Goal: Communication & Community: Answer question/provide support

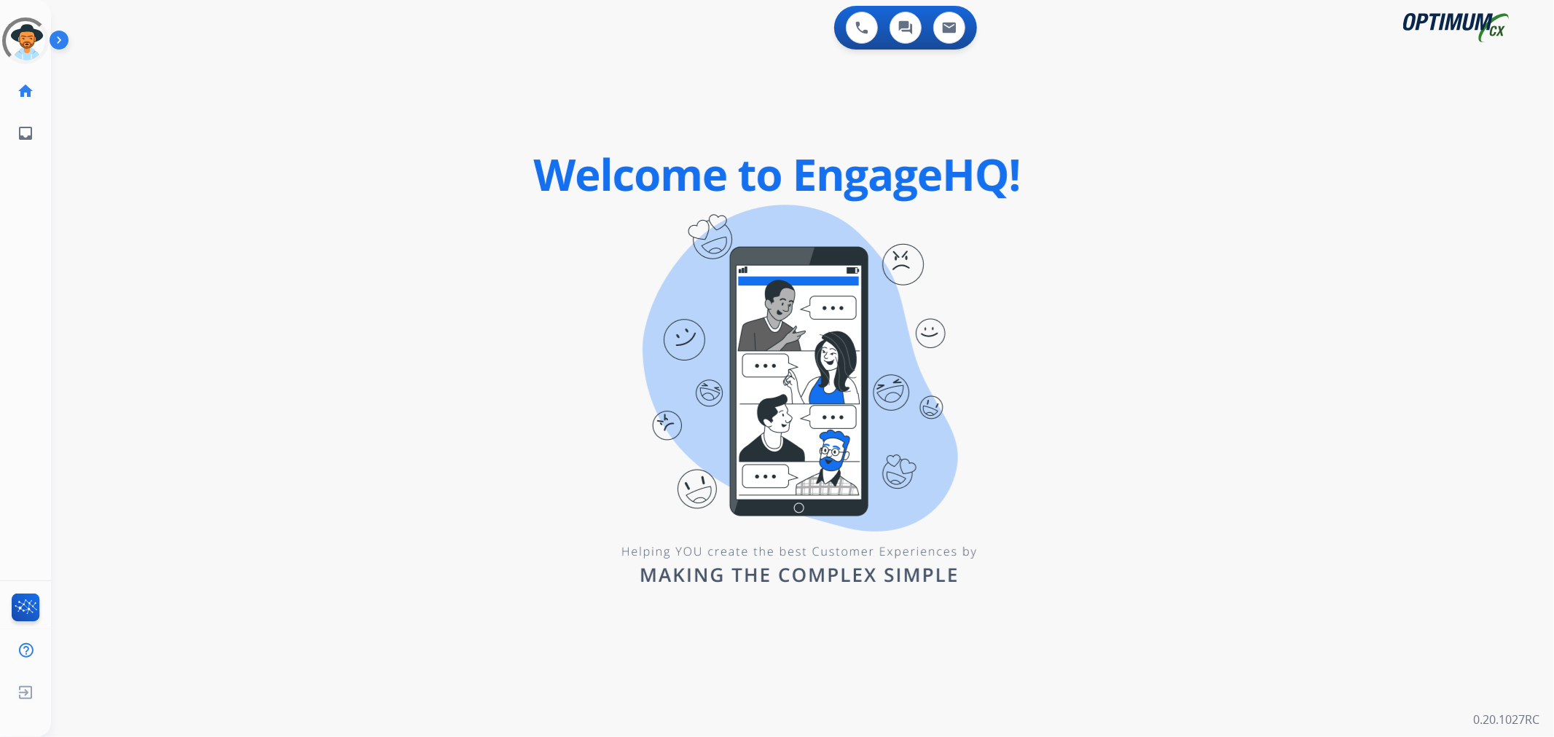
click at [63, 35] on img at bounding box center [62, 43] width 25 height 28
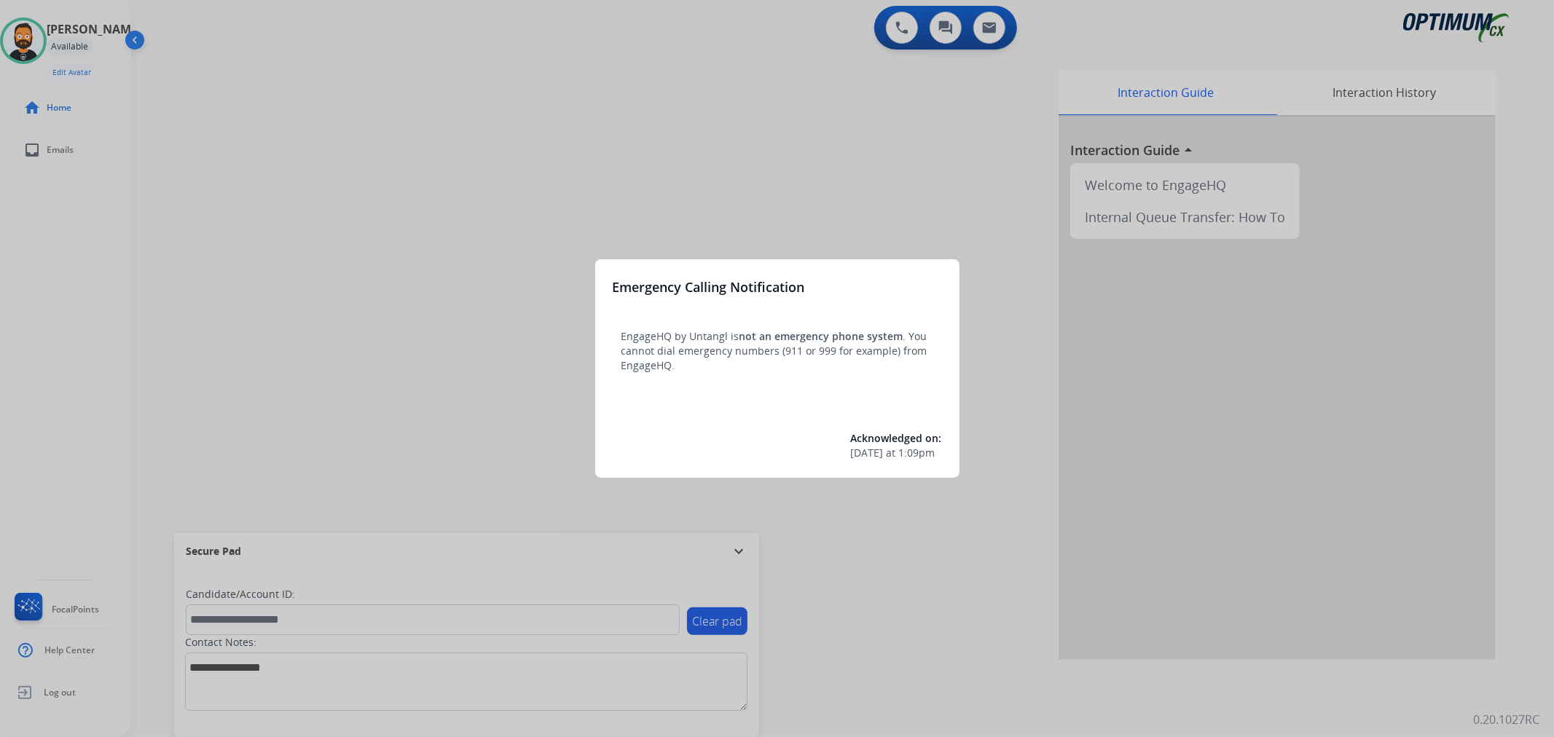
click at [719, 549] on div at bounding box center [777, 368] width 1554 height 737
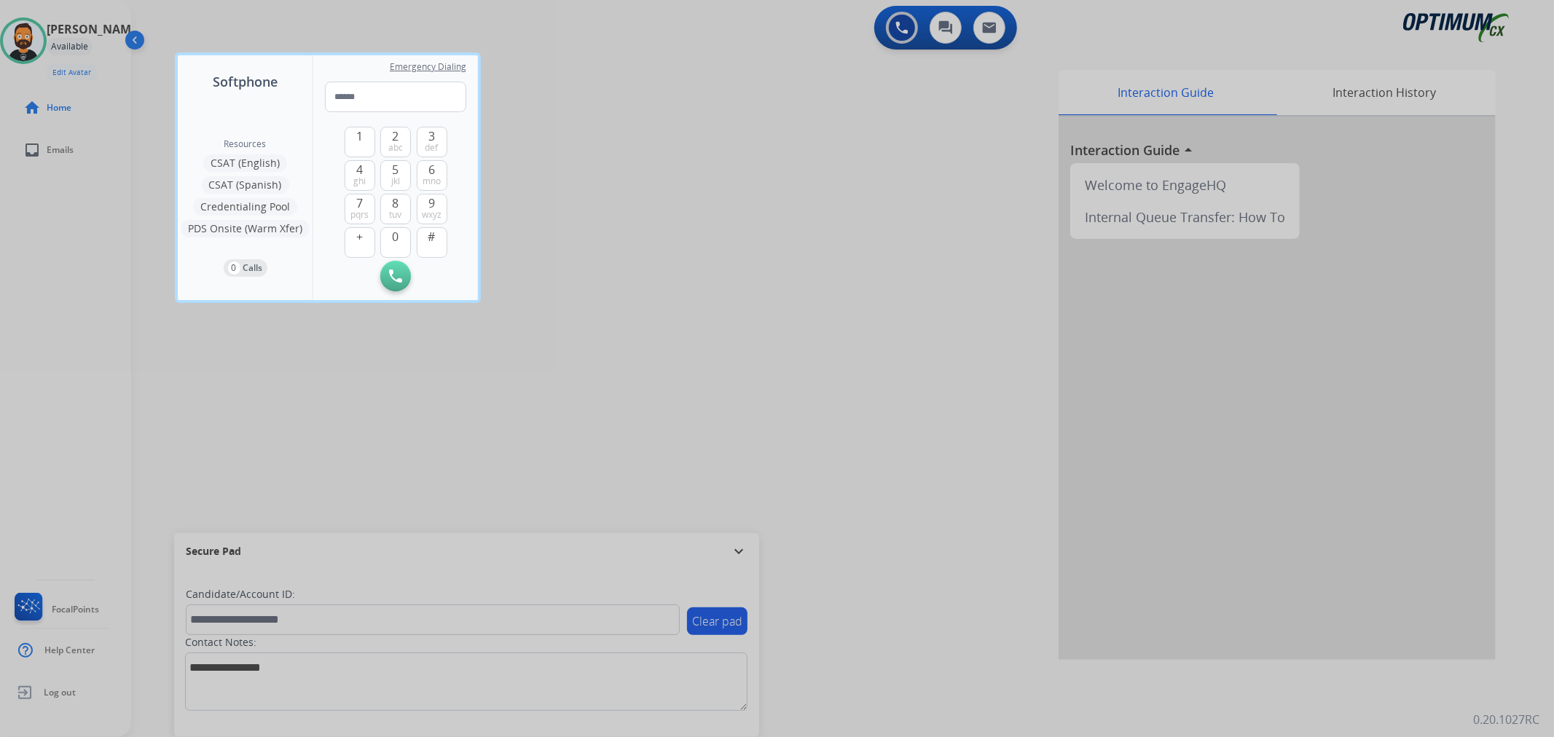
click at [729, 548] on div at bounding box center [777, 368] width 1554 height 737
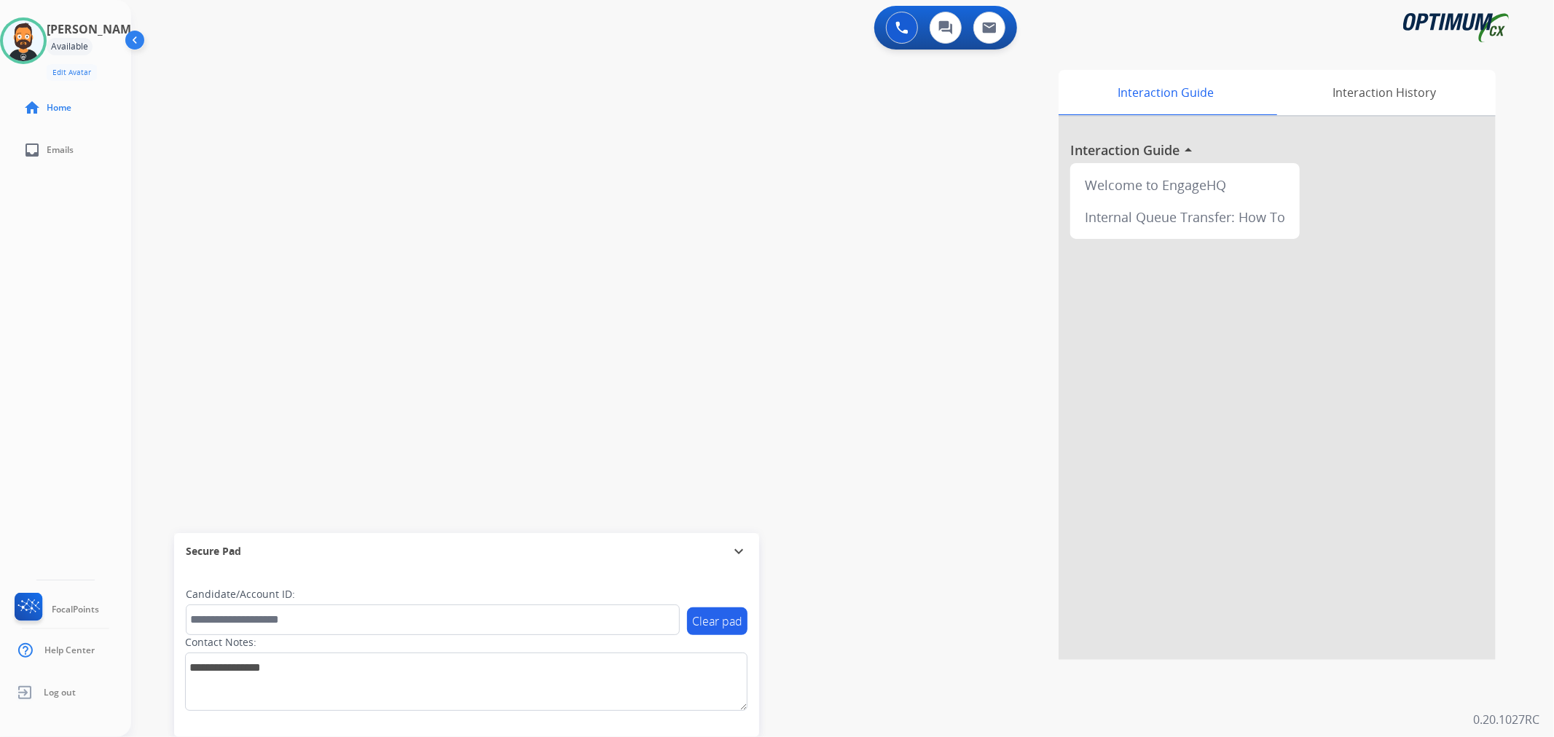
drag, startPoint x: 737, startPoint y: 548, endPoint x: 705, endPoint y: 539, distance: 33.2
click at [738, 548] on mat-icon "expand_more" at bounding box center [738, 551] width 17 height 17
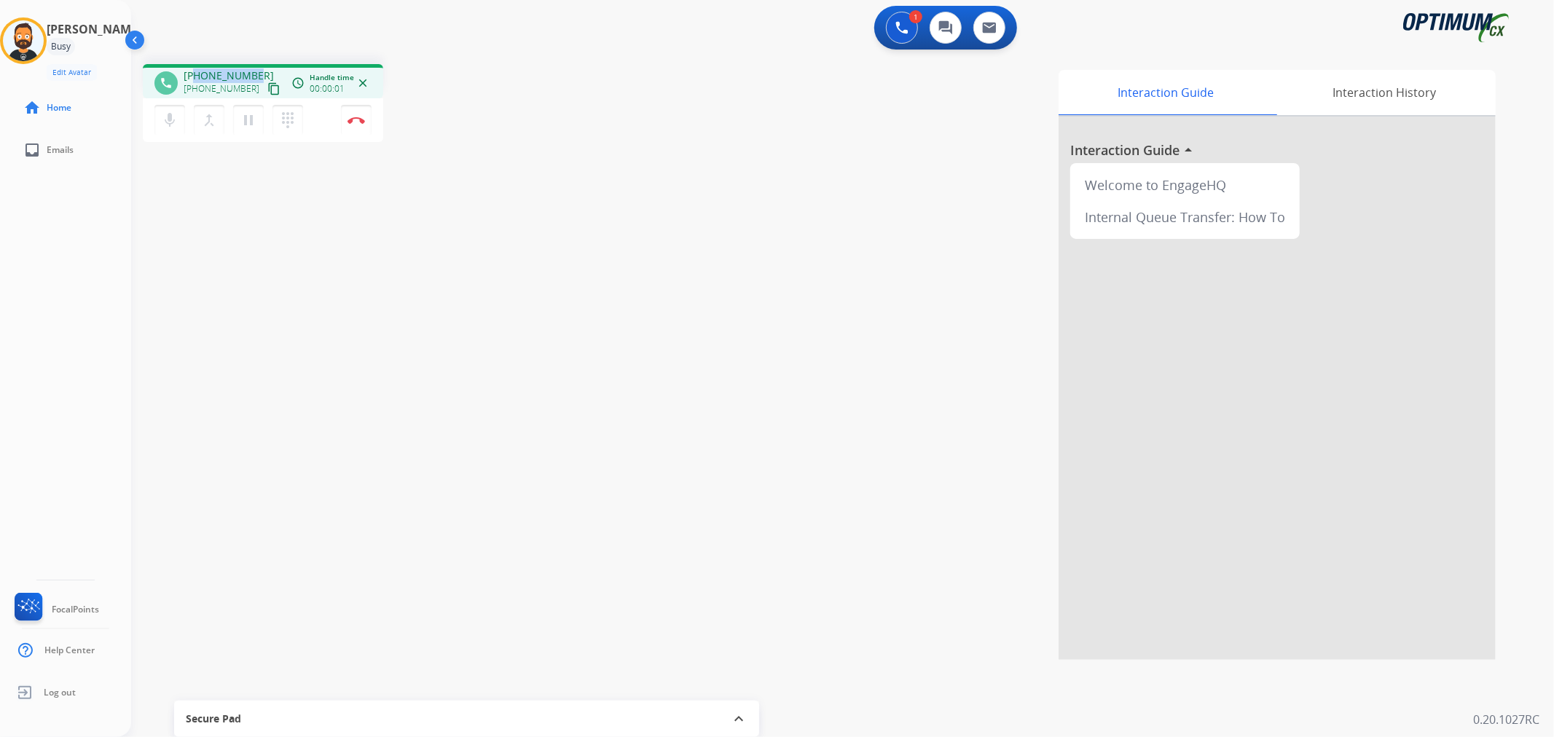
drag, startPoint x: 257, startPoint y: 70, endPoint x: 194, endPoint y: 70, distance: 63.4
click at [194, 70] on div "[PHONE_NUMBER] [PHONE_NUMBER] content_copy" at bounding box center [233, 83] width 99 height 29
copy span "5138352980"
click at [354, 113] on button "Disconnect" at bounding box center [356, 120] width 31 height 31
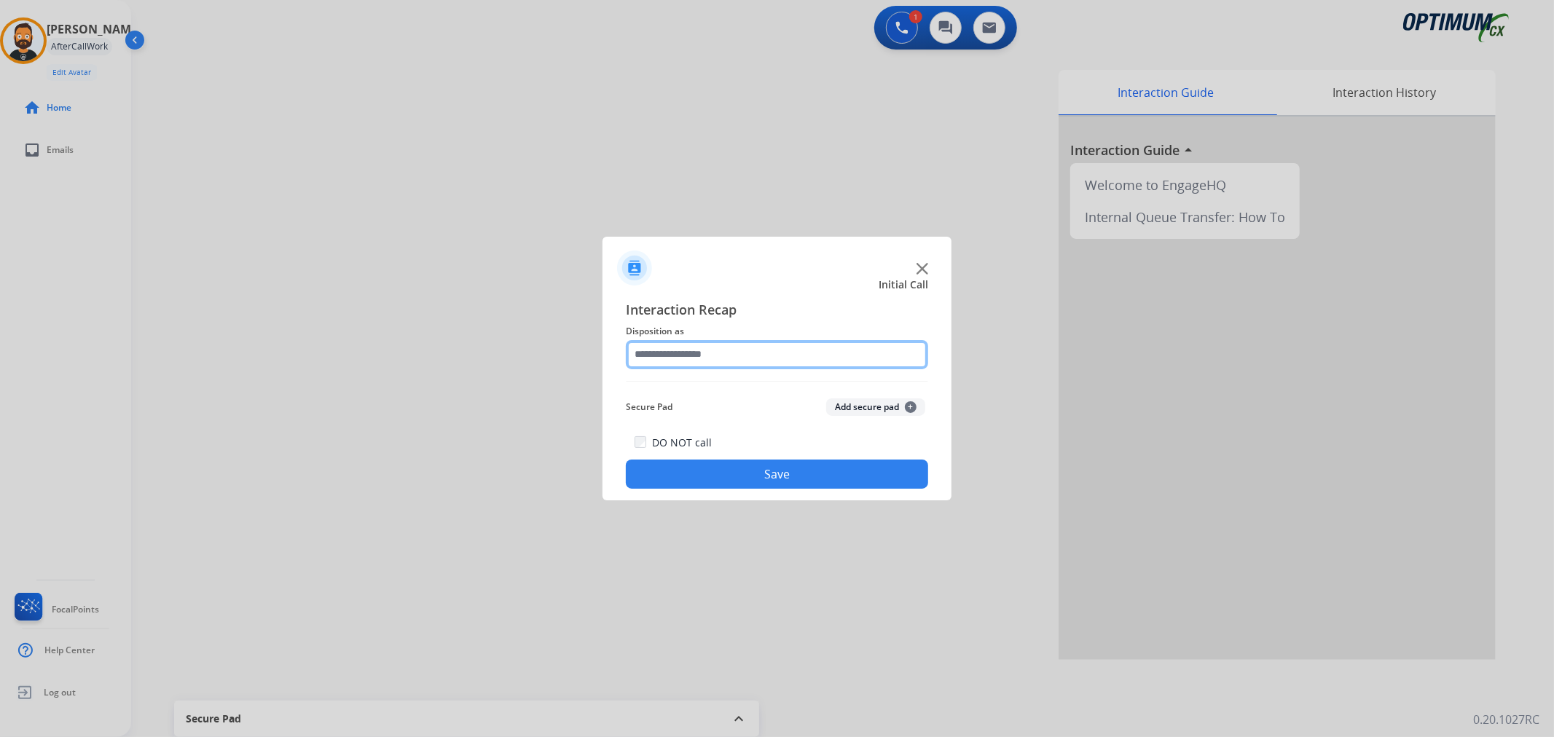
click at [708, 344] on input "text" at bounding box center [777, 354] width 302 height 29
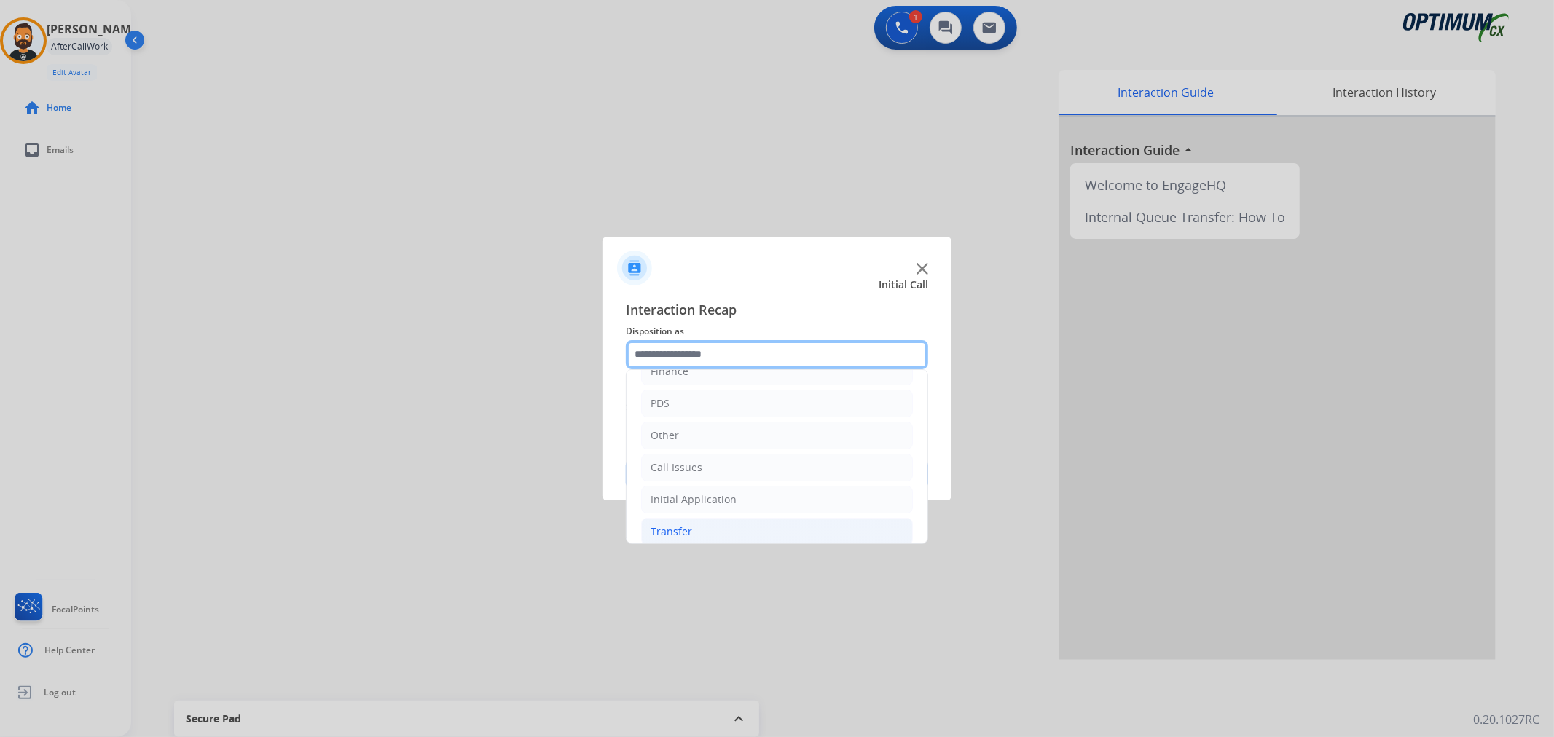
scroll to position [100, 0]
click at [681, 512] on div "Renewal" at bounding box center [672, 519] width 42 height 15
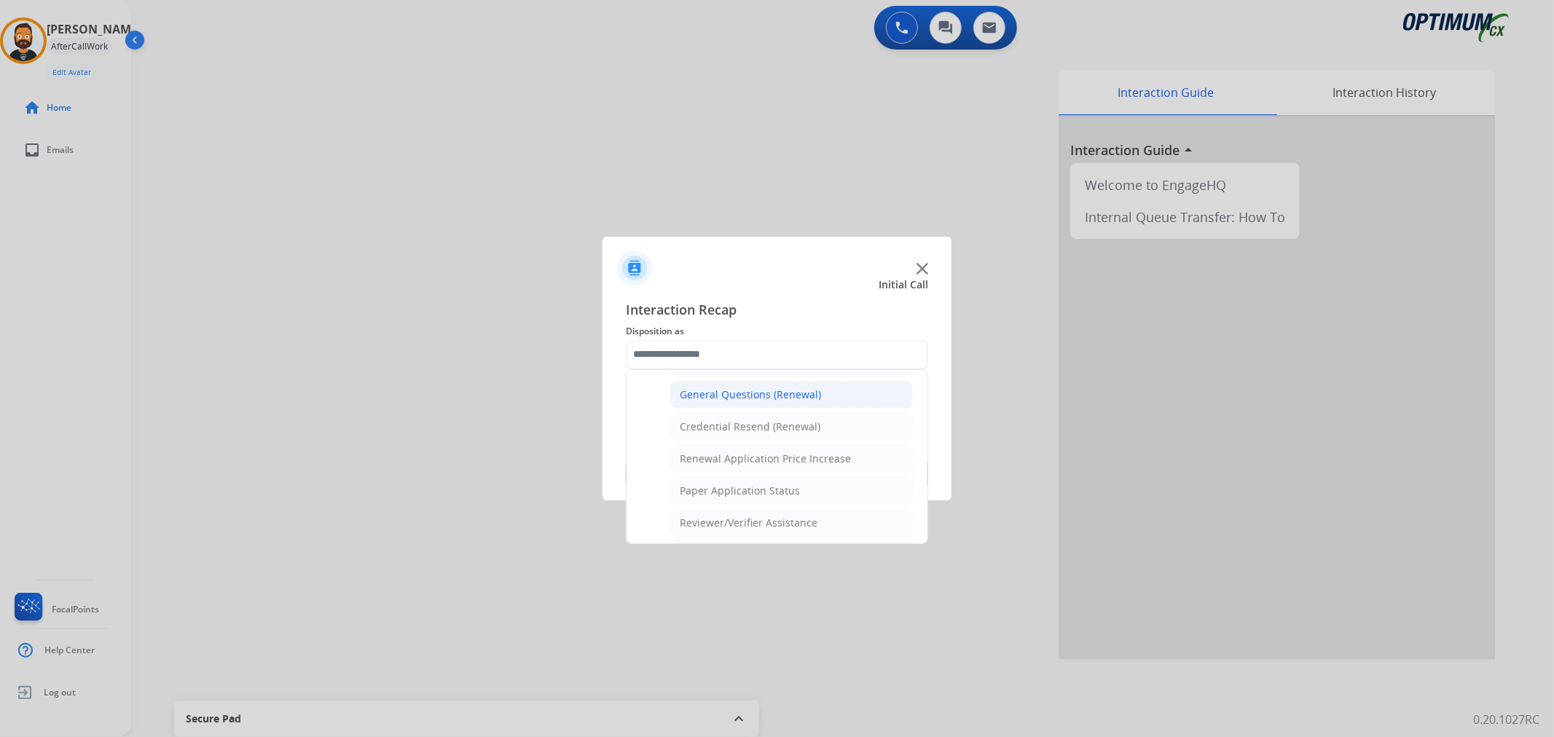
click at [755, 385] on li "General Questions (Renewal)" at bounding box center [791, 395] width 243 height 28
type input "**********"
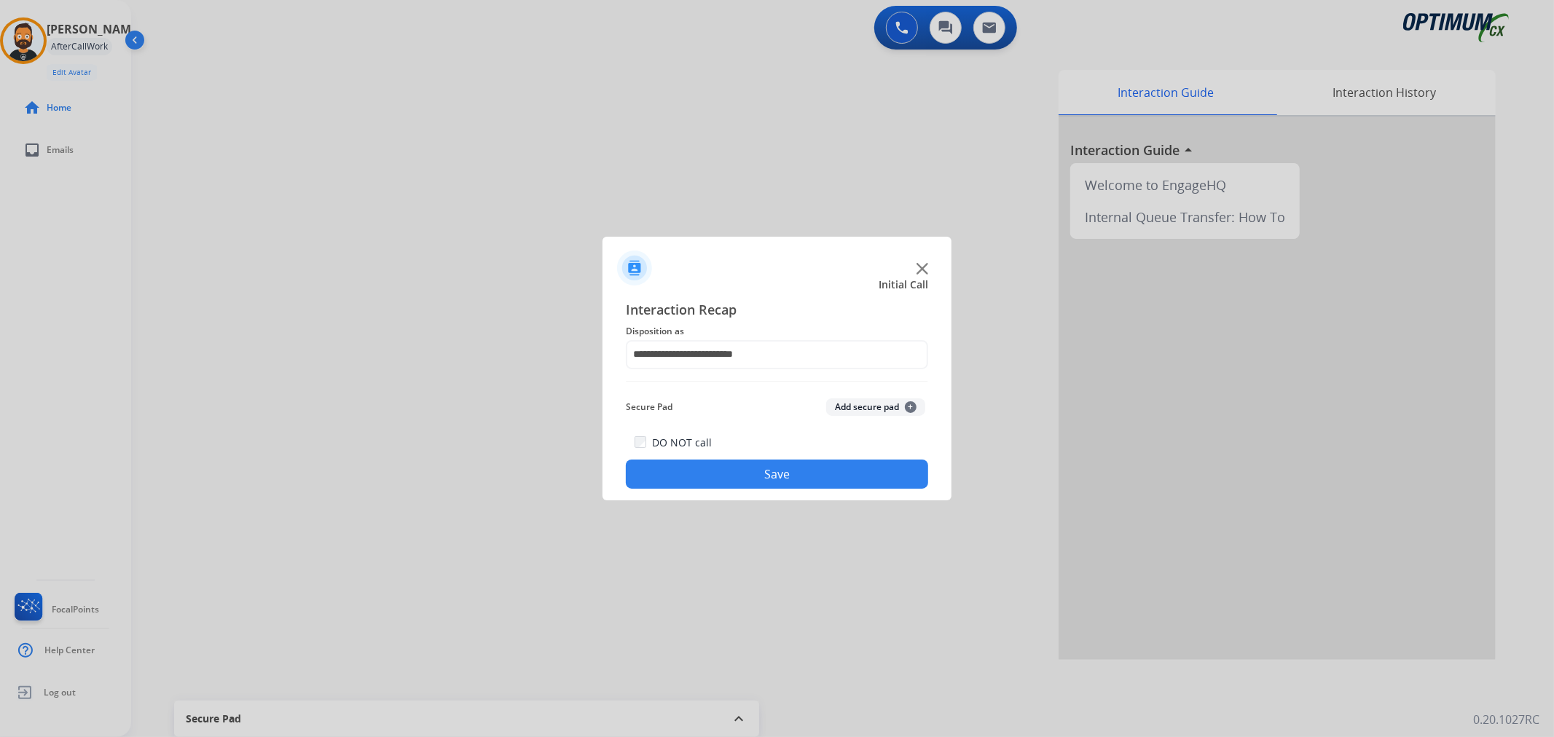
click at [754, 478] on button "Save" at bounding box center [777, 474] width 302 height 29
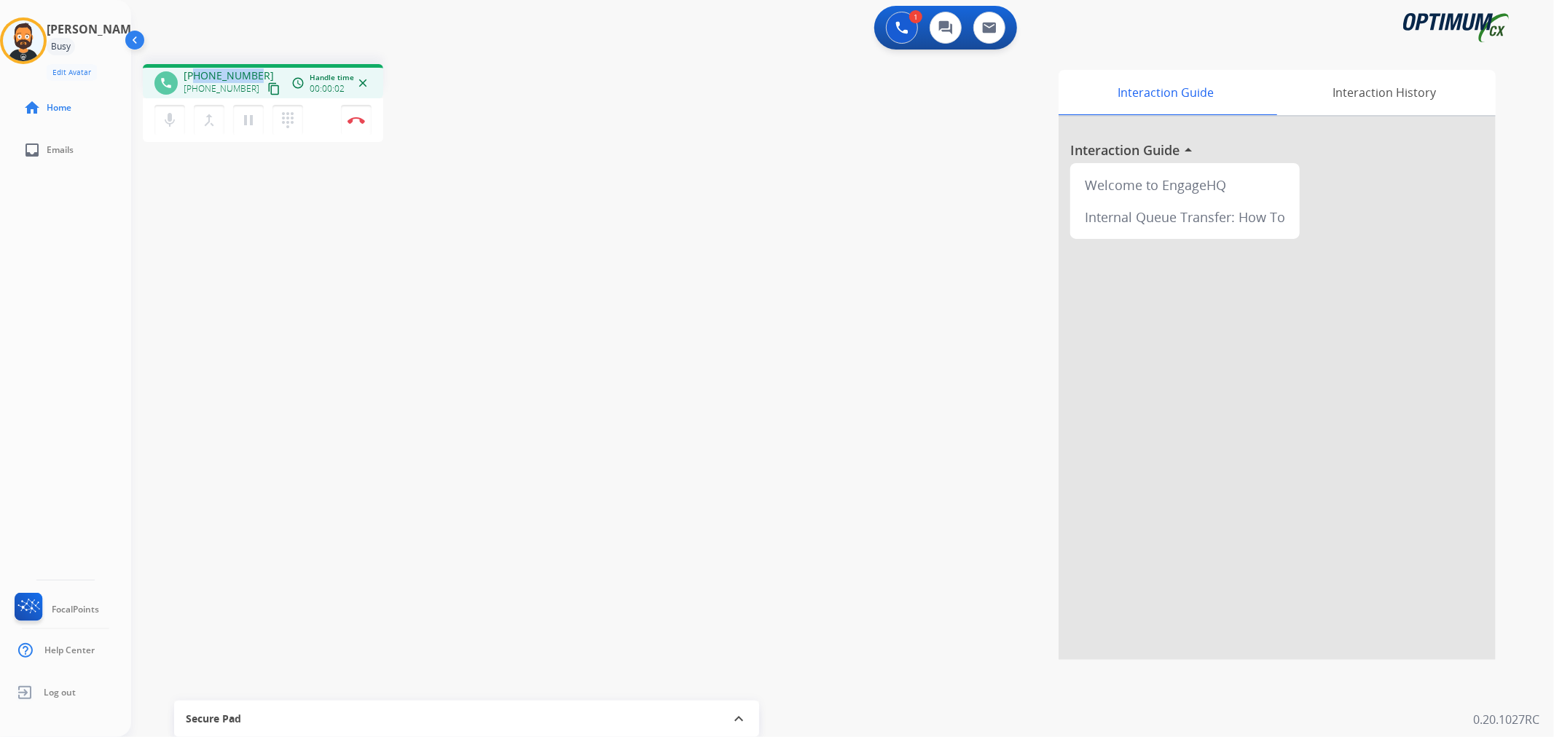
drag, startPoint x: 257, startPoint y: 69, endPoint x: 197, endPoint y: 66, distance: 59.8
click at [197, 66] on div "phone [PHONE_NUMBER] [PHONE_NUMBER] content_copy access_time Call metrics Queue…" at bounding box center [263, 81] width 240 height 34
copy span "4092242029"
click at [359, 117] on img at bounding box center [356, 120] width 17 height 7
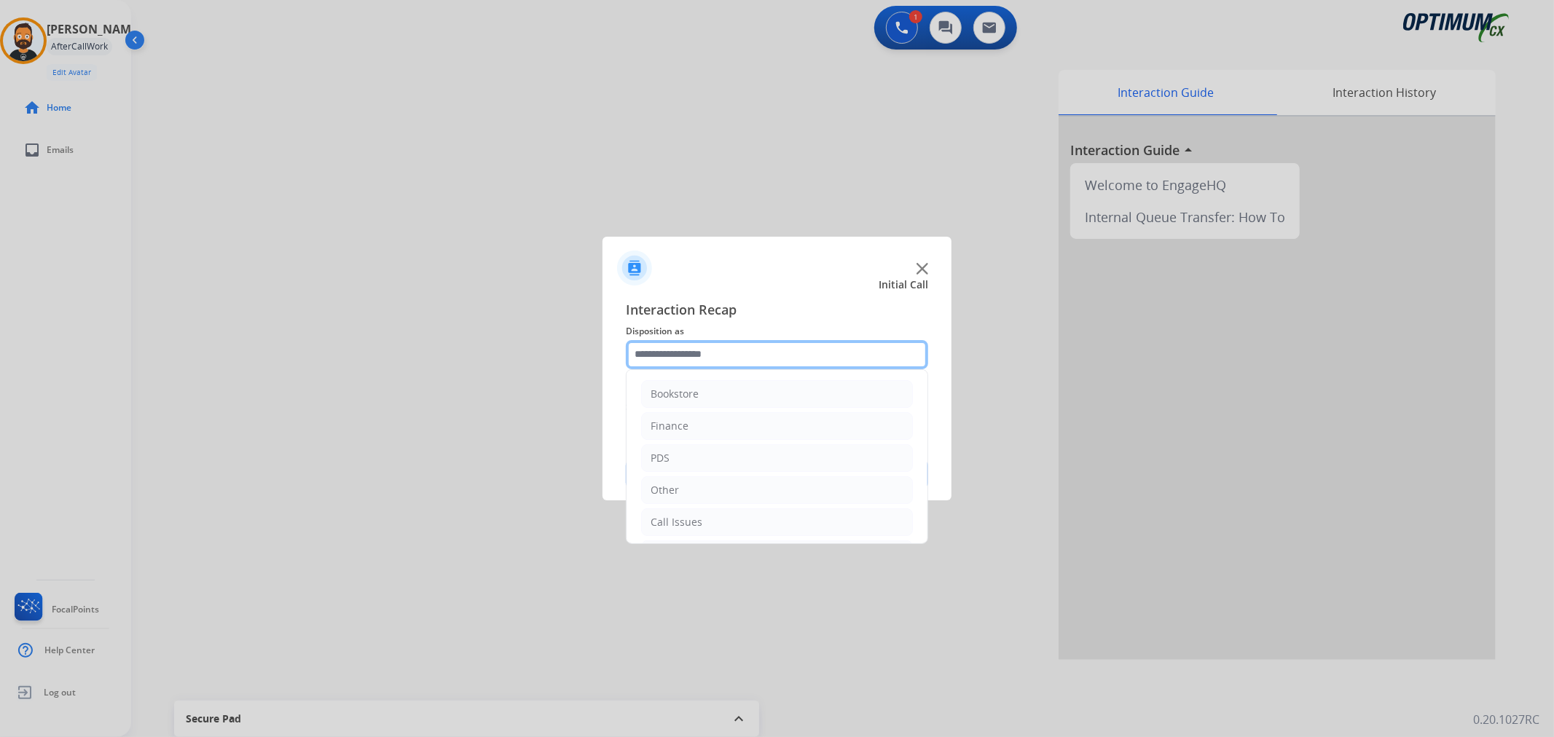
drag, startPoint x: 656, startPoint y: 351, endPoint x: 668, endPoint y: 368, distance: 20.4
click at [656, 353] on input "text" at bounding box center [777, 354] width 302 height 29
click at [730, 452] on div "Initial Application" at bounding box center [694, 455] width 86 height 15
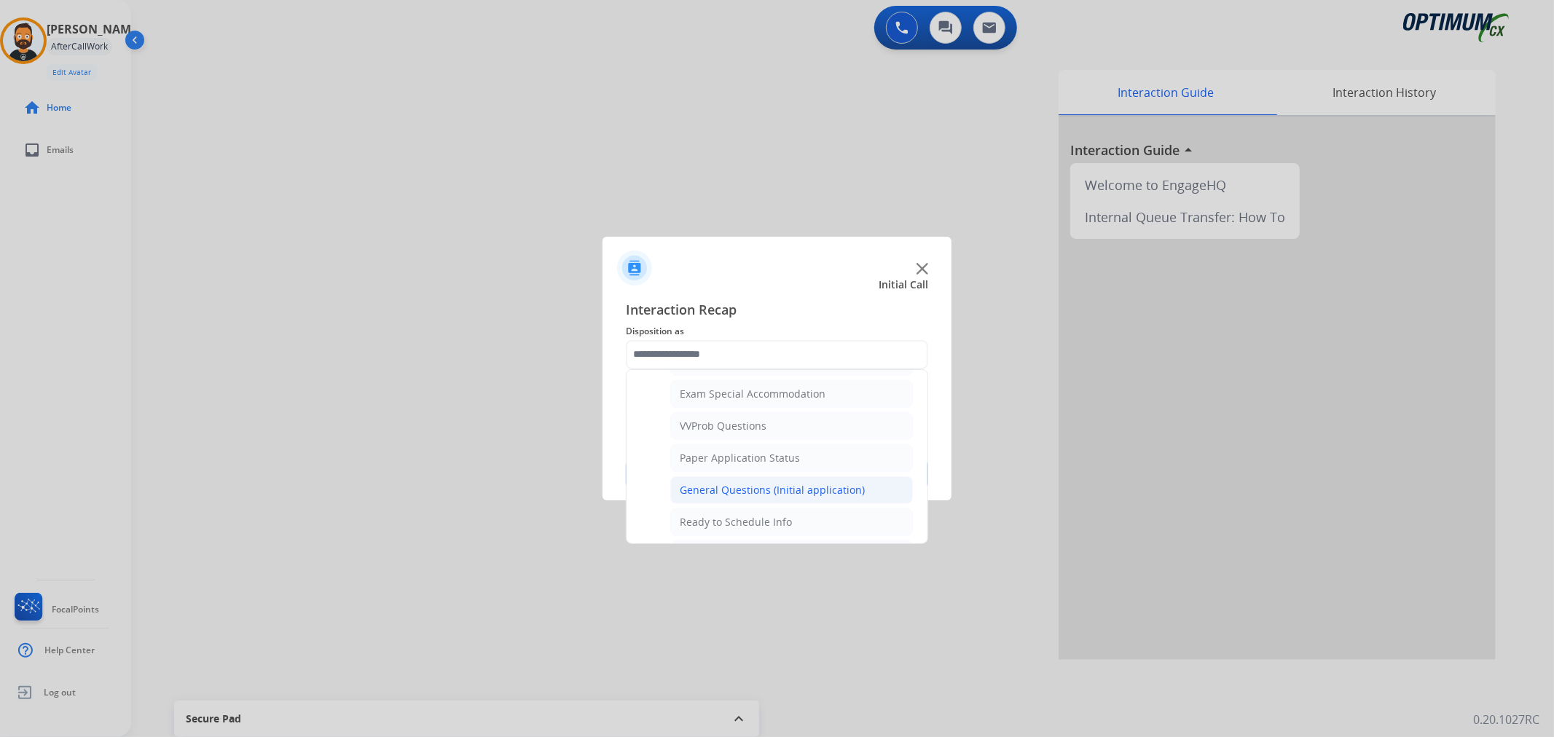
click at [721, 489] on div "General Questions (Initial application)" at bounding box center [772, 490] width 185 height 15
type input "**********"
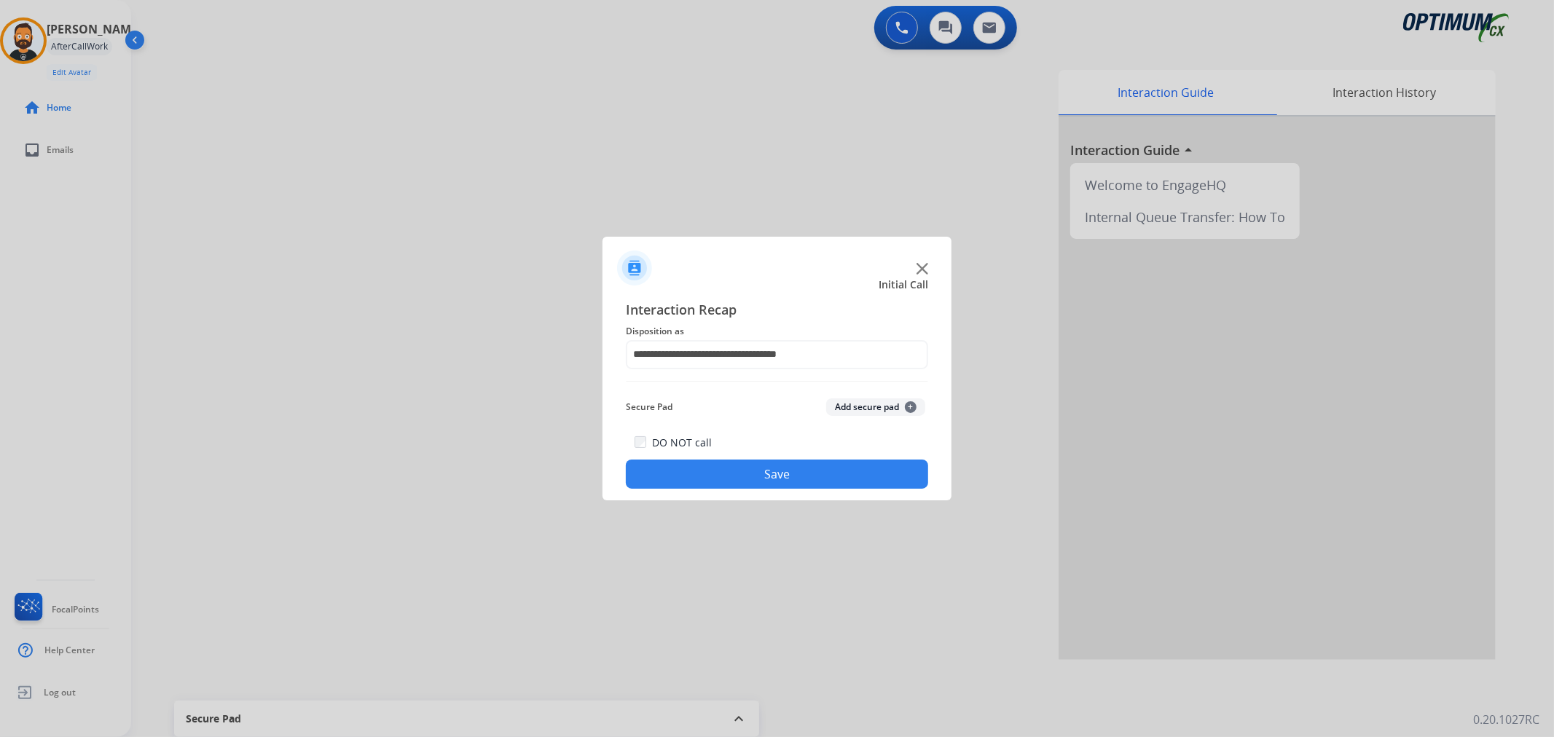
click at [719, 474] on button "Save" at bounding box center [777, 474] width 302 height 29
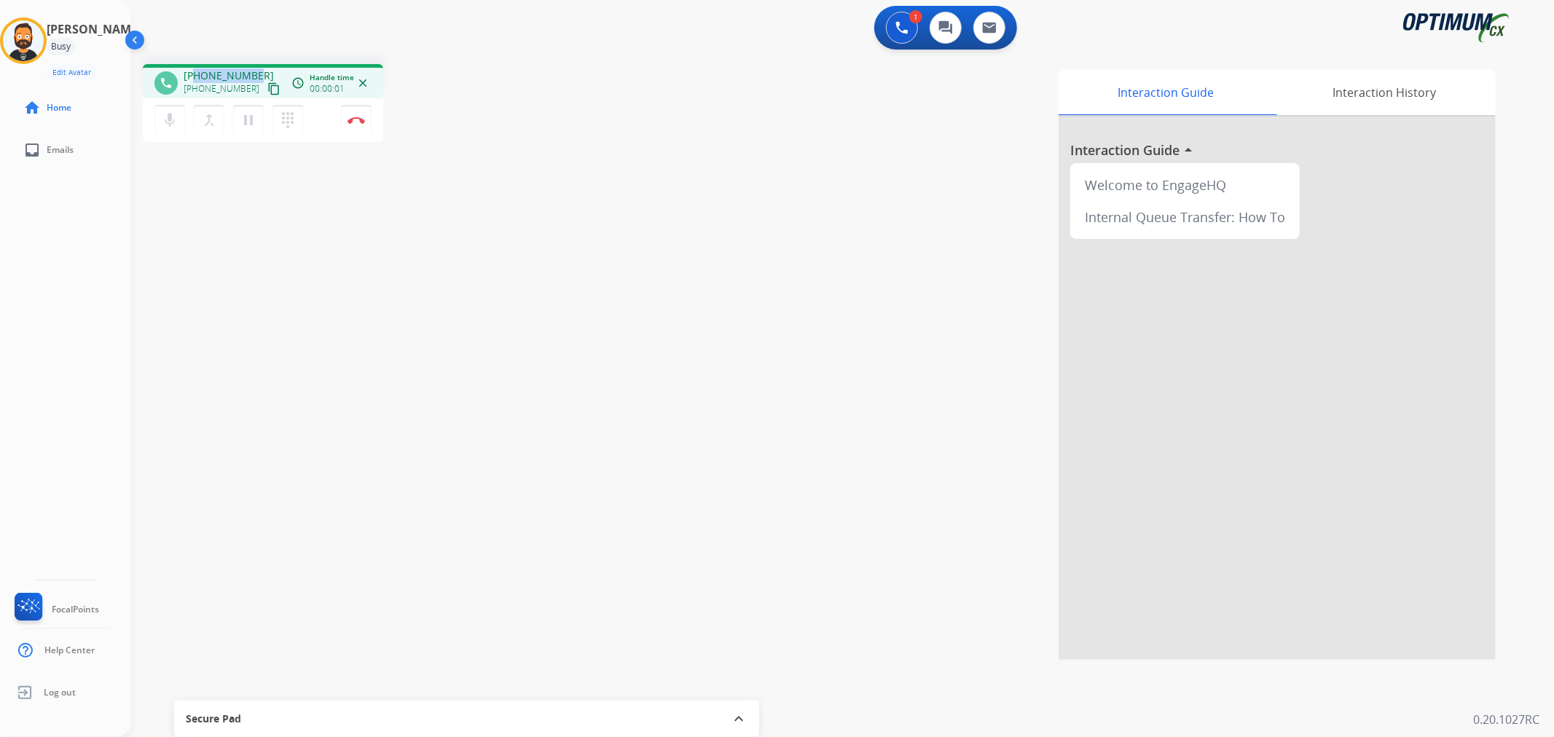
drag, startPoint x: 255, startPoint y: 70, endPoint x: 195, endPoint y: 73, distance: 59.8
click at [195, 73] on div "[PHONE_NUMBER] [PHONE_NUMBER] content_copy" at bounding box center [233, 83] width 99 height 29
copy span "2402246405"
click at [353, 118] on img at bounding box center [356, 120] width 17 height 7
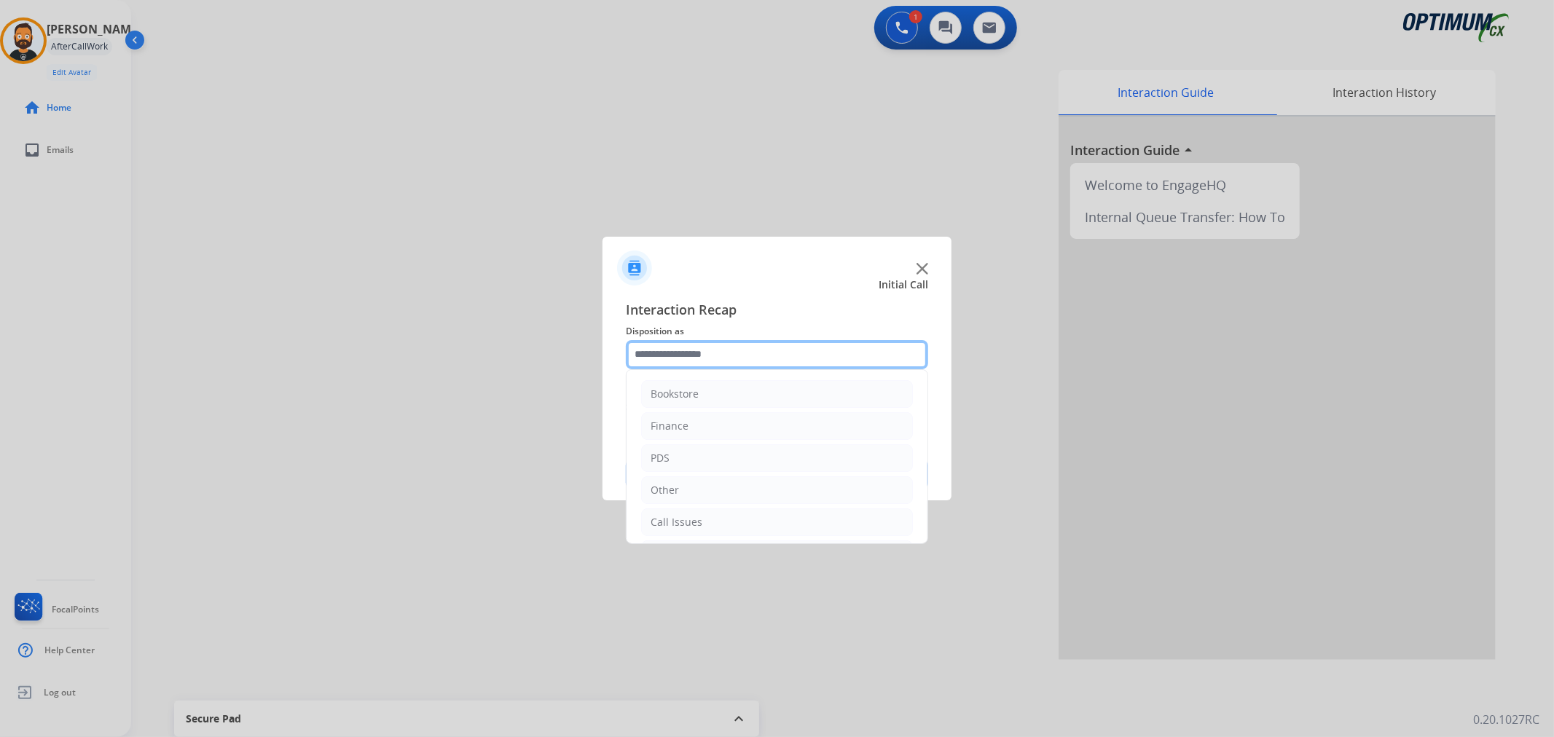
click at [709, 357] on input "text" at bounding box center [777, 354] width 302 height 29
click at [708, 461] on div "Initial Application" at bounding box center [694, 455] width 86 height 15
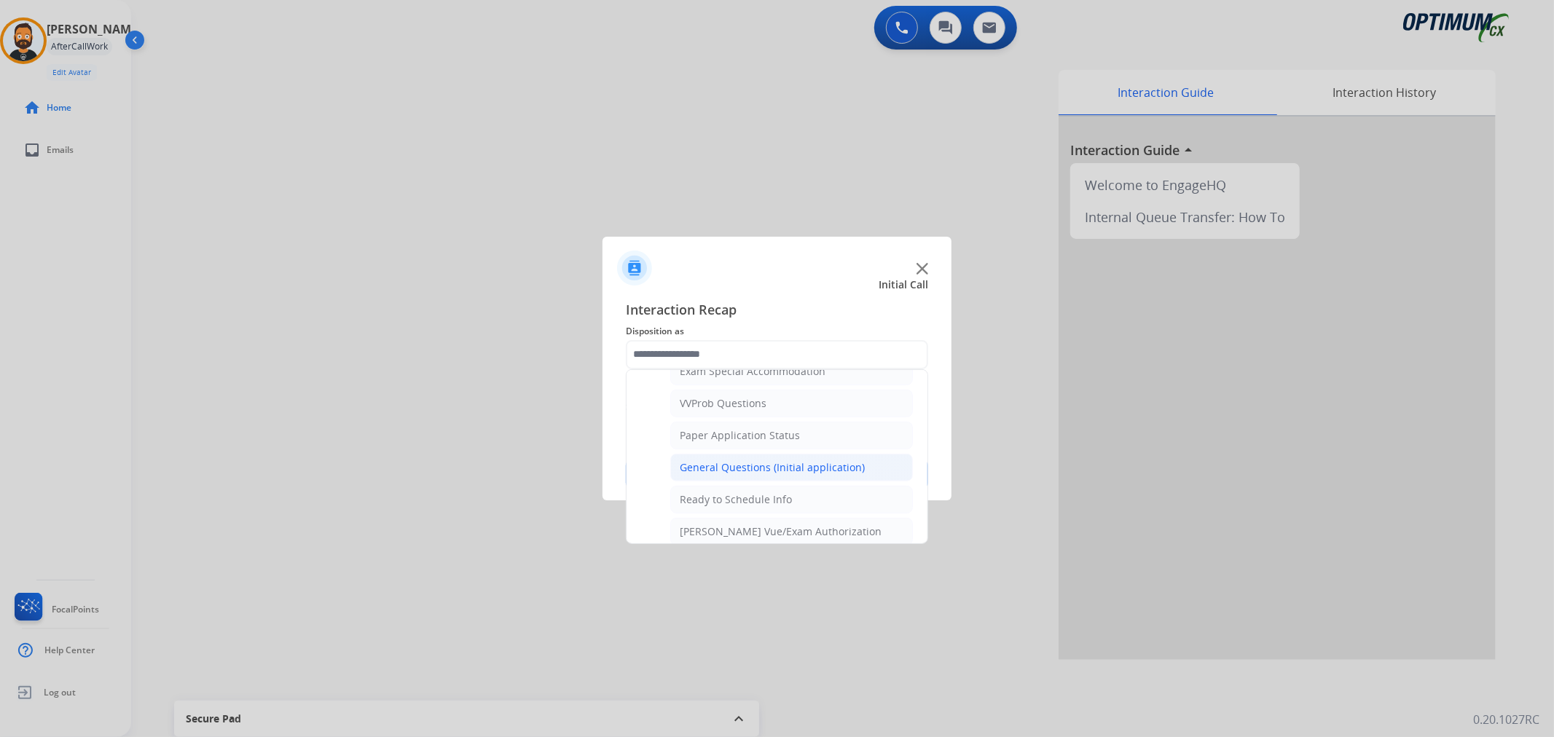
click at [767, 464] on div "General Questions (Initial application)" at bounding box center [772, 468] width 185 height 15
type input "**********"
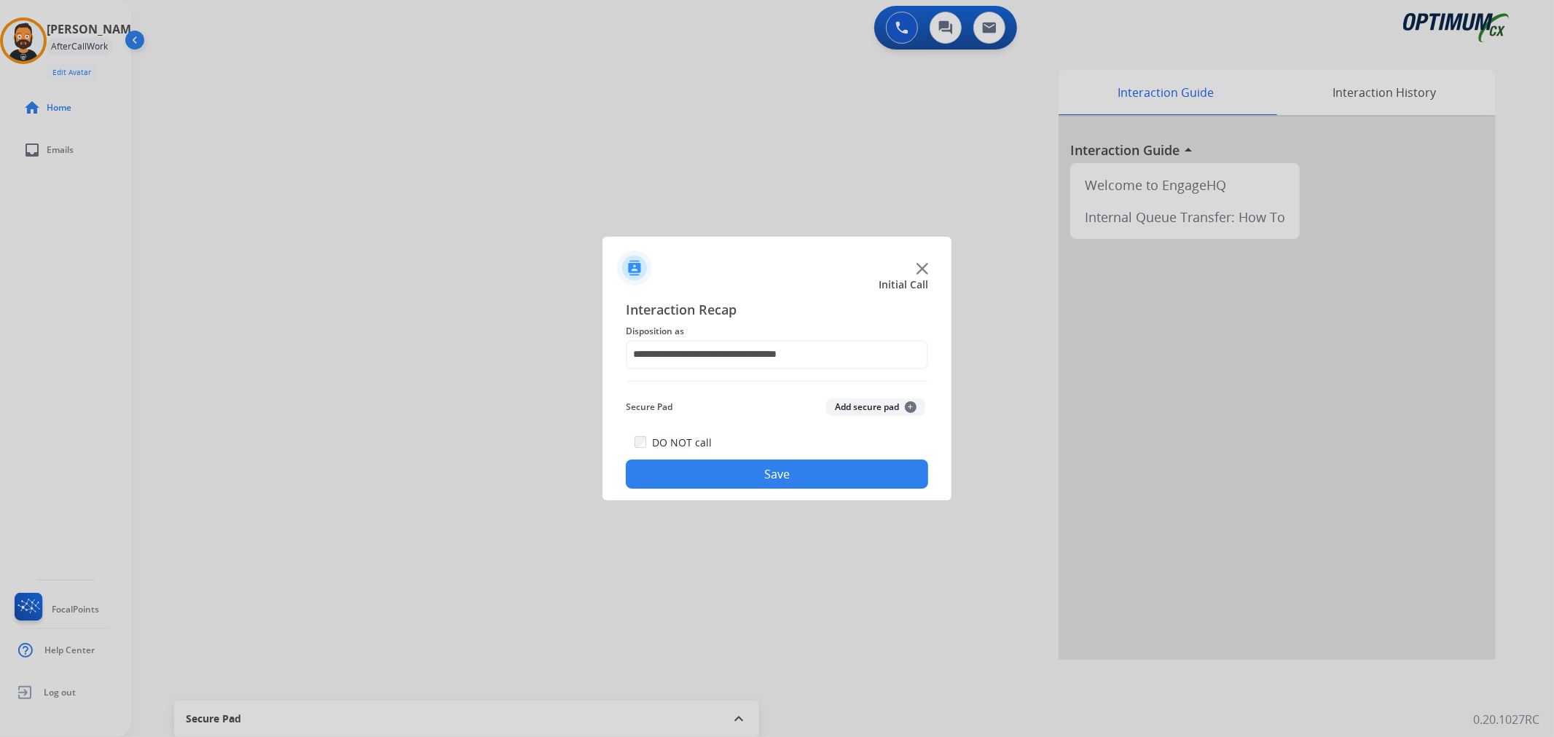
click at [763, 469] on button "Save" at bounding box center [777, 474] width 302 height 29
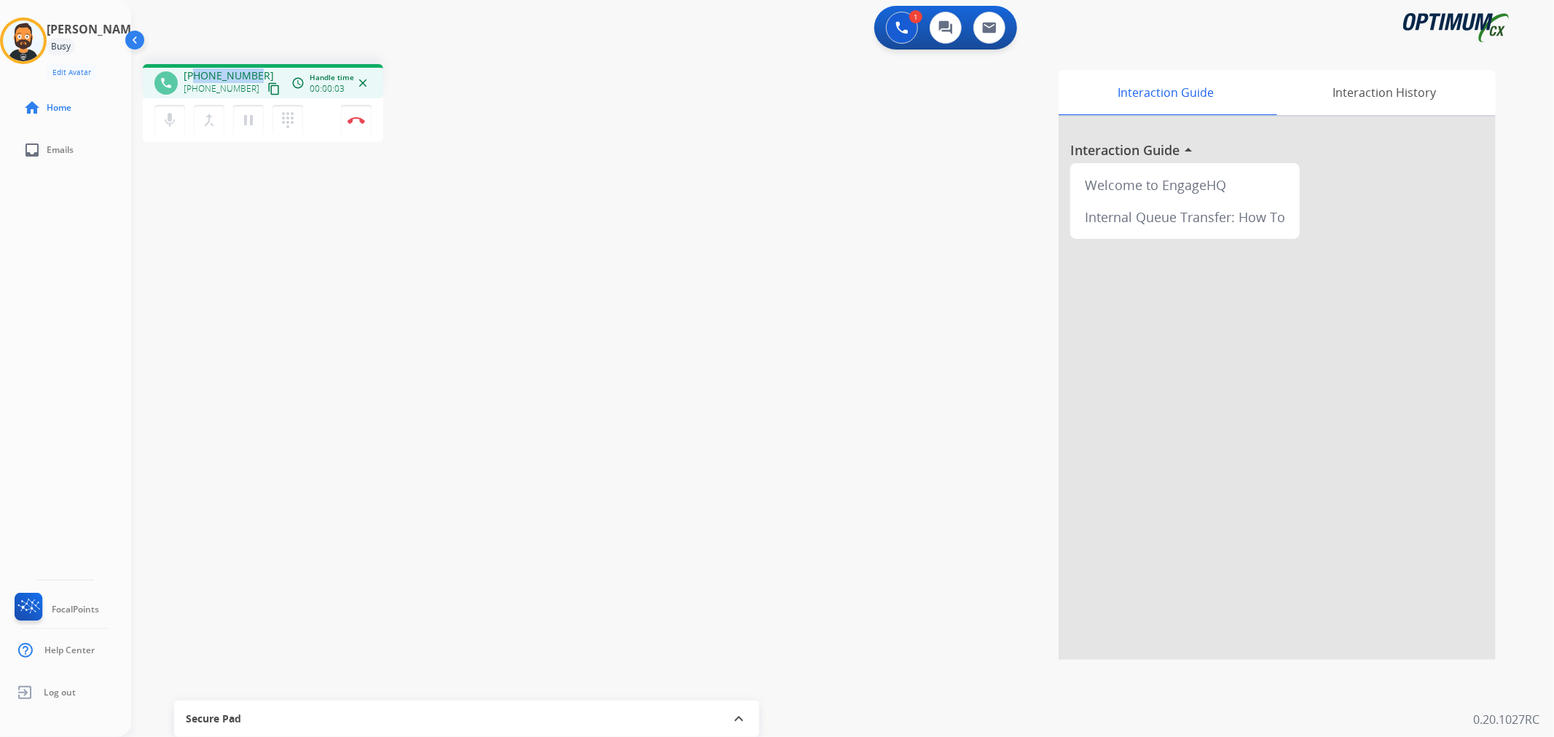
drag, startPoint x: 256, startPoint y: 66, endPoint x: 195, endPoint y: 70, distance: 61.4
click at [195, 70] on div "phone [PHONE_NUMBER] [PHONE_NUMBER] content_copy access_time Call metrics Queue…" at bounding box center [263, 81] width 240 height 34
copy span "8033975870"
click at [359, 117] on img at bounding box center [356, 120] width 17 height 7
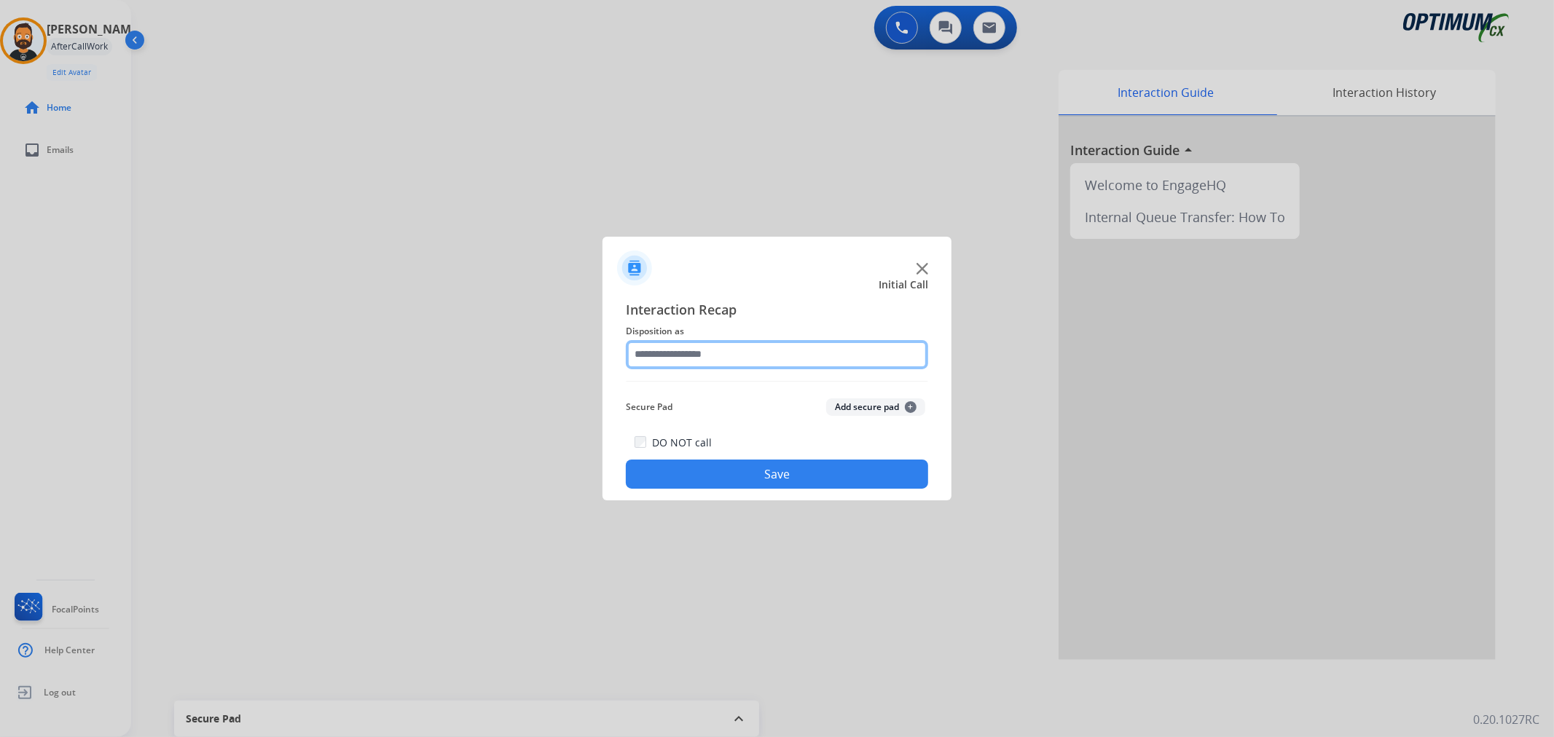
click at [712, 348] on input "text" at bounding box center [777, 354] width 302 height 29
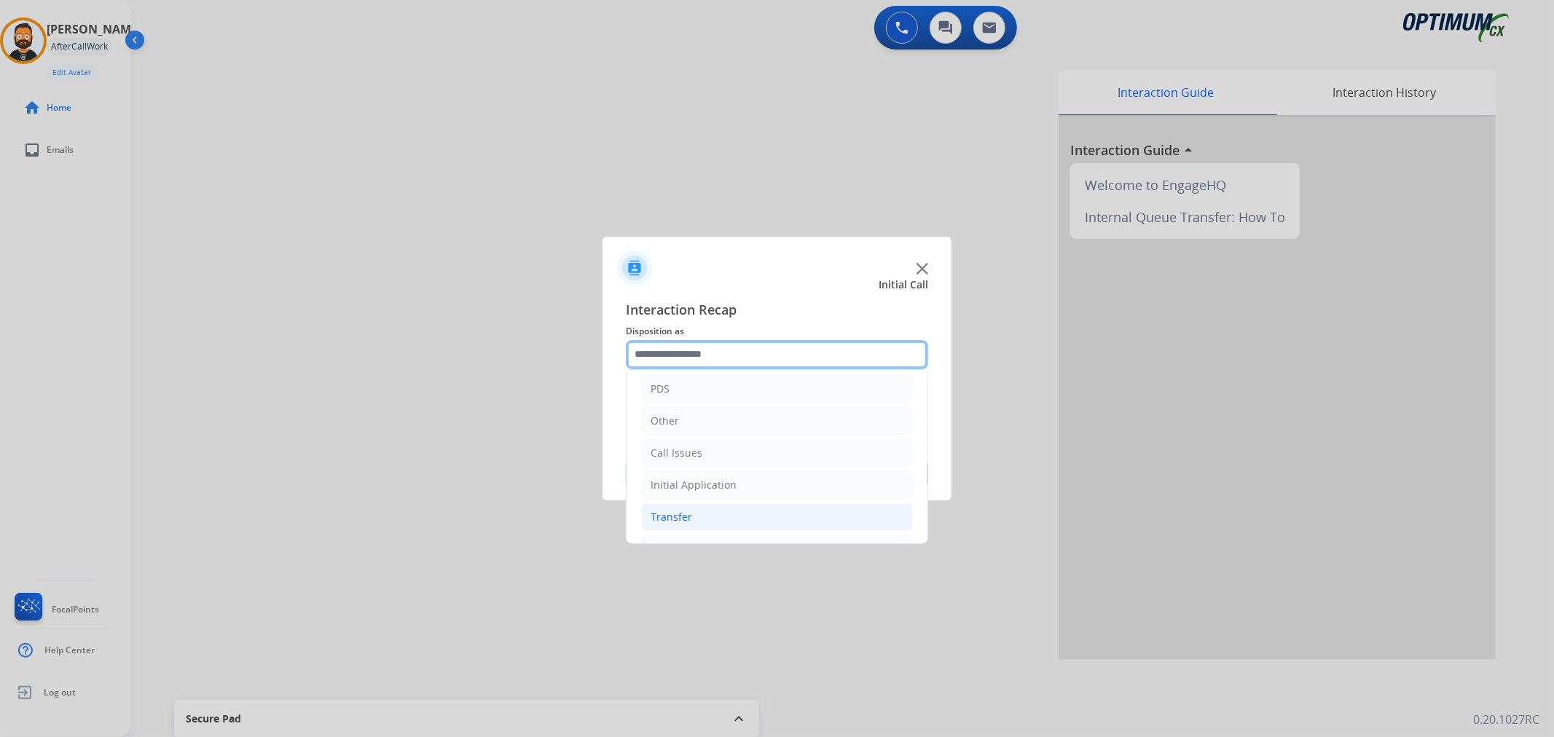
scroll to position [100, 0]
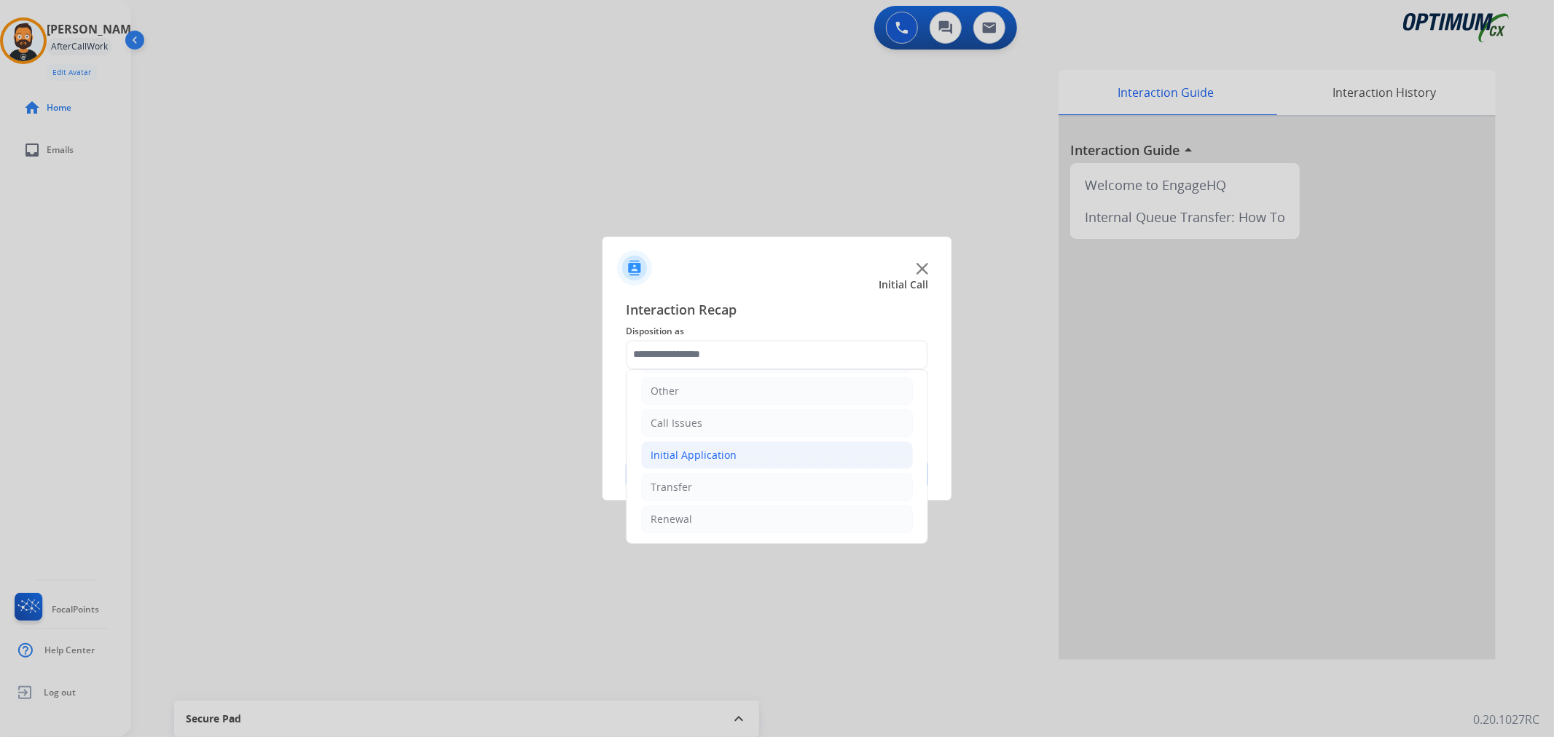
click at [729, 442] on li "Initial Application" at bounding box center [777, 456] width 272 height 28
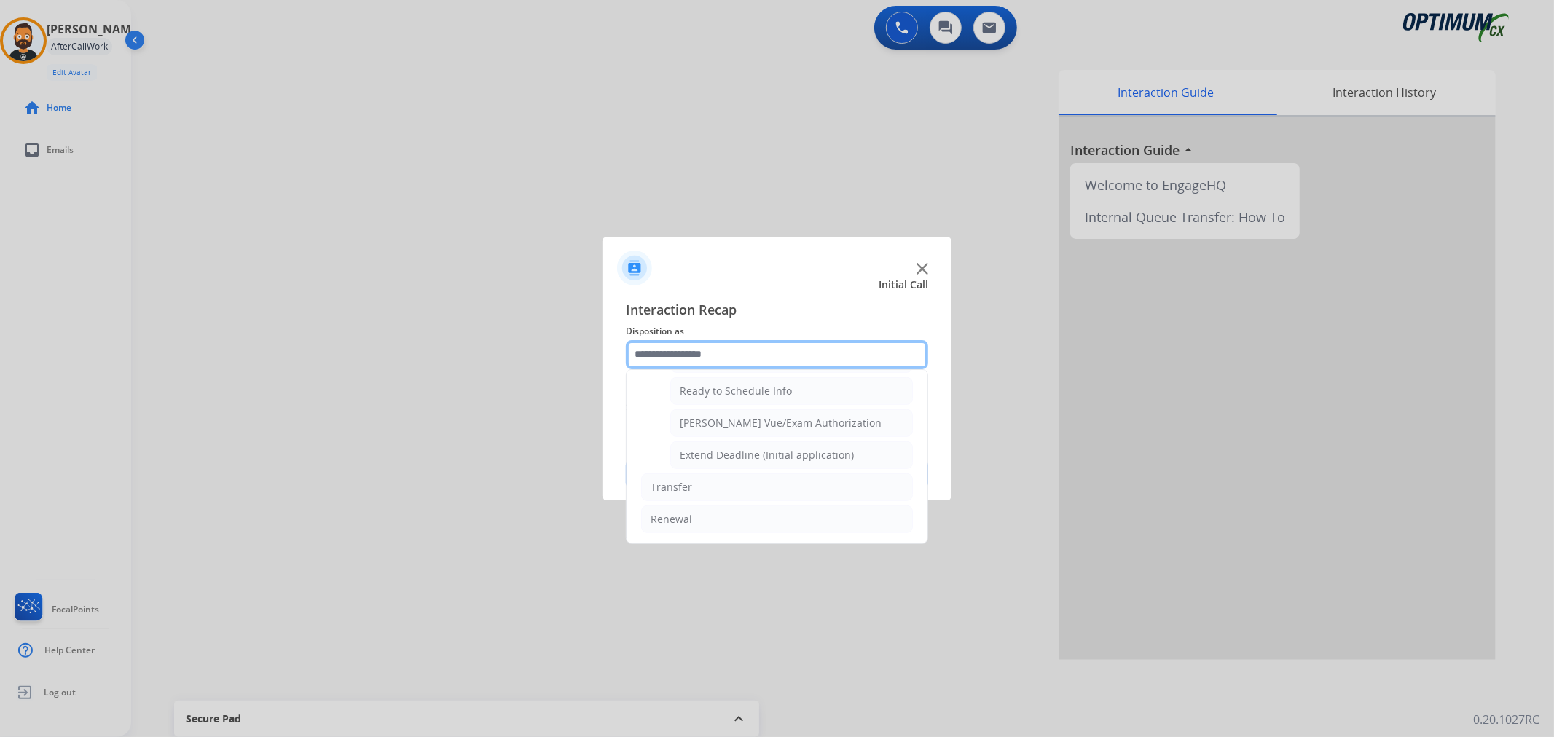
scroll to position [752, 0]
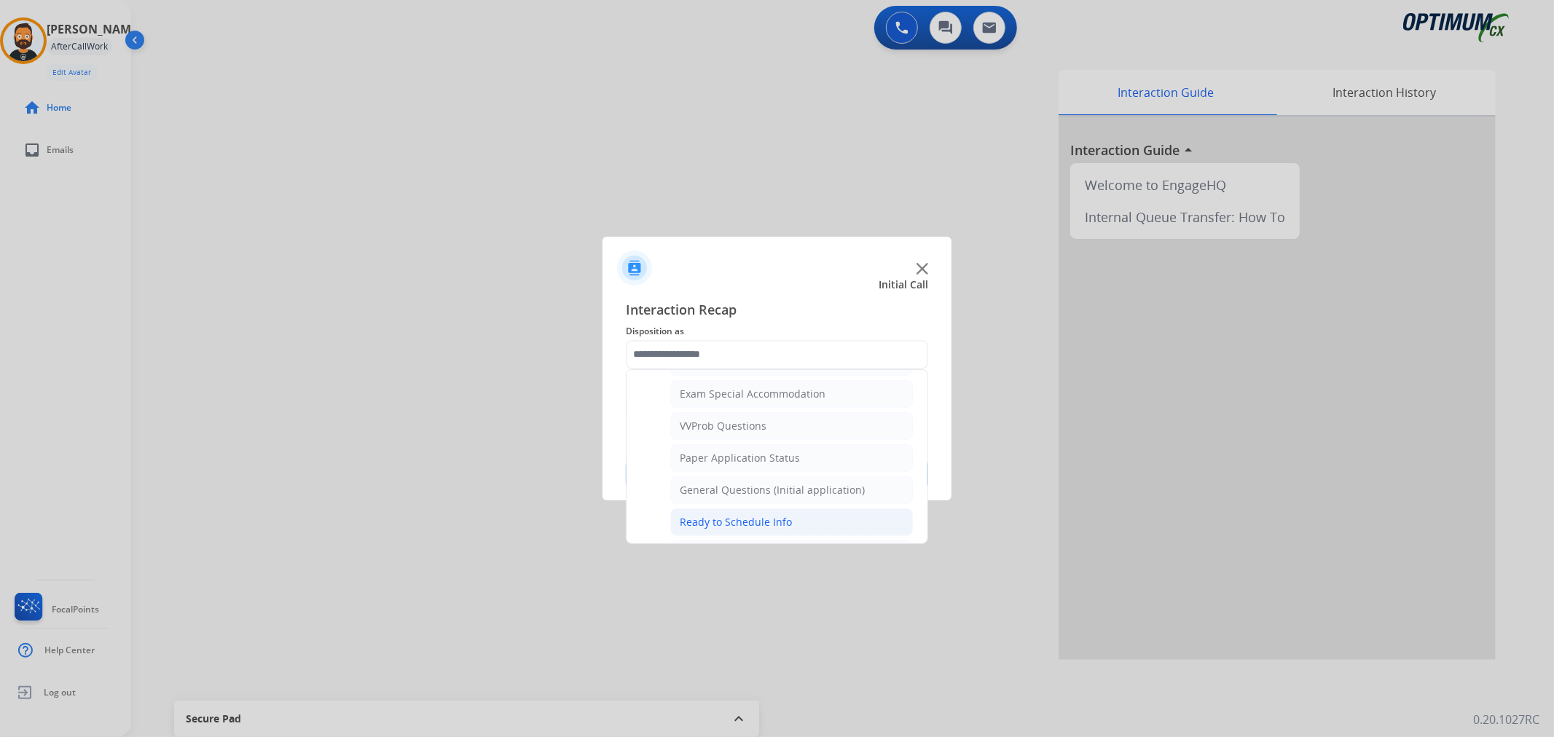
click at [732, 520] on div "Ready to Schedule Info" at bounding box center [736, 522] width 112 height 15
type input "**********"
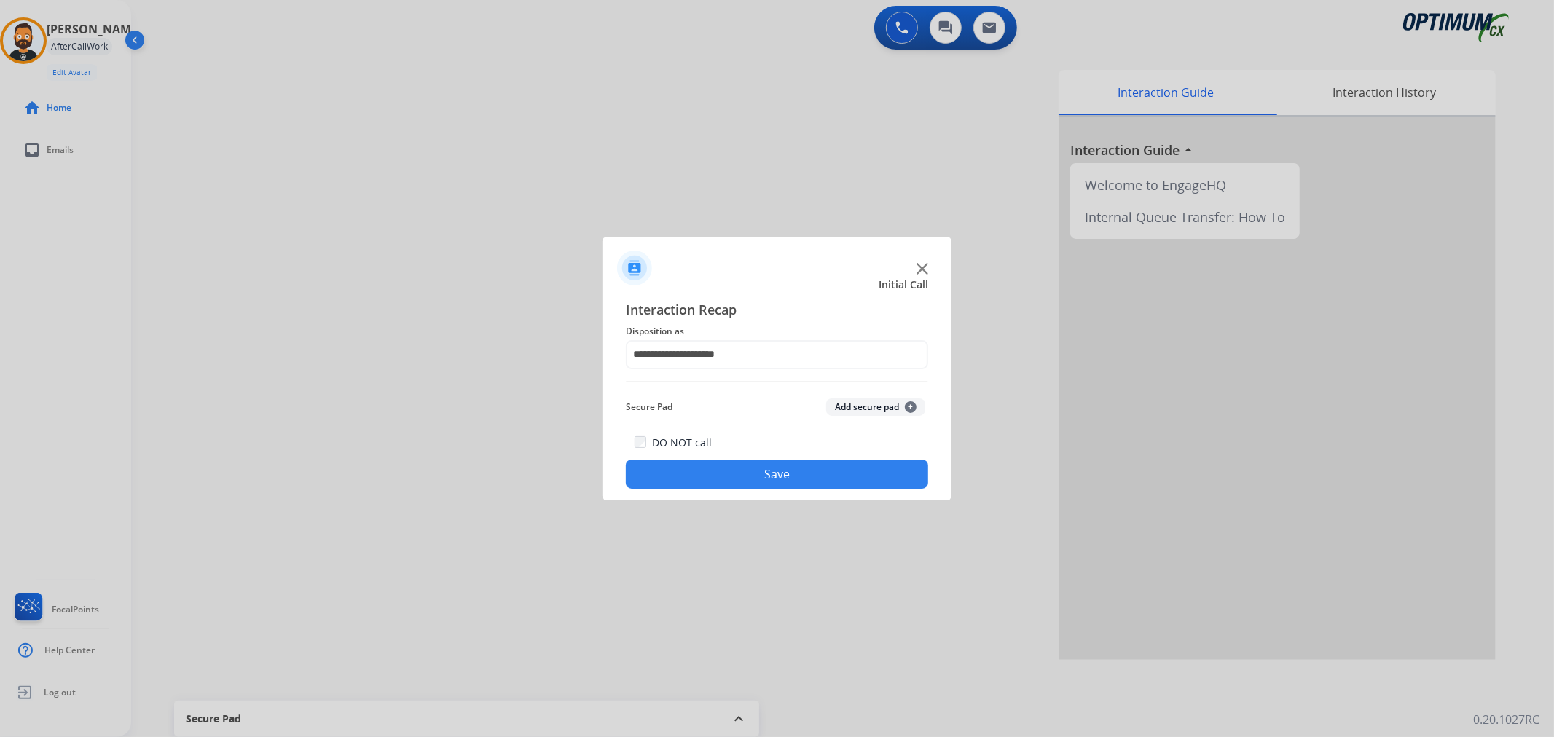
click at [730, 471] on button "Save" at bounding box center [777, 474] width 302 height 29
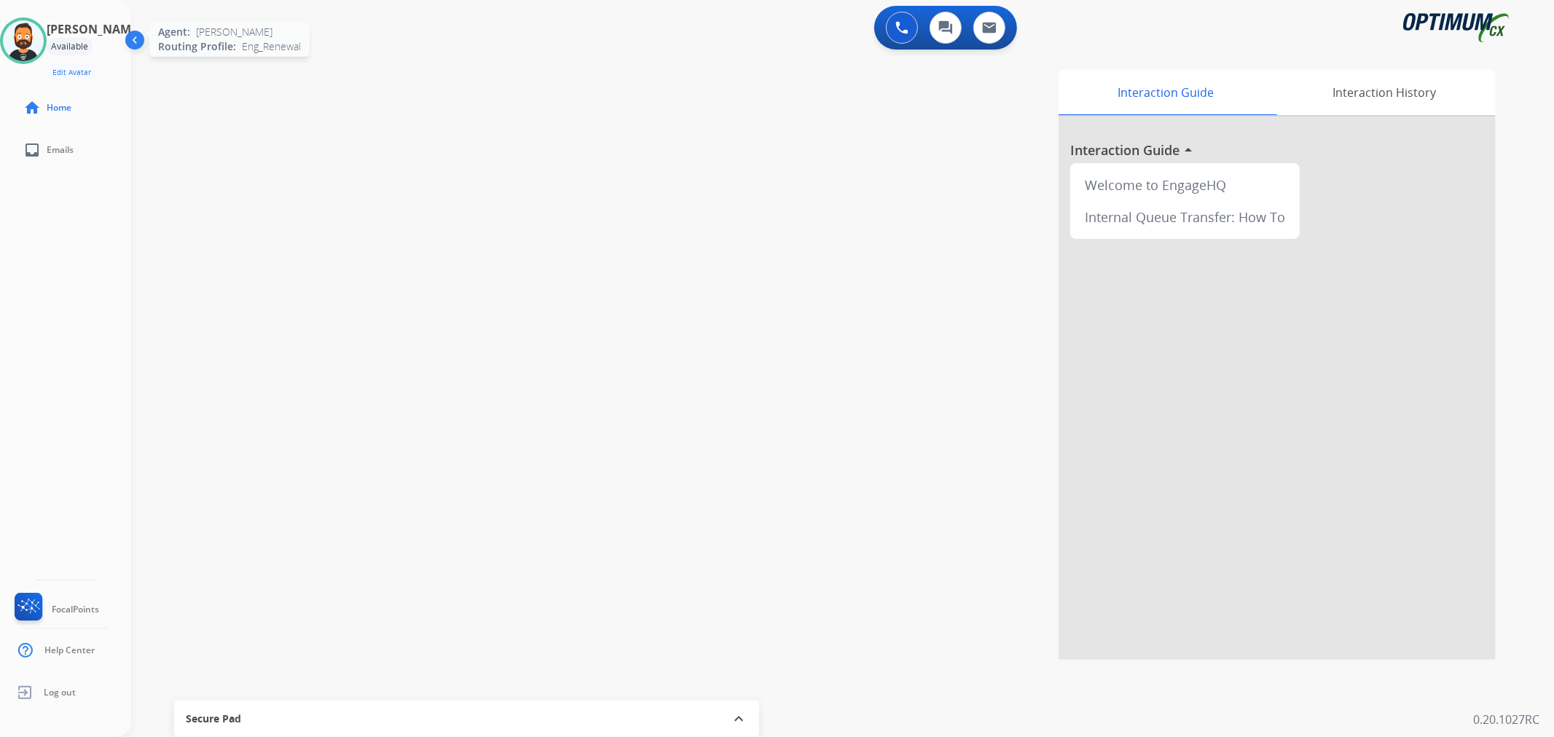
click at [39, 46] on img at bounding box center [23, 40] width 41 height 41
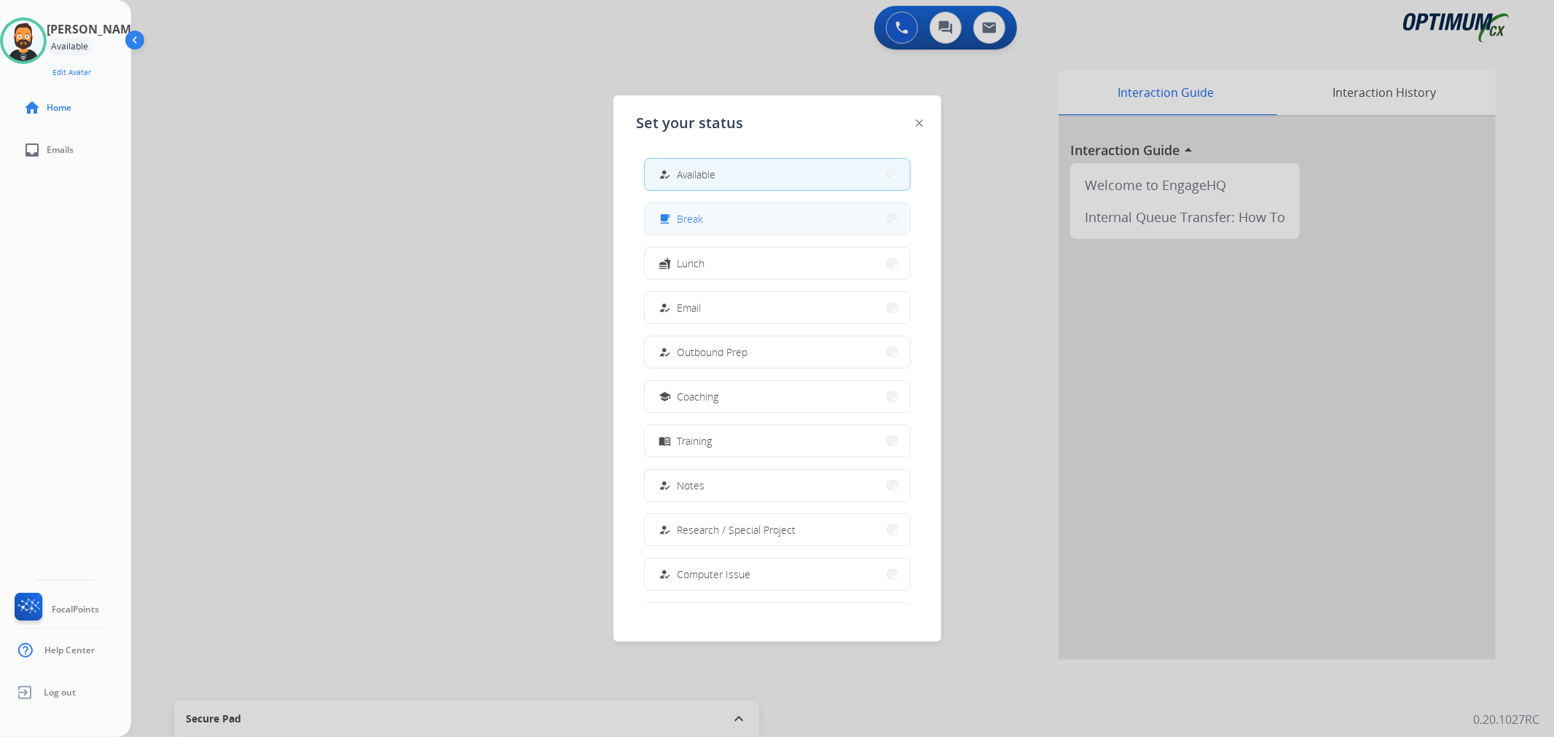
click at [705, 220] on button "free_breakfast Break" at bounding box center [777, 218] width 265 height 31
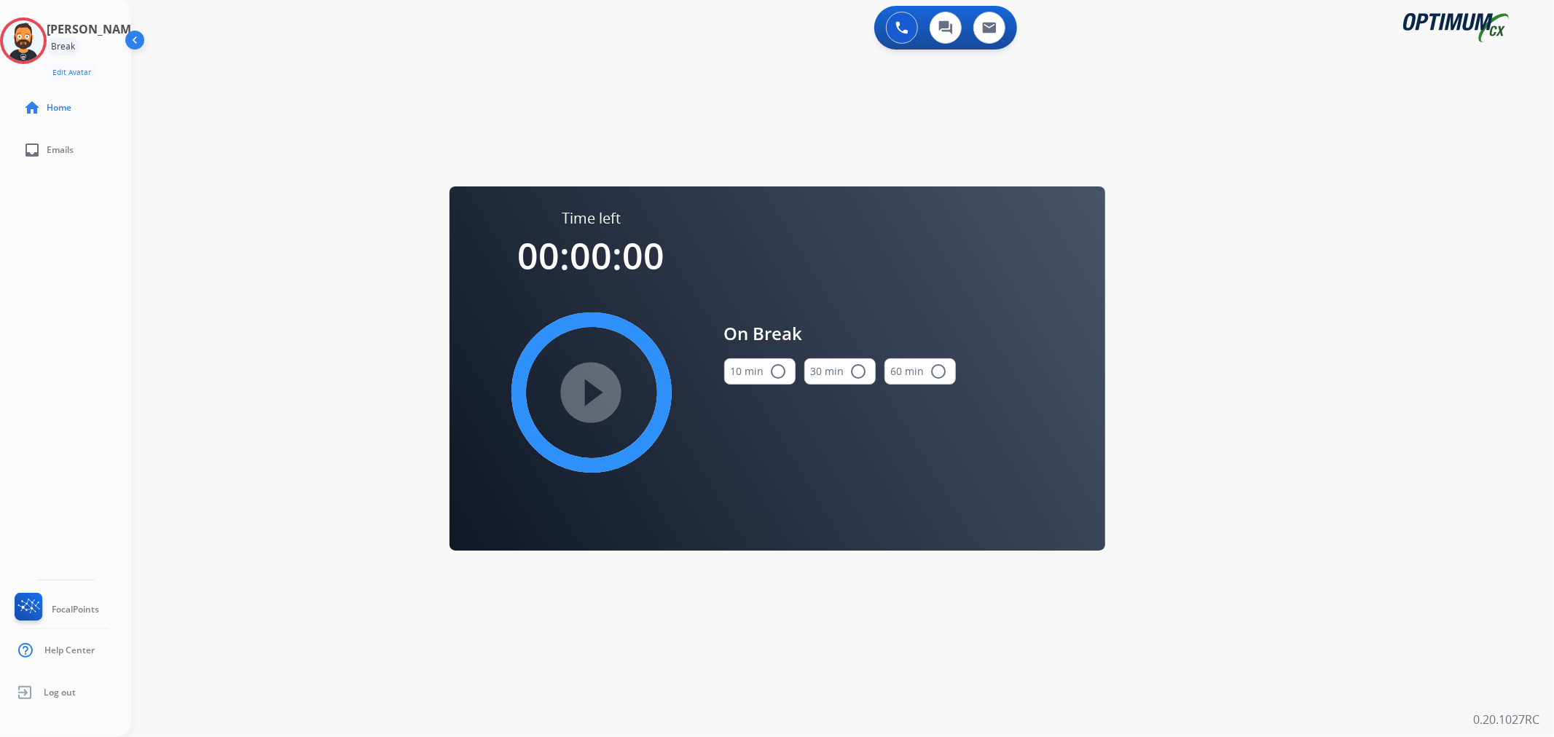
click at [749, 376] on button "10 min radio_button_unchecked" at bounding box center [759, 372] width 71 height 26
click at [600, 384] on mat-icon "play_circle_filled" at bounding box center [591, 392] width 17 height 17
click at [34, 49] on icon at bounding box center [23, 40] width 47 height 47
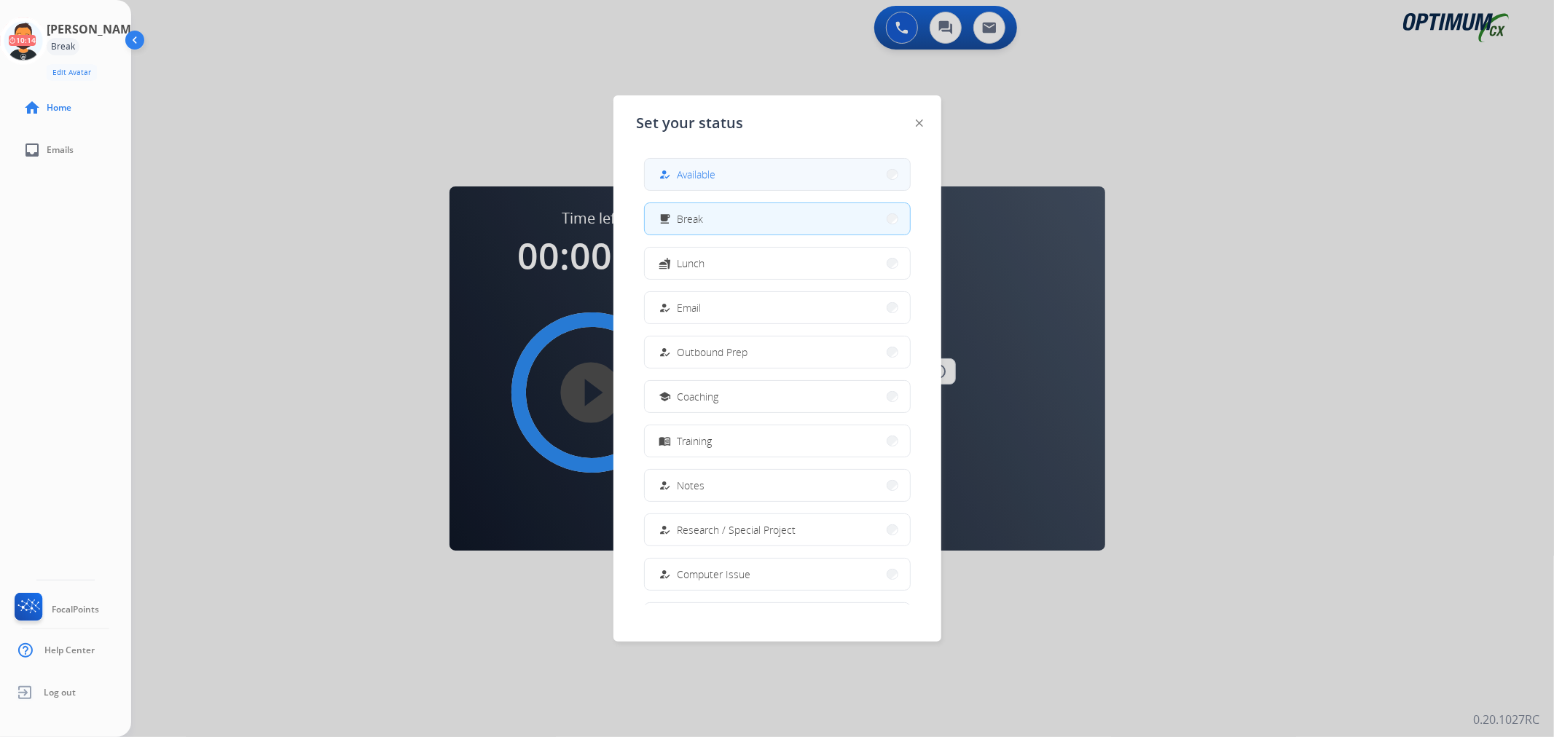
click at [649, 172] on div "how_to_reg Available" at bounding box center [777, 174] width 267 height 33
click at [730, 162] on button "how_to_reg Available" at bounding box center [777, 174] width 265 height 31
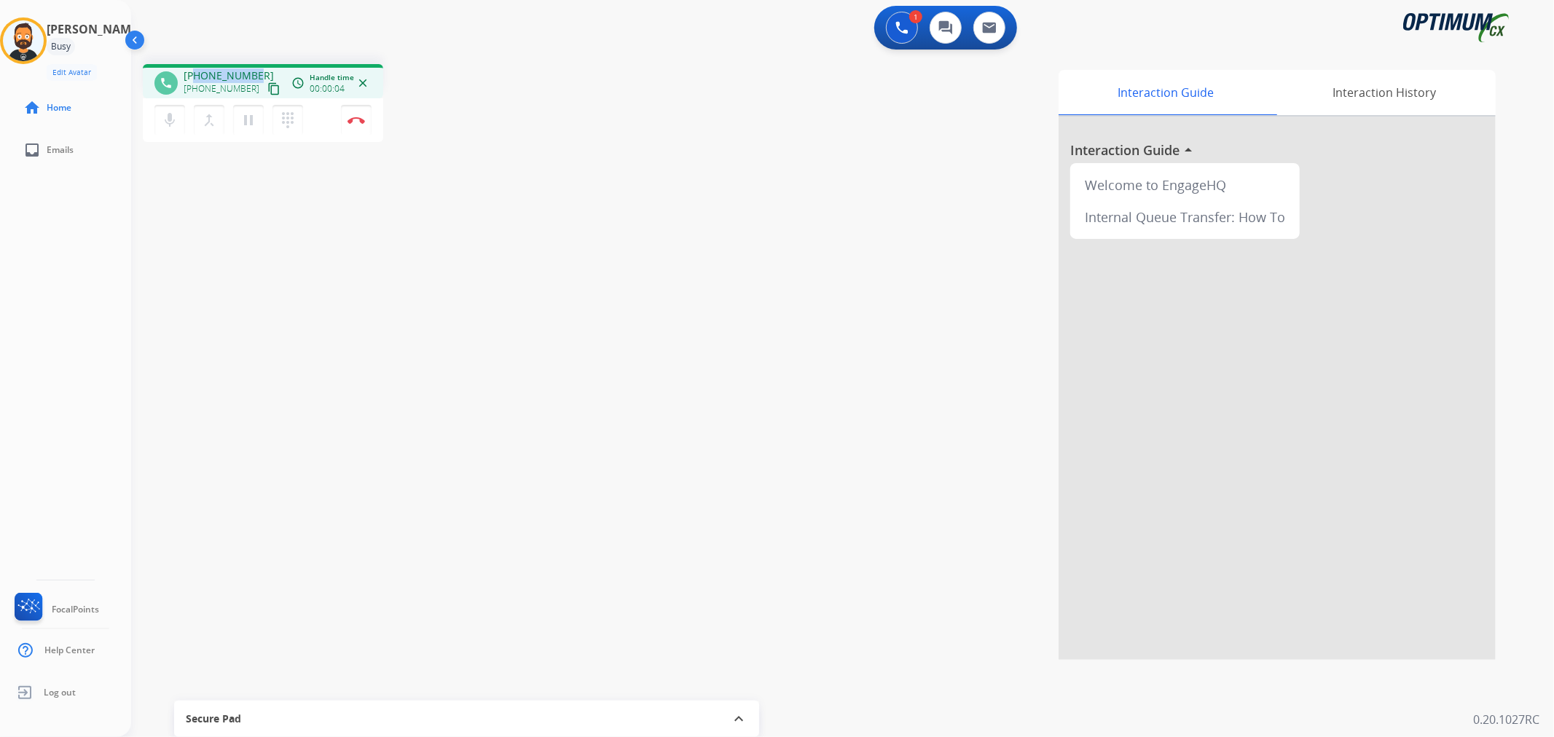
drag, startPoint x: 255, startPoint y: 69, endPoint x: 195, endPoint y: 70, distance: 59.8
click at [195, 70] on div "[PHONE_NUMBER] [PHONE_NUMBER] content_copy" at bounding box center [233, 83] width 99 height 29
copy span "4044036608"
click at [352, 111] on button "Disconnect" at bounding box center [356, 120] width 31 height 31
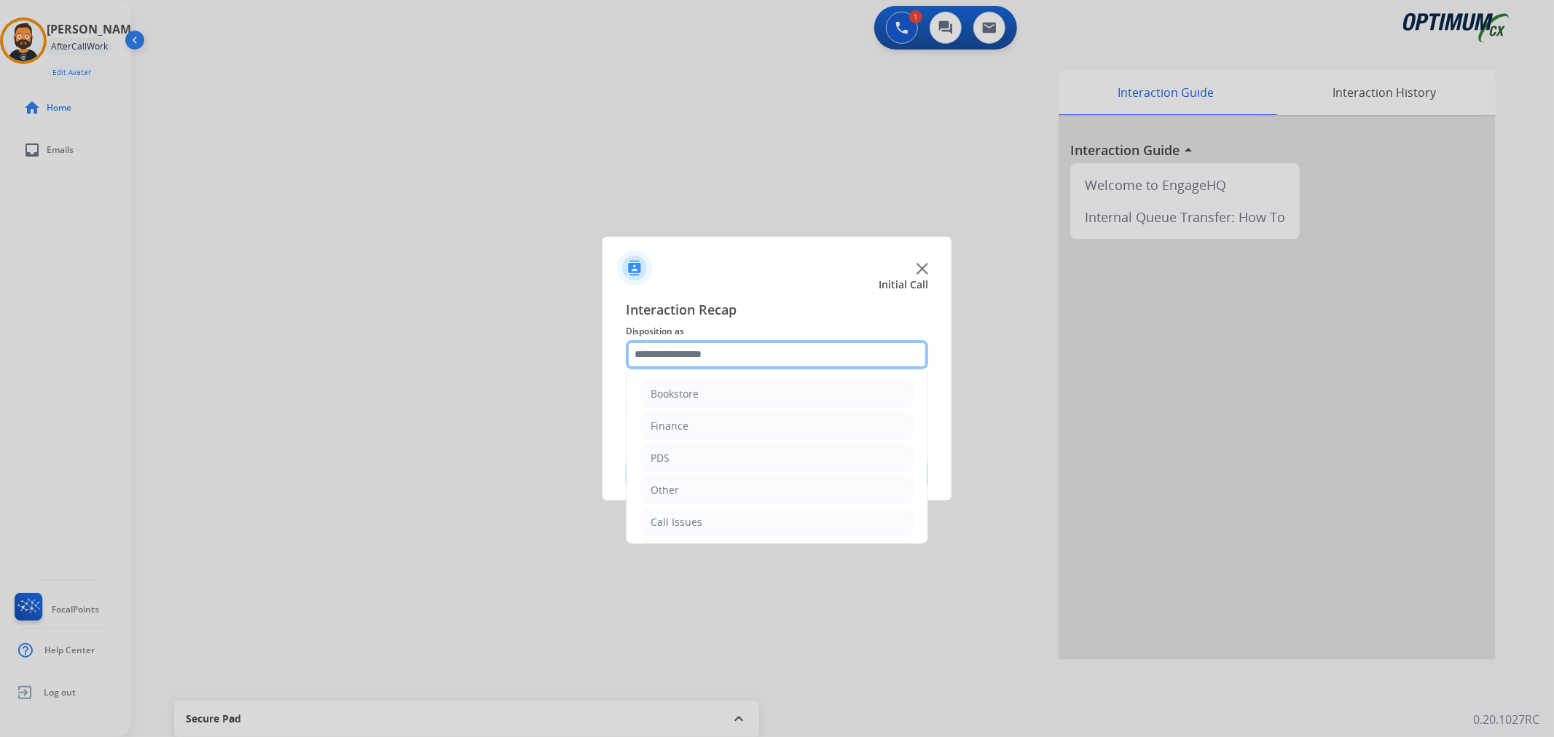
click at [681, 347] on input "text" at bounding box center [777, 354] width 302 height 29
click at [683, 507] on li "Renewal" at bounding box center [777, 520] width 272 height 28
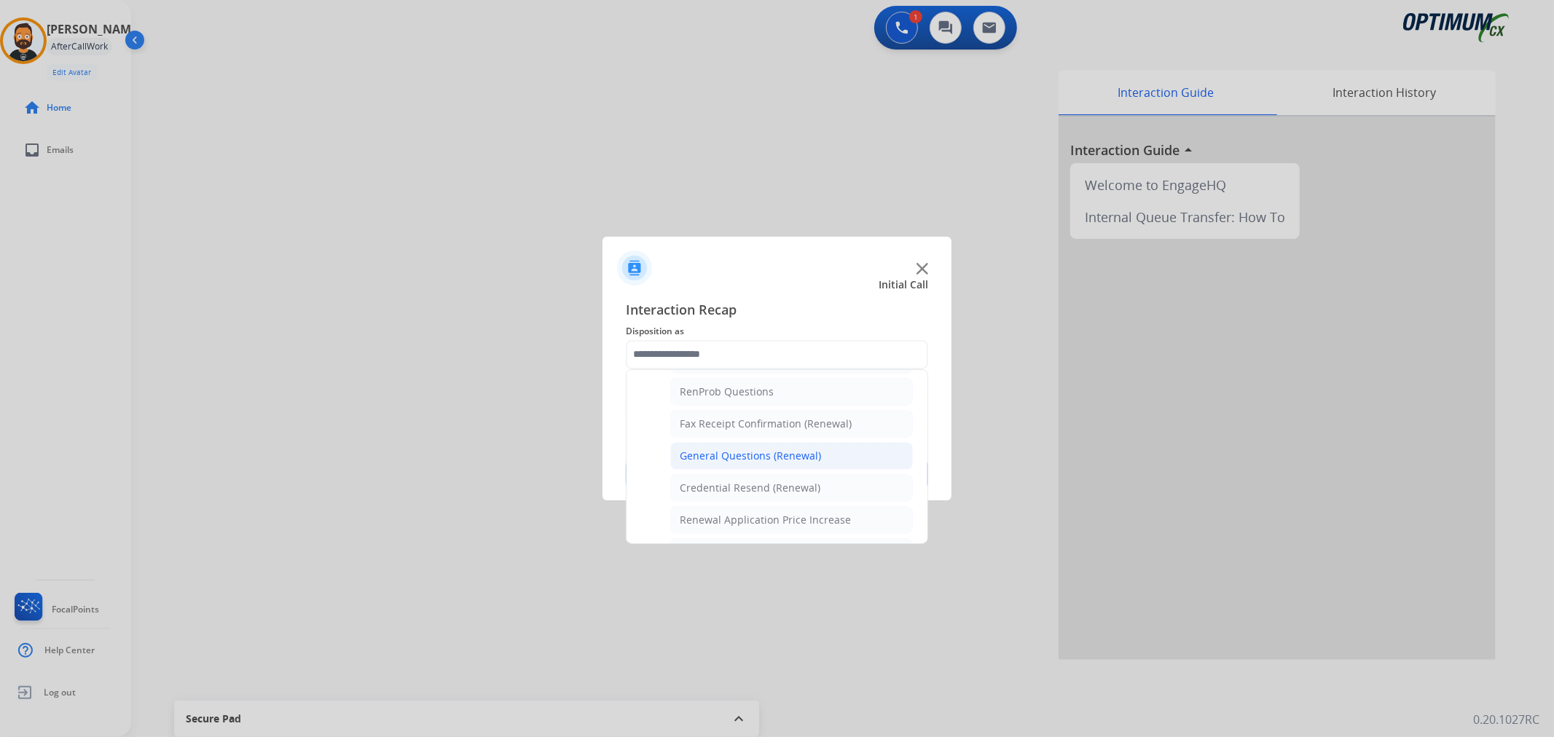
click at [708, 450] on div "General Questions (Renewal)" at bounding box center [750, 456] width 141 height 15
type input "**********"
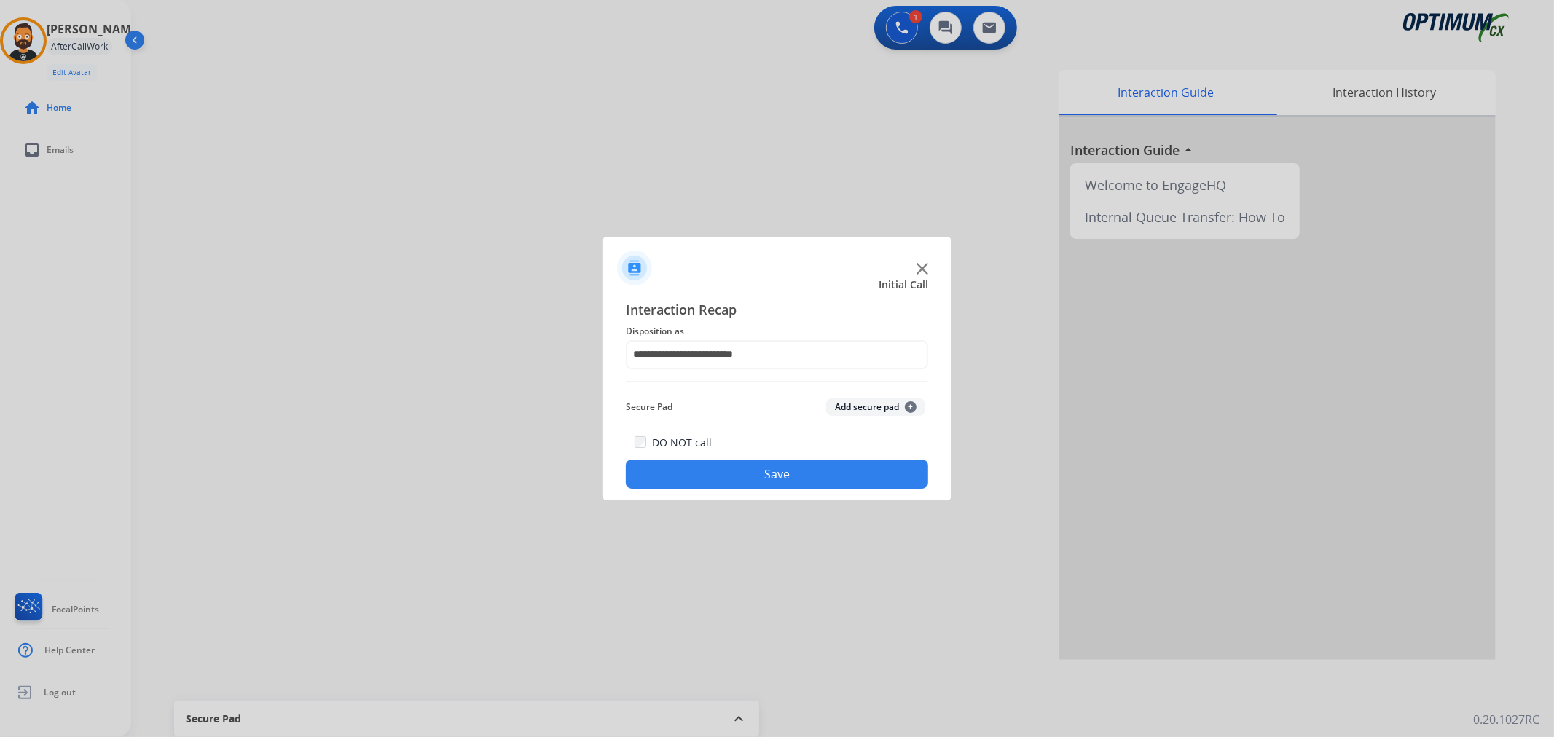
click at [714, 463] on button "Save" at bounding box center [777, 474] width 302 height 29
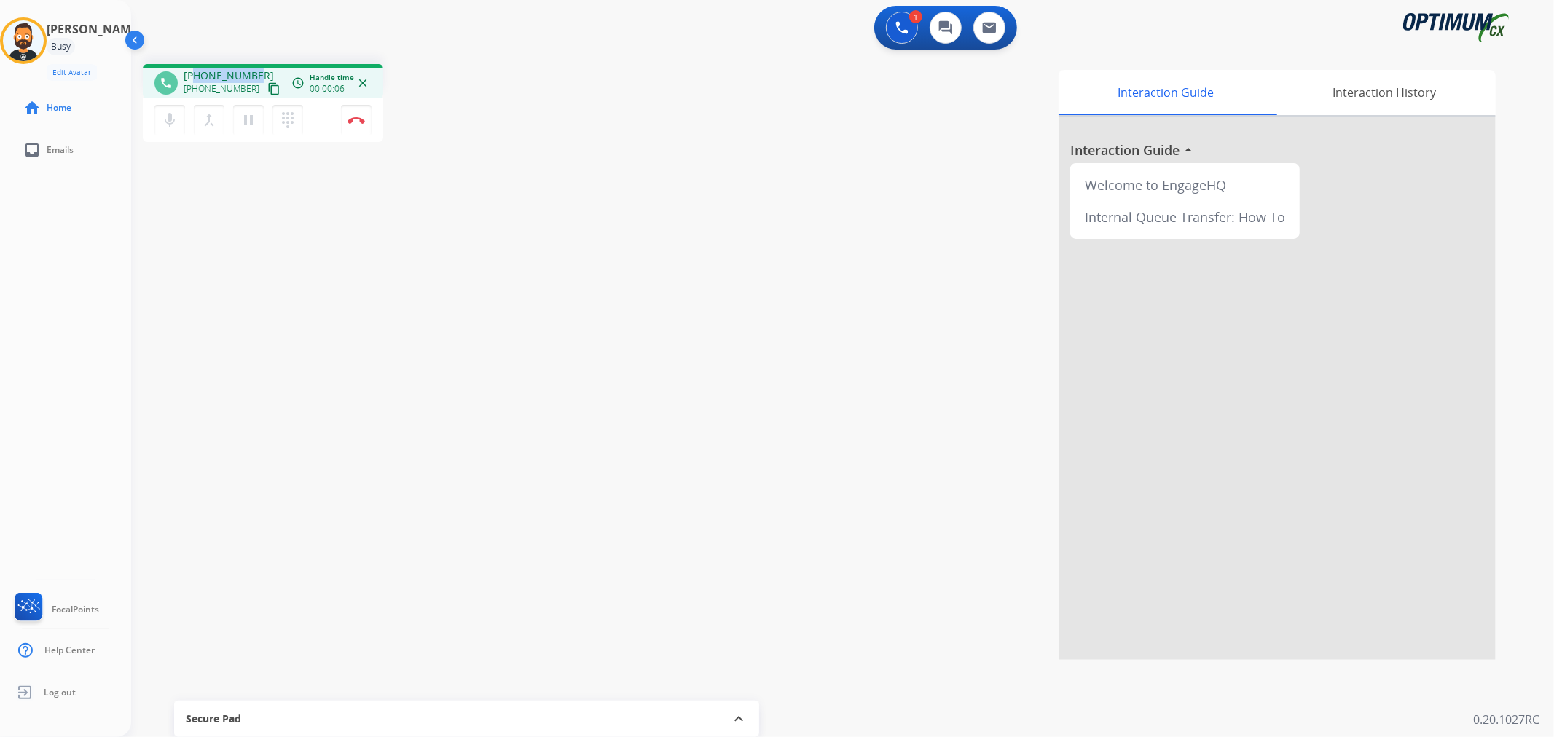
drag, startPoint x: 254, startPoint y: 66, endPoint x: 197, endPoint y: 73, distance: 57.2
click at [197, 73] on div "[PHONE_NUMBER] [PHONE_NUMBER] content_copy" at bounding box center [233, 83] width 99 height 29
copy span "3177961084"
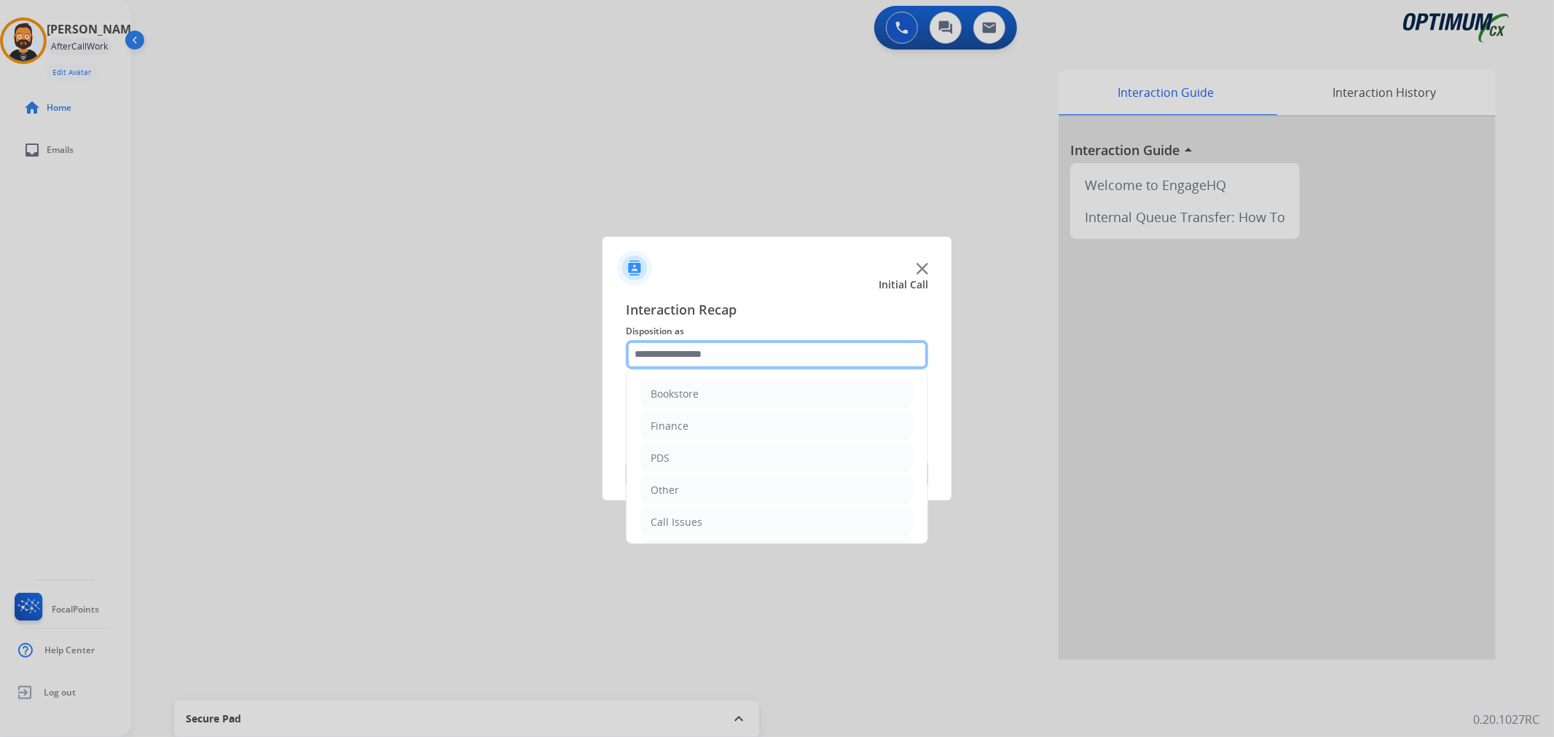
click at [675, 358] on input "text" at bounding box center [777, 354] width 302 height 29
click at [702, 456] on div "Initial Application" at bounding box center [694, 455] width 86 height 15
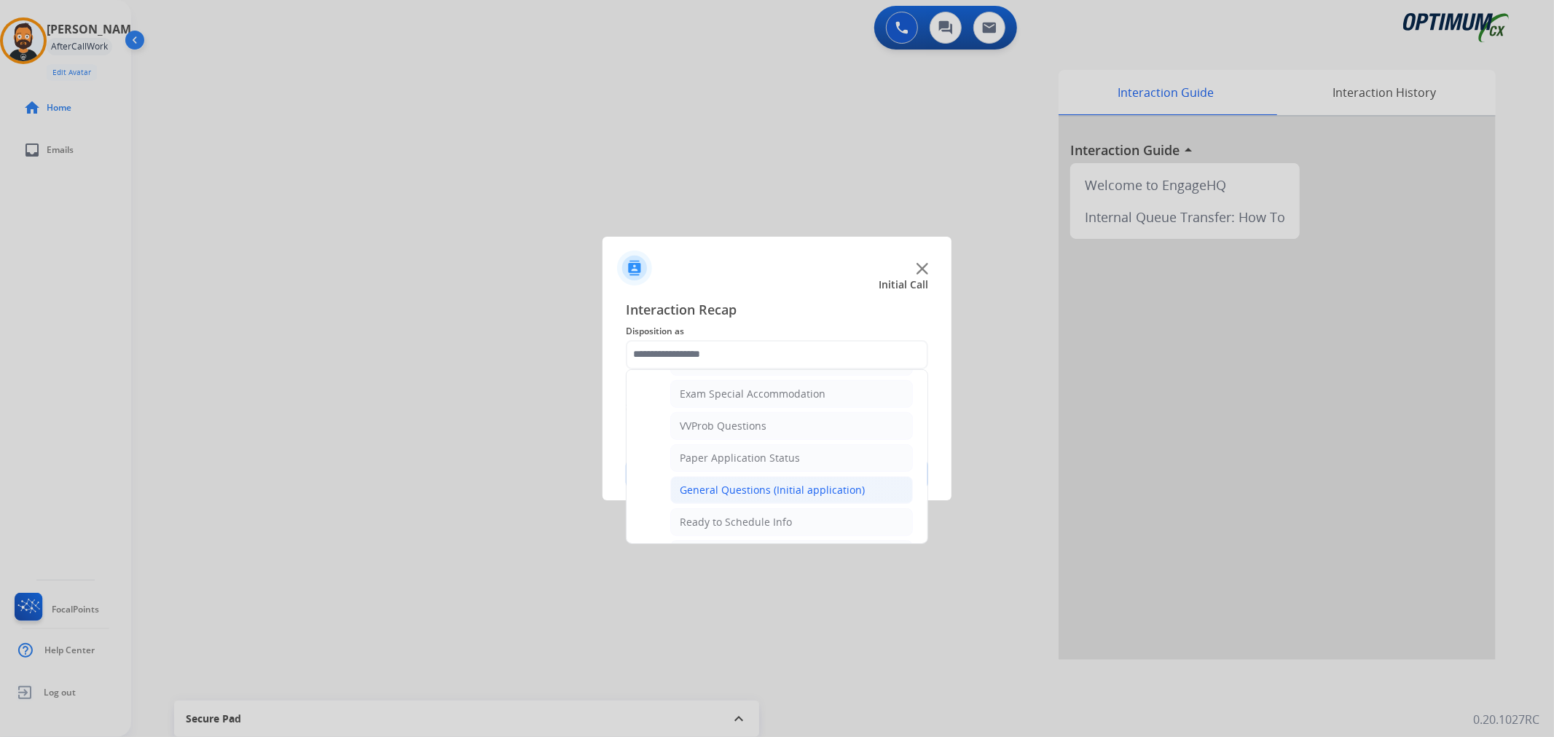
click at [713, 485] on li "General Questions (Initial application)" at bounding box center [791, 491] width 243 height 28
type input "**********"
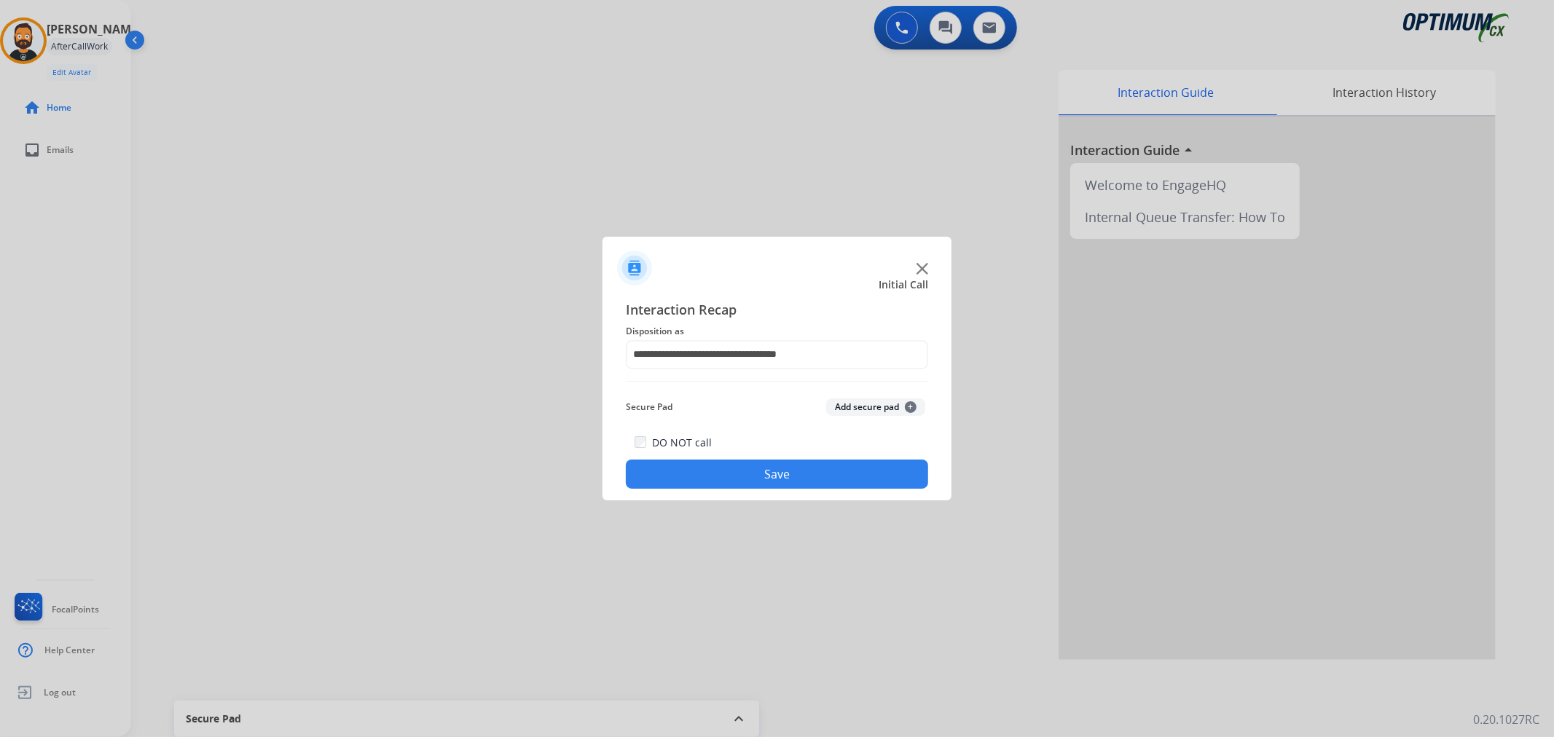
click at [723, 471] on button "Save" at bounding box center [777, 474] width 302 height 29
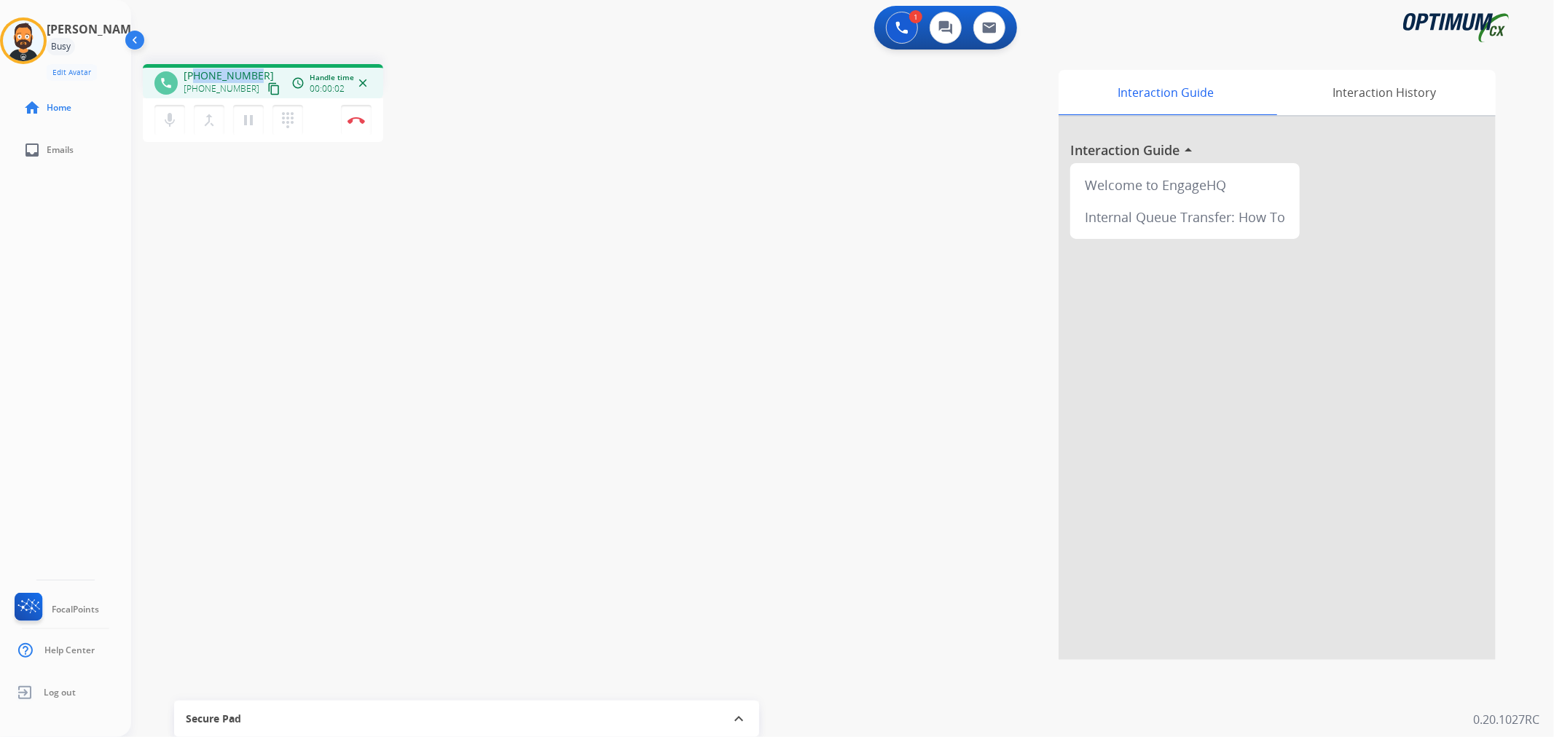
drag, startPoint x: 257, startPoint y: 71, endPoint x: 194, endPoint y: 66, distance: 62.9
click at [194, 66] on div "phone [PHONE_NUMBER] [PHONE_NUMBER] content_copy access_time Call metrics Queue…" at bounding box center [263, 81] width 240 height 34
copy span "2173695746"
click at [359, 120] on img at bounding box center [356, 120] width 17 height 7
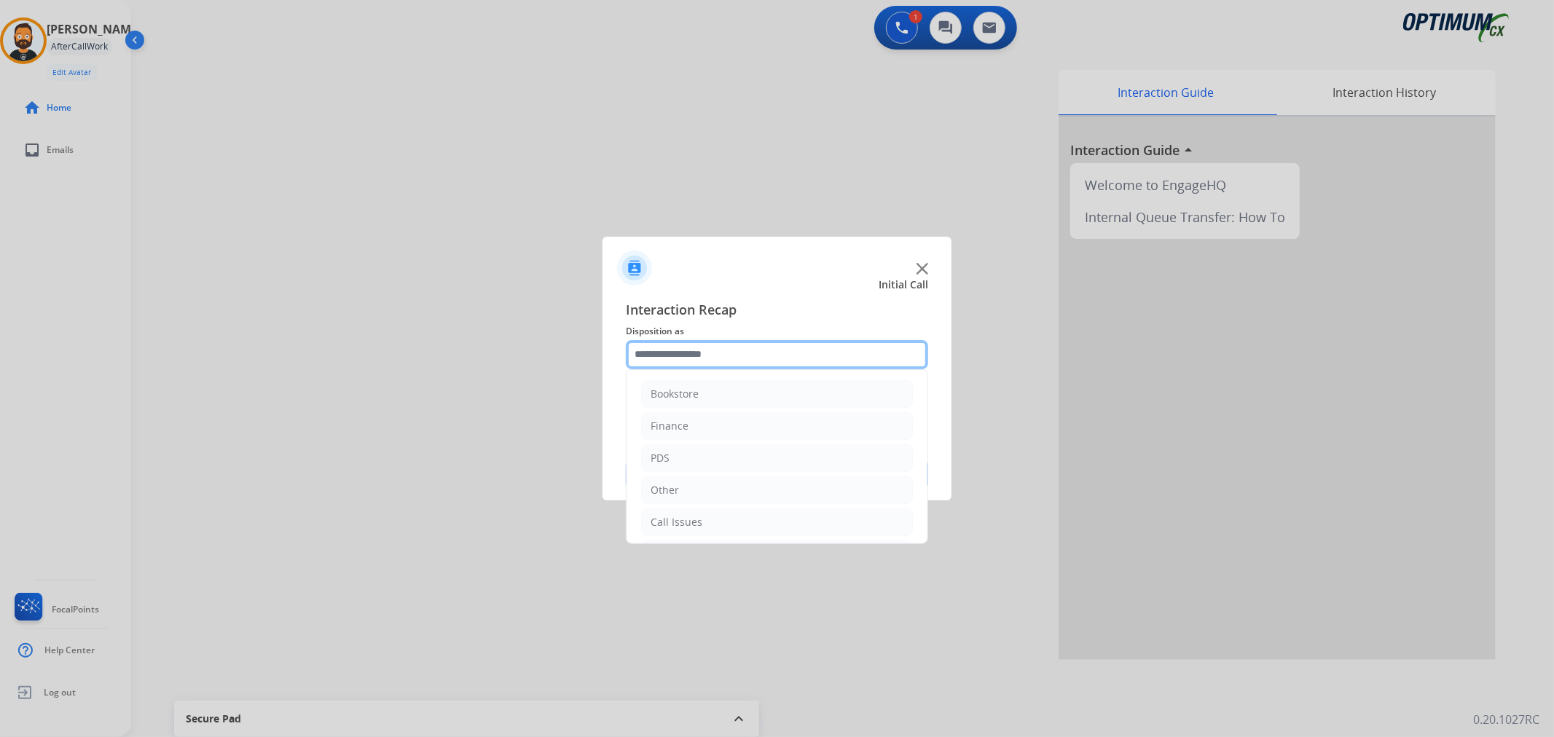
click at [721, 355] on input "text" at bounding box center [777, 354] width 302 height 29
click at [729, 391] on li "Other" at bounding box center [777, 391] width 272 height 28
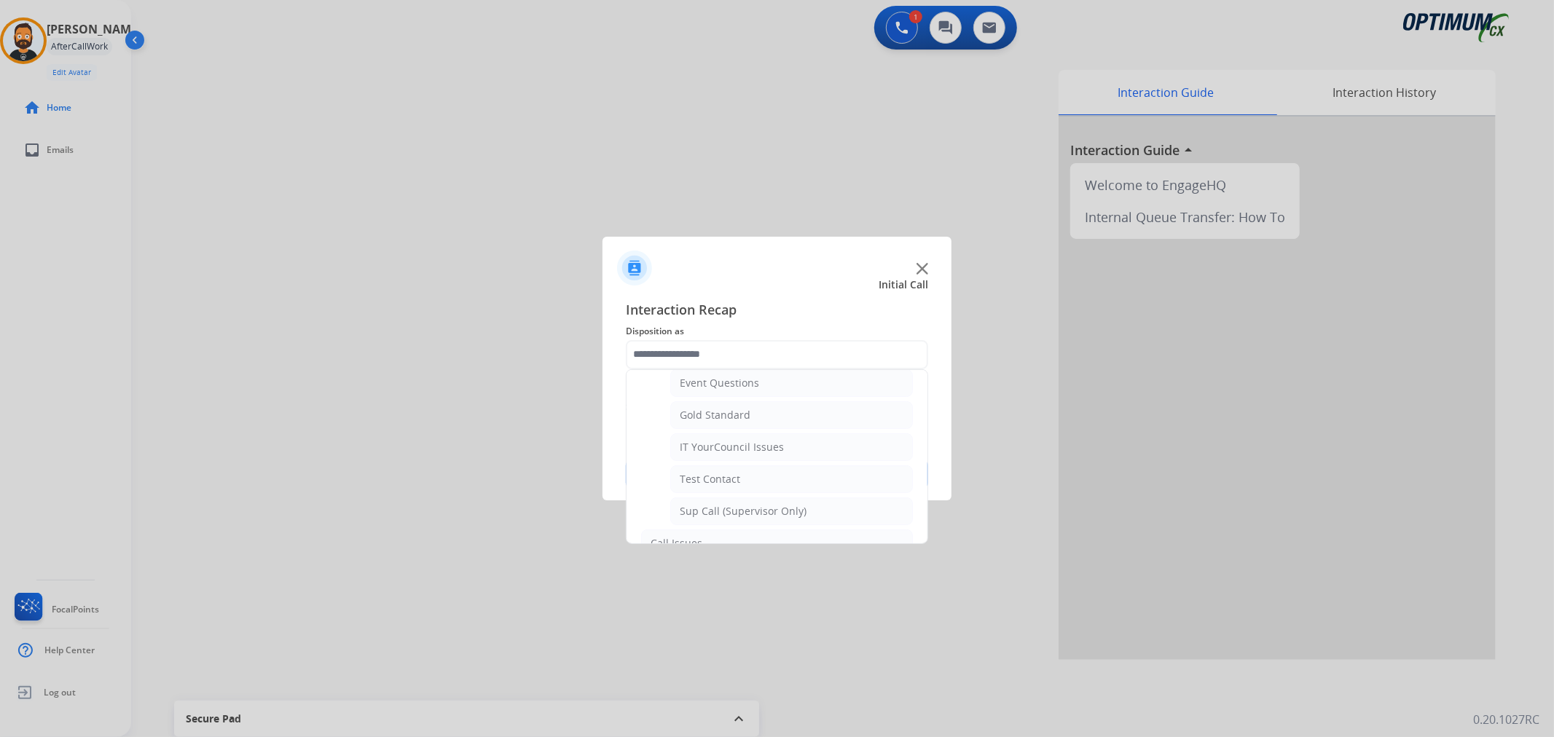
click at [764, 453] on div "IT YourCouncil Issues" at bounding box center [732, 447] width 104 height 15
type input "**********"
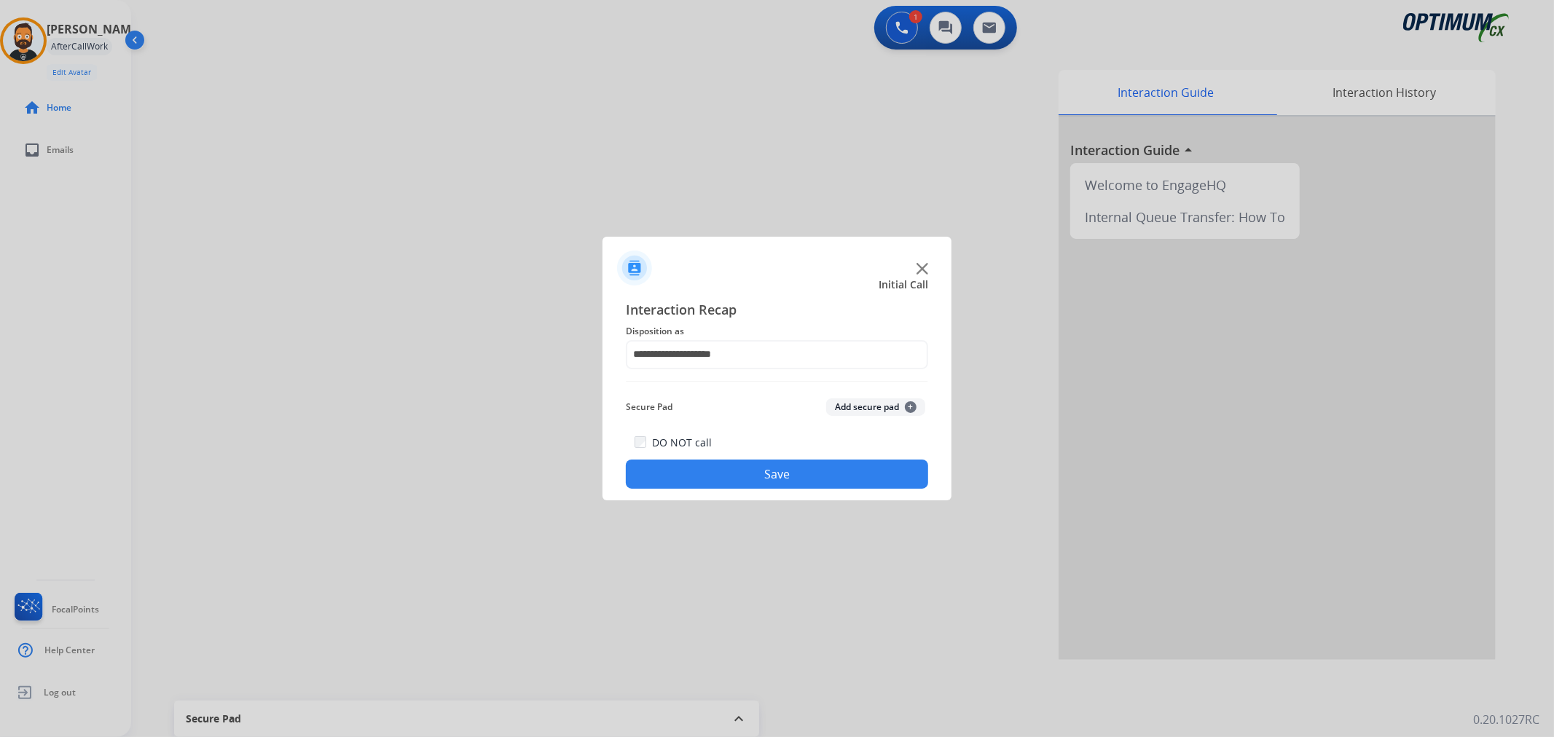
click at [777, 469] on button "Save" at bounding box center [777, 474] width 302 height 29
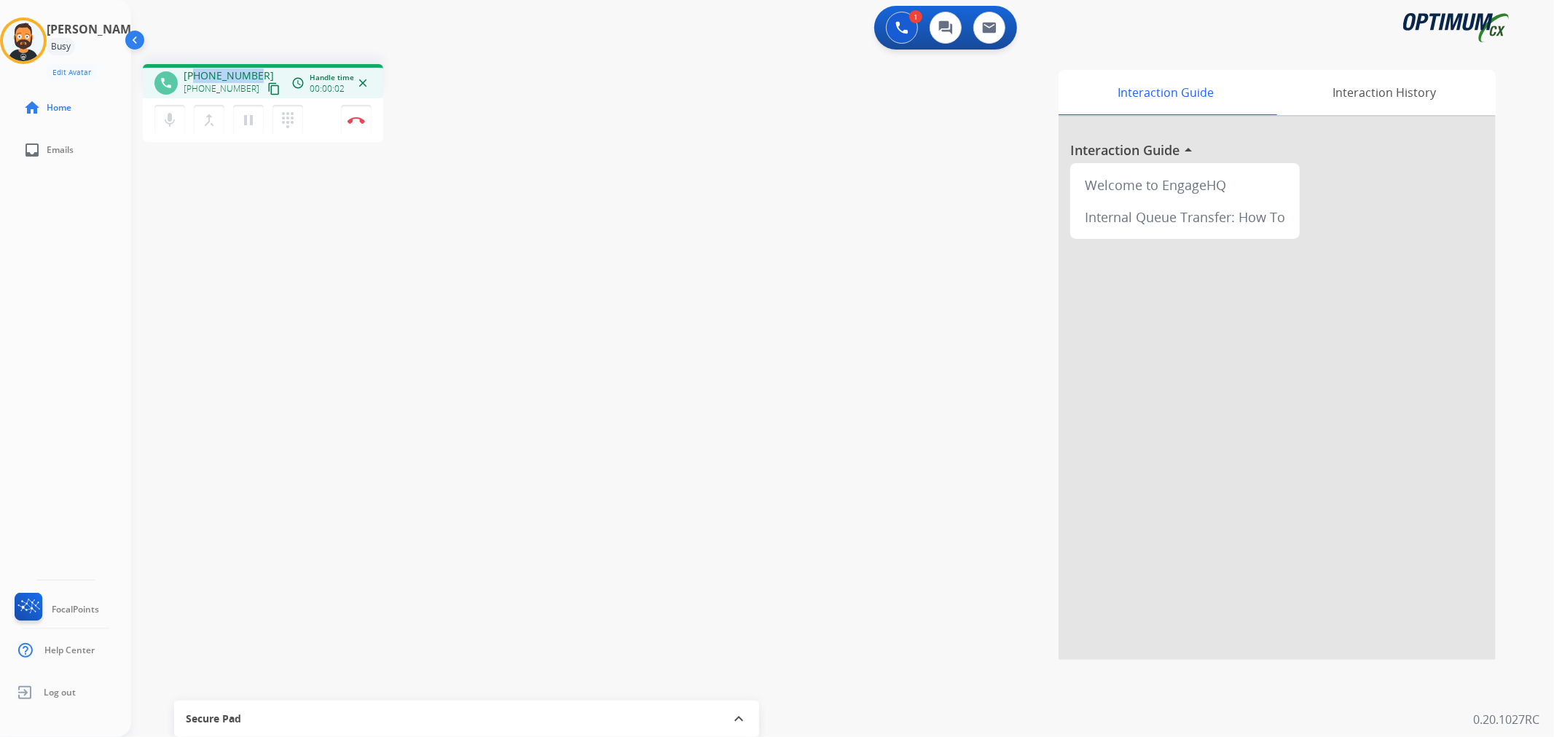
drag, startPoint x: 253, startPoint y: 68, endPoint x: 194, endPoint y: 71, distance: 59.1
click at [194, 71] on span "[PHONE_NUMBER]" at bounding box center [229, 76] width 90 height 15
copy span "8042332227"
click at [363, 117] on img at bounding box center [356, 120] width 17 height 7
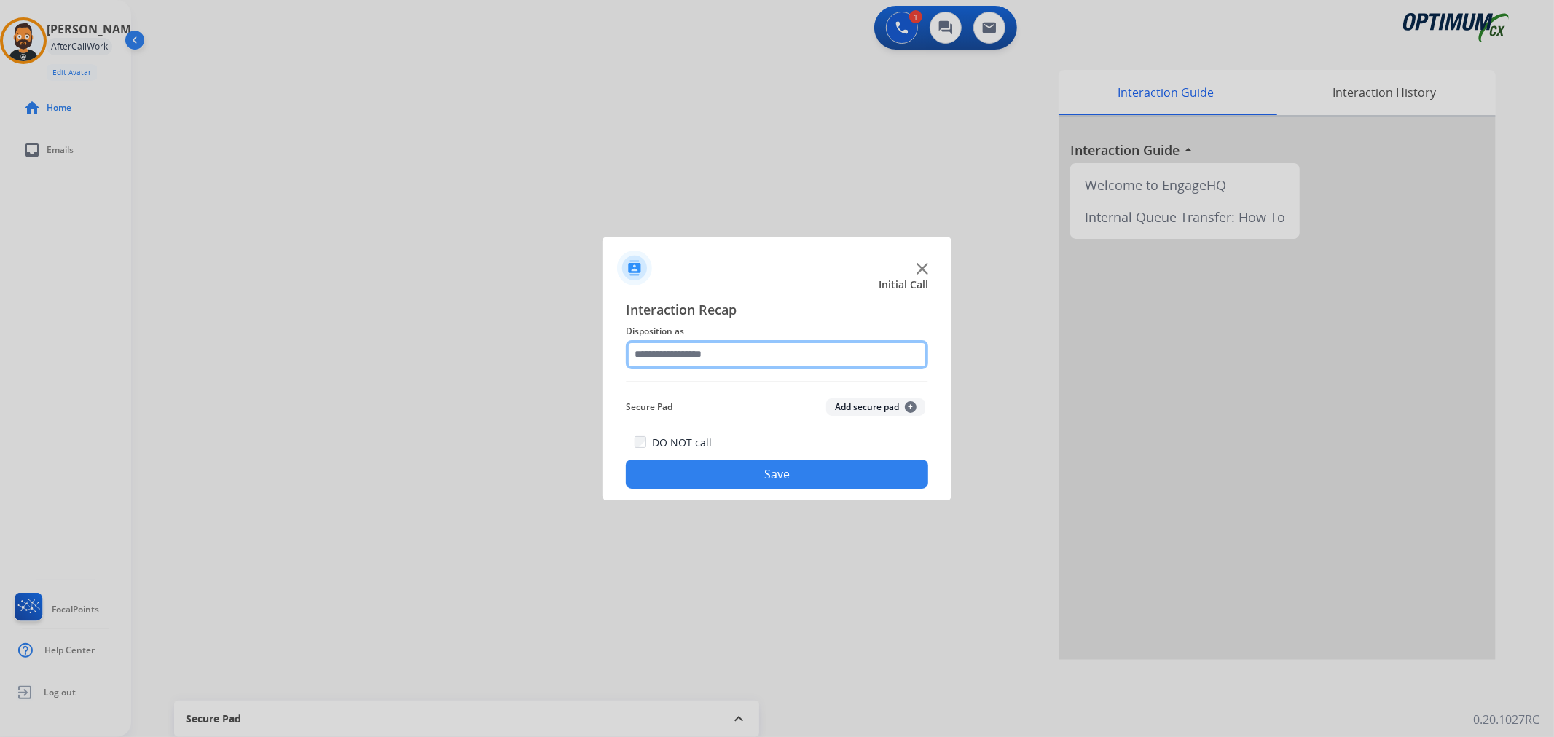
click at [714, 367] on input "text" at bounding box center [777, 354] width 302 height 29
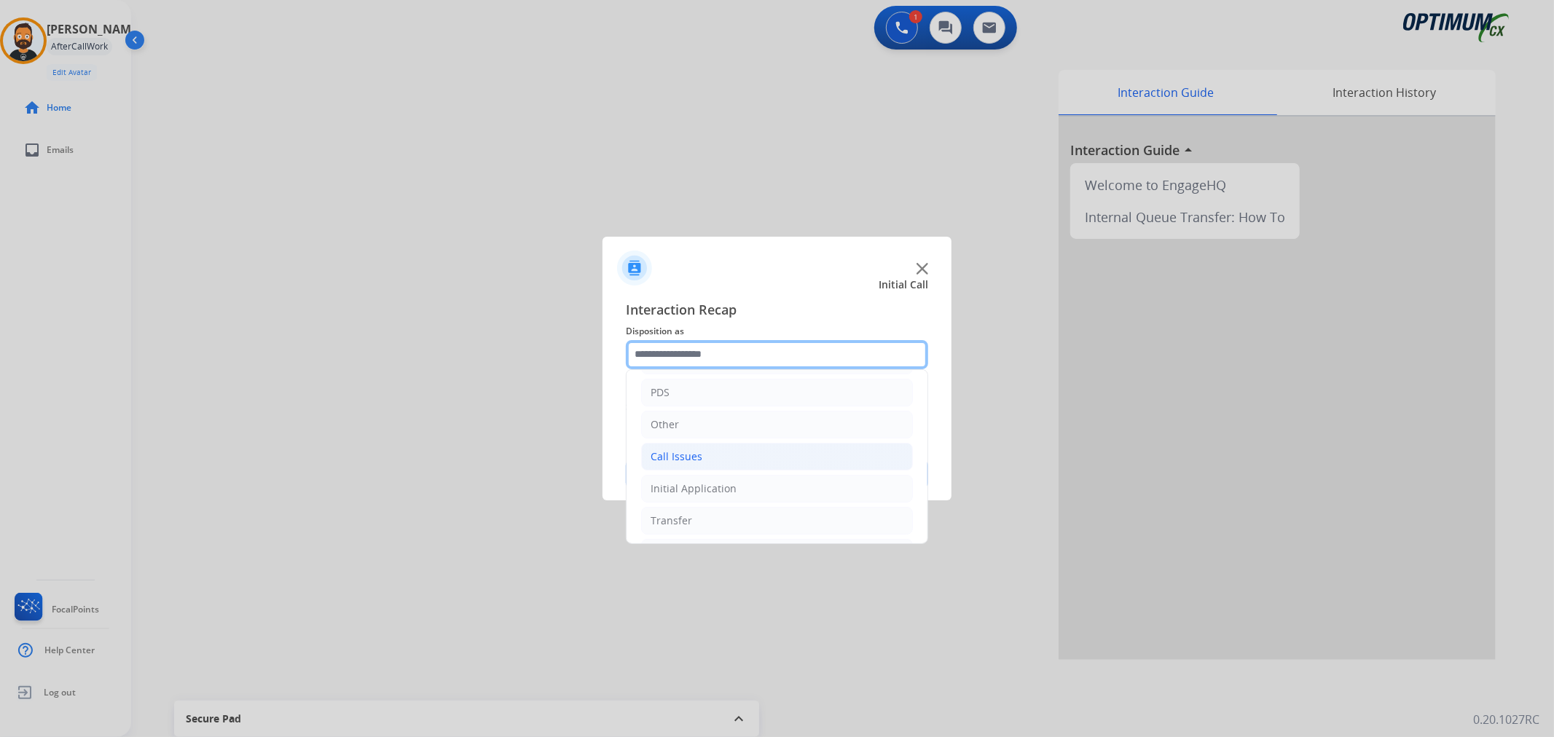
scroll to position [100, 0]
click at [712, 455] on div "Initial Application" at bounding box center [694, 455] width 86 height 15
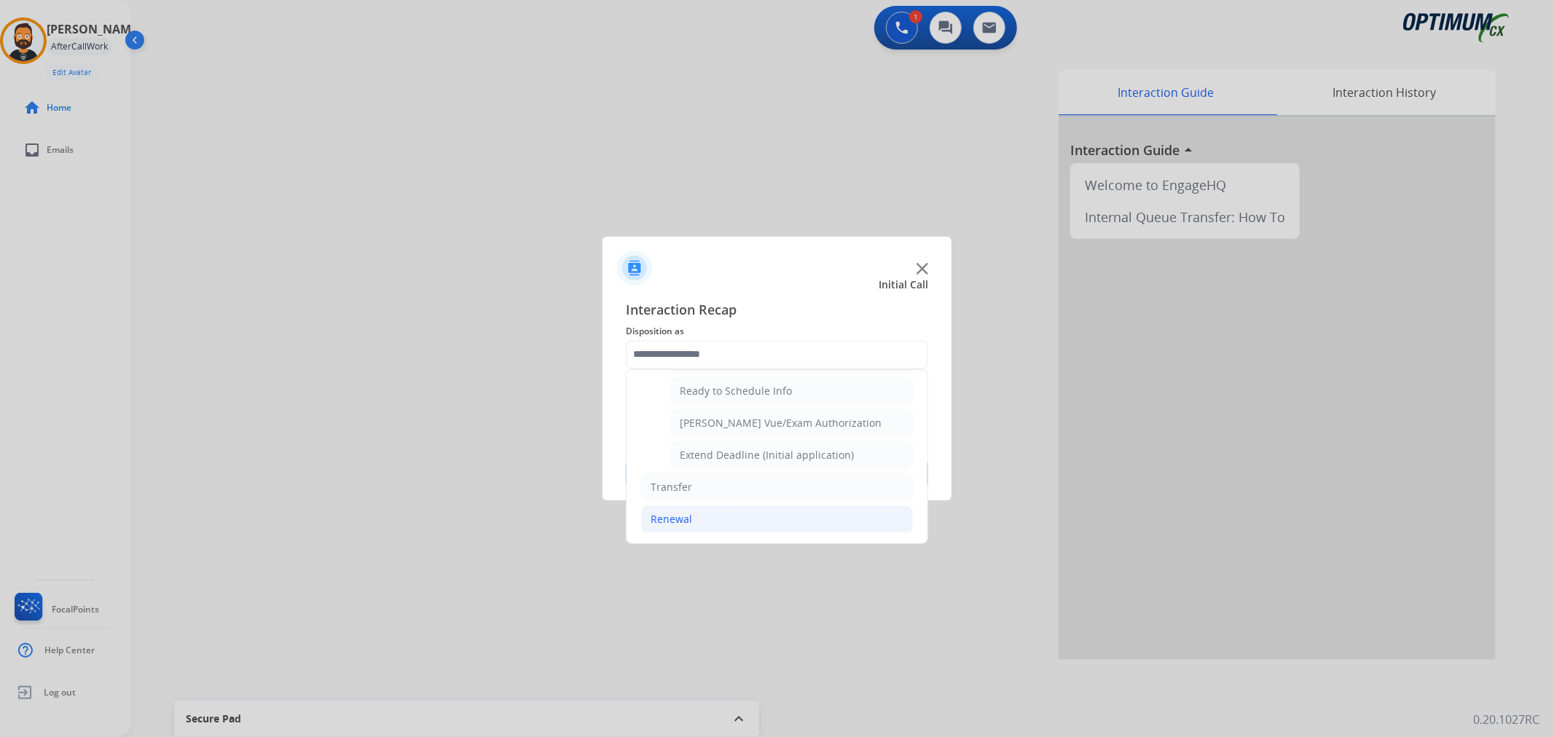
click at [697, 517] on li "Renewal" at bounding box center [777, 520] width 272 height 28
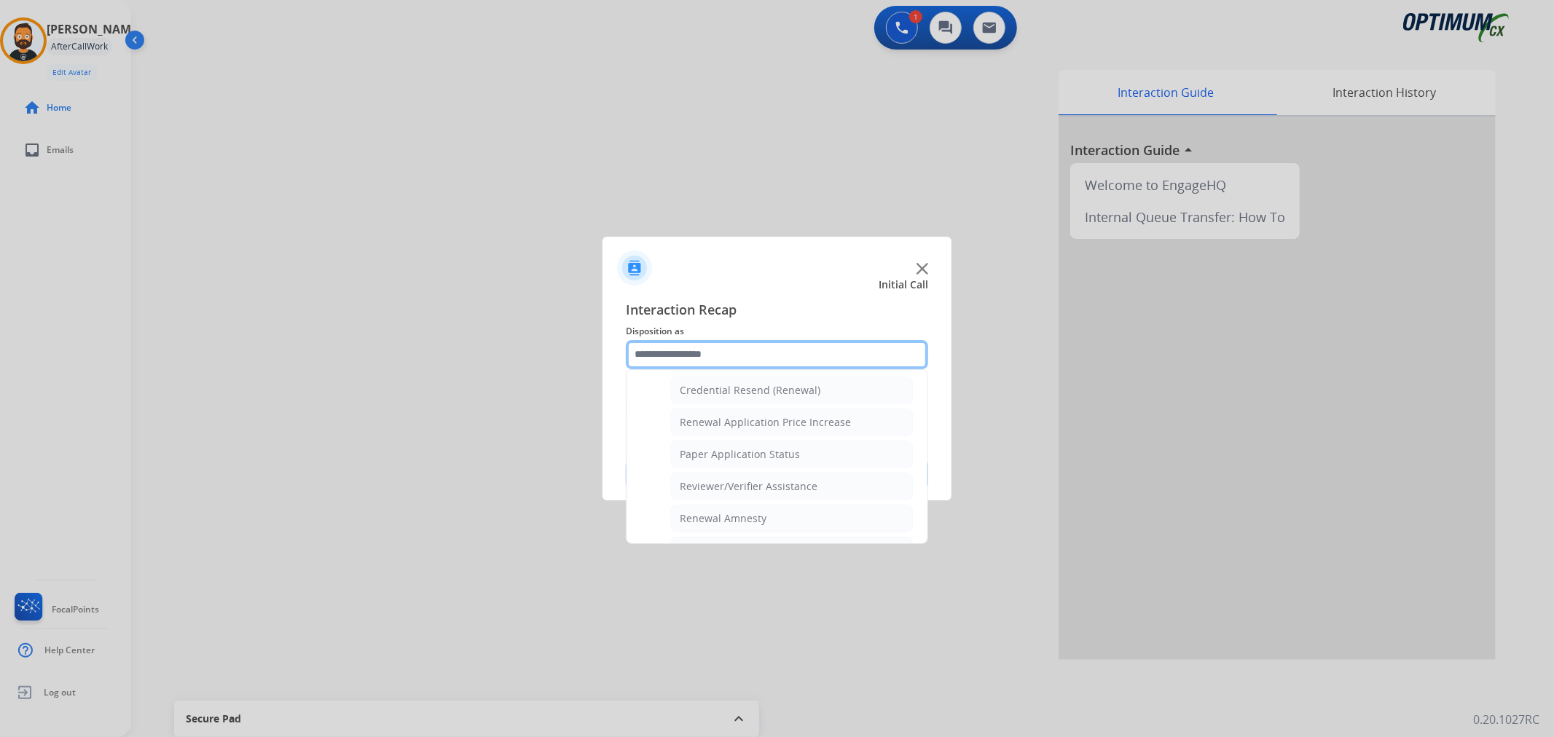
scroll to position [431, 0]
click at [732, 391] on div "General Questions (Renewal)" at bounding box center [750, 395] width 141 height 15
type input "**********"
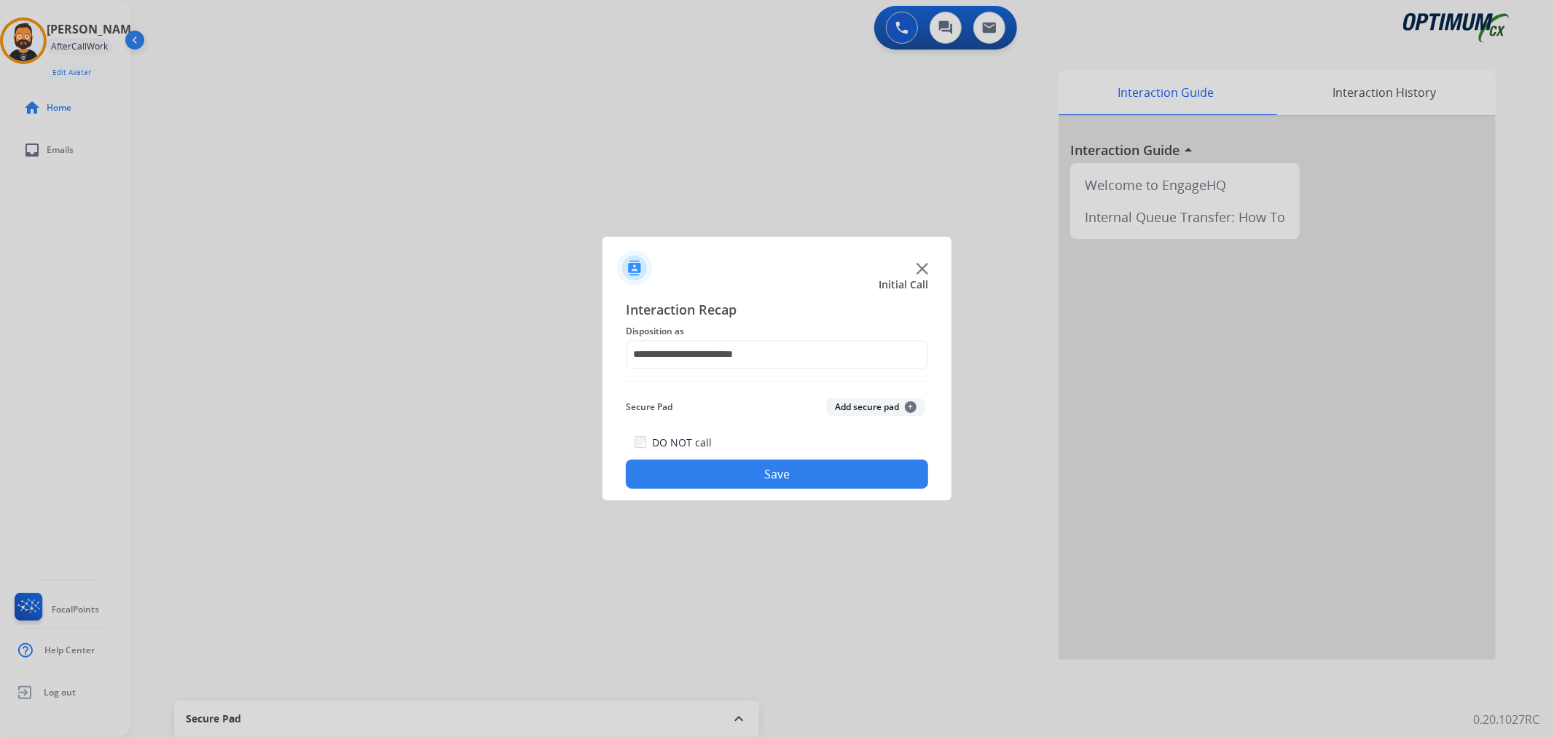
click at [738, 463] on button "Save" at bounding box center [777, 474] width 302 height 29
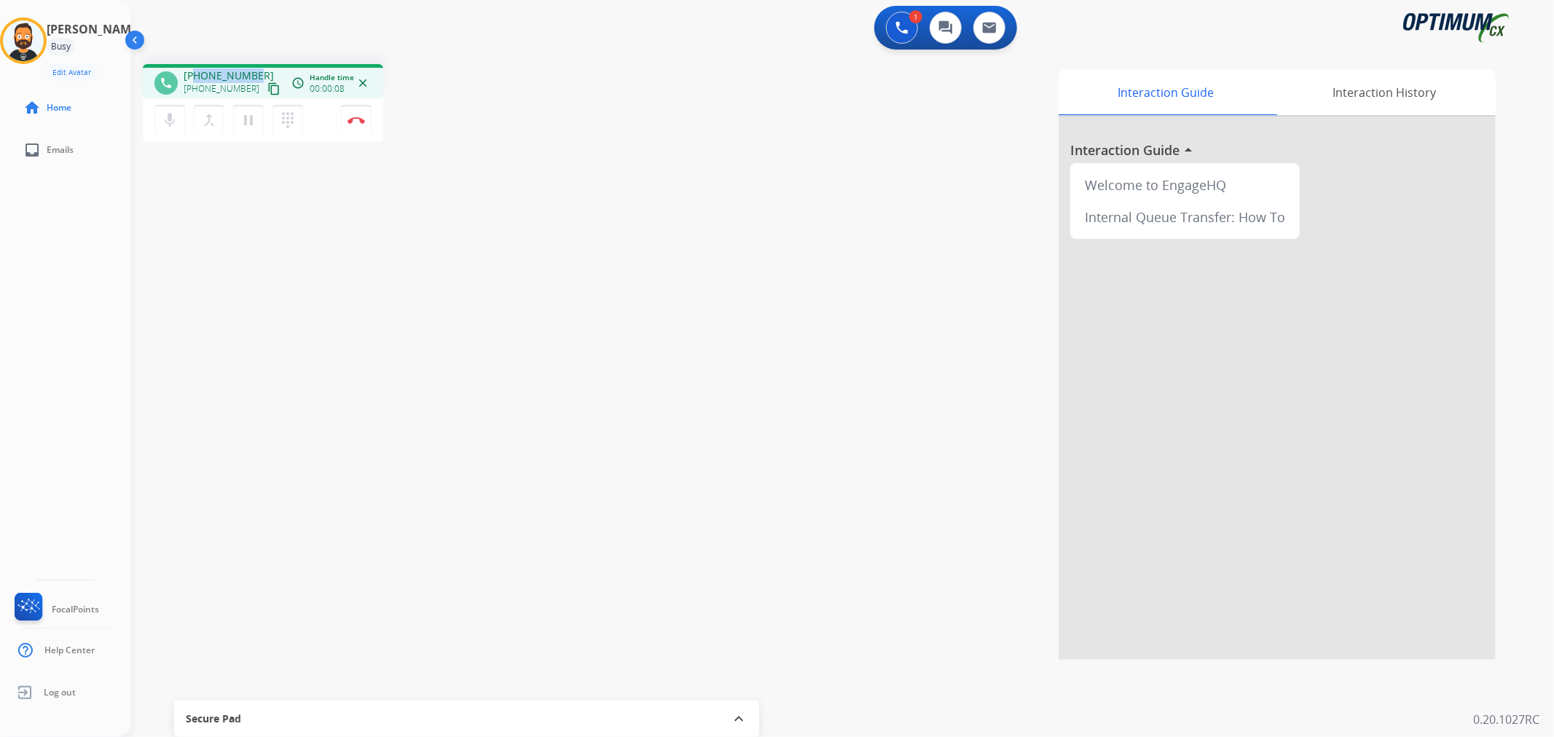
drag, startPoint x: 252, startPoint y: 67, endPoint x: 195, endPoint y: 71, distance: 57.7
click at [195, 71] on div "phone [PHONE_NUMBER] [PHONE_NUMBER] content_copy access_time Call metrics Queue…" at bounding box center [263, 81] width 240 height 34
copy span "2488739719"
click at [356, 113] on button "Disconnect" at bounding box center [356, 120] width 31 height 31
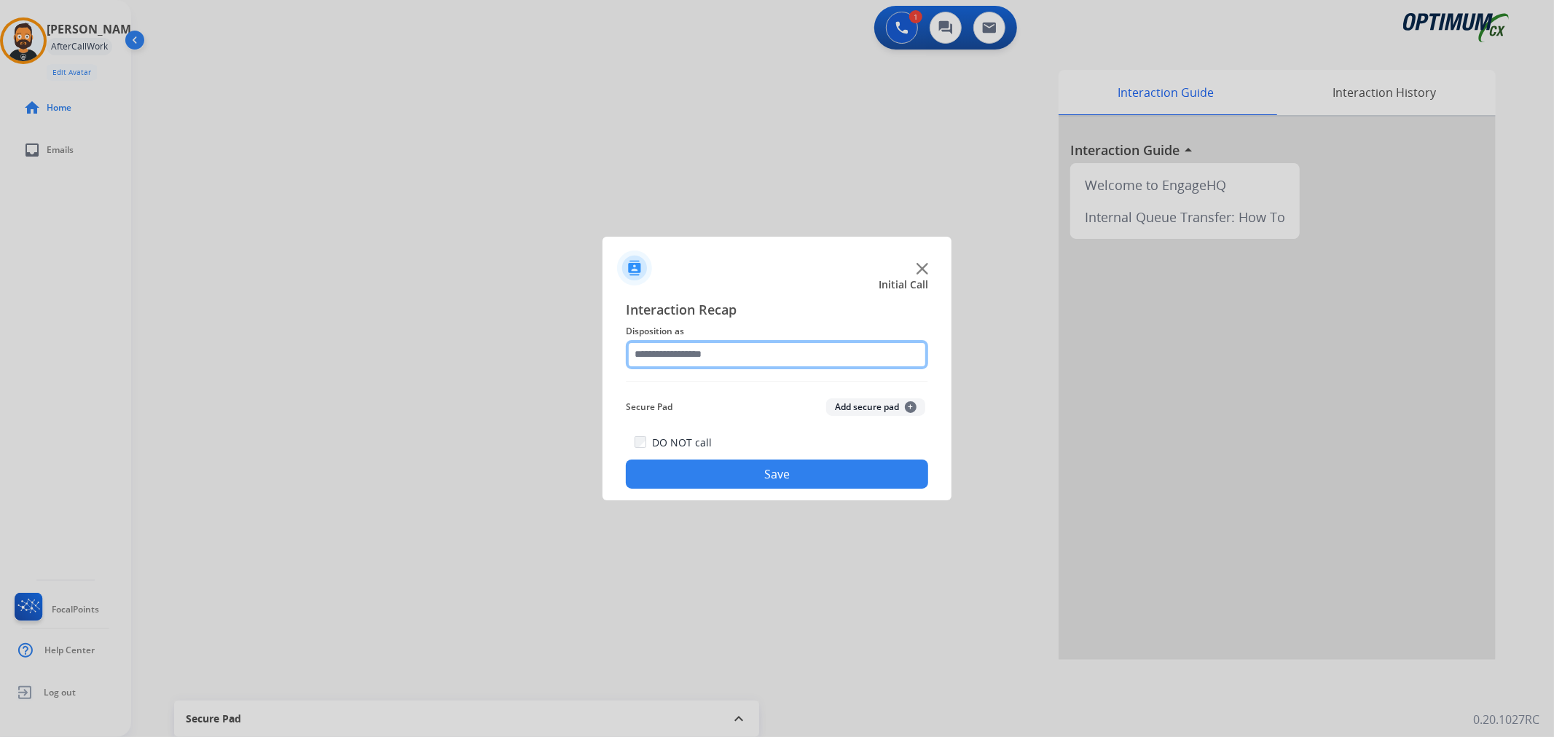
click at [675, 353] on input "text" at bounding box center [777, 354] width 302 height 29
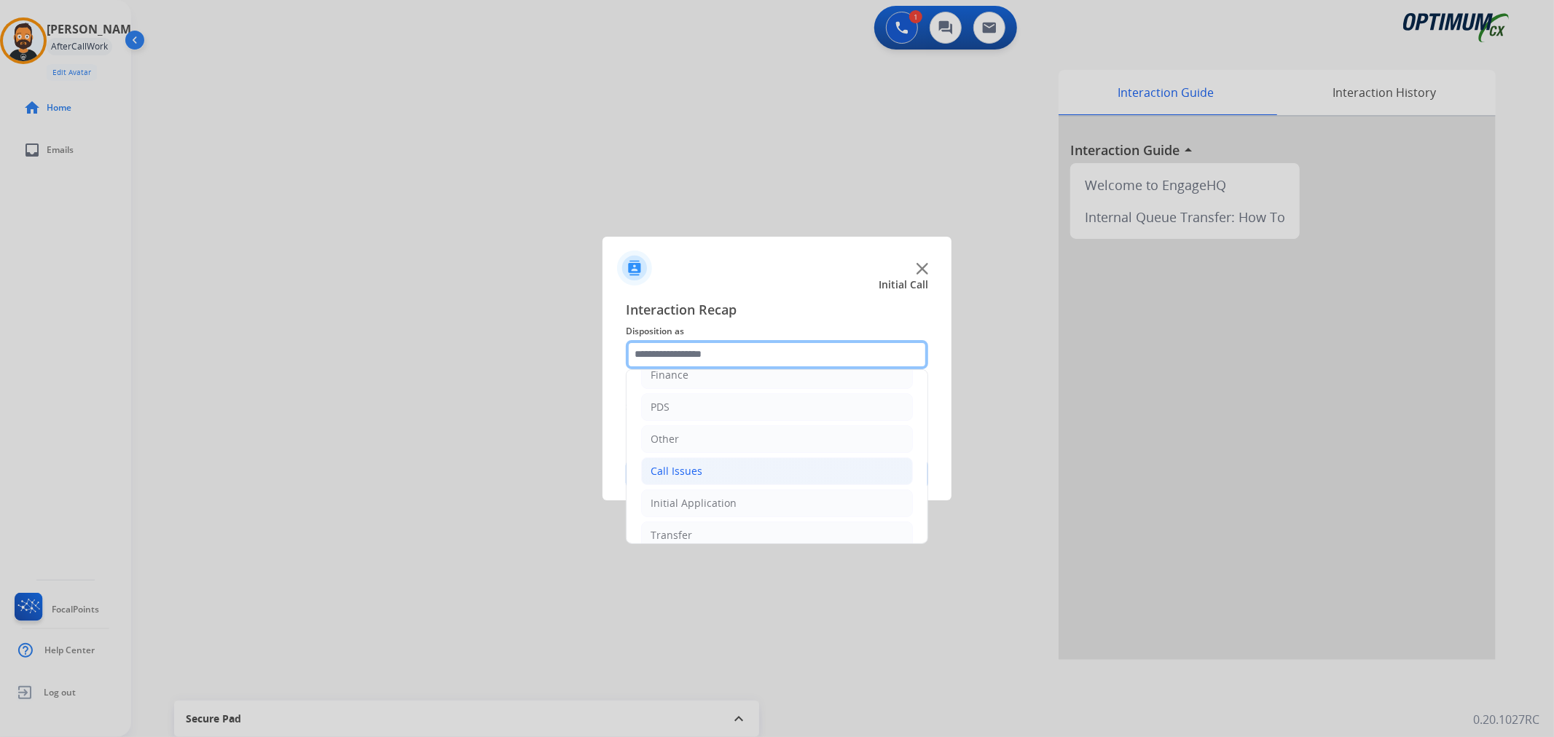
scroll to position [100, 0]
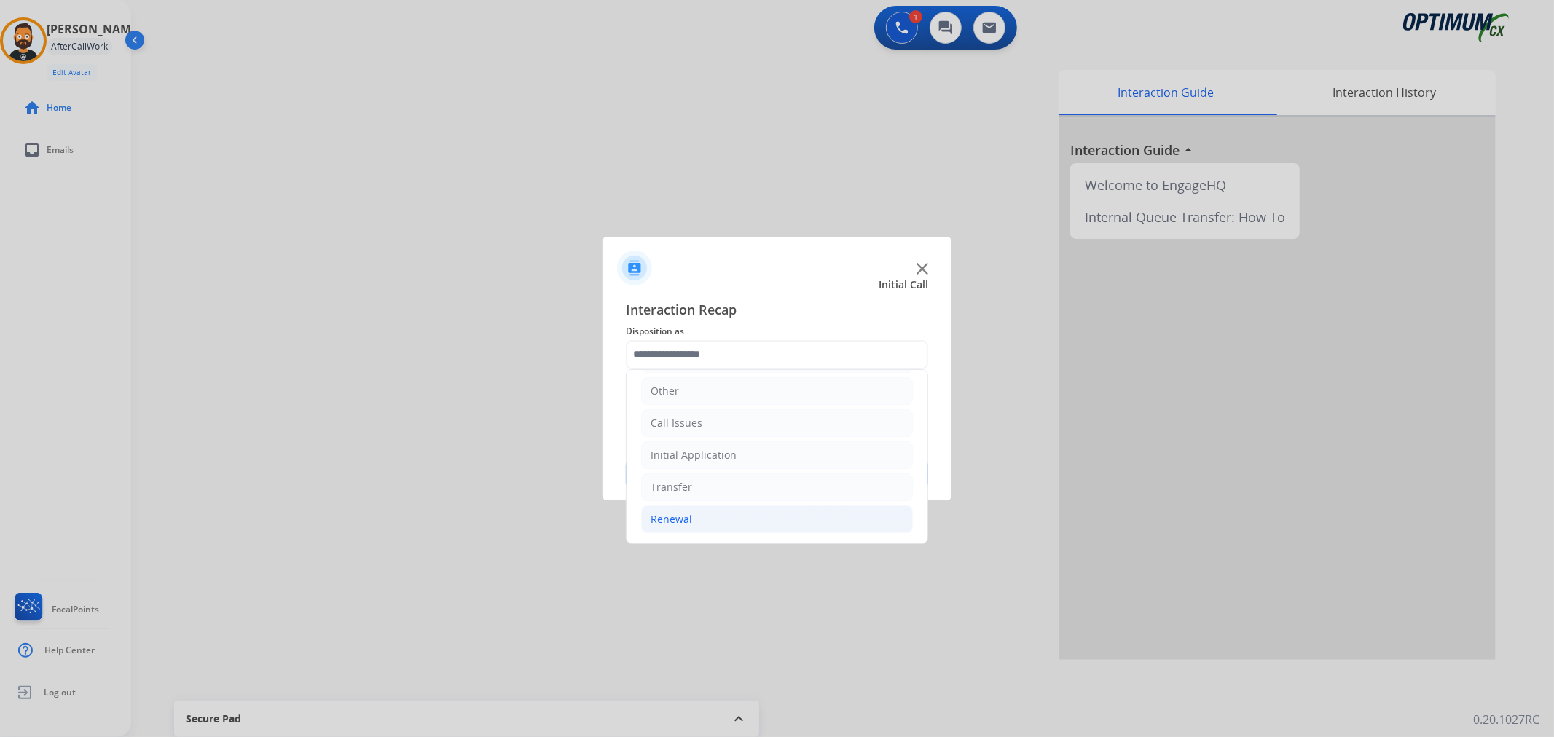
click at [693, 520] on li "Renewal" at bounding box center [777, 520] width 272 height 28
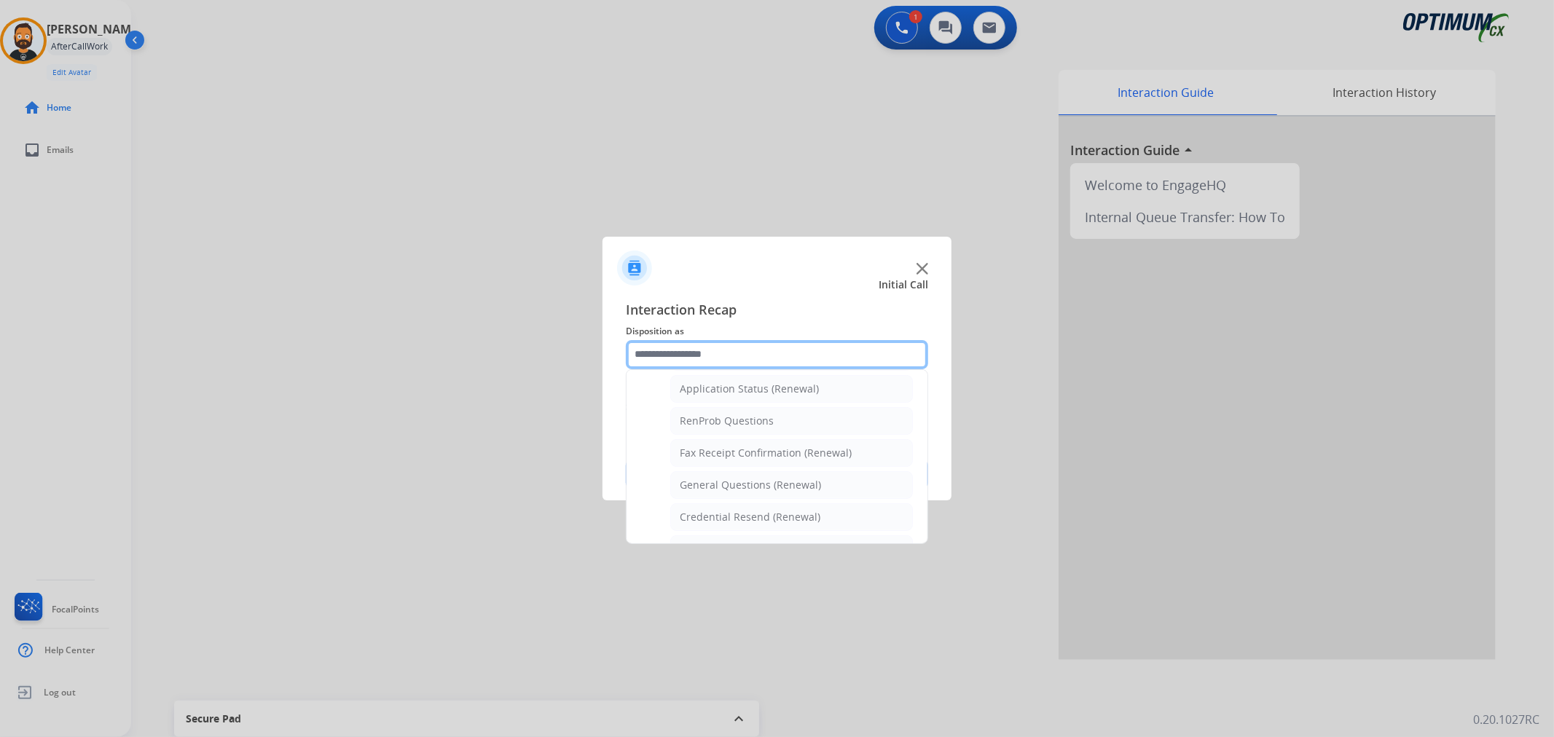
scroll to position [369, 0]
click at [705, 485] on div "Credential Resend (Renewal)" at bounding box center [750, 488] width 141 height 15
type input "**********"
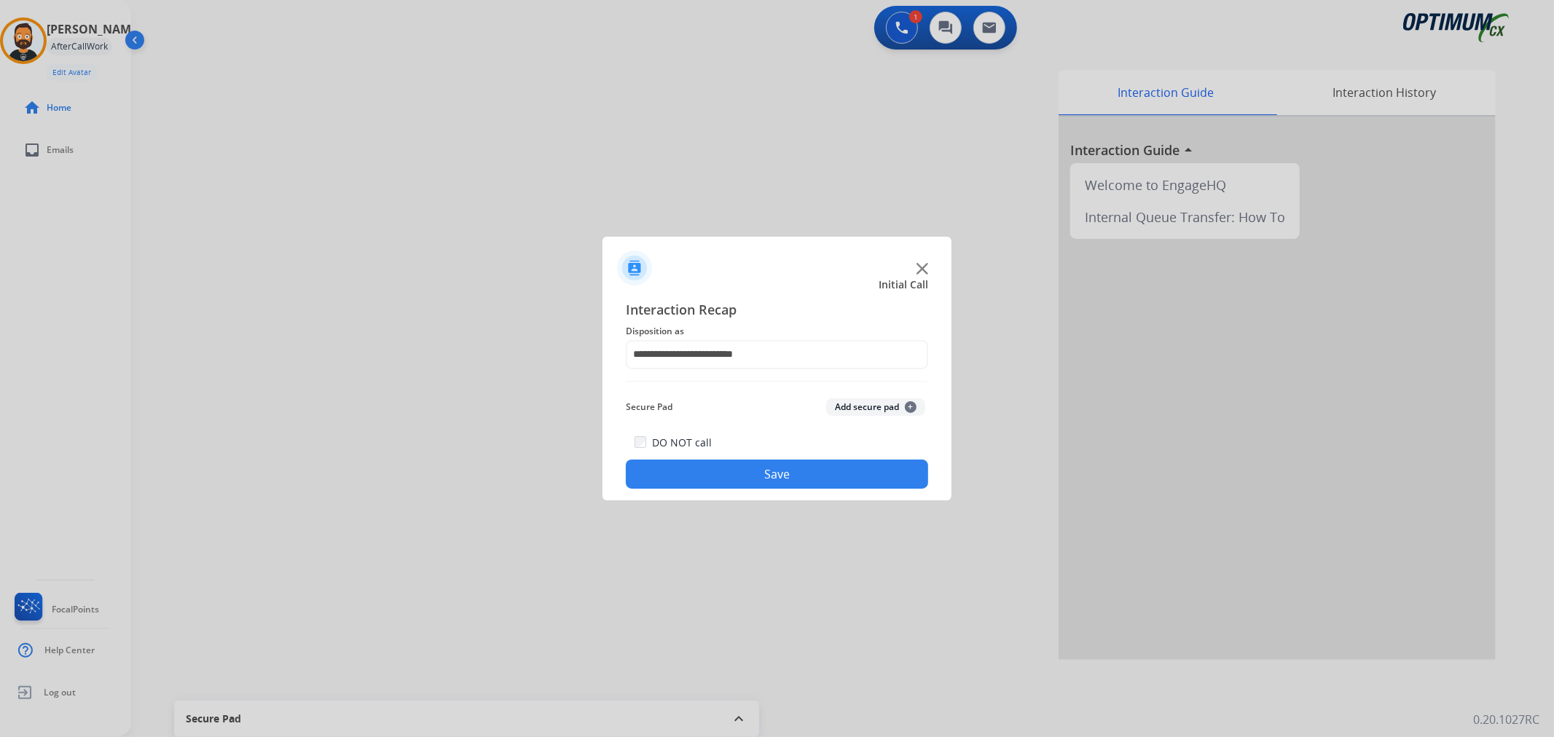
click at [705, 485] on button "Save" at bounding box center [777, 474] width 302 height 29
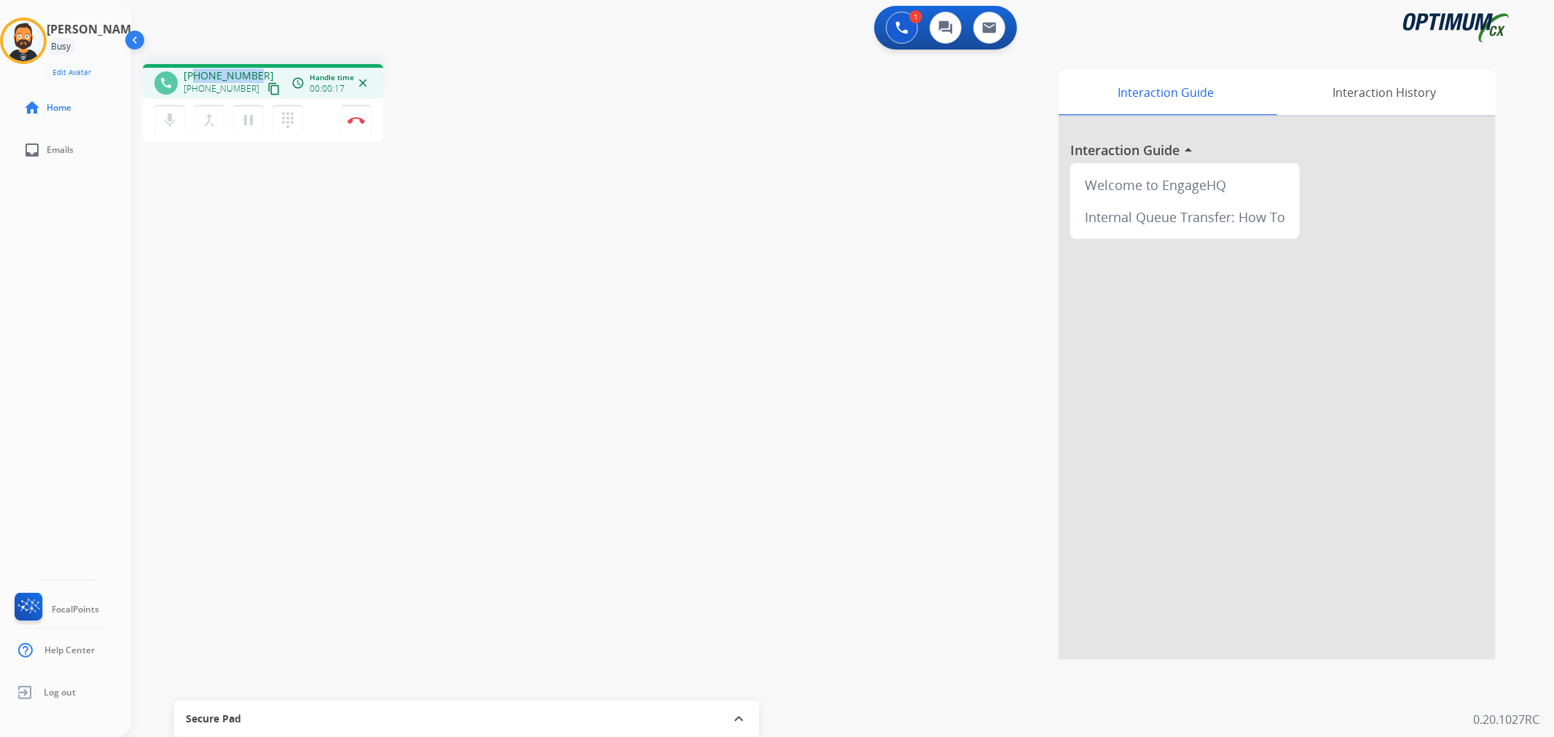
drag, startPoint x: 256, startPoint y: 73, endPoint x: 195, endPoint y: 67, distance: 61.5
click at [195, 67] on div "phone [PHONE_NUMBER] [PHONE_NUMBER] content_copy access_time Call metrics Queue…" at bounding box center [263, 81] width 240 height 34
copy span "5059770985"
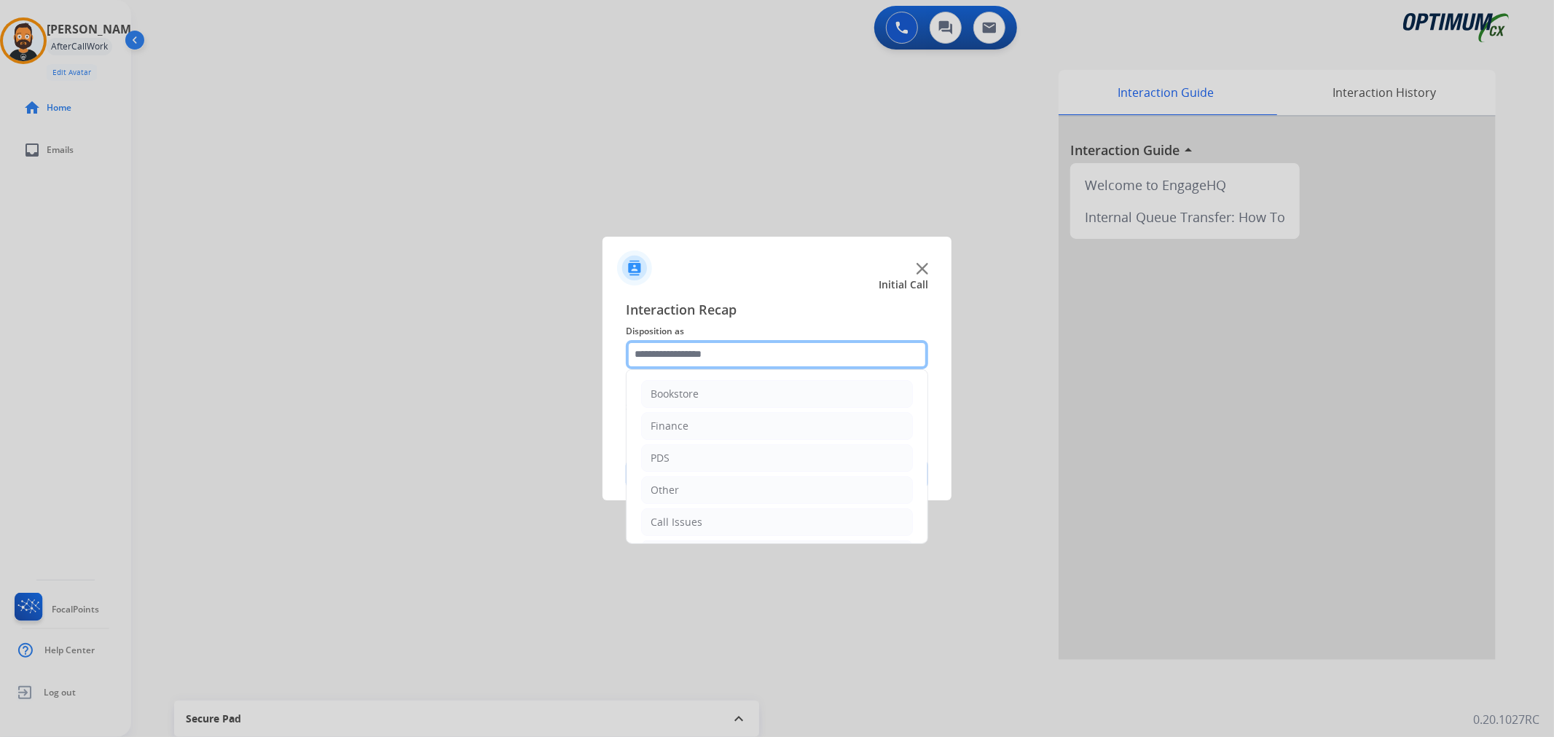
click at [691, 366] on input "text" at bounding box center [777, 354] width 302 height 29
click at [690, 455] on div "Initial Application" at bounding box center [694, 455] width 86 height 15
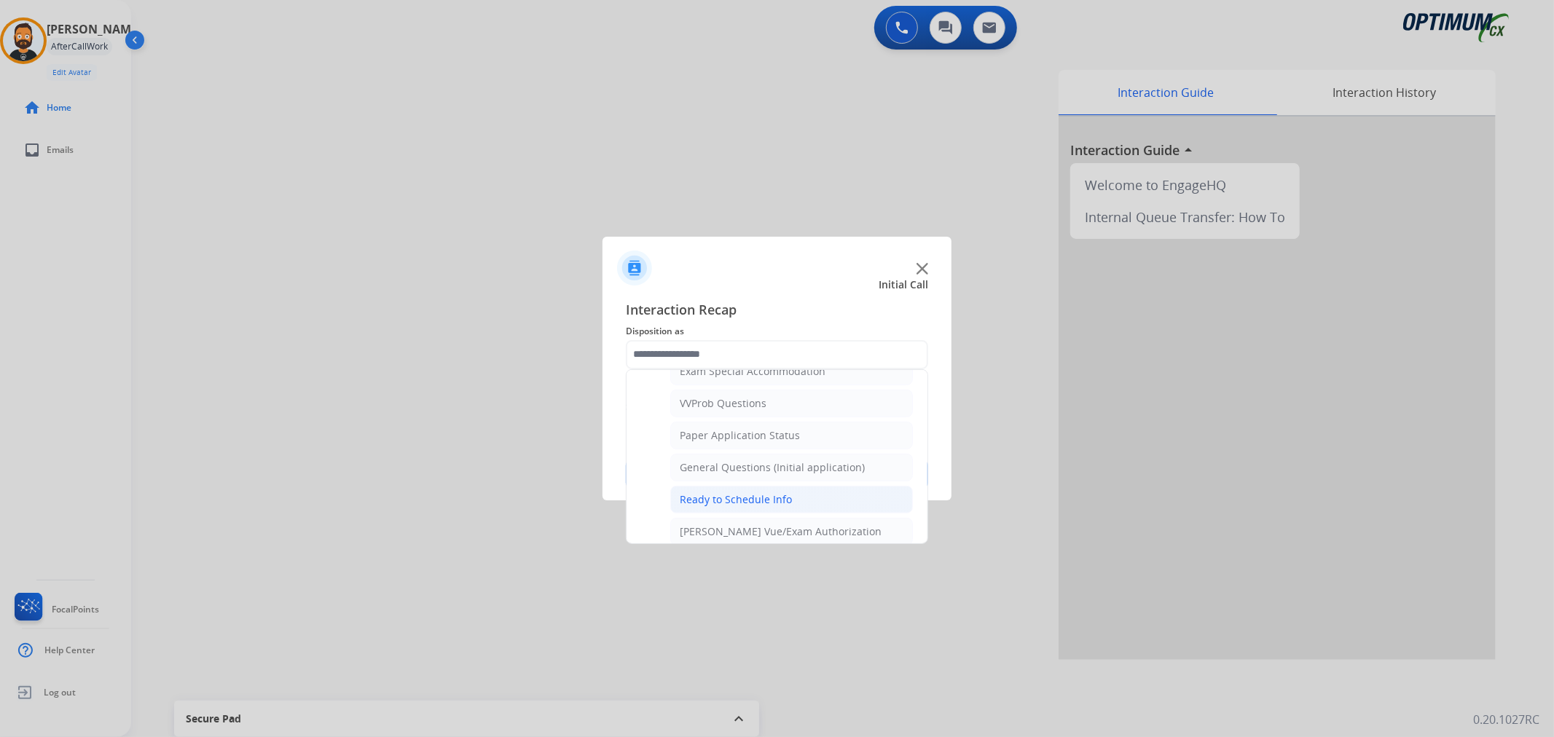
click at [738, 506] on div "Ready to Schedule Info" at bounding box center [736, 500] width 112 height 15
type input "**********"
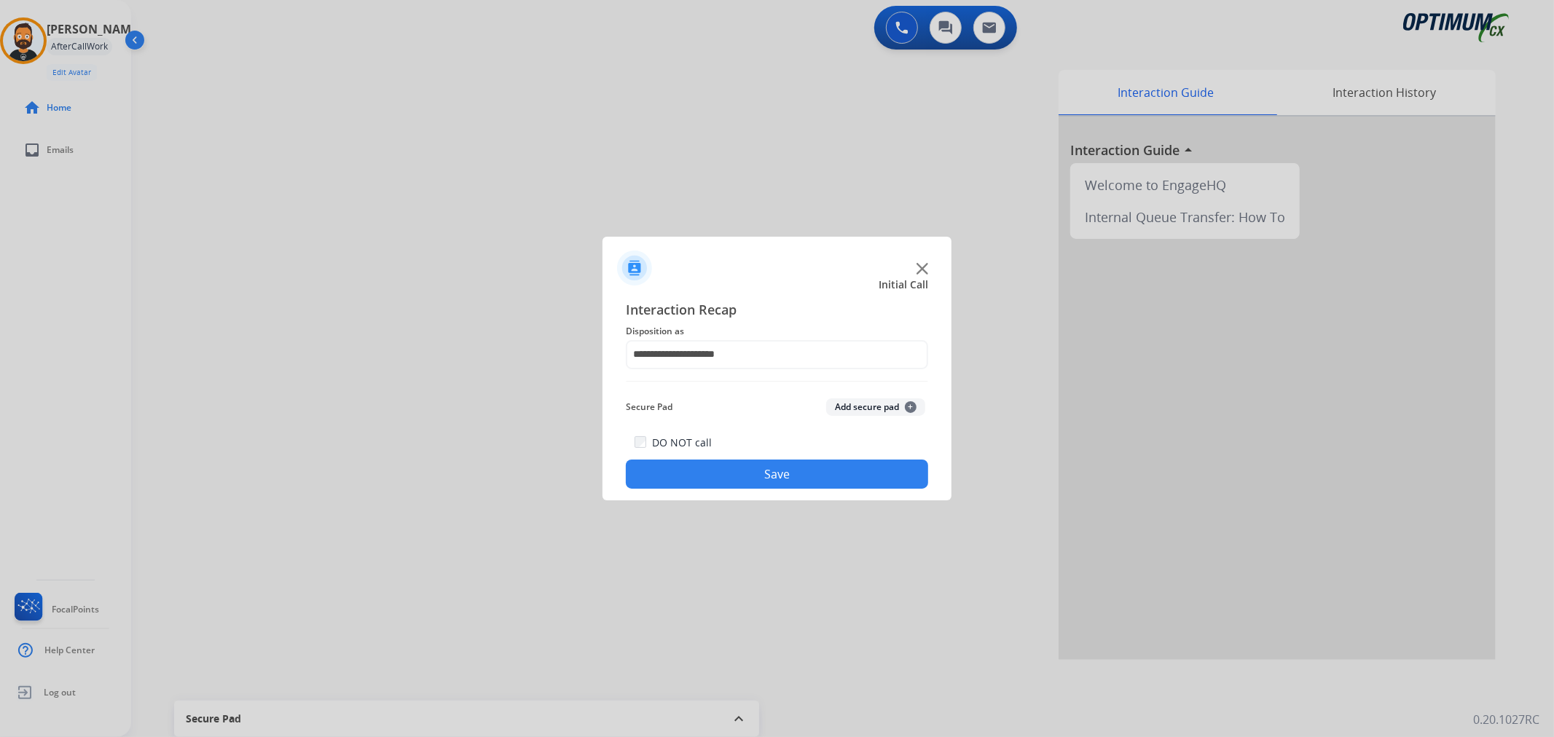
click at [739, 478] on button "Save" at bounding box center [777, 474] width 302 height 29
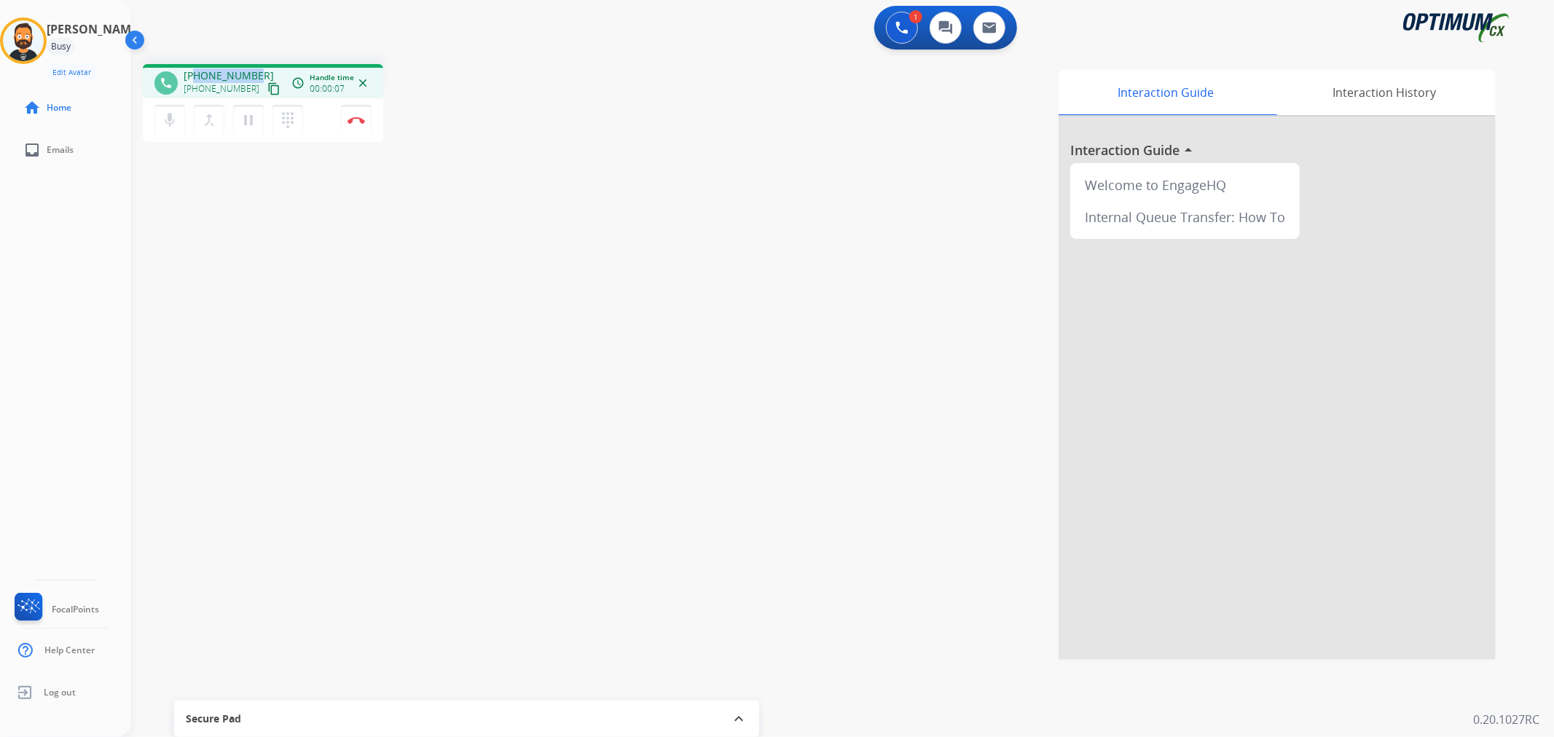
drag, startPoint x: 254, startPoint y: 67, endPoint x: 197, endPoint y: 71, distance: 56.3
click at [197, 71] on div "phone [PHONE_NUMBER] [PHONE_NUMBER] content_copy access_time Call metrics Queue…" at bounding box center [263, 81] width 240 height 34
click at [248, 120] on mat-icon "pause" at bounding box center [248, 119] width 17 height 17
click at [256, 114] on mat-icon "play_arrow" at bounding box center [248, 119] width 17 height 17
click at [361, 120] on img at bounding box center [356, 120] width 17 height 7
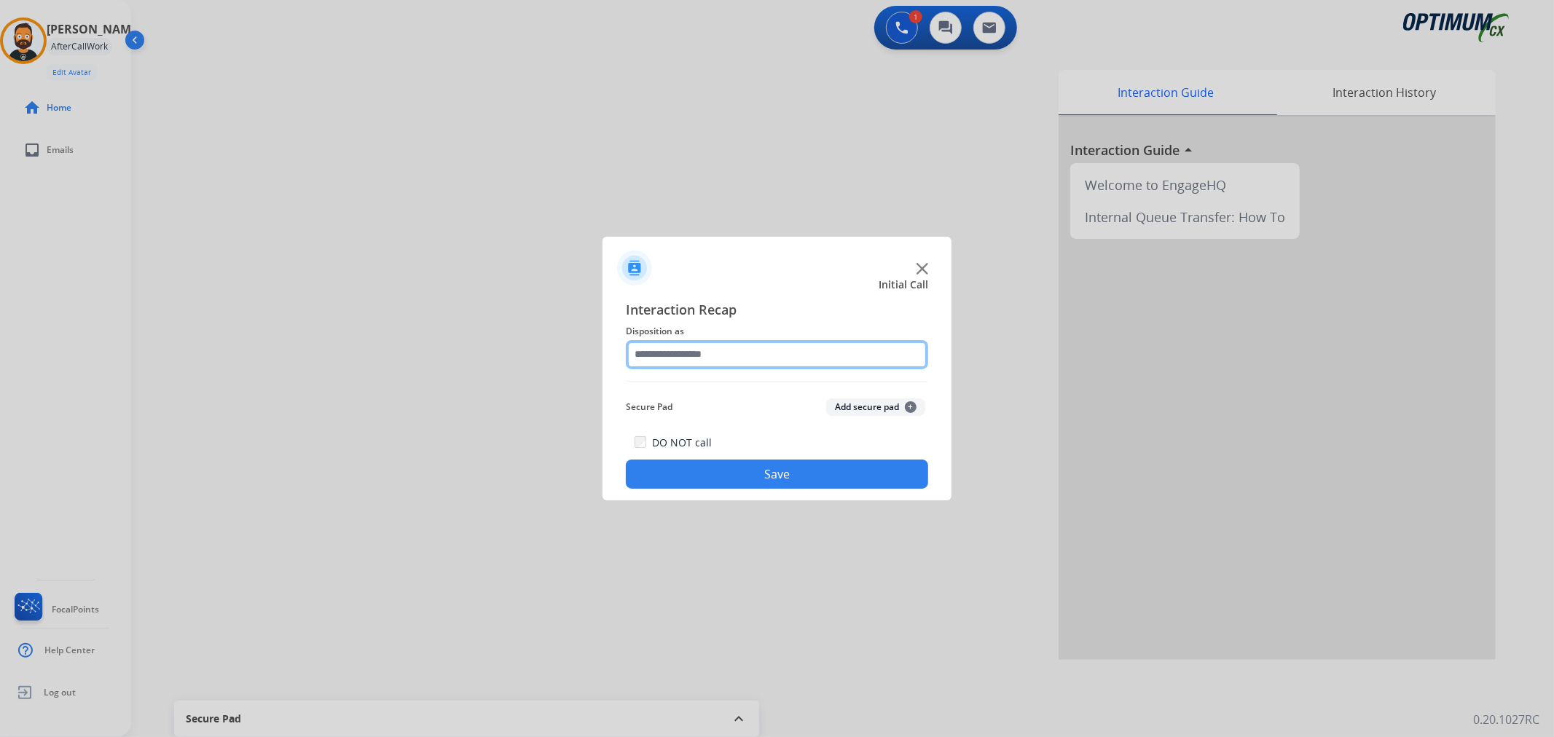
click at [722, 348] on input "text" at bounding box center [777, 354] width 302 height 29
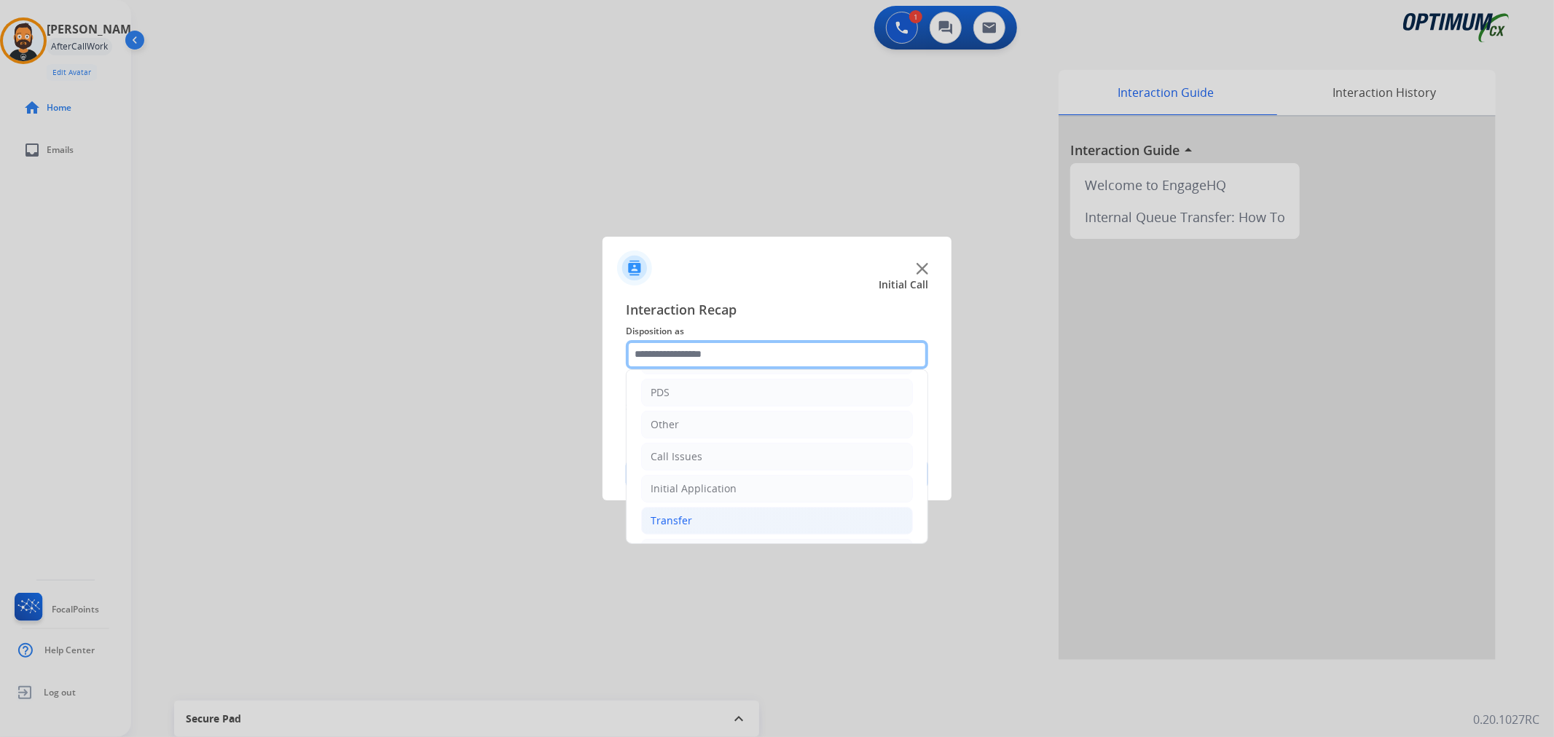
scroll to position [100, 0]
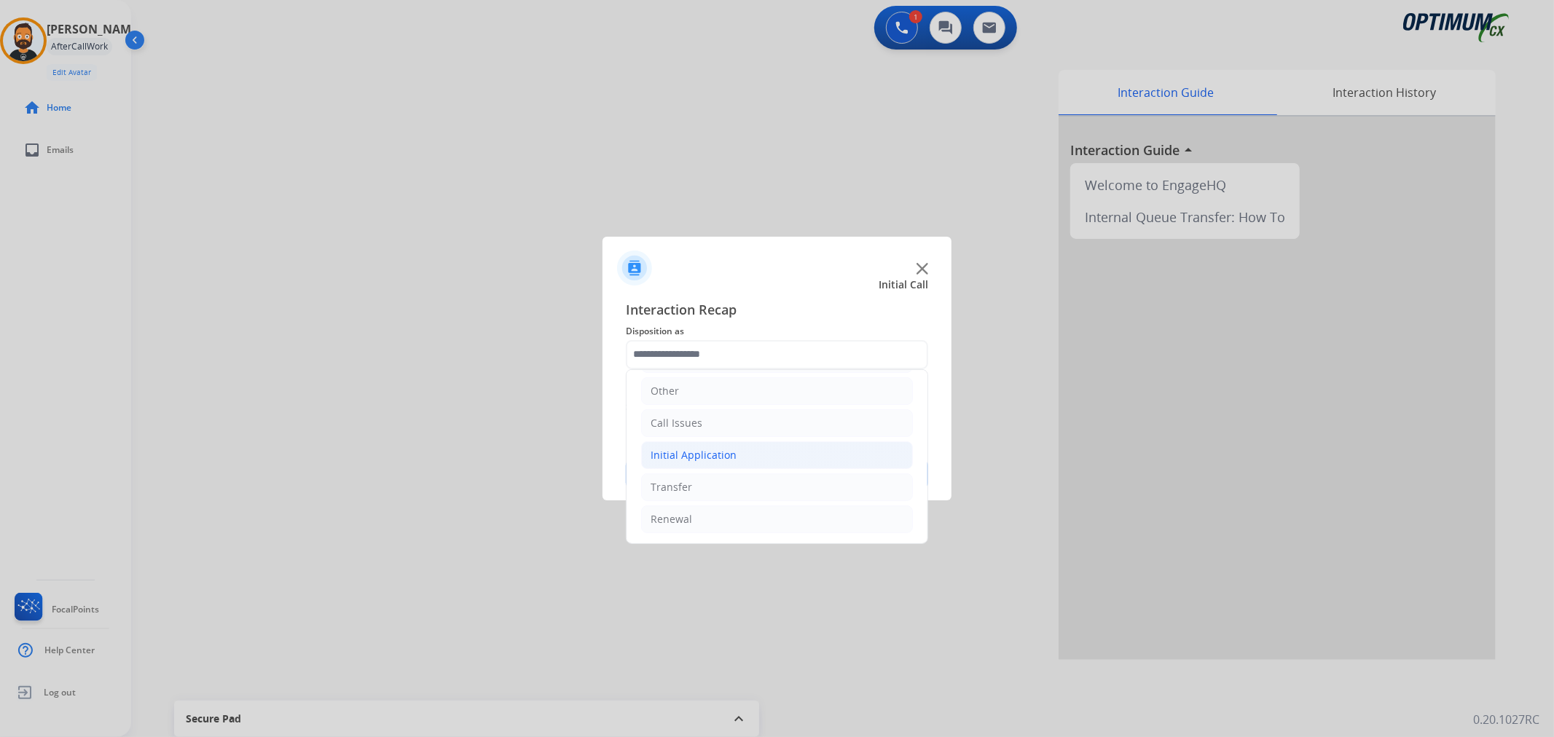
click at [692, 455] on div "Initial Application" at bounding box center [694, 455] width 86 height 15
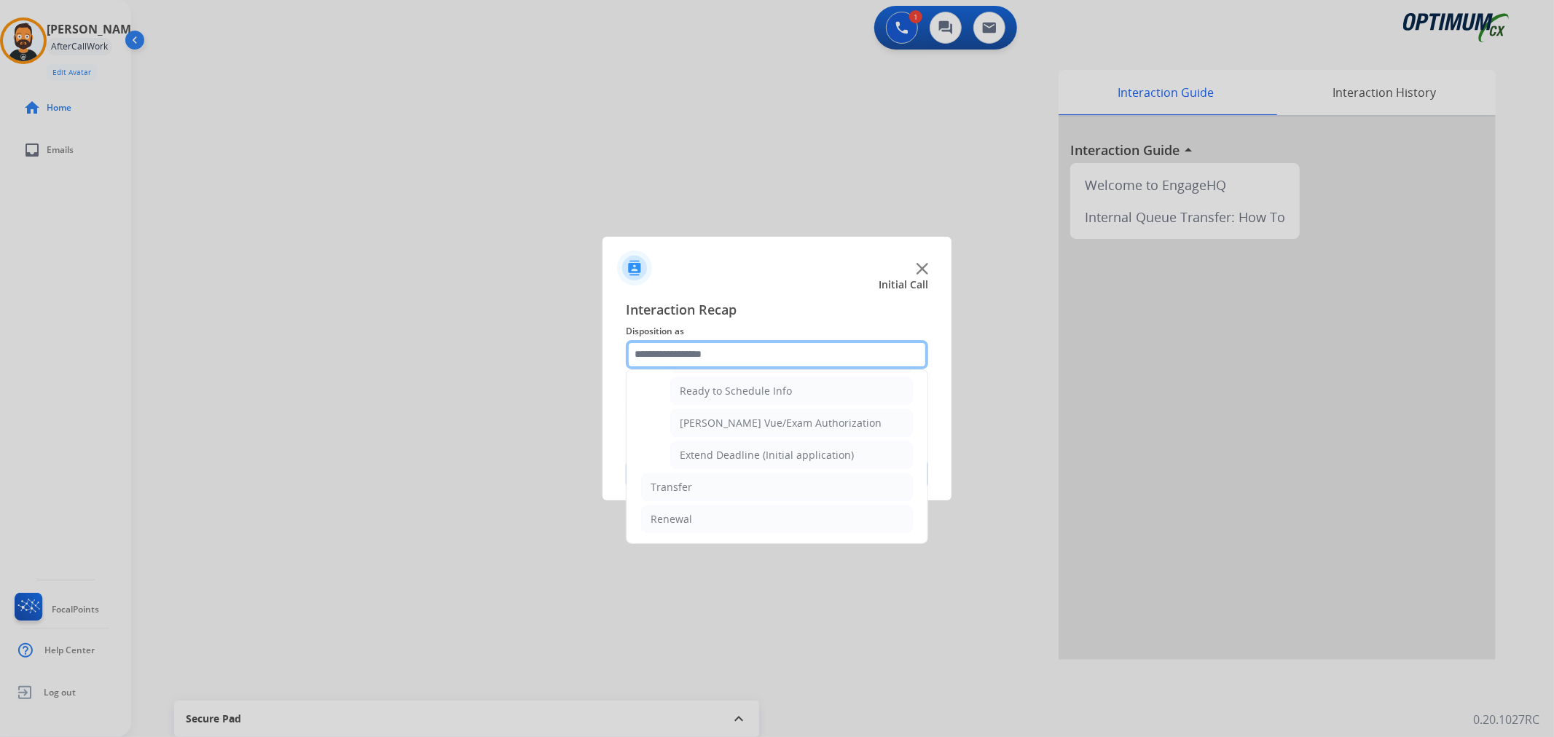
scroll to position [752, 0]
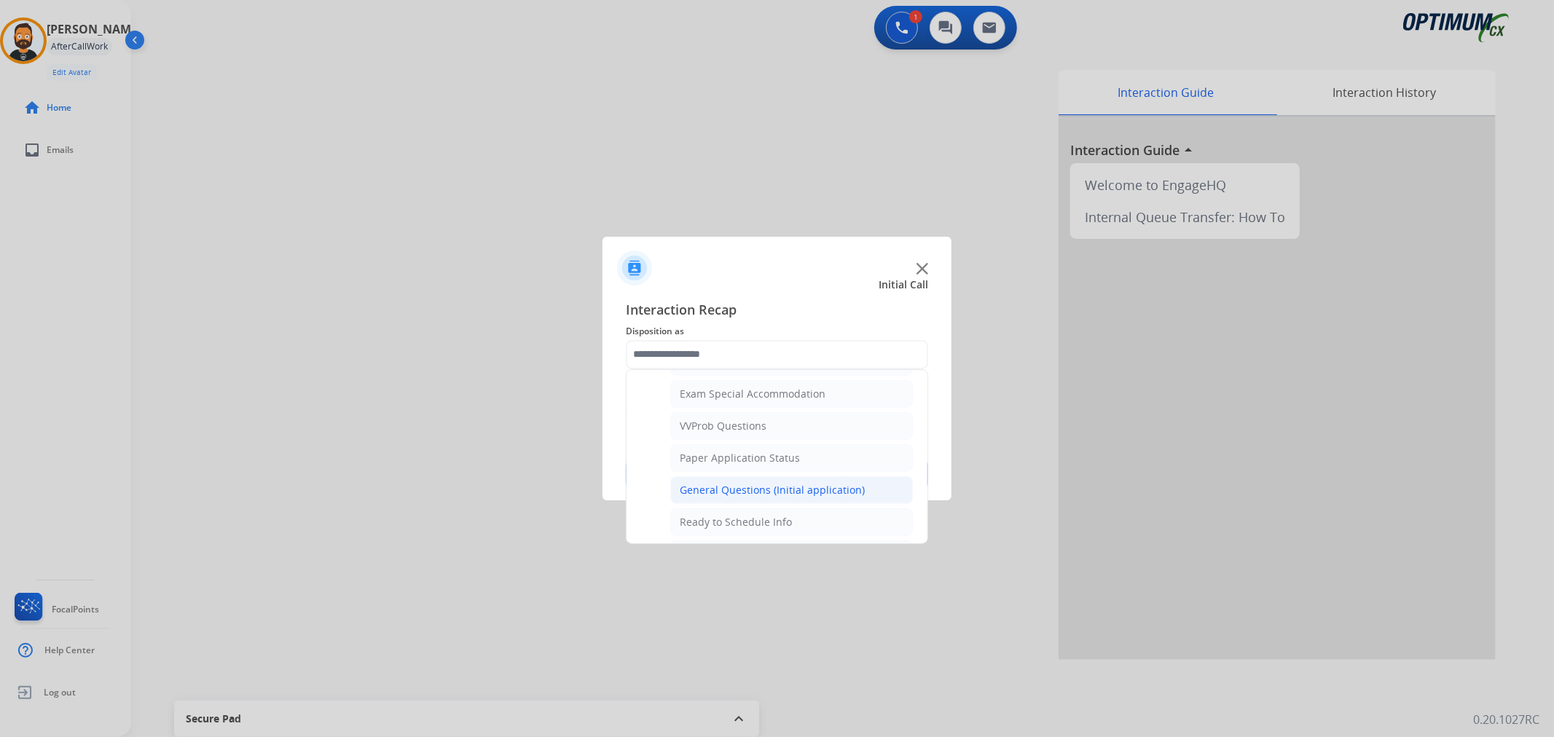
click at [715, 487] on div "General Questions (Initial application)" at bounding box center [772, 490] width 185 height 15
type input "**********"
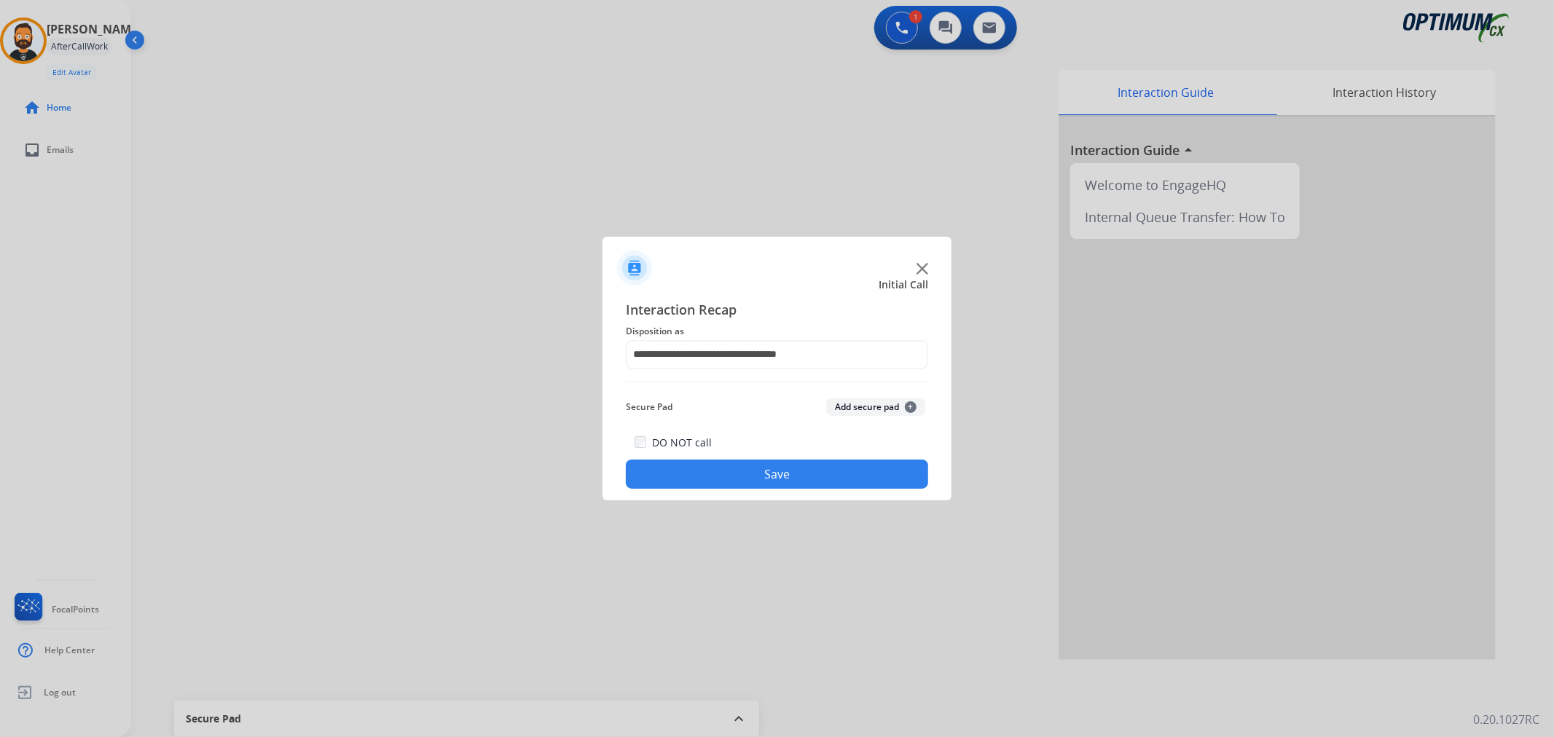
click at [715, 479] on button "Save" at bounding box center [777, 474] width 302 height 29
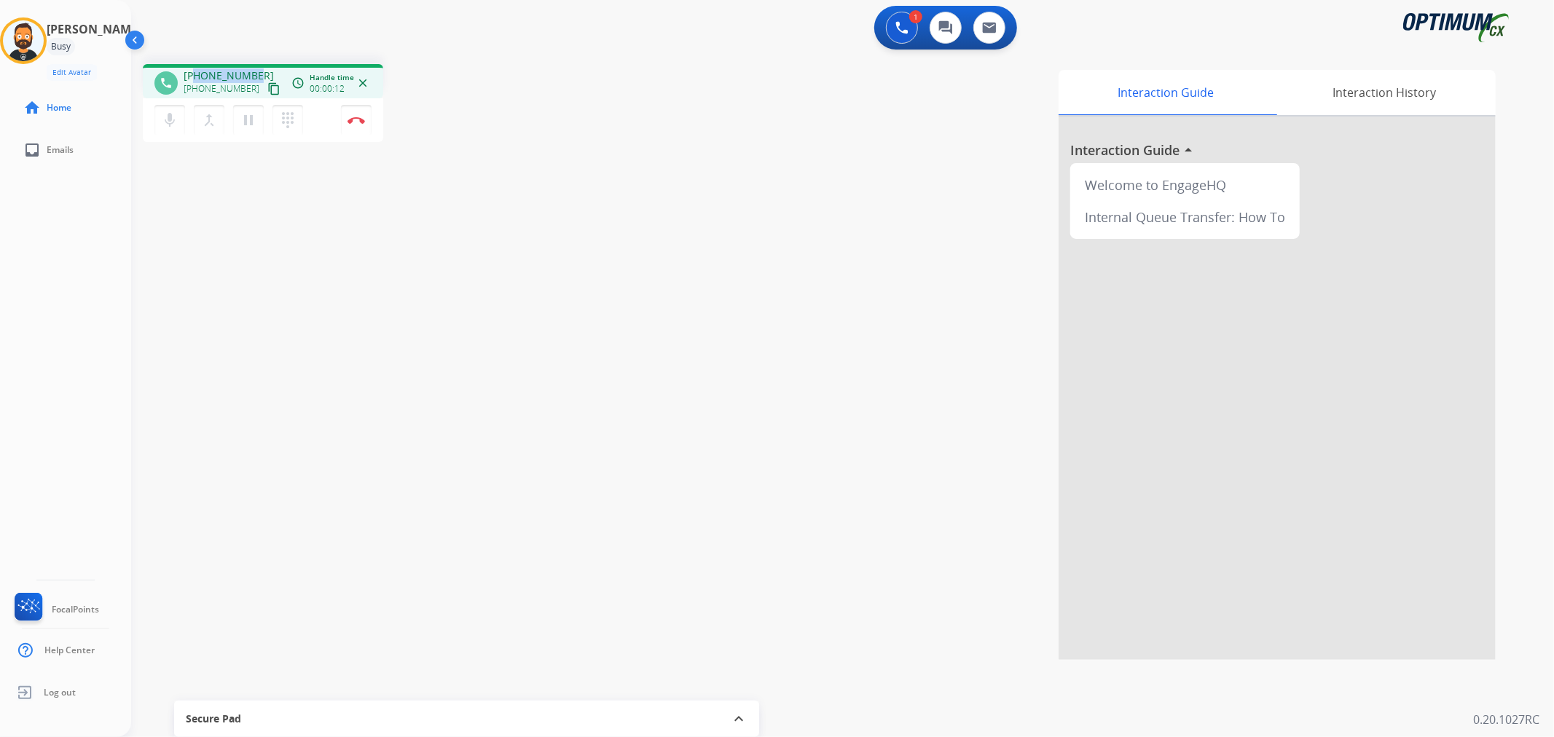
drag, startPoint x: 254, startPoint y: 66, endPoint x: 194, endPoint y: 77, distance: 60.6
click at [194, 77] on div "phone [PHONE_NUMBER] [PHONE_NUMBER] content_copy access_time Call metrics Queue…" at bounding box center [263, 81] width 240 height 34
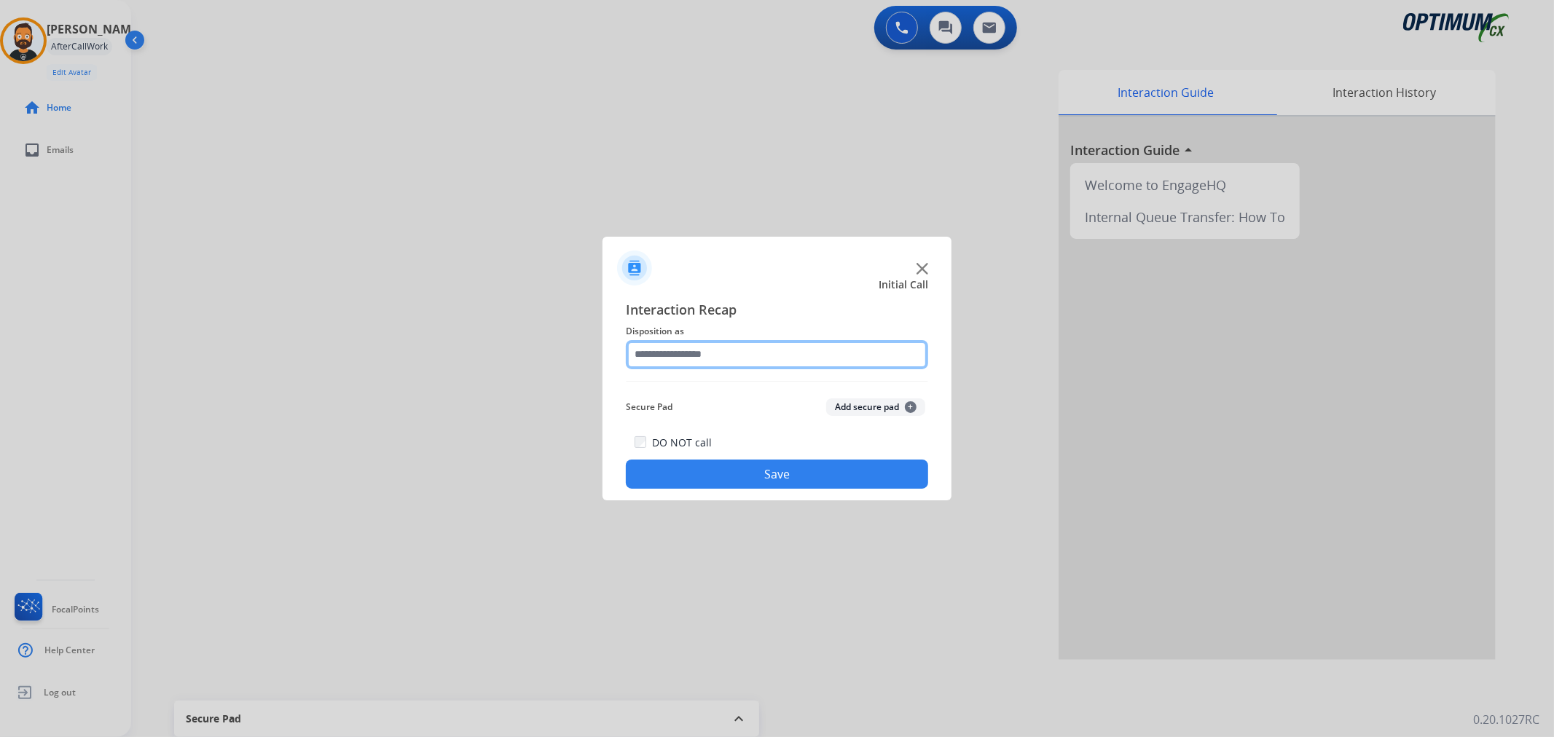
click at [720, 345] on input "text" at bounding box center [777, 354] width 302 height 29
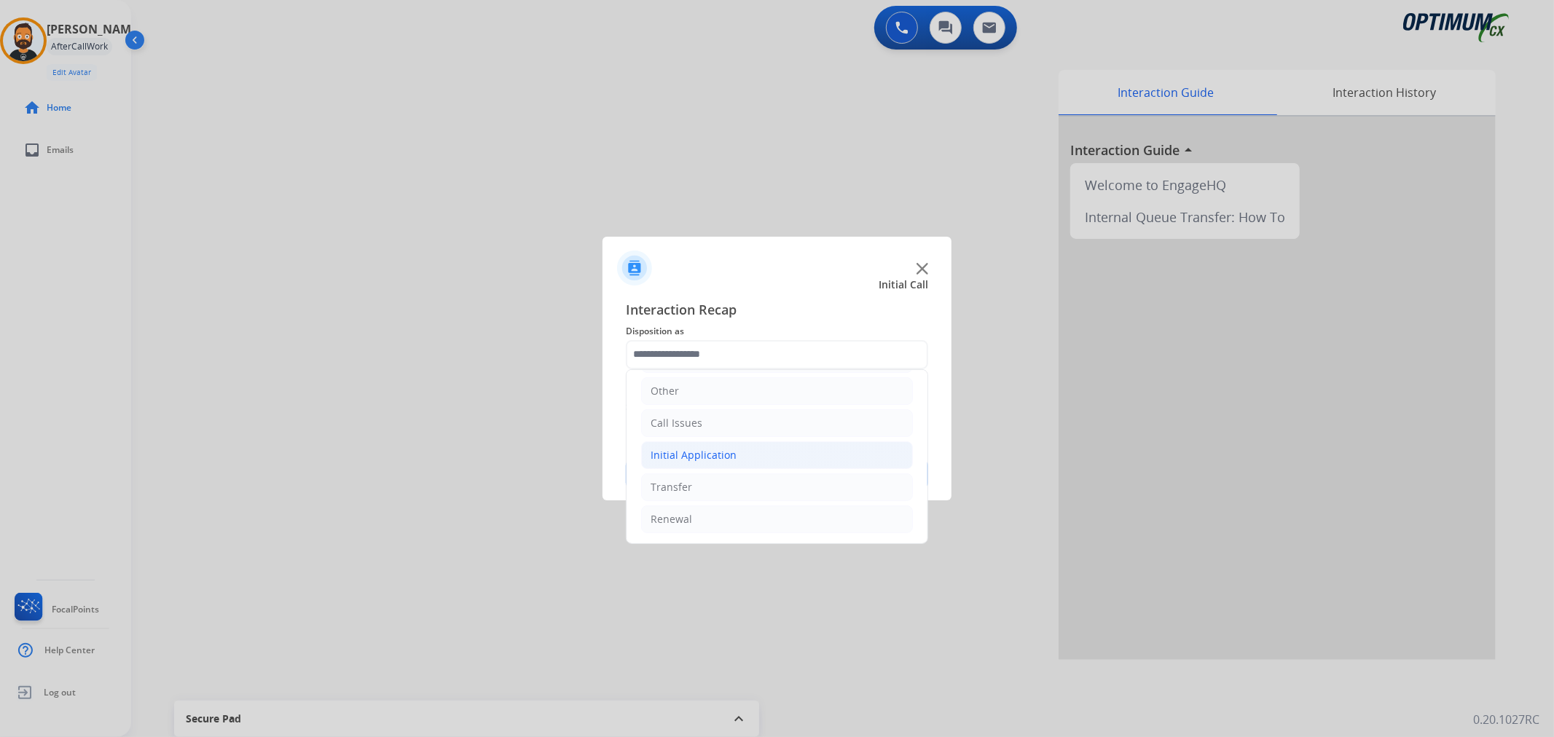
click at [703, 448] on div "Initial Application" at bounding box center [694, 455] width 86 height 15
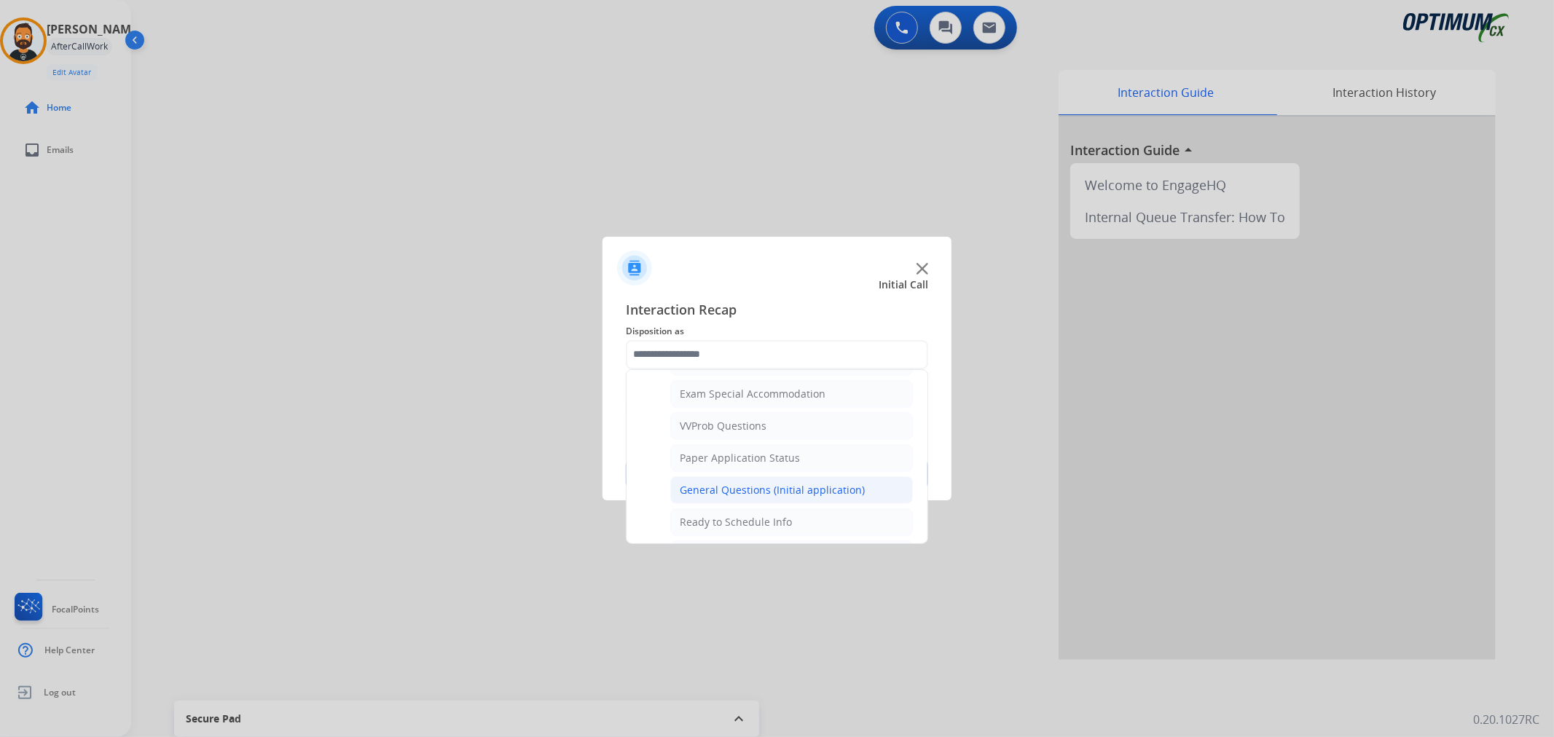
click at [733, 490] on div "General Questions (Initial application)" at bounding box center [772, 490] width 185 height 15
type input "**********"
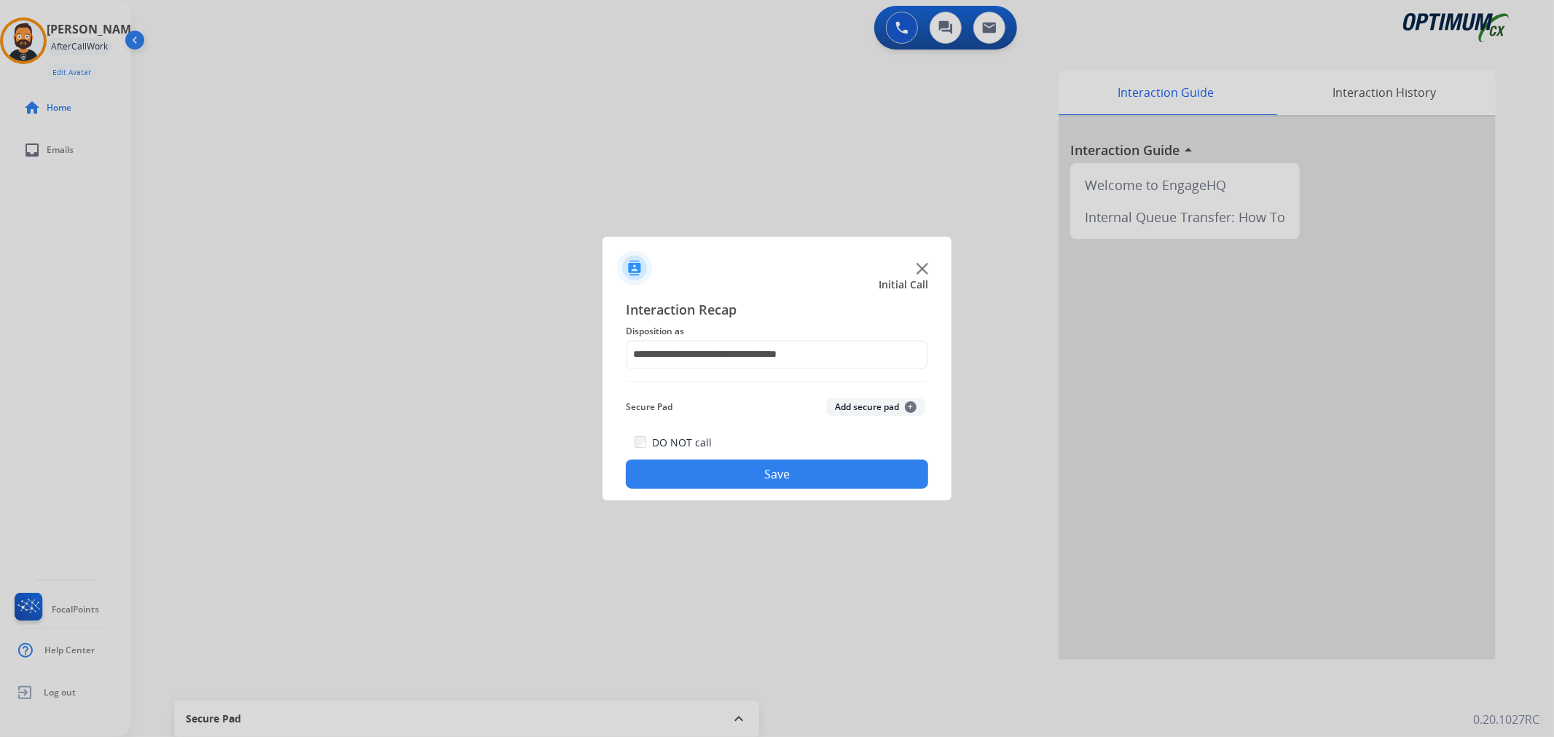
click at [736, 471] on button "Save" at bounding box center [777, 474] width 302 height 29
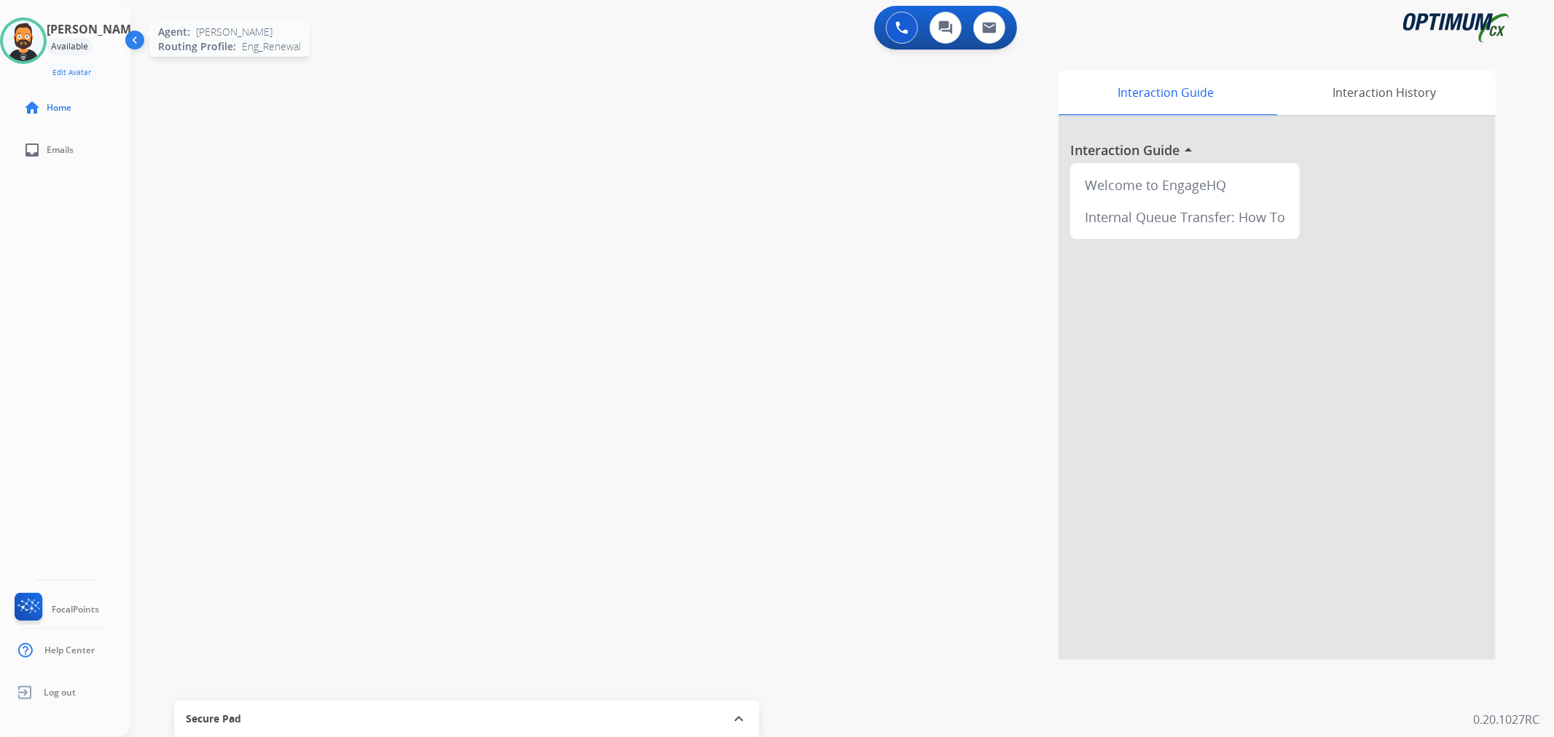
click at [41, 27] on img at bounding box center [23, 40] width 41 height 41
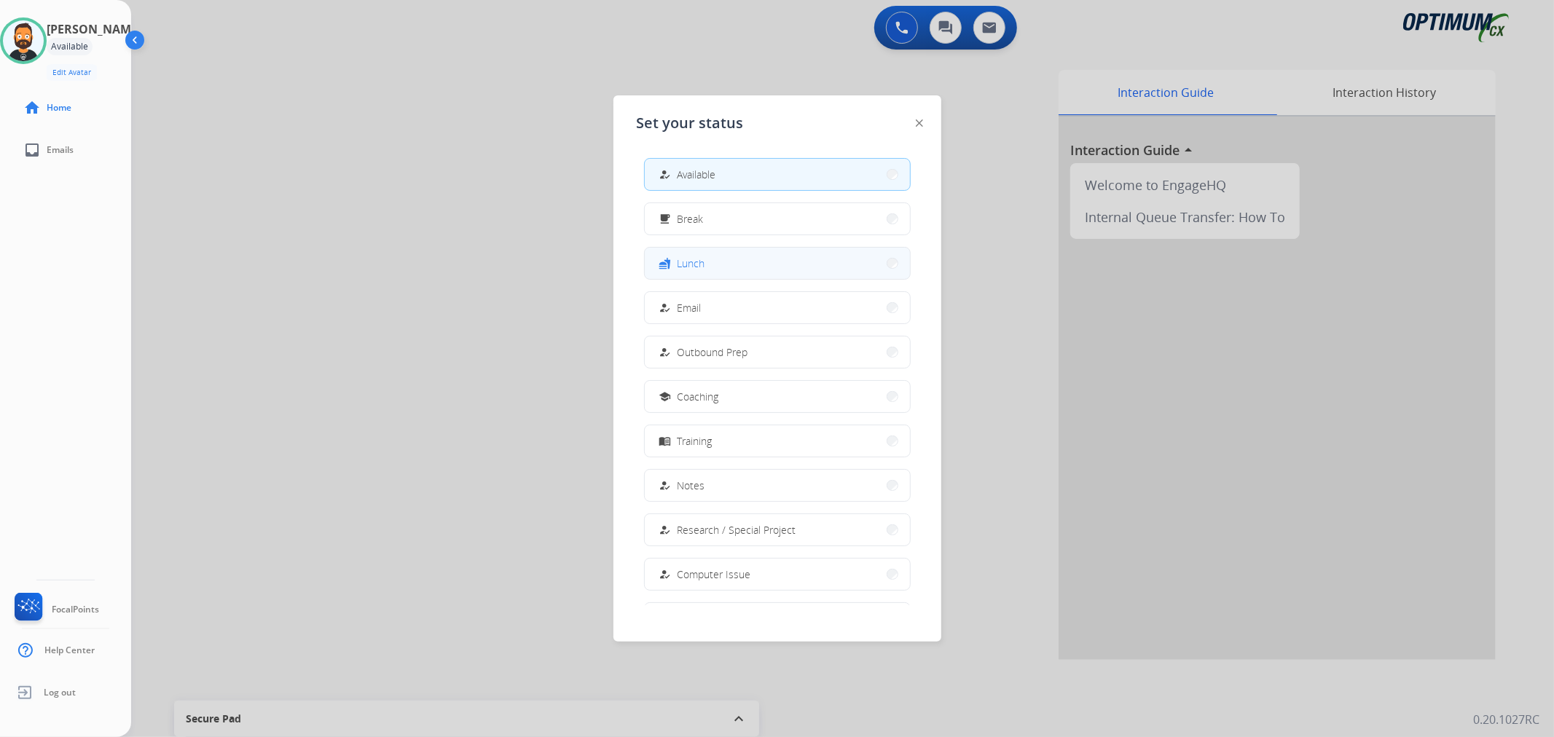
click at [719, 261] on button "fastfood Lunch" at bounding box center [777, 263] width 265 height 31
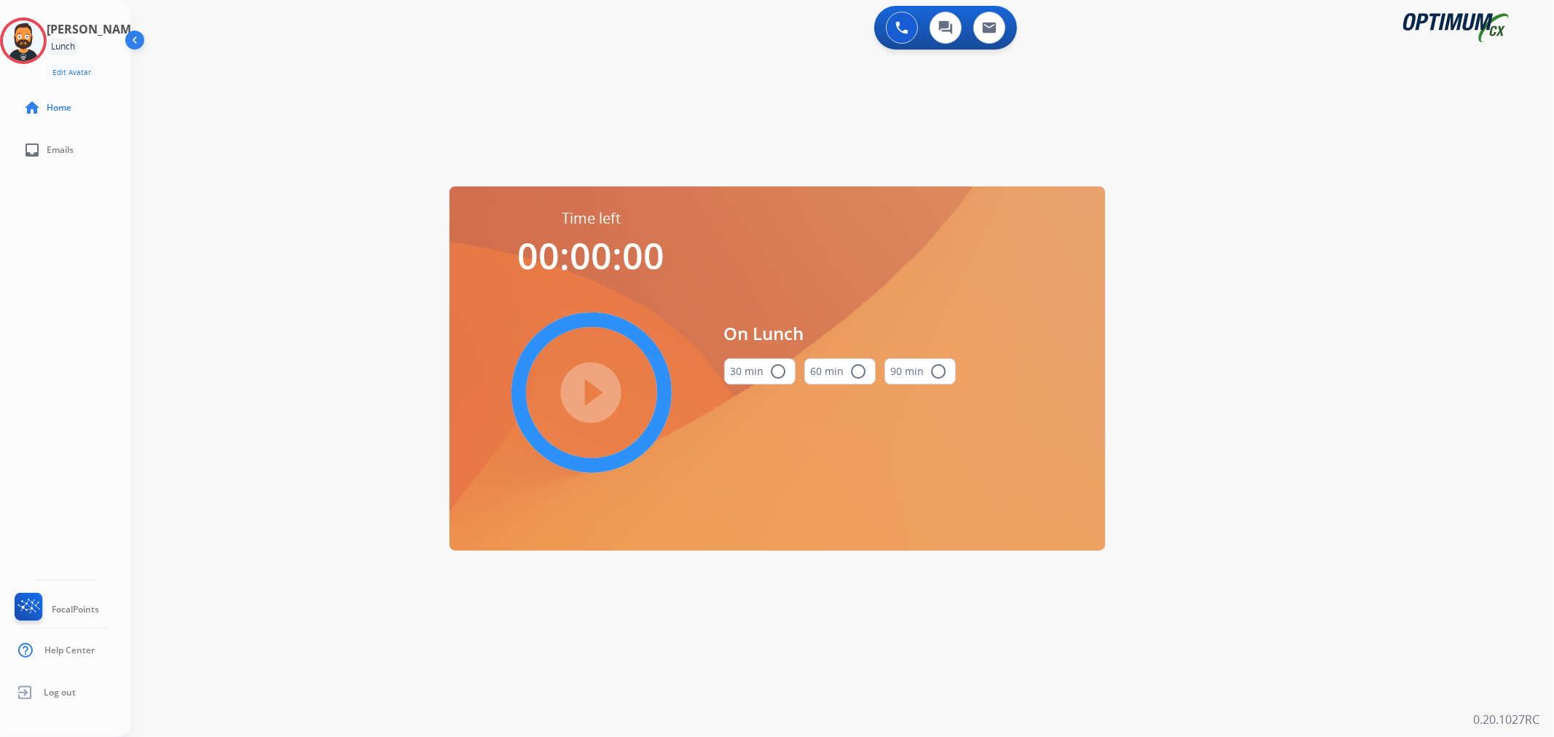
click at [741, 364] on button "30 min radio_button_unchecked" at bounding box center [759, 372] width 71 height 26
click at [583, 384] on mat-icon "play_circle_filled" at bounding box center [591, 392] width 17 height 17
click at [46, 40] on icon at bounding box center [23, 40] width 47 height 47
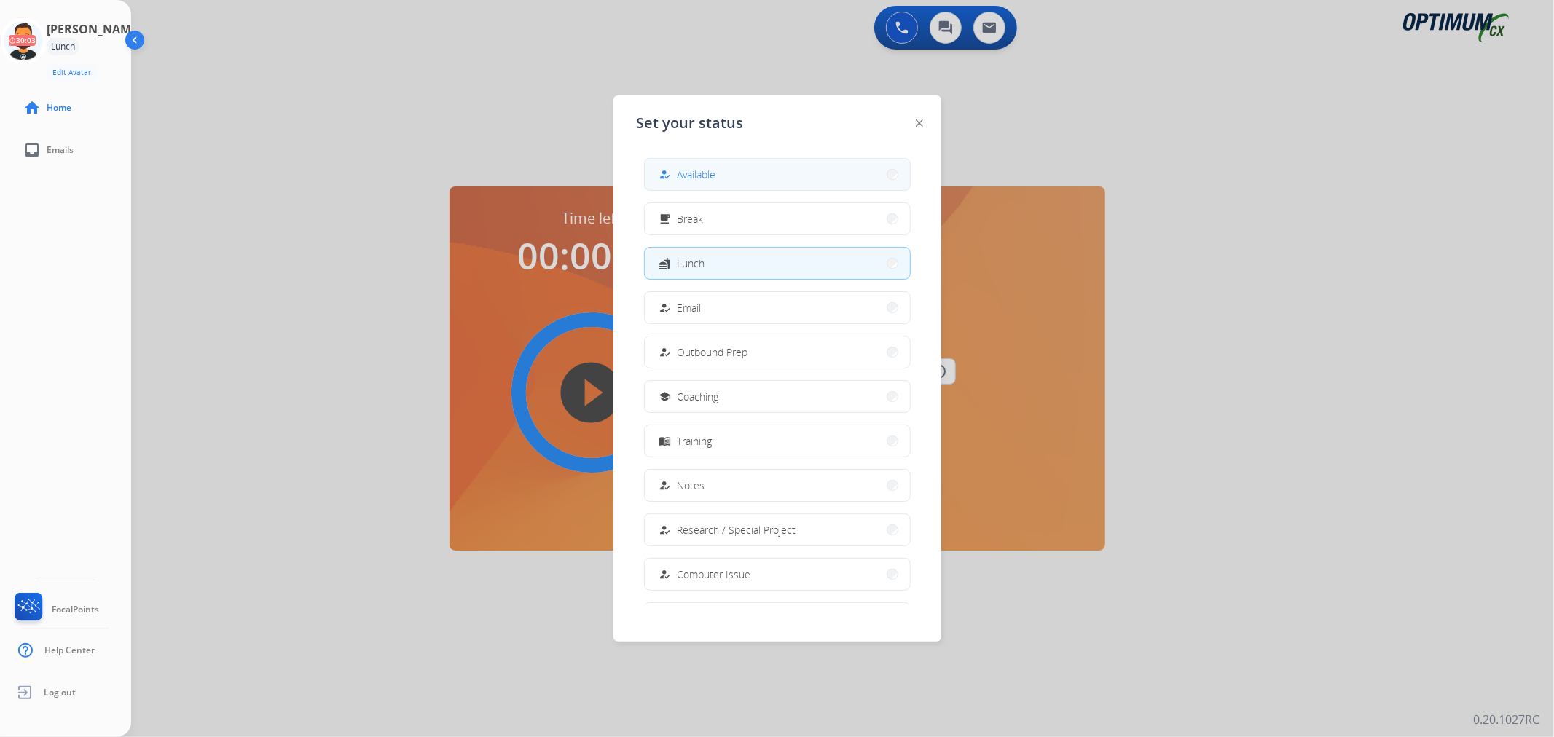
click at [671, 171] on div "how_to_reg" at bounding box center [667, 174] width 21 height 17
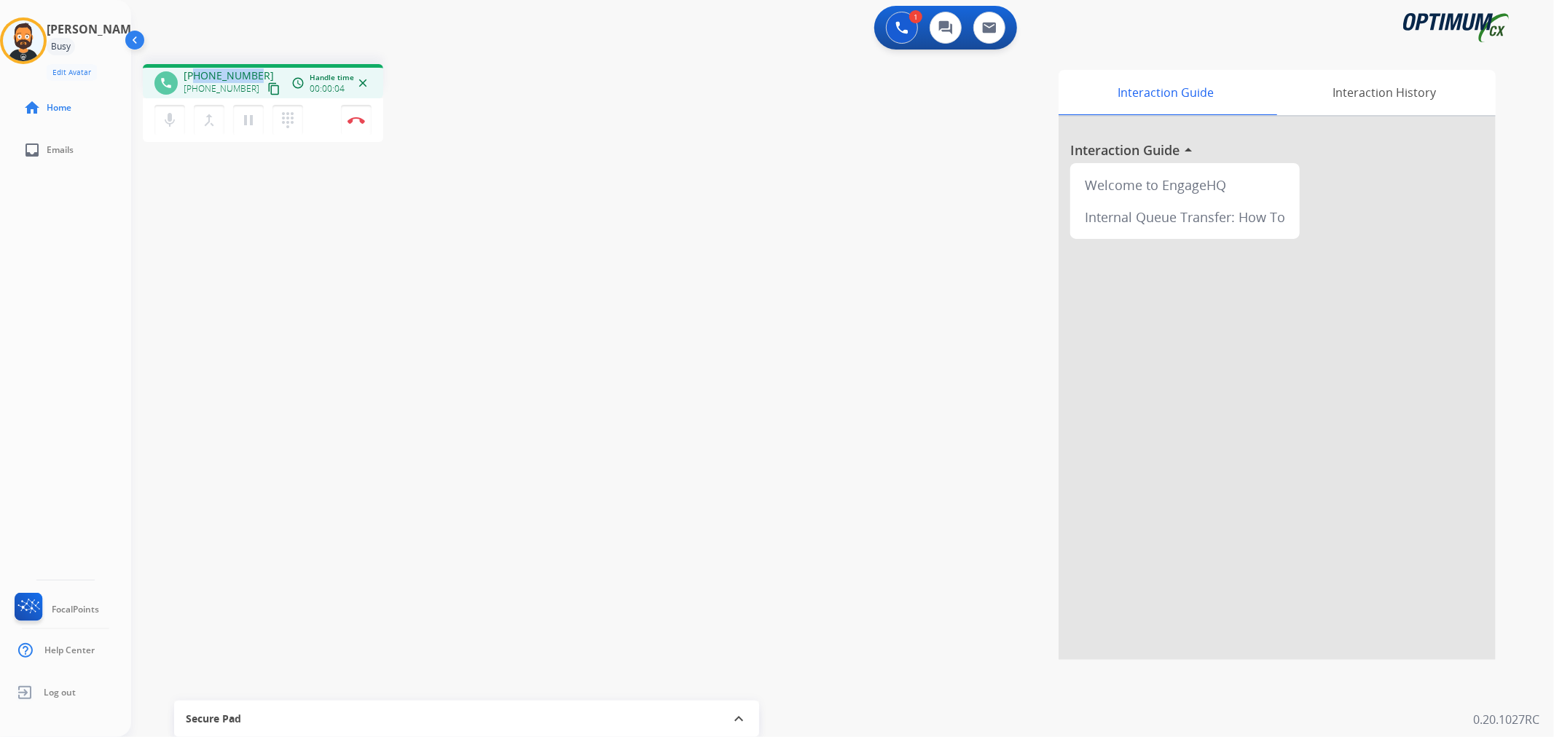
drag, startPoint x: 257, startPoint y: 70, endPoint x: 195, endPoint y: 69, distance: 61.9
click at [195, 69] on div "[PHONE_NUMBER] [PHONE_NUMBER] content_copy" at bounding box center [233, 83] width 99 height 29
click at [357, 120] on img at bounding box center [356, 120] width 17 height 7
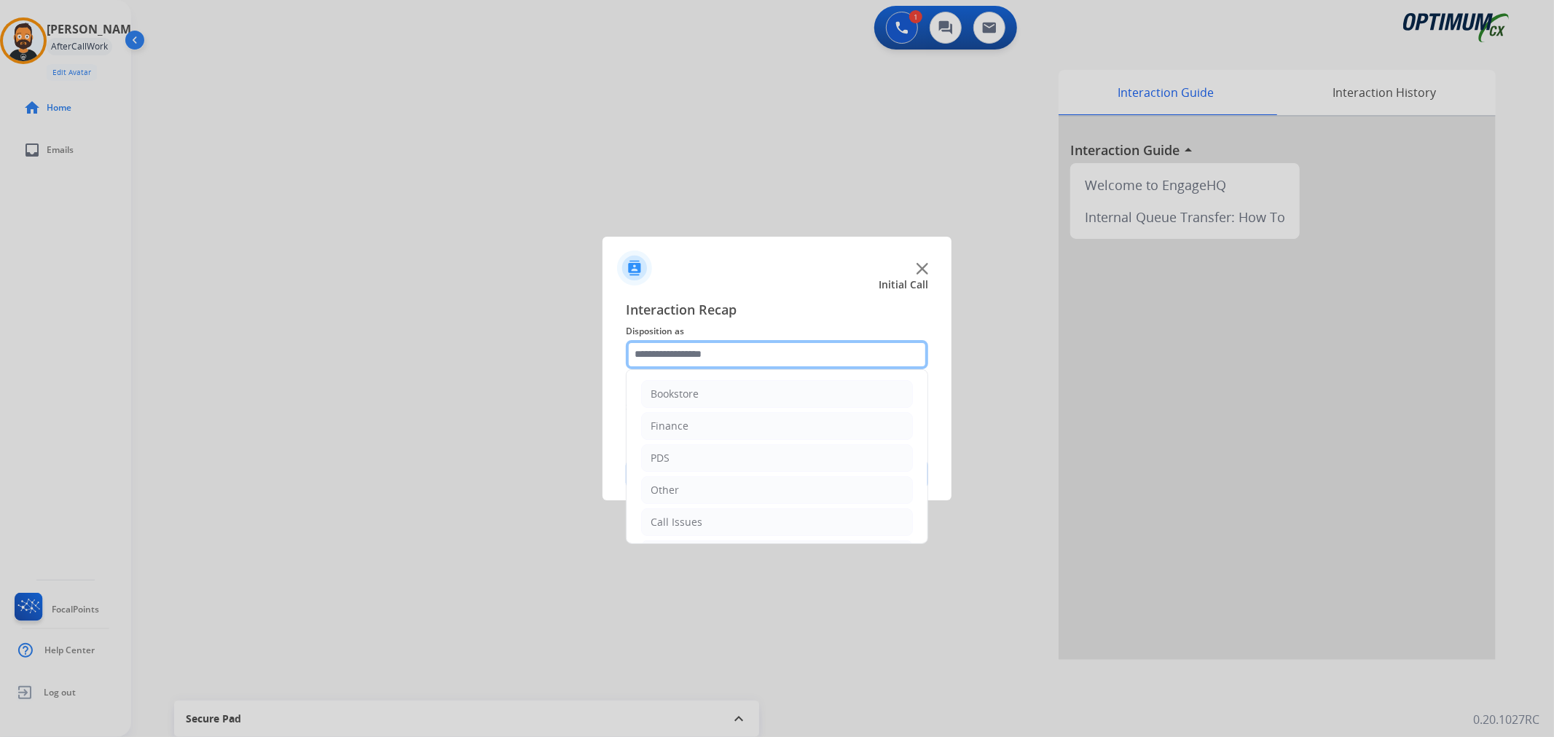
click at [674, 362] on input "text" at bounding box center [777, 354] width 302 height 29
click at [662, 401] on div "Bookstore" at bounding box center [675, 394] width 48 height 15
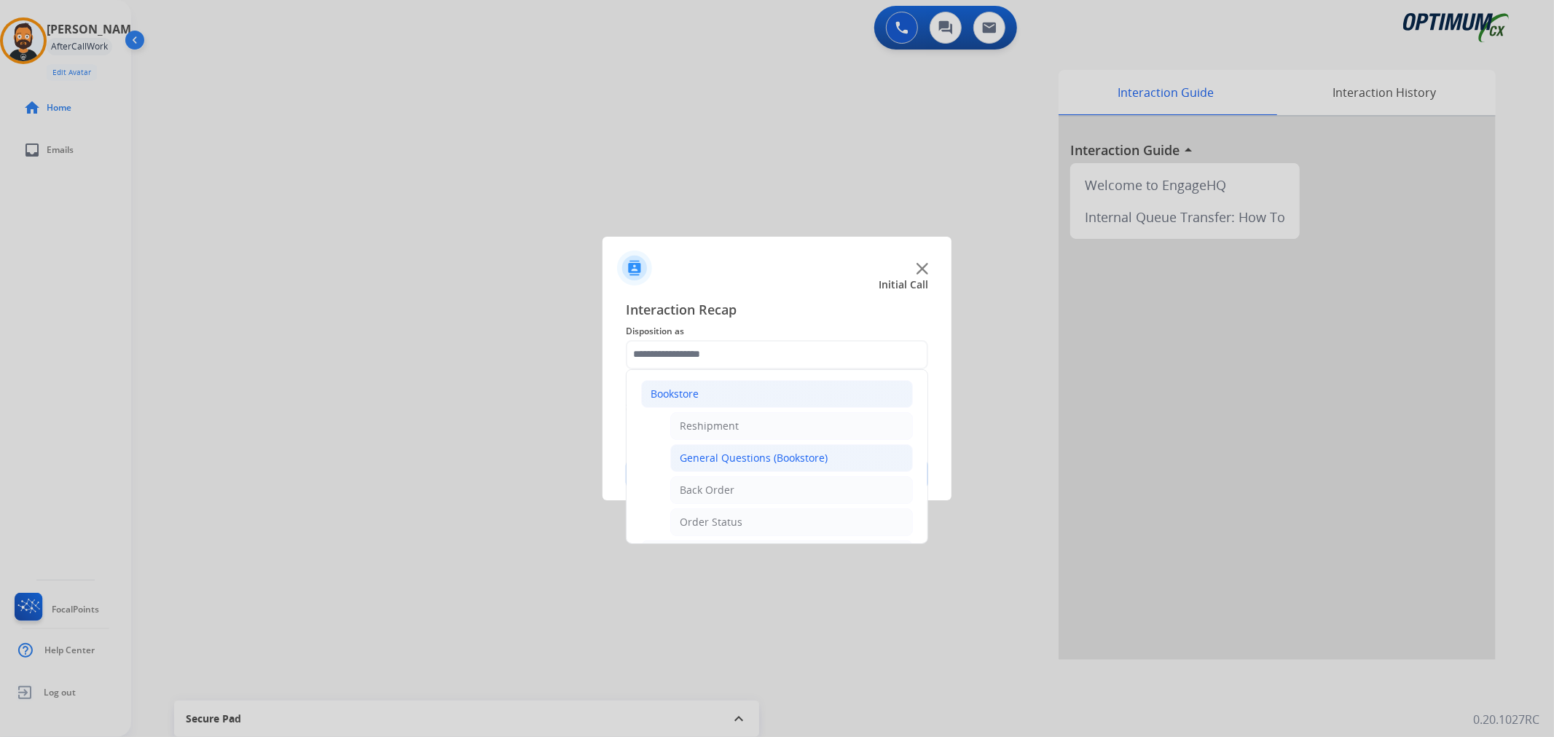
click at [751, 461] on div "General Questions (Bookstore)" at bounding box center [754, 458] width 148 height 15
type input "**********"
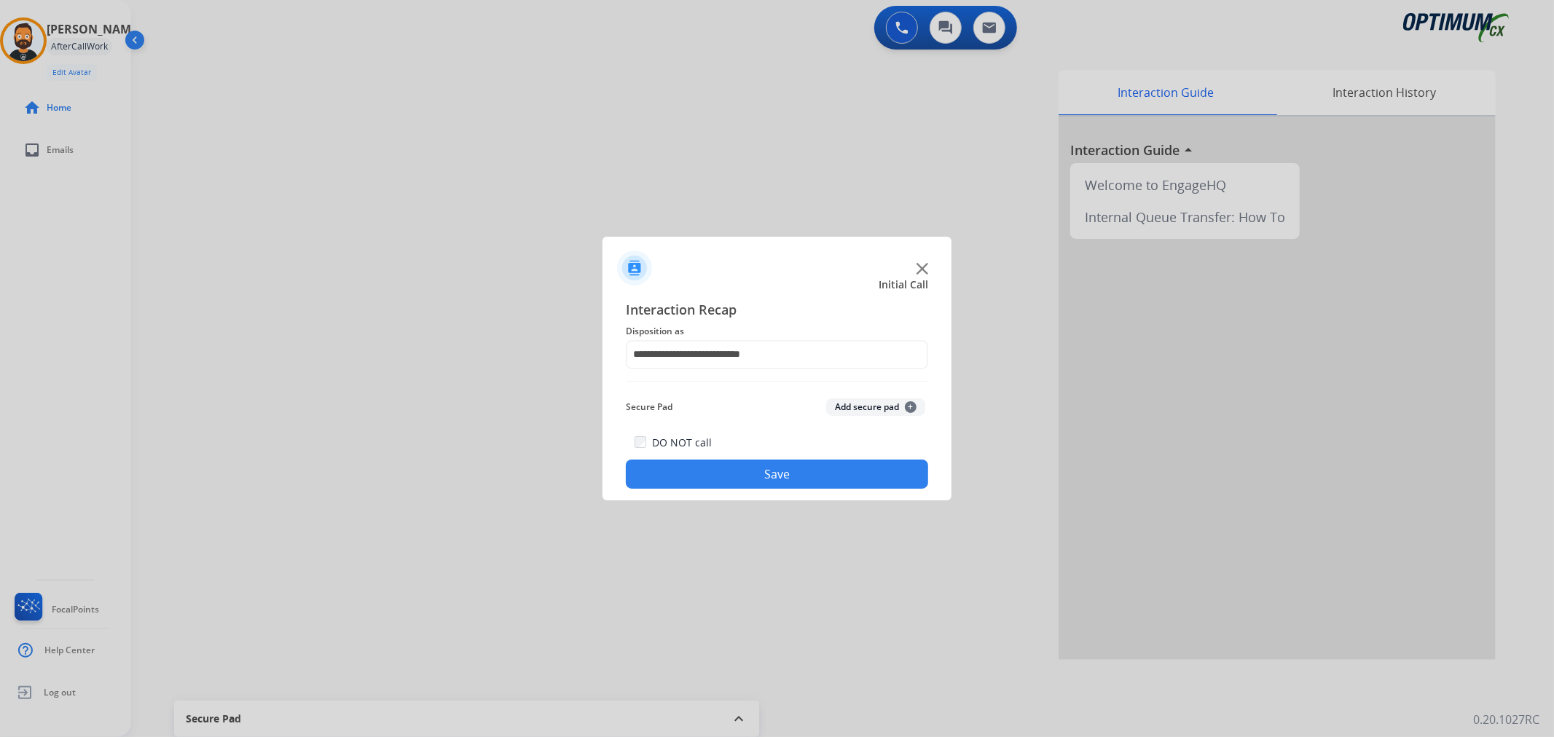
click at [740, 466] on button "Save" at bounding box center [777, 474] width 302 height 29
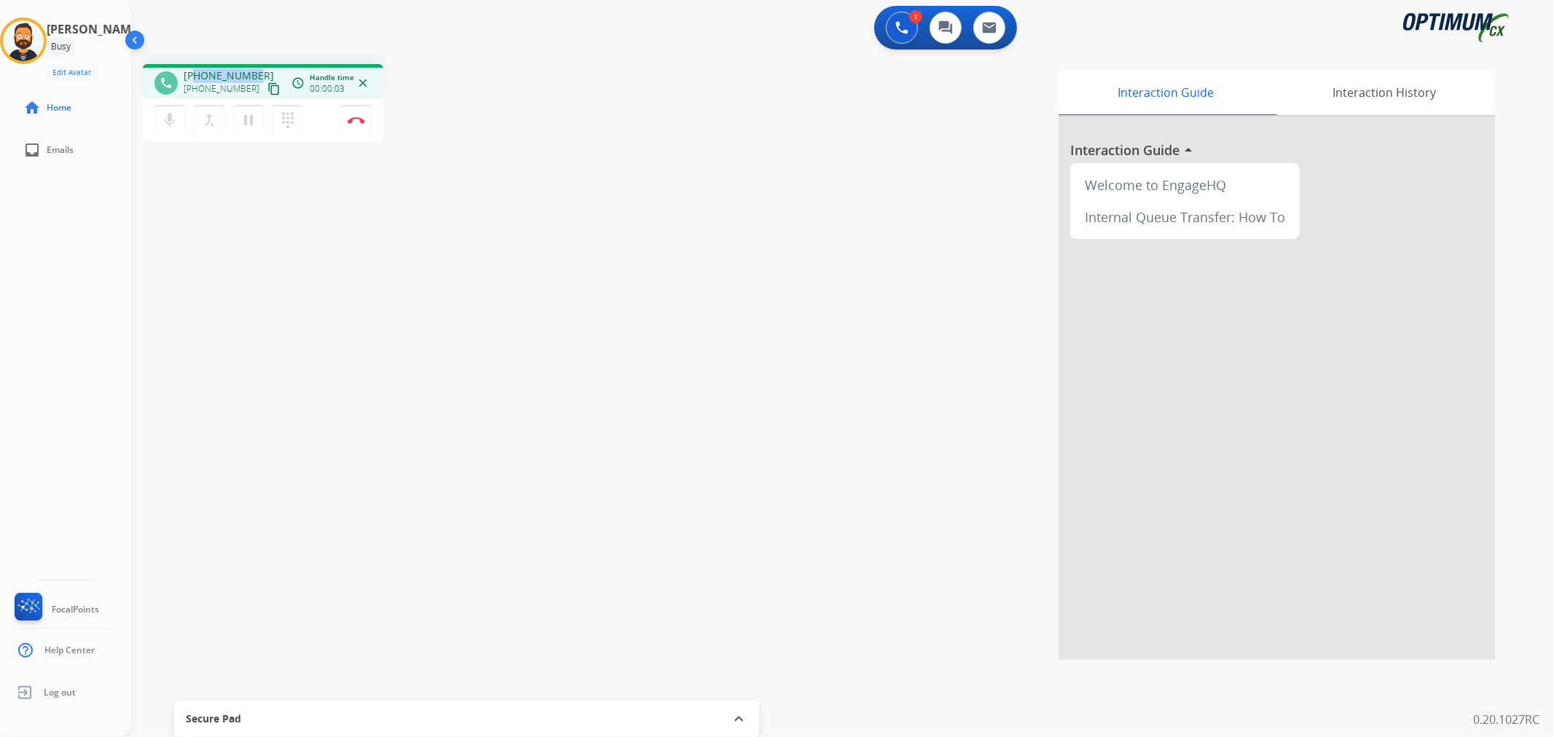
drag, startPoint x: 251, startPoint y: 73, endPoint x: 194, endPoint y: 76, distance: 57.6
click at [194, 76] on span "[PHONE_NUMBER]" at bounding box center [229, 76] width 90 height 15
click at [356, 122] on img at bounding box center [356, 120] width 17 height 7
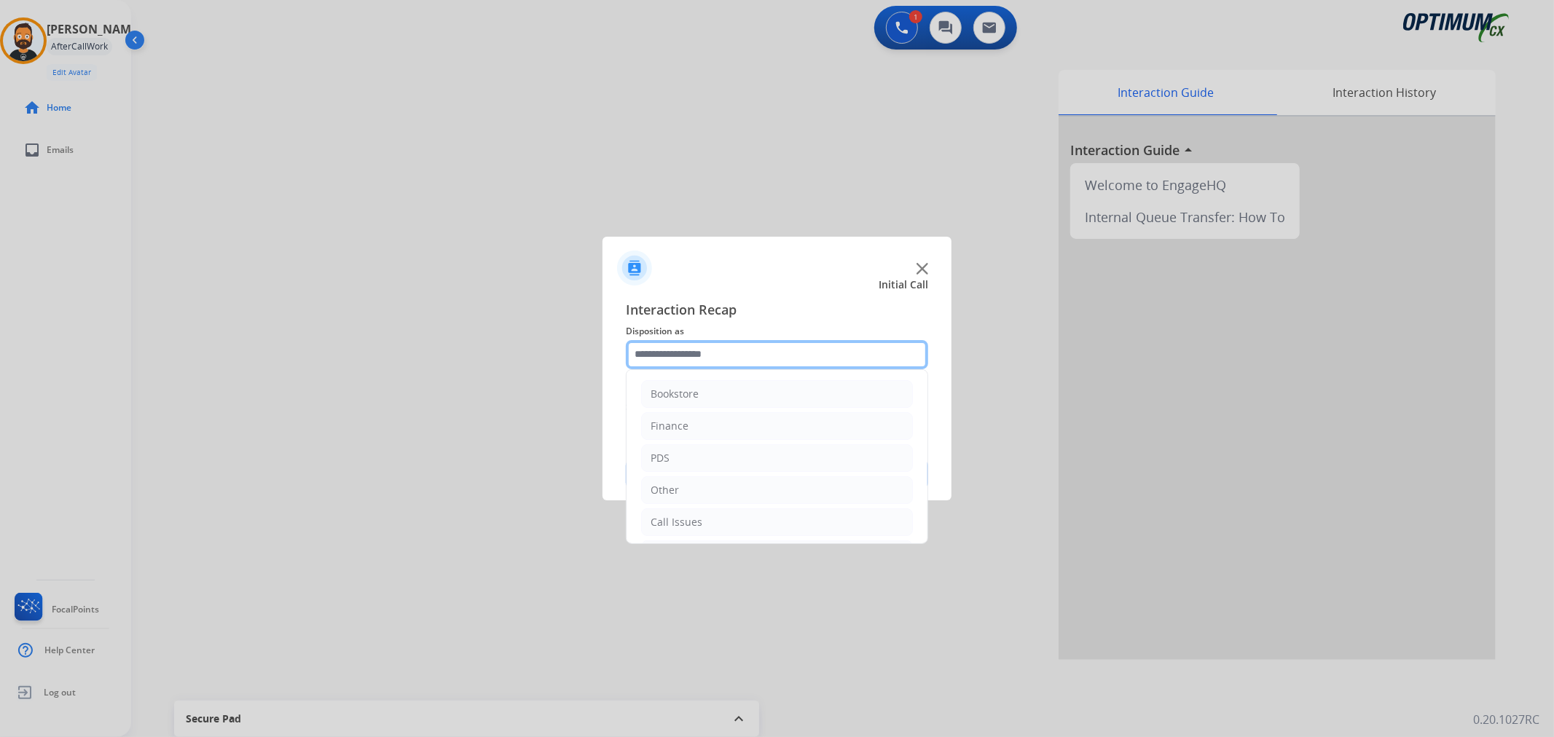
click at [700, 348] on input "text" at bounding box center [777, 354] width 302 height 29
click at [700, 520] on li "Renewal" at bounding box center [777, 520] width 272 height 28
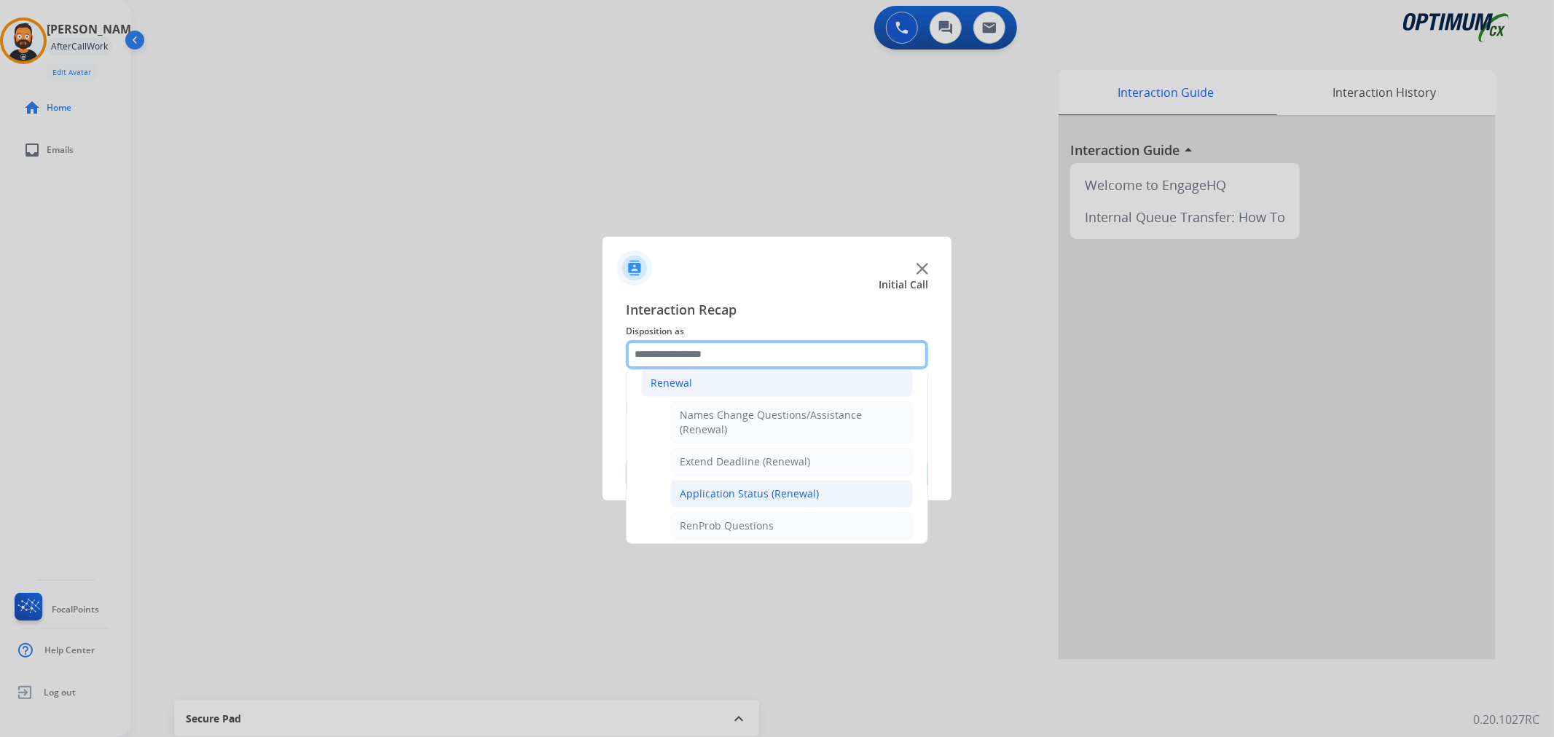
scroll to position [369, 0]
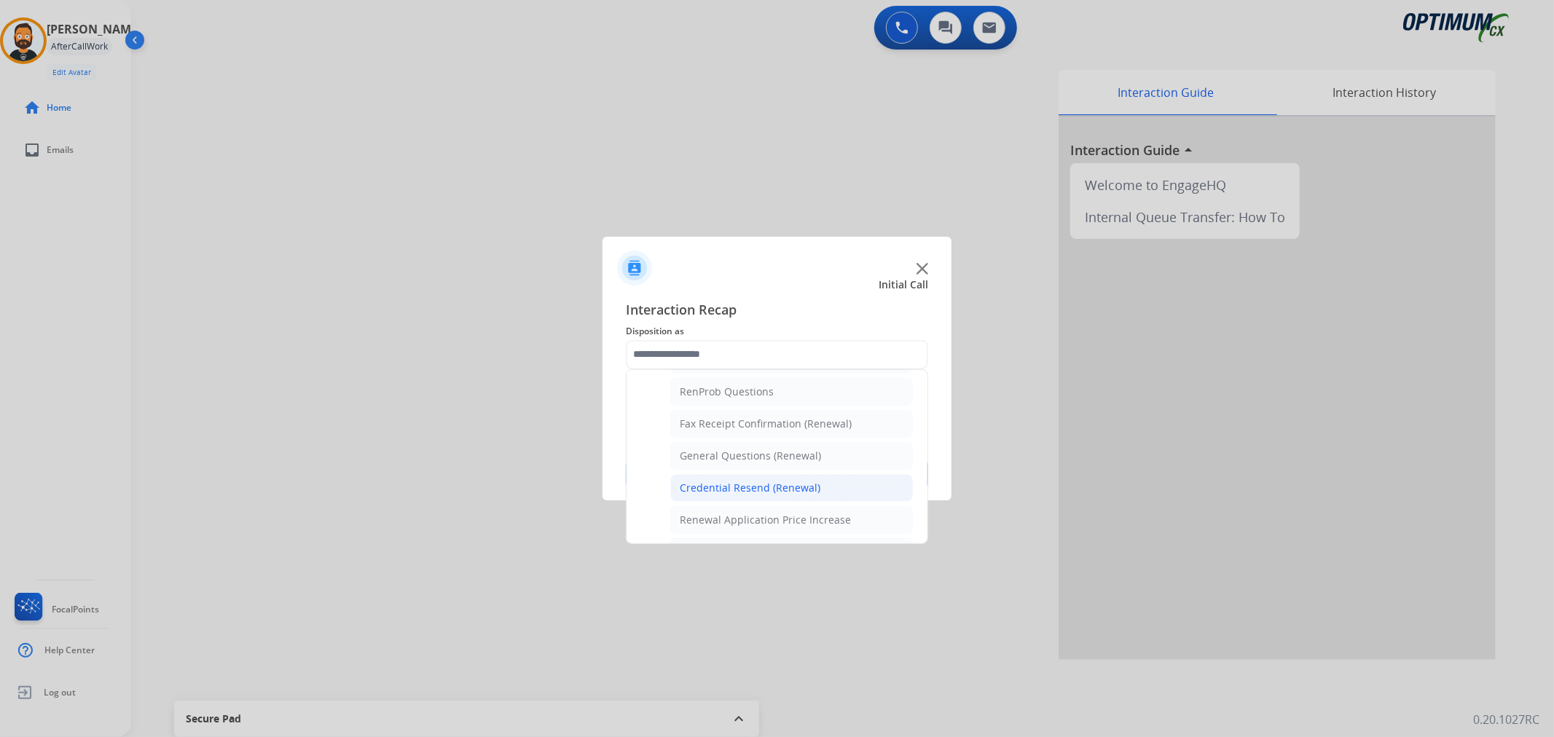
click at [722, 493] on div "Credential Resend (Renewal)" at bounding box center [750, 488] width 141 height 15
type input "**********"
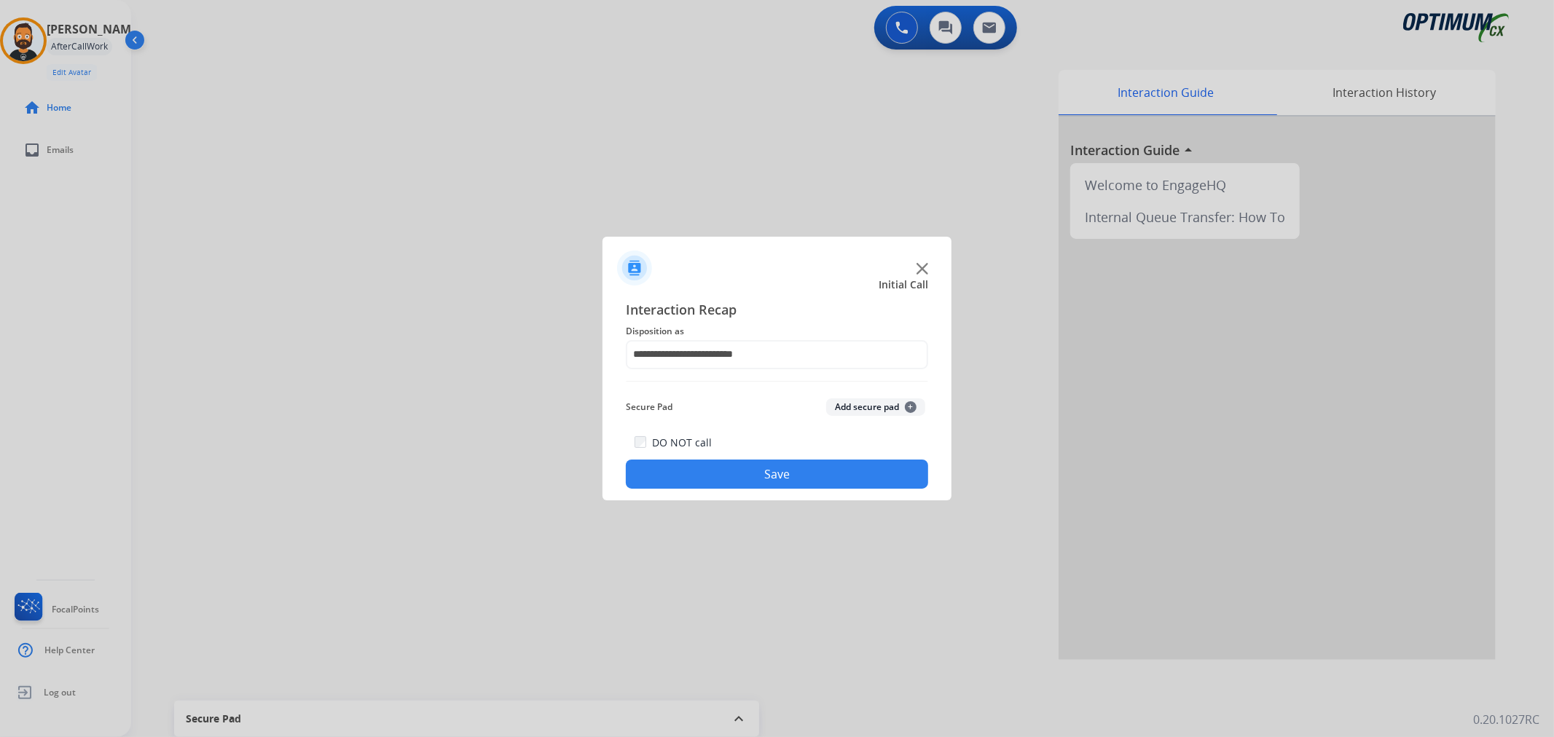
click at [709, 485] on button "Save" at bounding box center [777, 474] width 302 height 29
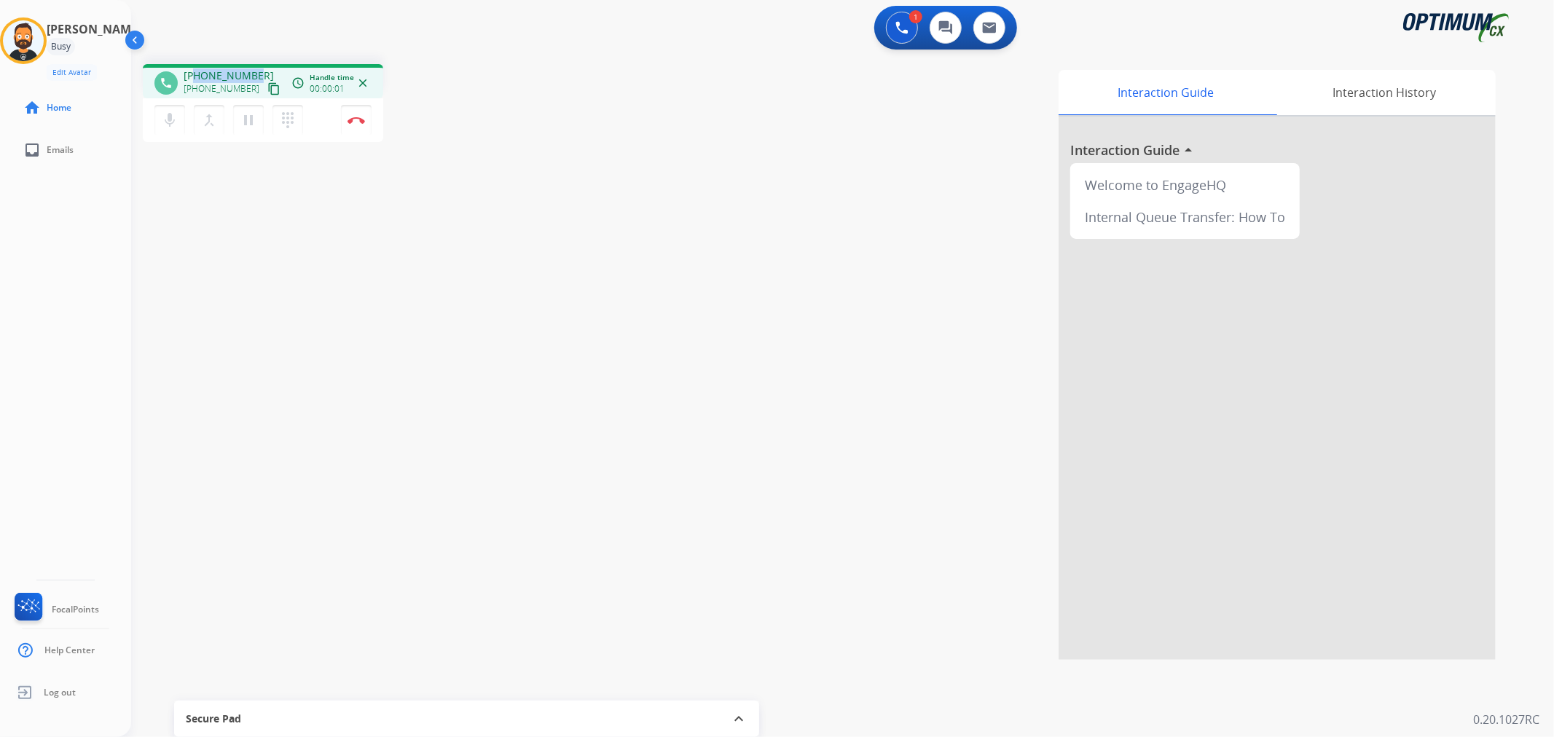
drag, startPoint x: 257, startPoint y: 70, endPoint x: 192, endPoint y: 71, distance: 64.1
click at [192, 71] on div "[PHONE_NUMBER] [PHONE_NUMBER] content_copy" at bounding box center [233, 83] width 99 height 29
click at [352, 113] on button "Disconnect" at bounding box center [356, 120] width 31 height 31
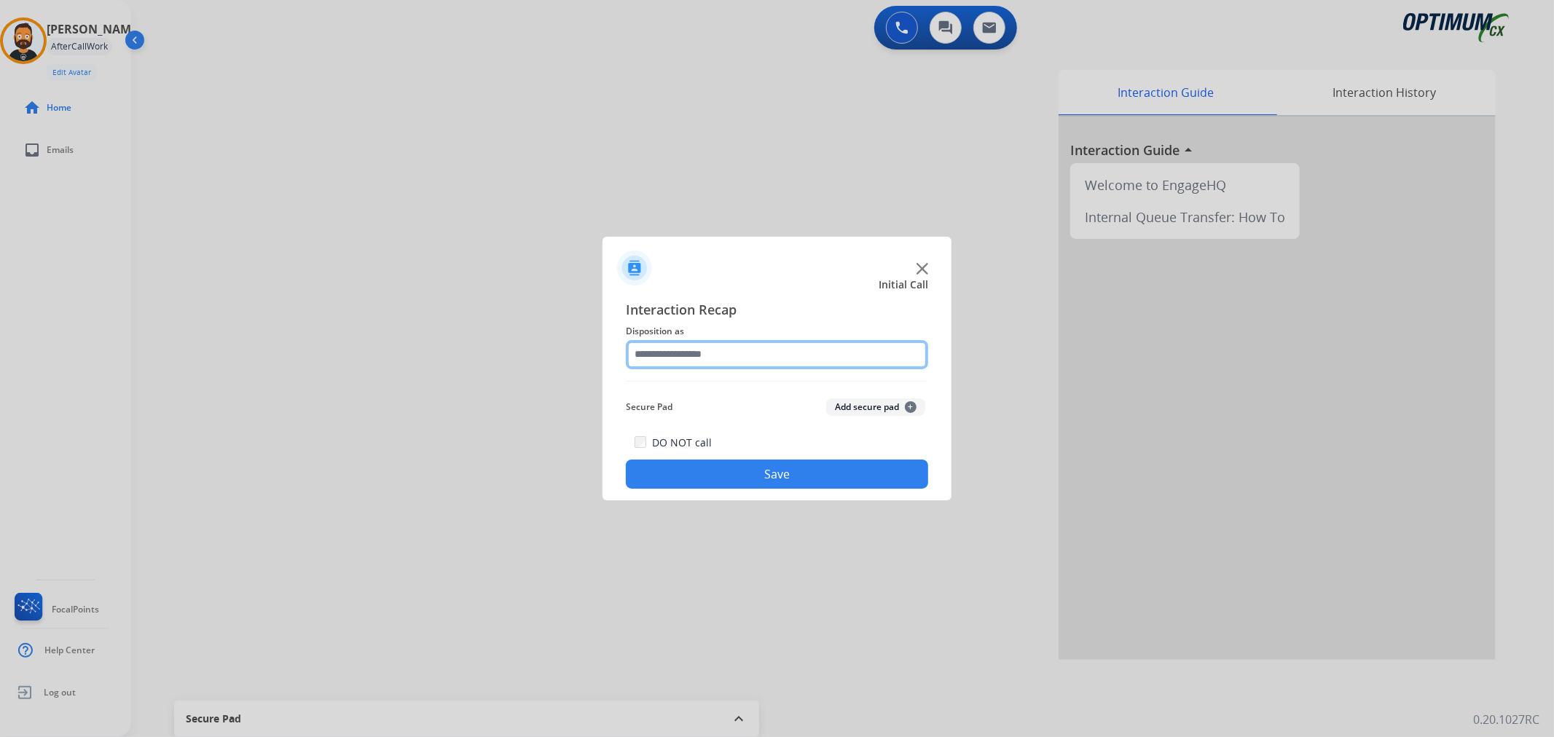
click at [786, 356] on input "text" at bounding box center [777, 354] width 302 height 29
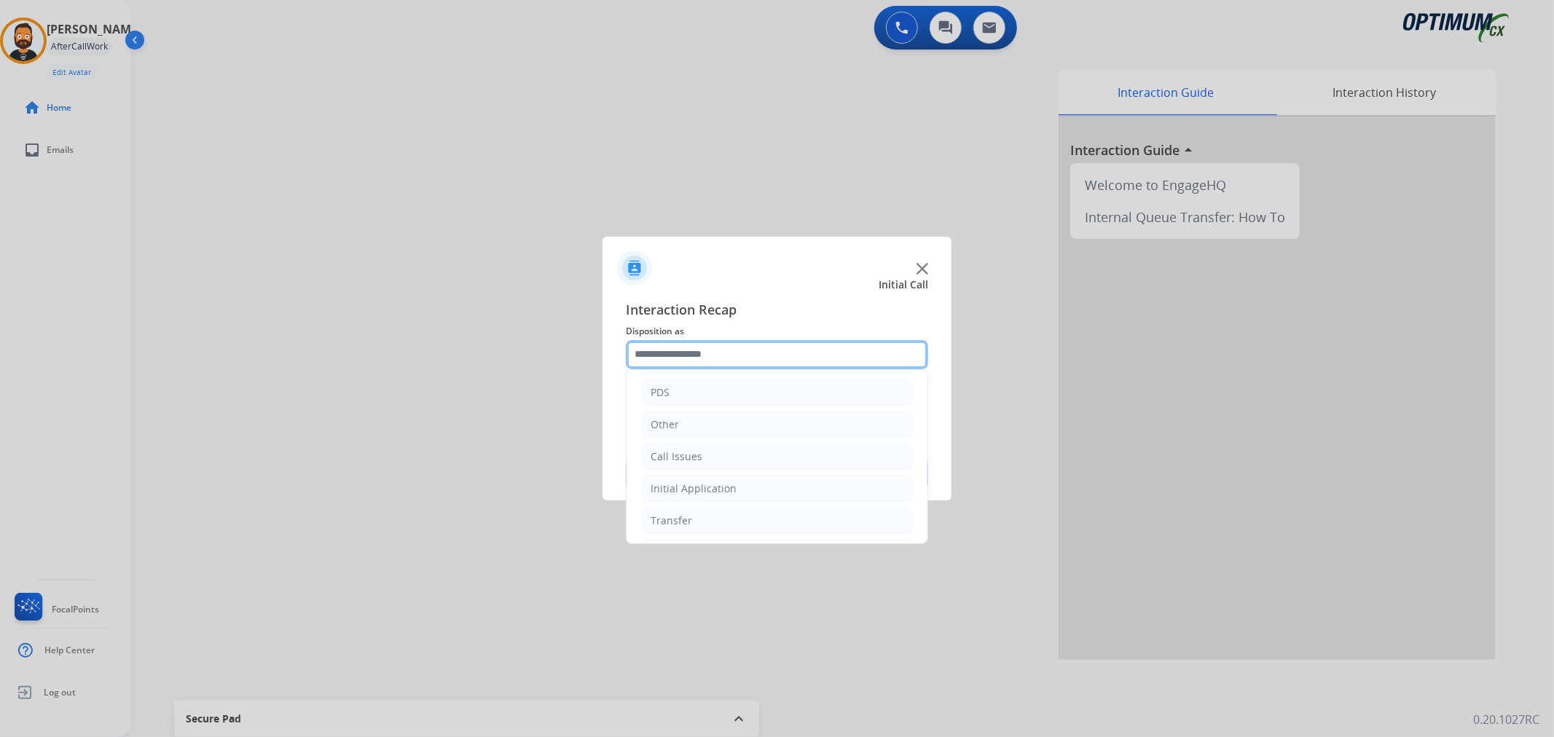
scroll to position [100, 0]
click at [727, 513] on li "Renewal" at bounding box center [777, 520] width 272 height 28
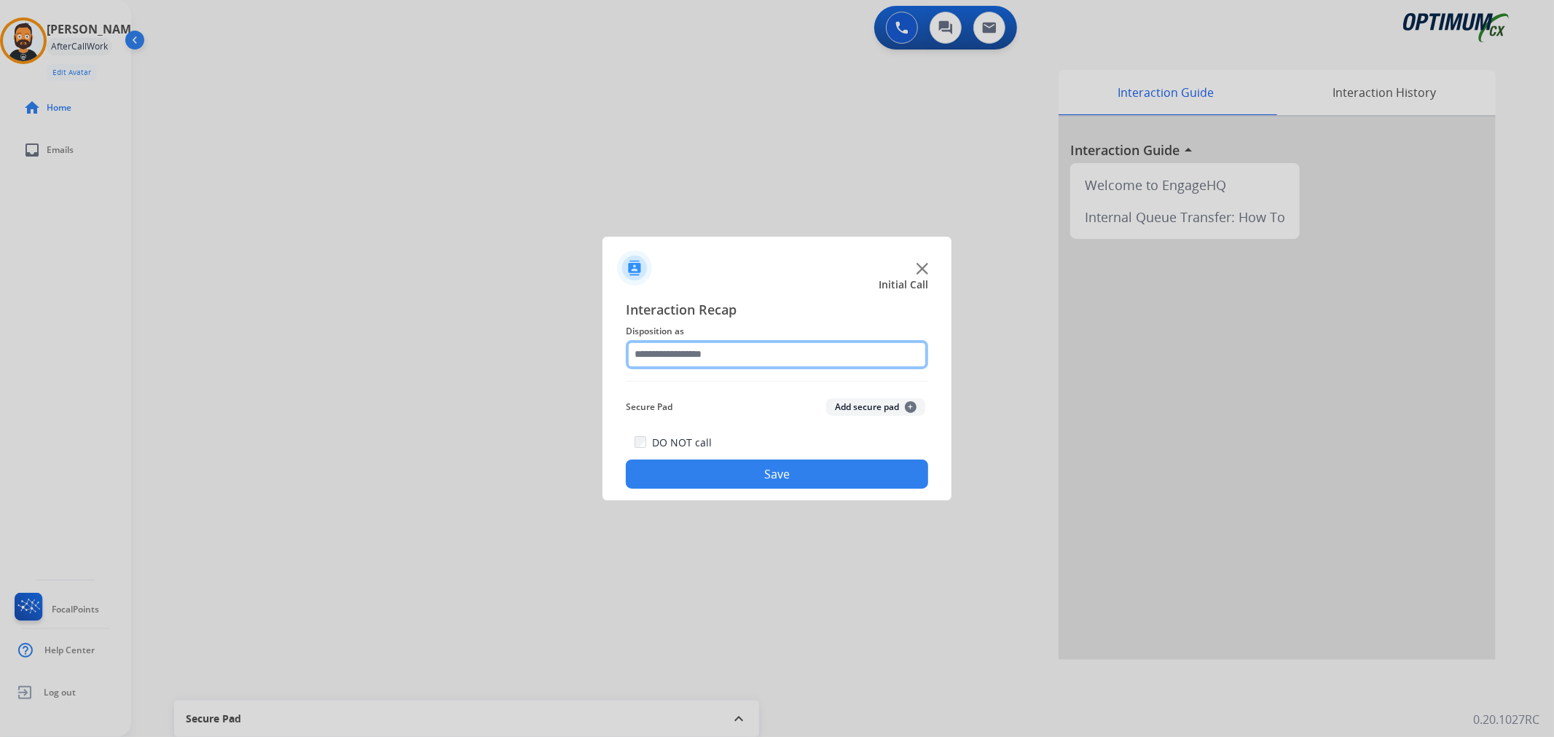
click at [711, 345] on input "text" at bounding box center [777, 354] width 302 height 29
click at [751, 321] on span "Interaction Recap" at bounding box center [777, 311] width 302 height 23
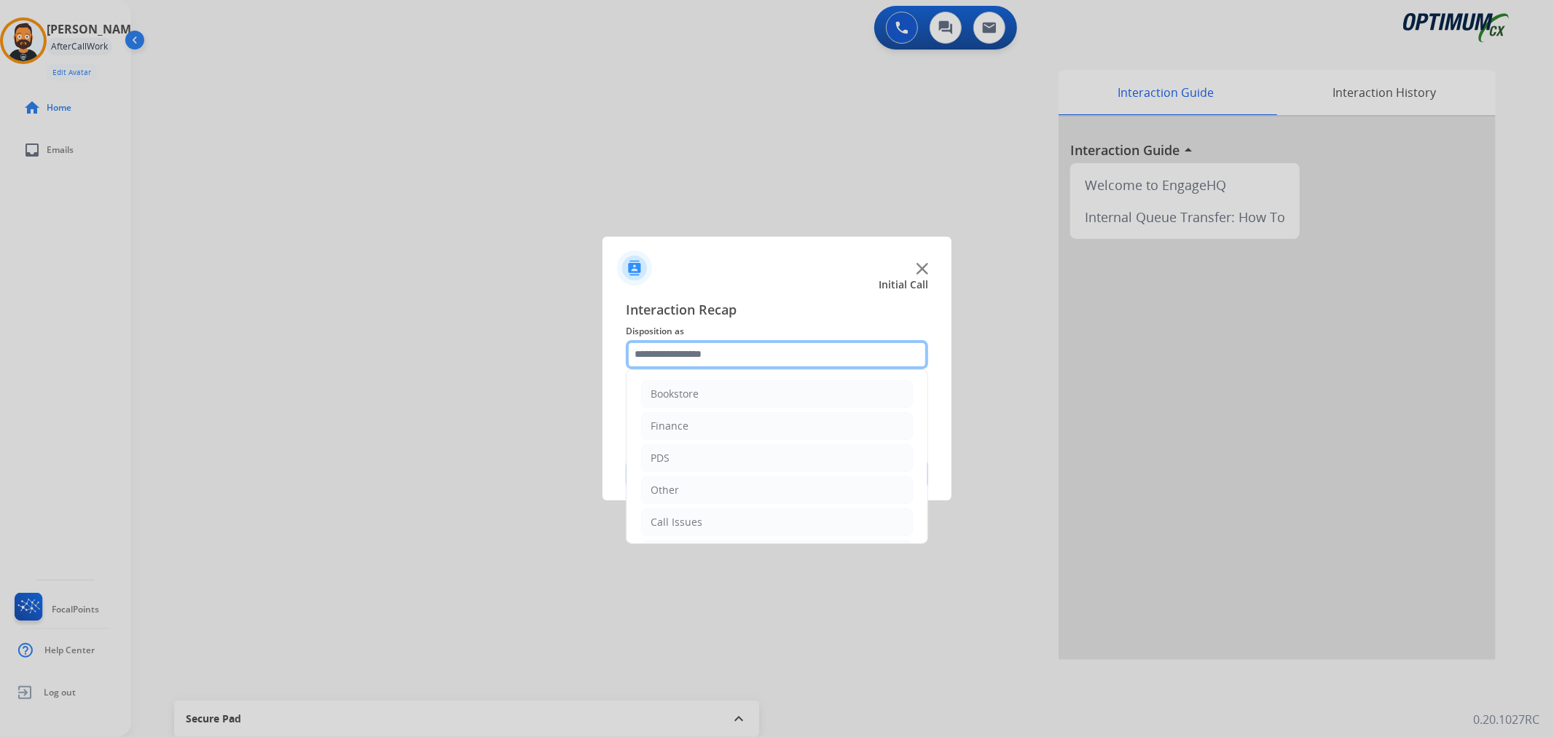
click at [751, 359] on input "text" at bounding box center [777, 354] width 302 height 29
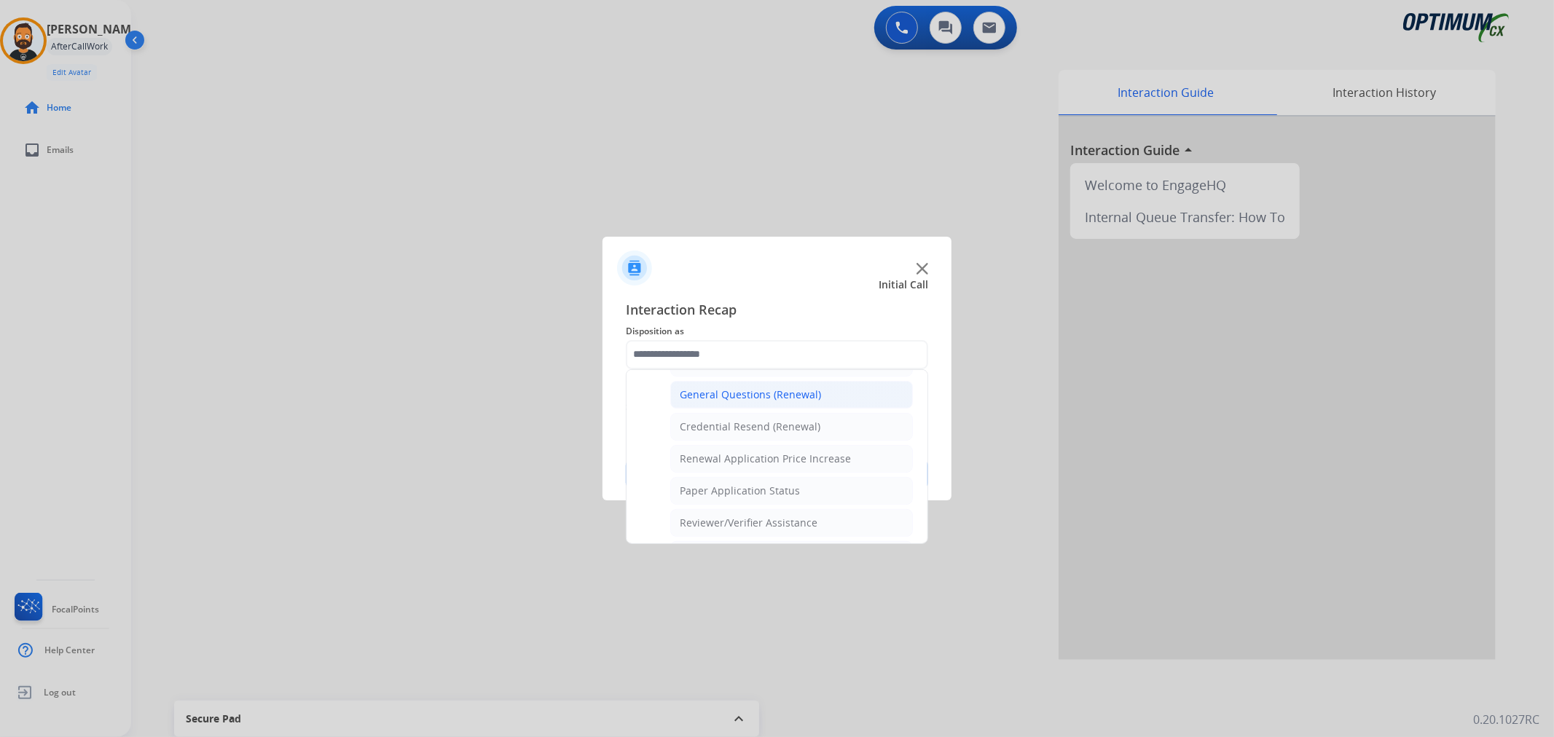
click at [733, 394] on div "General Questions (Renewal)" at bounding box center [750, 395] width 141 height 15
type input "**********"
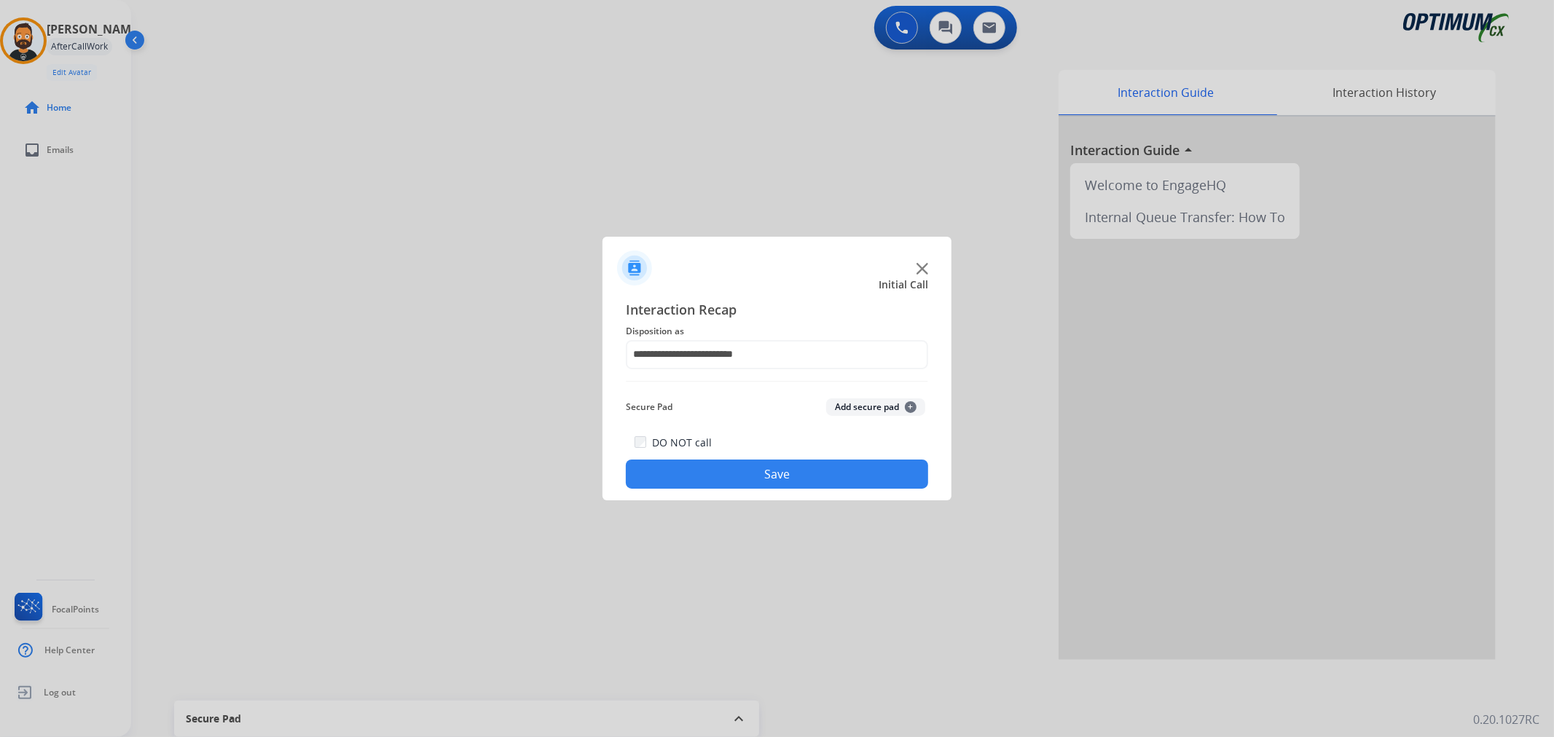
drag, startPoint x: 731, startPoint y: 469, endPoint x: 737, endPoint y: 396, distance: 72.4
click at [730, 472] on button "Save" at bounding box center [777, 474] width 302 height 29
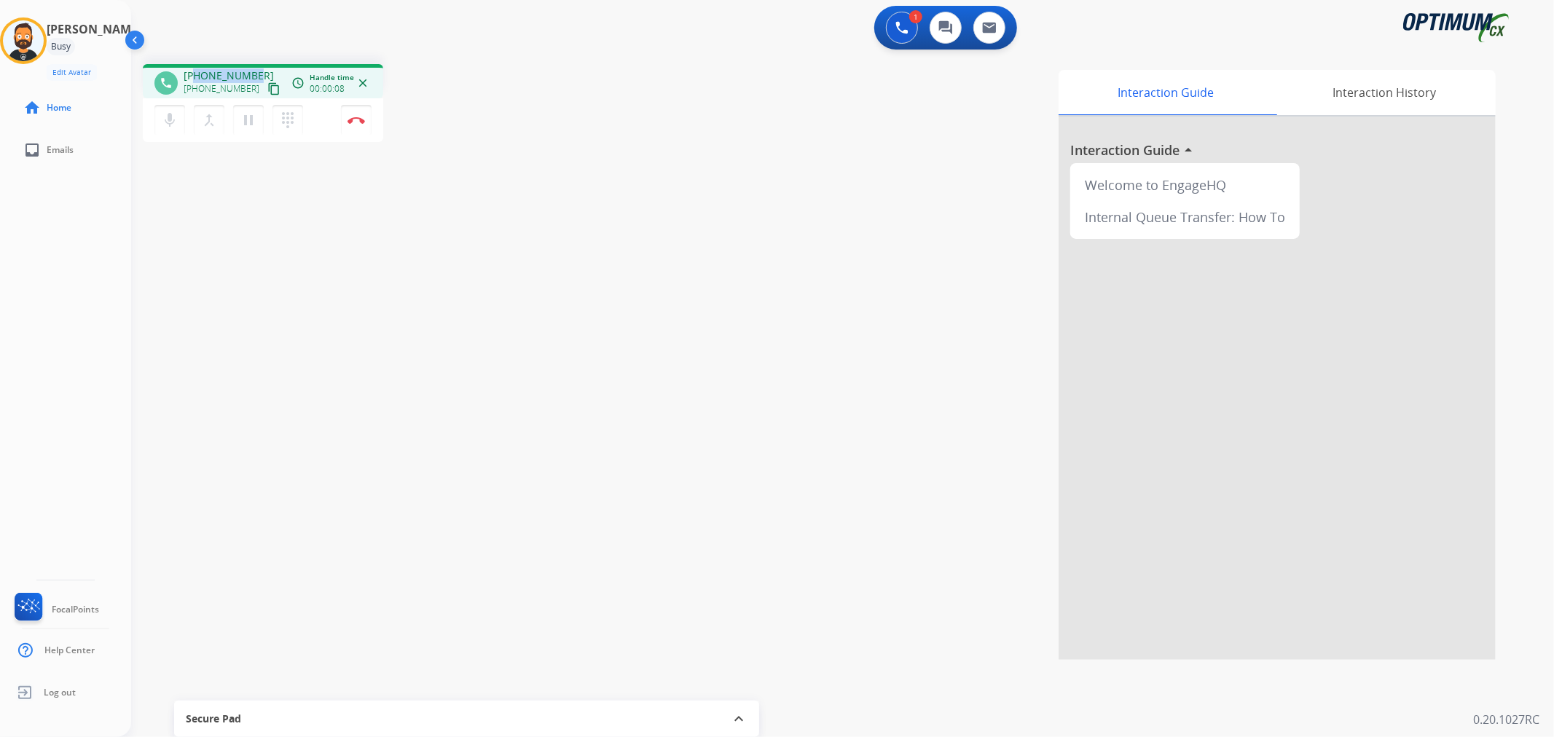
drag, startPoint x: 252, startPoint y: 74, endPoint x: 197, endPoint y: 74, distance: 54.7
click at [197, 74] on span "[PHONE_NUMBER]" at bounding box center [229, 76] width 90 height 15
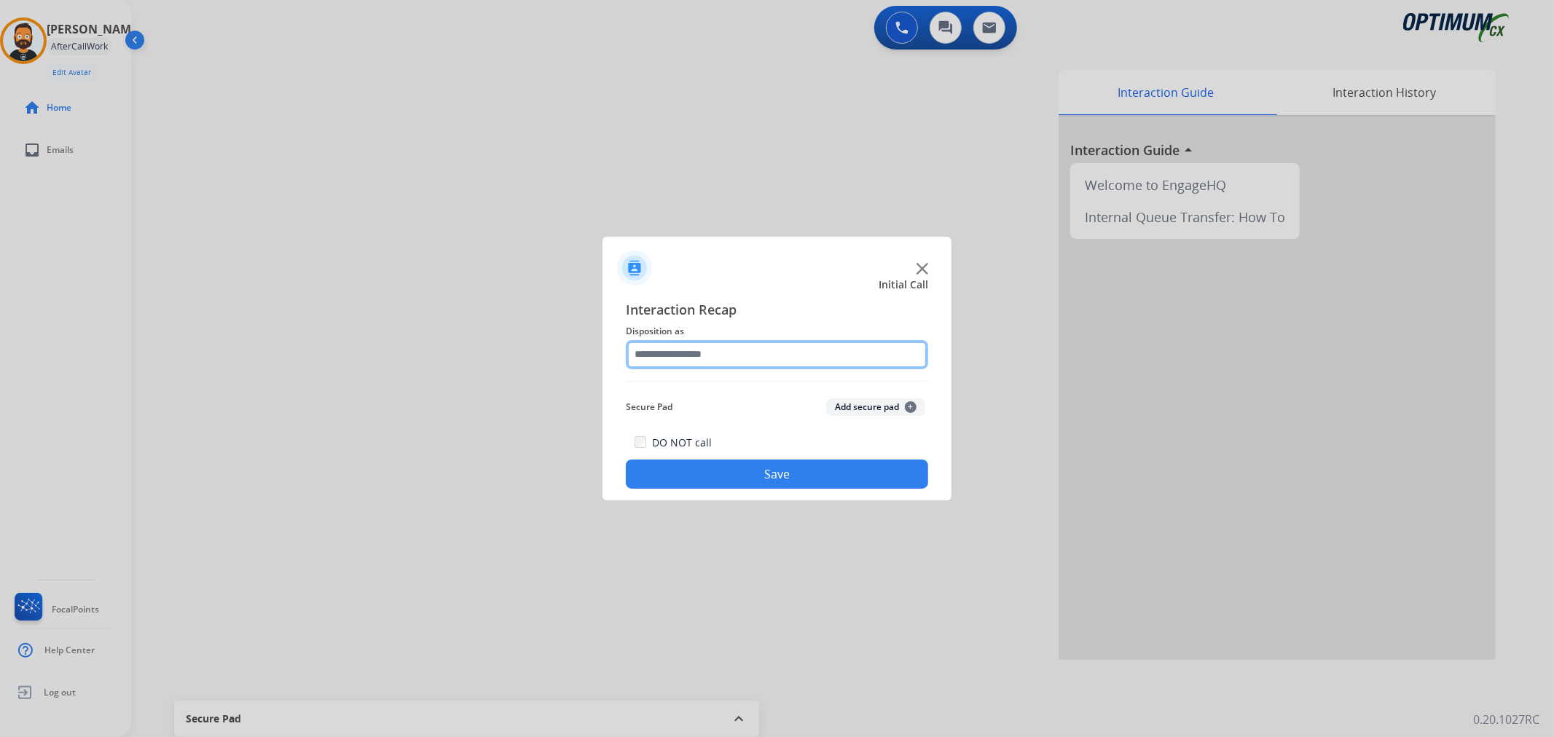
click at [697, 356] on input "text" at bounding box center [777, 354] width 302 height 29
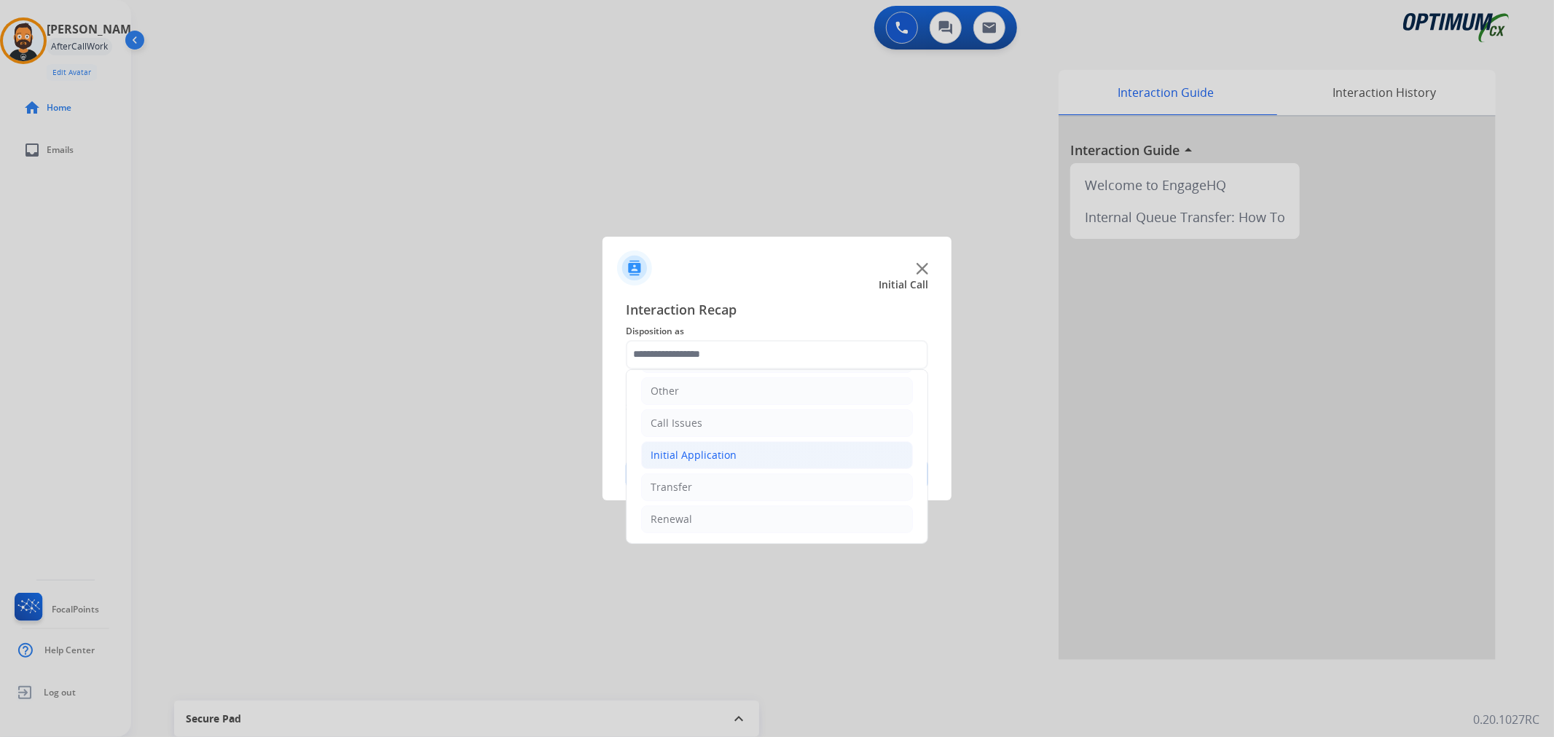
click at [719, 454] on div "Initial Application" at bounding box center [694, 455] width 86 height 15
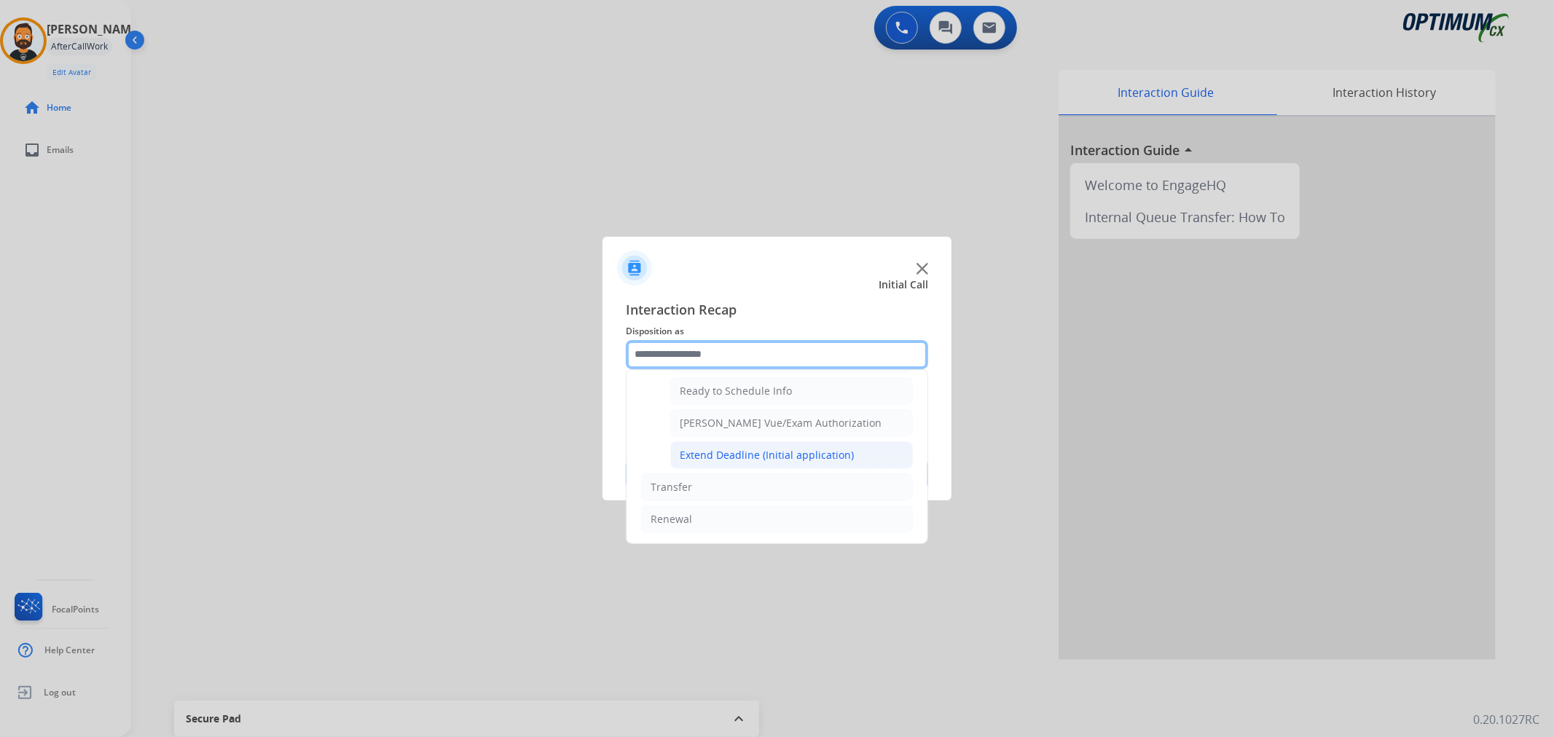
scroll to position [752, 0]
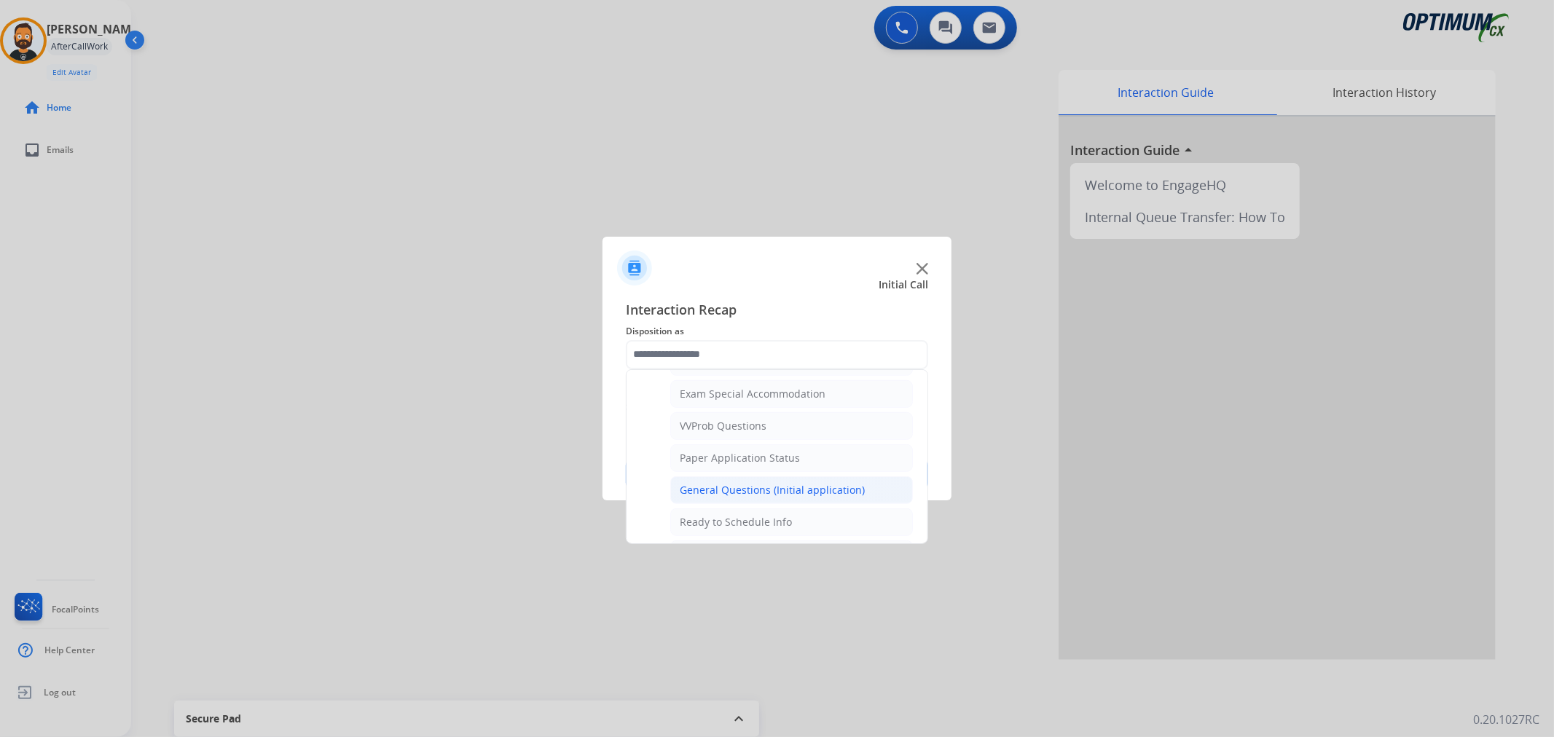
click at [713, 486] on div "General Questions (Initial application)" at bounding box center [772, 490] width 185 height 15
type input "**********"
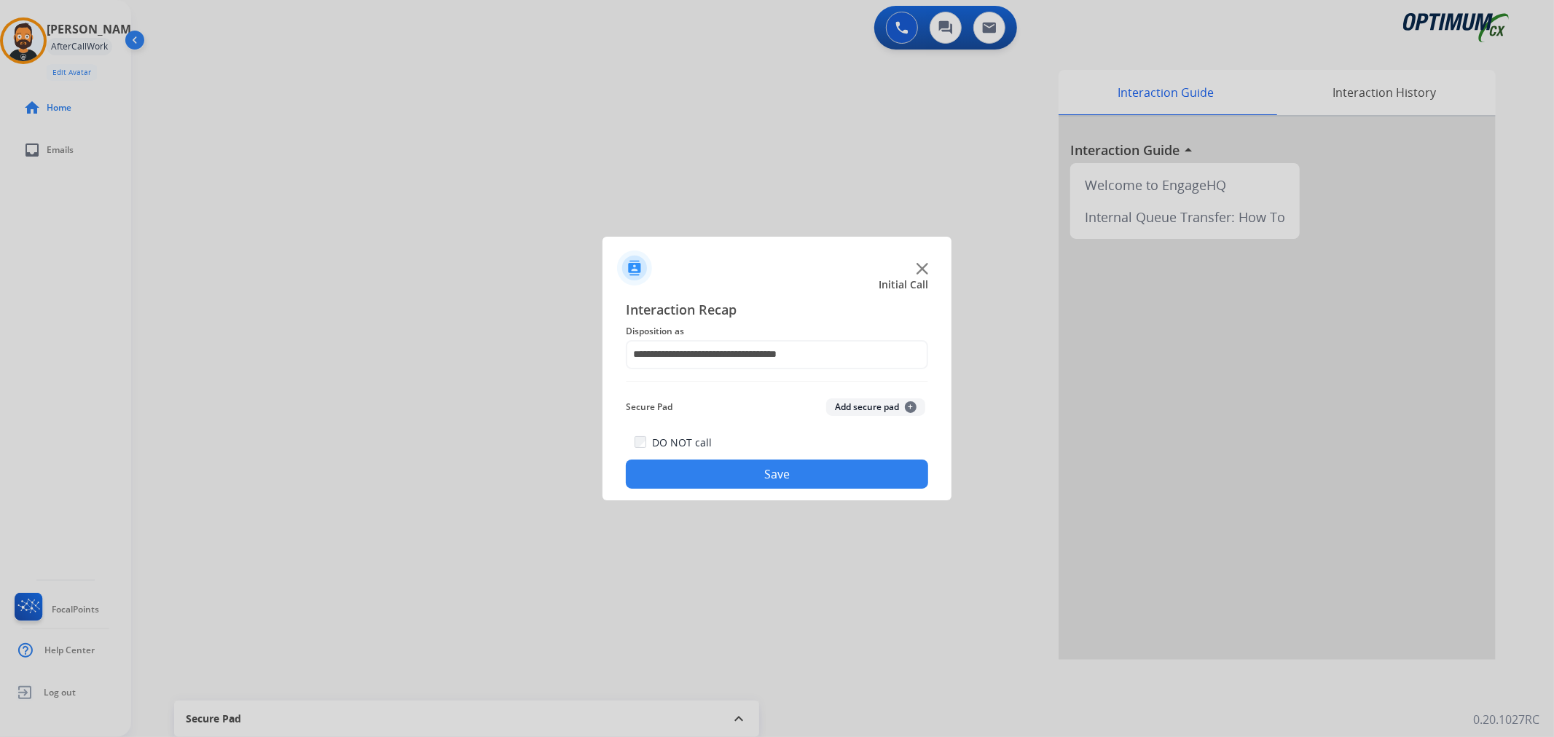
click at [743, 454] on div "DO NOT call Save" at bounding box center [777, 461] width 302 height 55
click at [732, 474] on button "Save" at bounding box center [777, 474] width 302 height 29
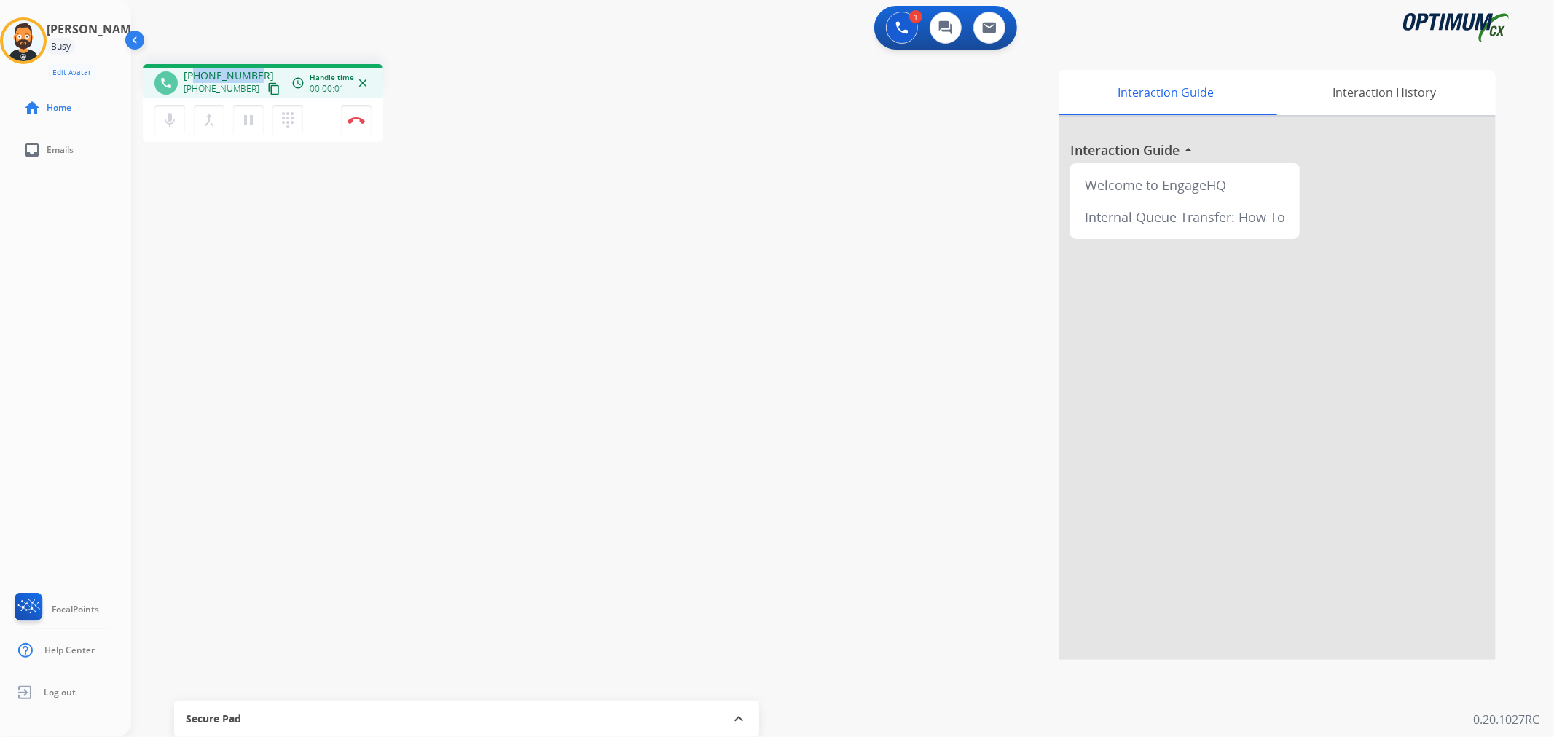
drag, startPoint x: 256, startPoint y: 69, endPoint x: 193, endPoint y: 74, distance: 62.9
click at [193, 74] on div "[PHONE_NUMBER] [PHONE_NUMBER] content_copy" at bounding box center [233, 83] width 99 height 29
click at [359, 122] on img at bounding box center [356, 120] width 17 height 7
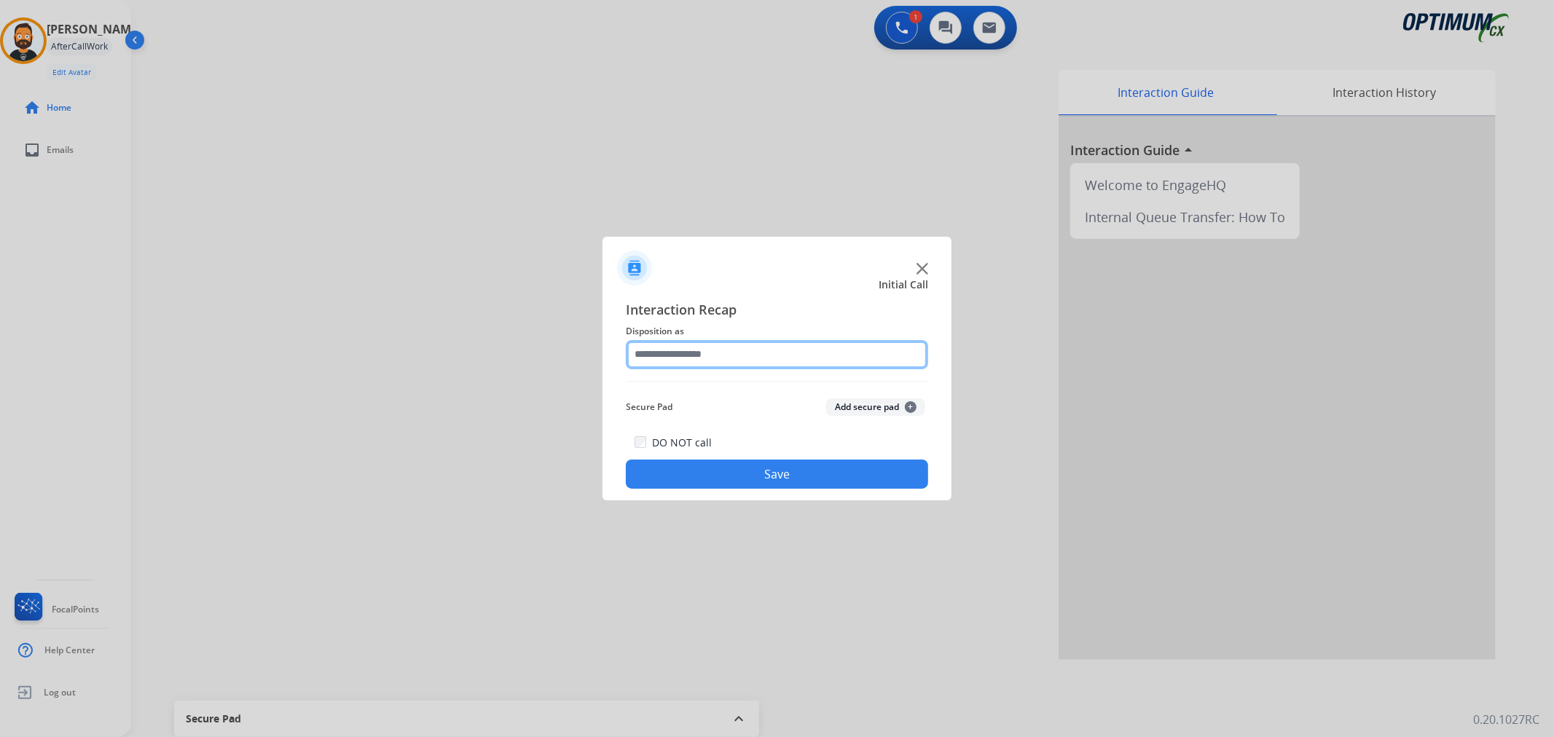
click at [701, 353] on input "text" at bounding box center [777, 354] width 302 height 29
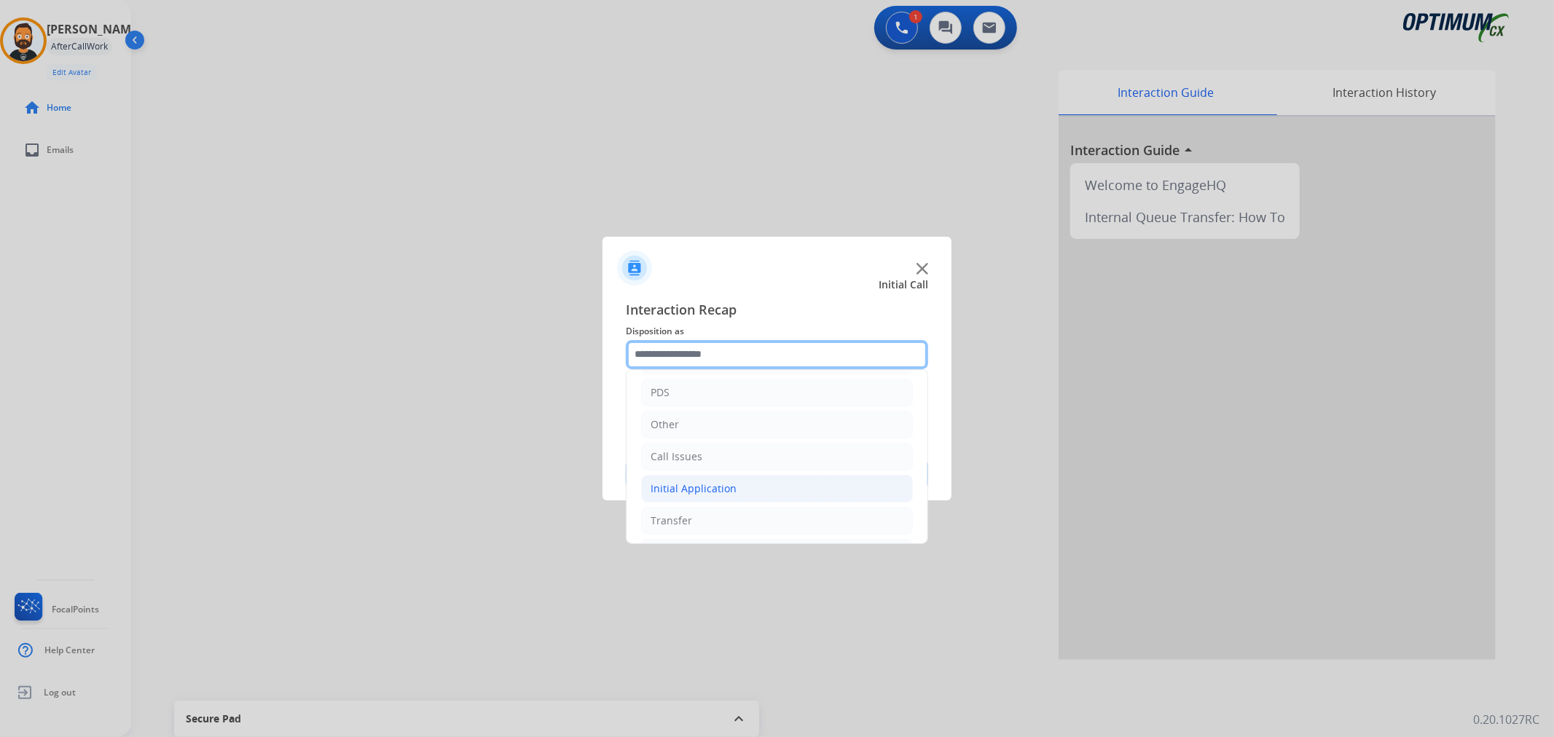
scroll to position [100, 0]
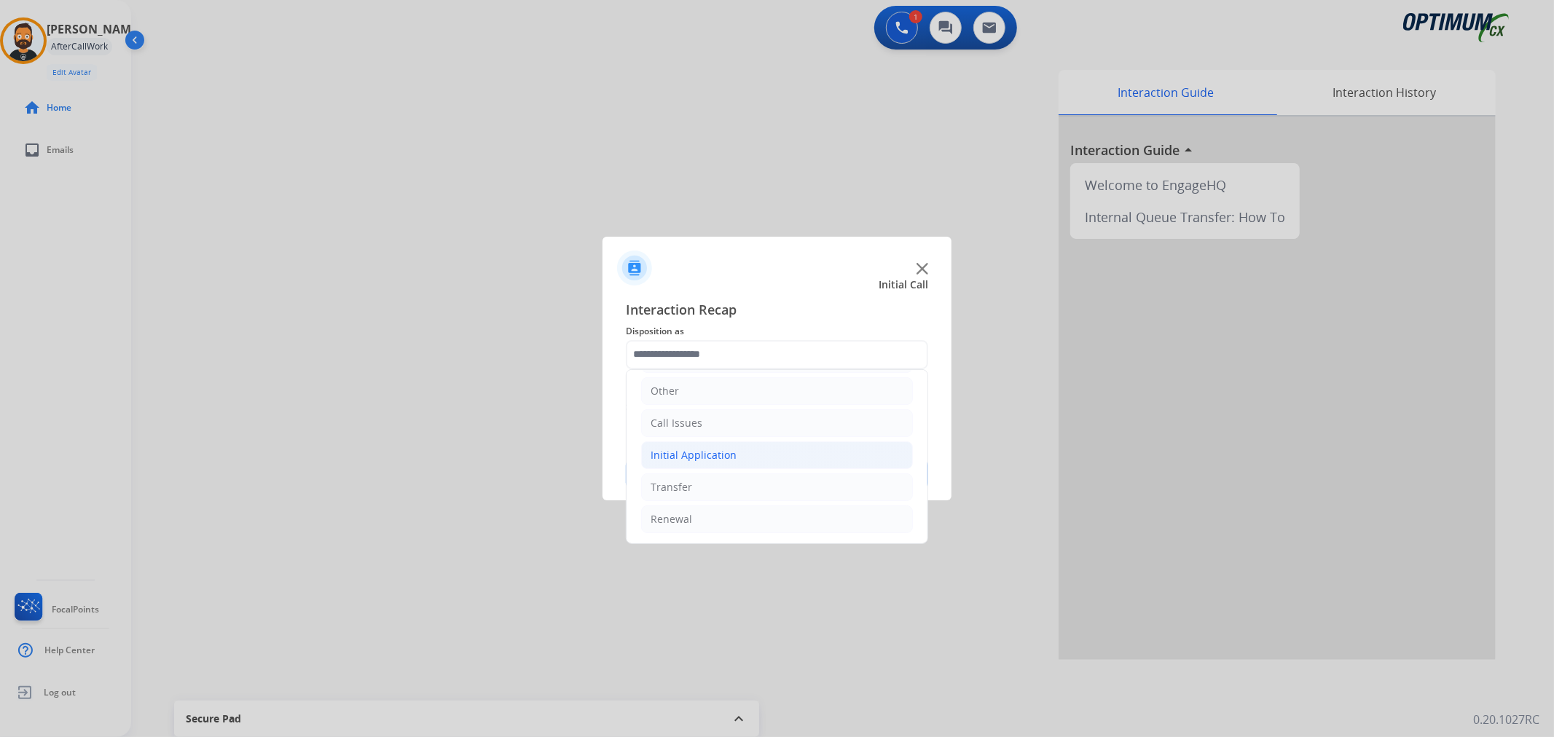
click at [720, 450] on div "Initial Application" at bounding box center [694, 455] width 86 height 15
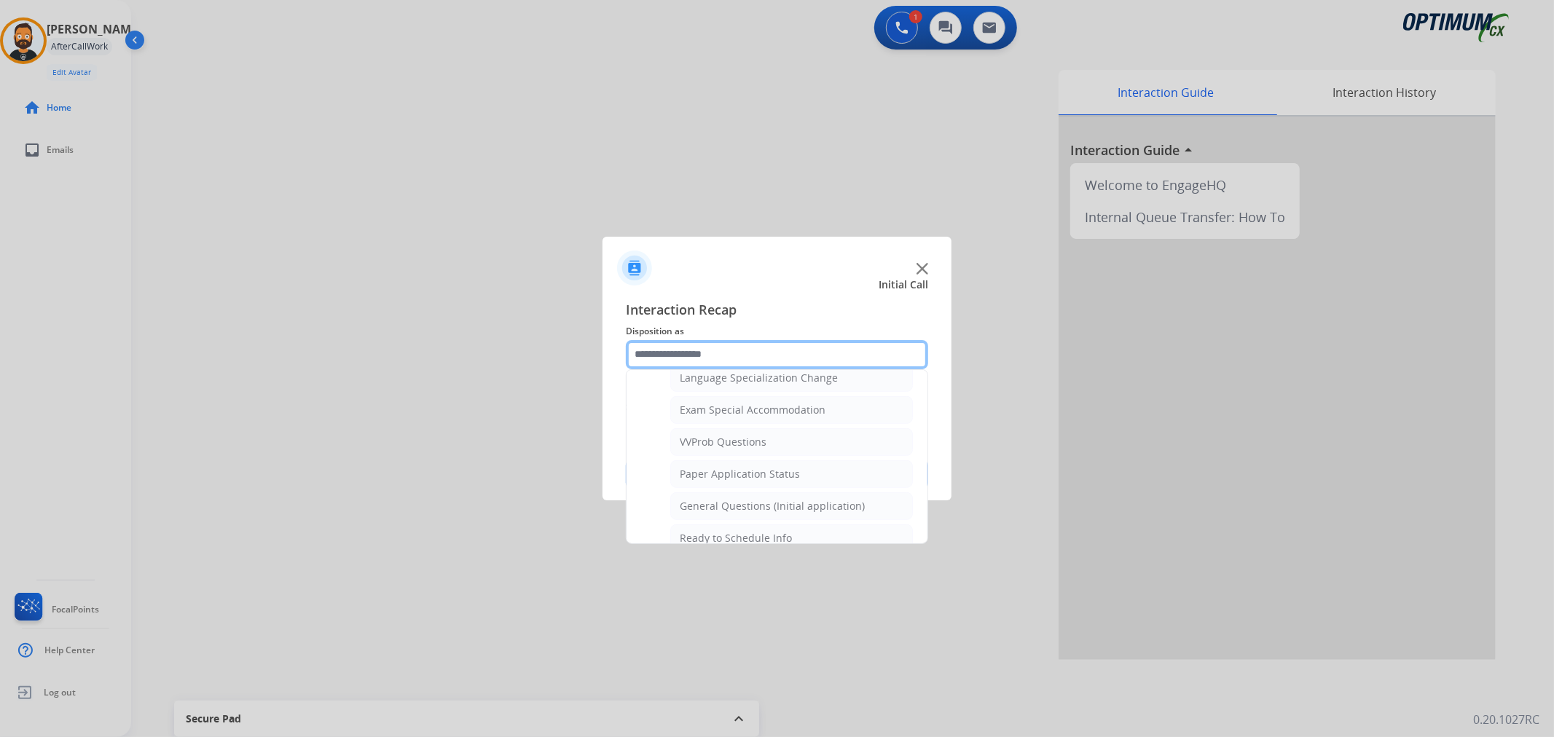
scroll to position [775, 0]
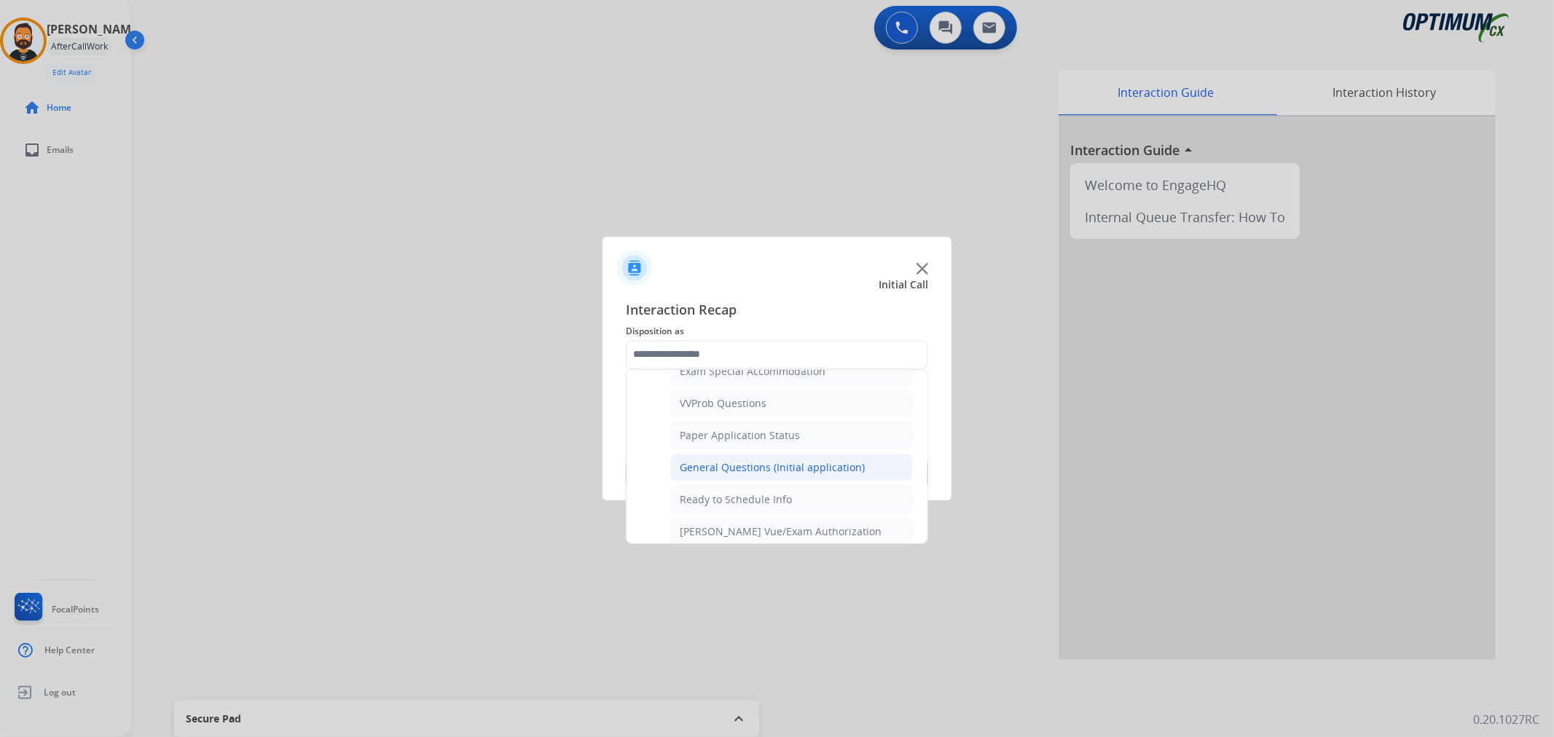
click at [725, 471] on div "General Questions (Initial application)" at bounding box center [772, 468] width 185 height 15
type input "**********"
click at [725, 471] on button "Save" at bounding box center [777, 474] width 302 height 29
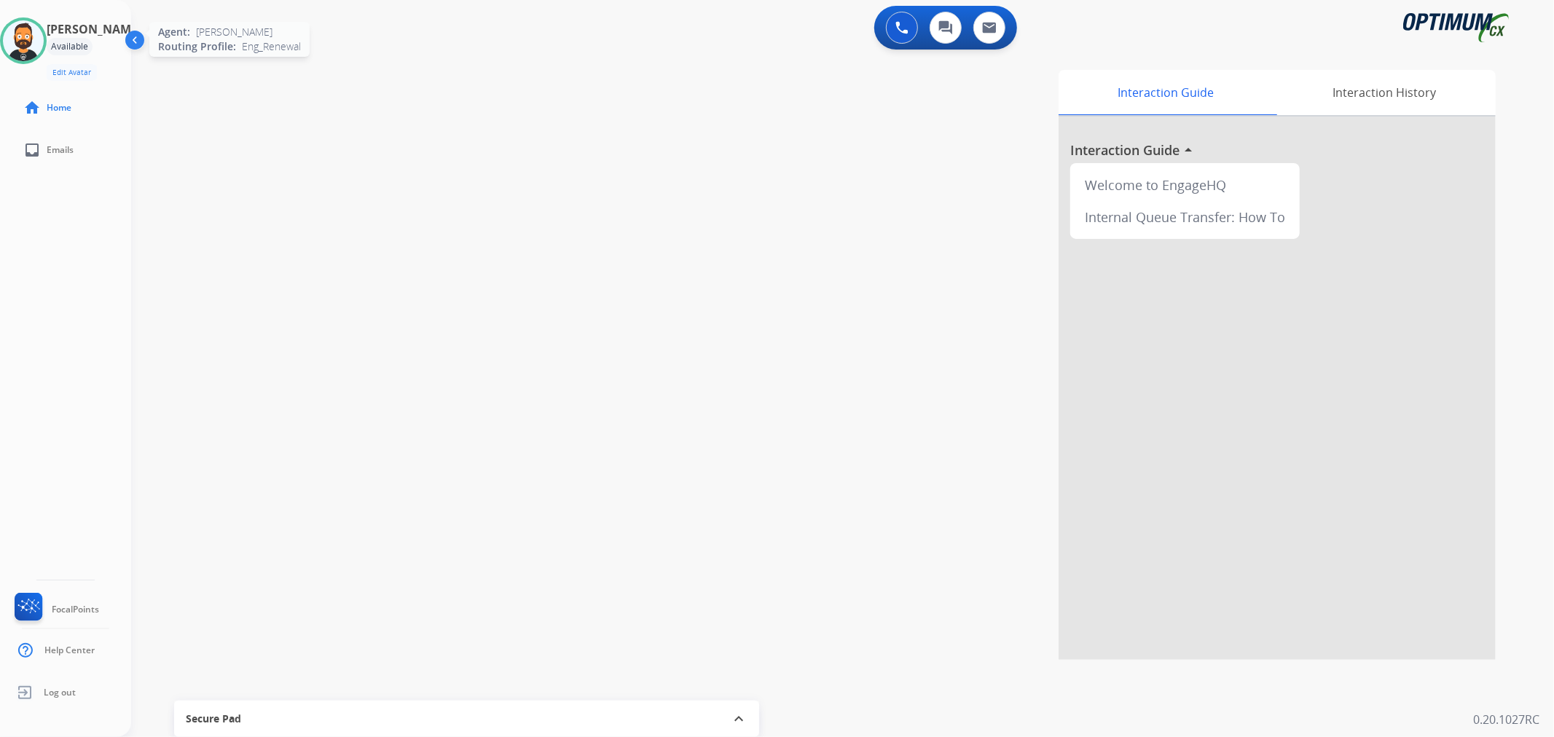
click at [44, 42] on img at bounding box center [23, 40] width 41 height 41
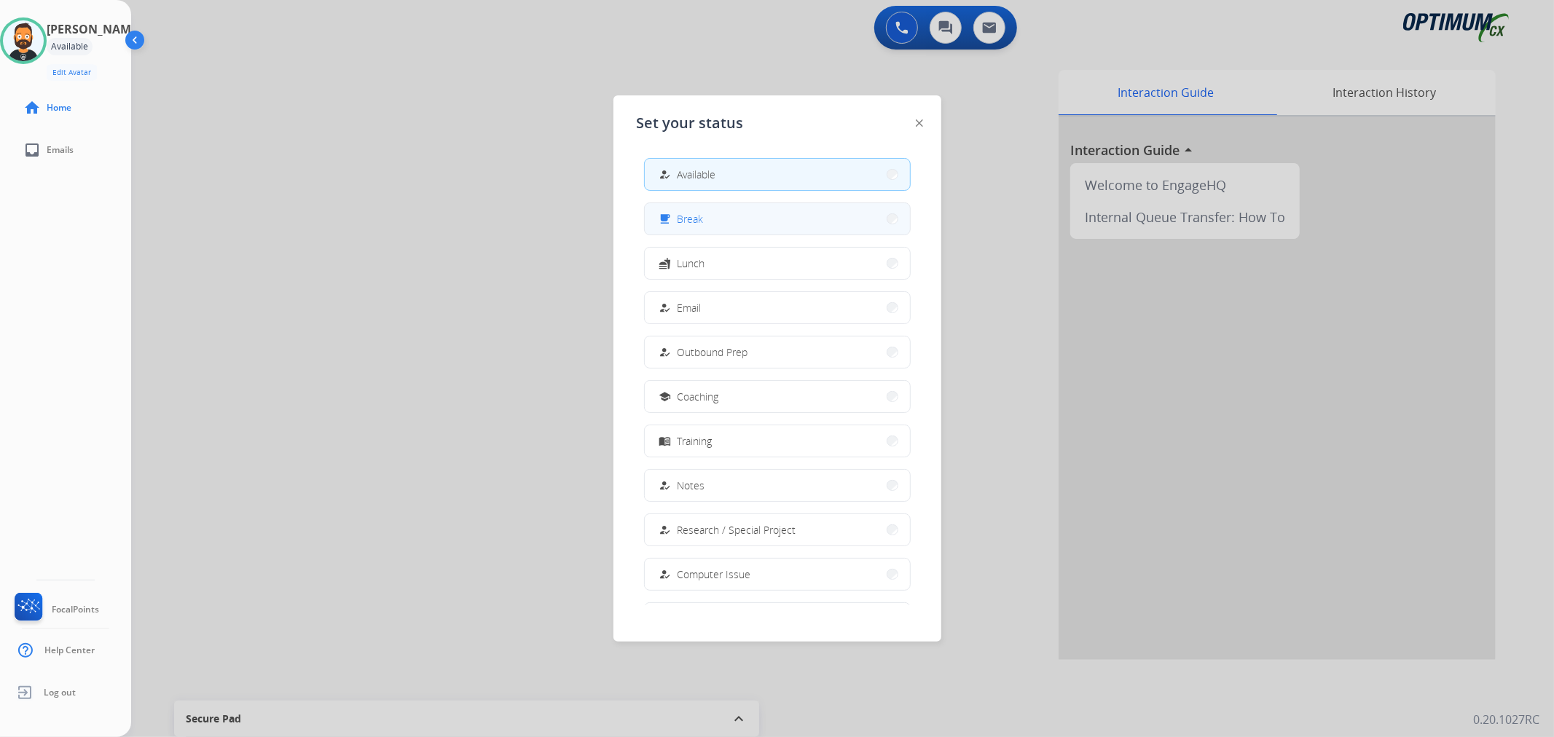
click at [729, 227] on button "free_breakfast Break" at bounding box center [777, 218] width 265 height 31
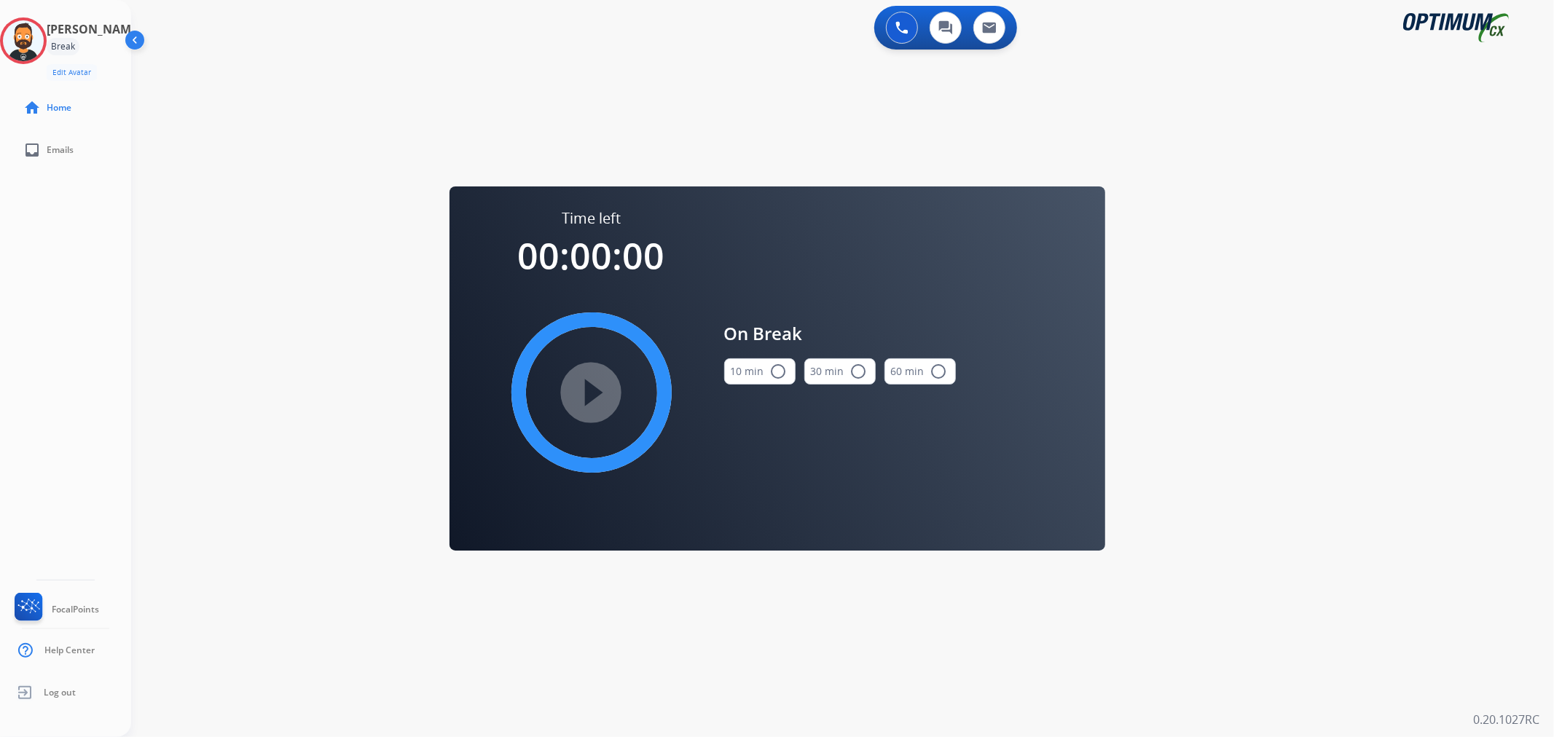
drag, startPoint x: 756, startPoint y: 375, endPoint x: 736, endPoint y: 380, distance: 20.2
click at [756, 376] on button "10 min radio_button_unchecked" at bounding box center [759, 372] width 71 height 26
click at [600, 384] on mat-icon "play_circle_filled" at bounding box center [591, 392] width 17 height 17
click at [41, 38] on icon at bounding box center [23, 40] width 47 height 47
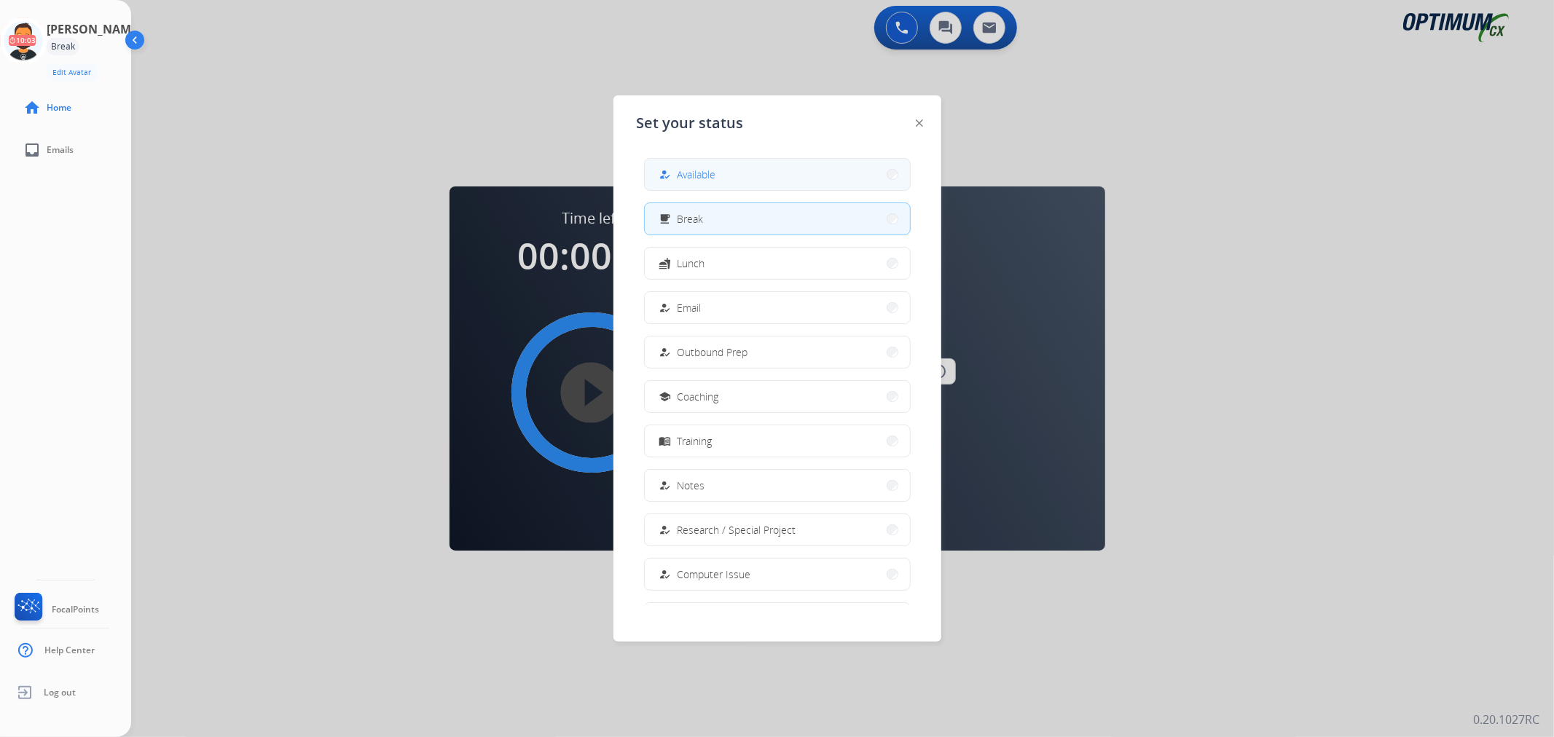
click at [697, 181] on span "Available" at bounding box center [697, 174] width 39 height 15
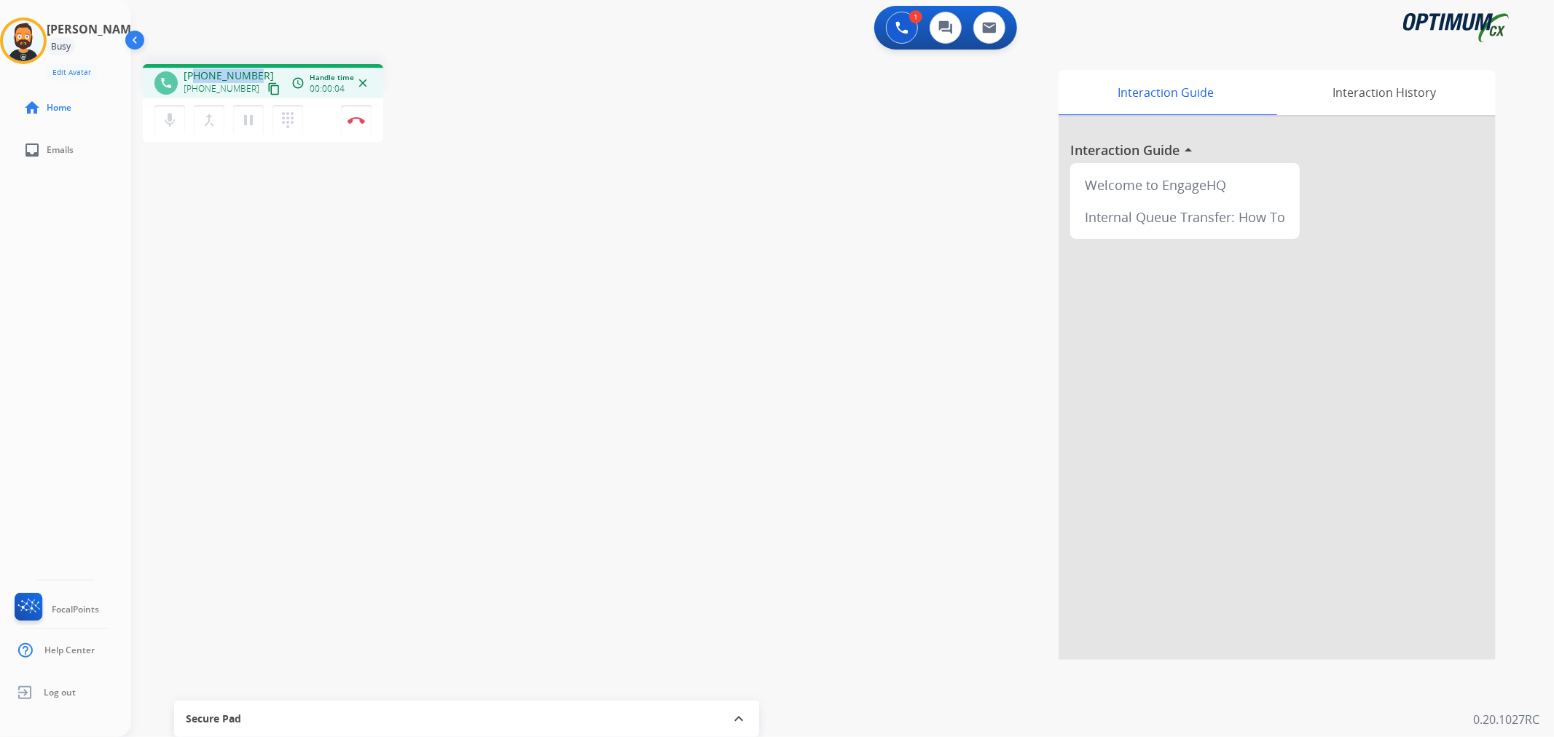
drag, startPoint x: 255, startPoint y: 73, endPoint x: 197, endPoint y: 66, distance: 58.8
click at [197, 66] on div "phone [PHONE_NUMBER] [PHONE_NUMBER] content_copy access_time Call metrics Queue…" at bounding box center [263, 81] width 240 height 34
click at [361, 120] on img at bounding box center [356, 120] width 17 height 7
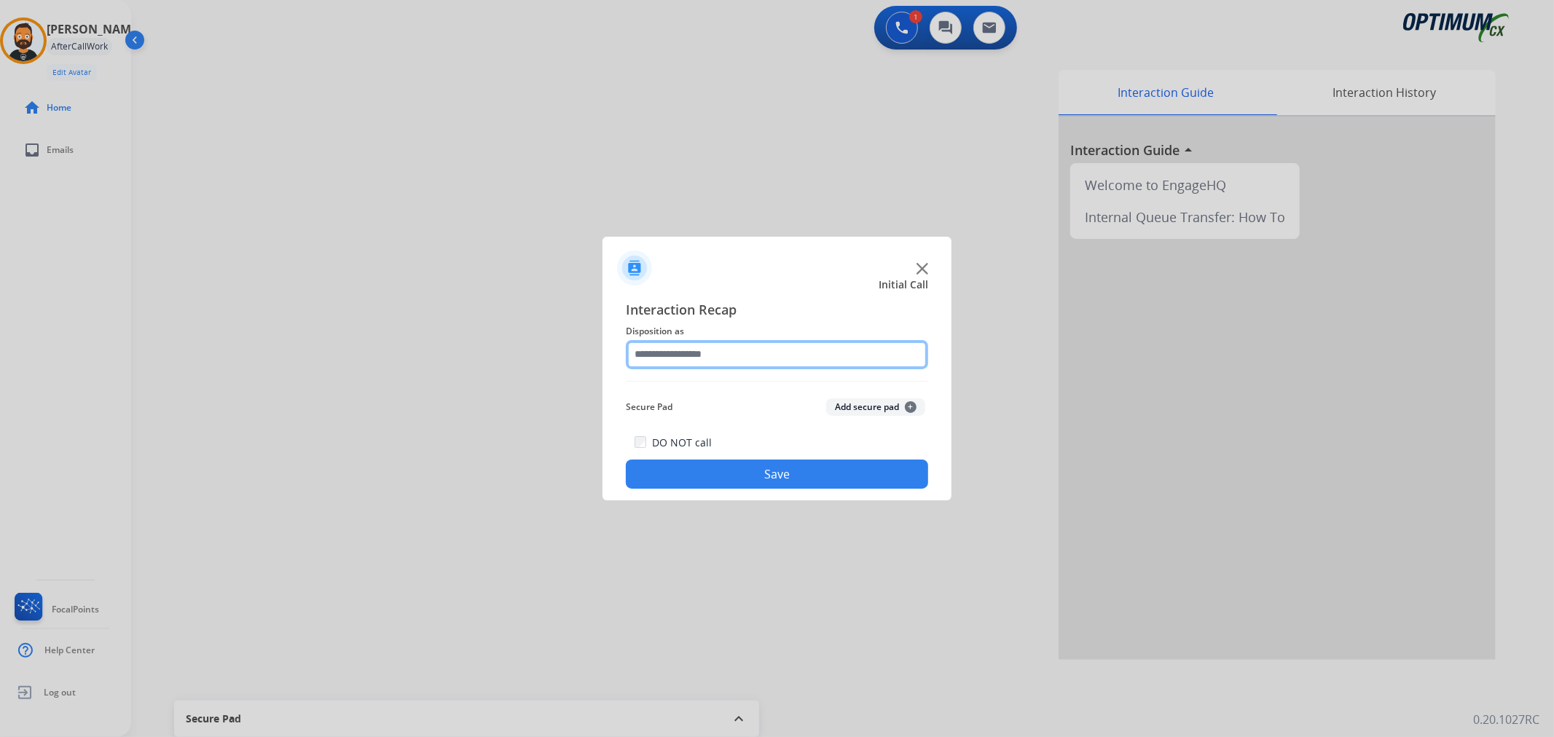
click at [729, 360] on input "text" at bounding box center [777, 354] width 302 height 29
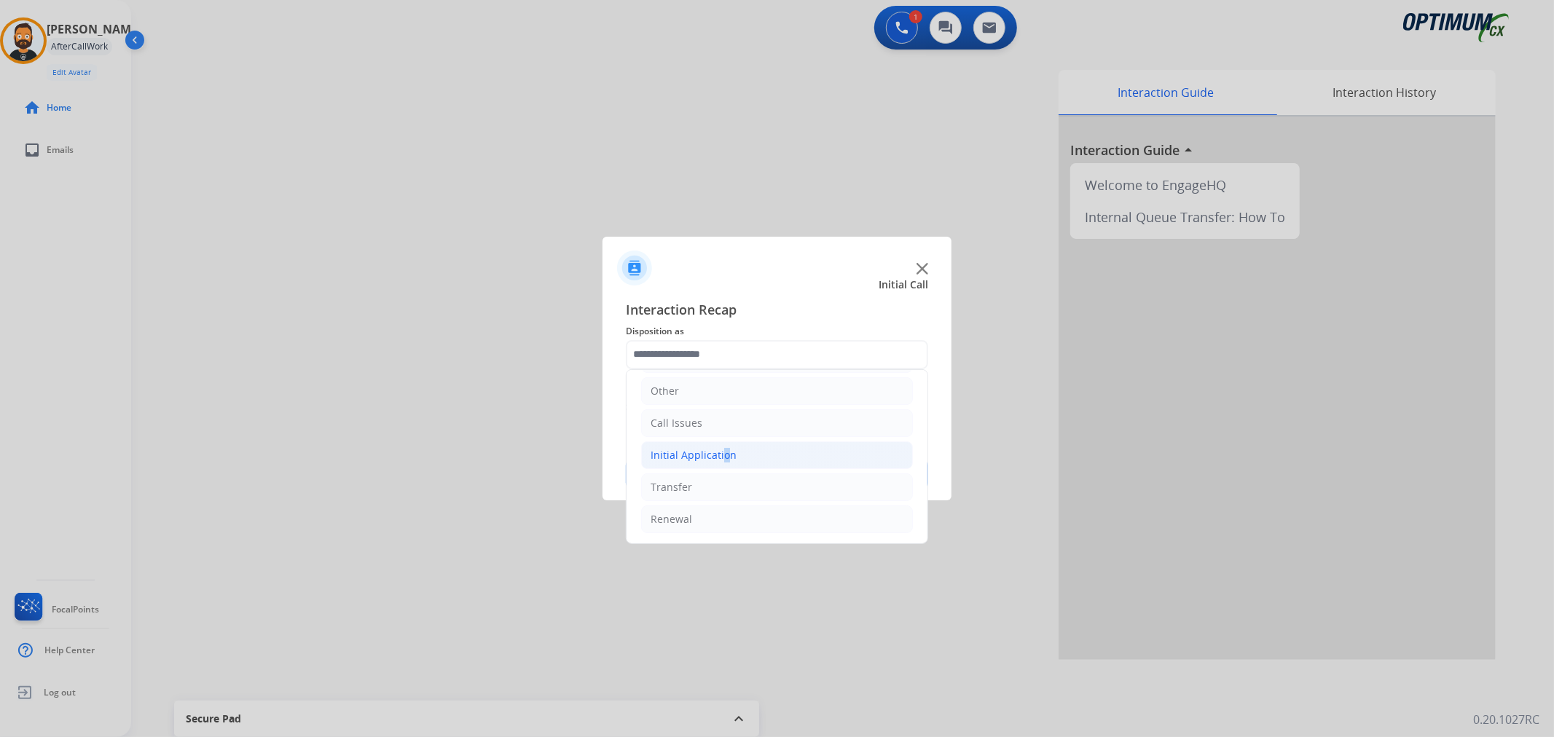
click at [719, 445] on li "Initial Application" at bounding box center [777, 456] width 272 height 28
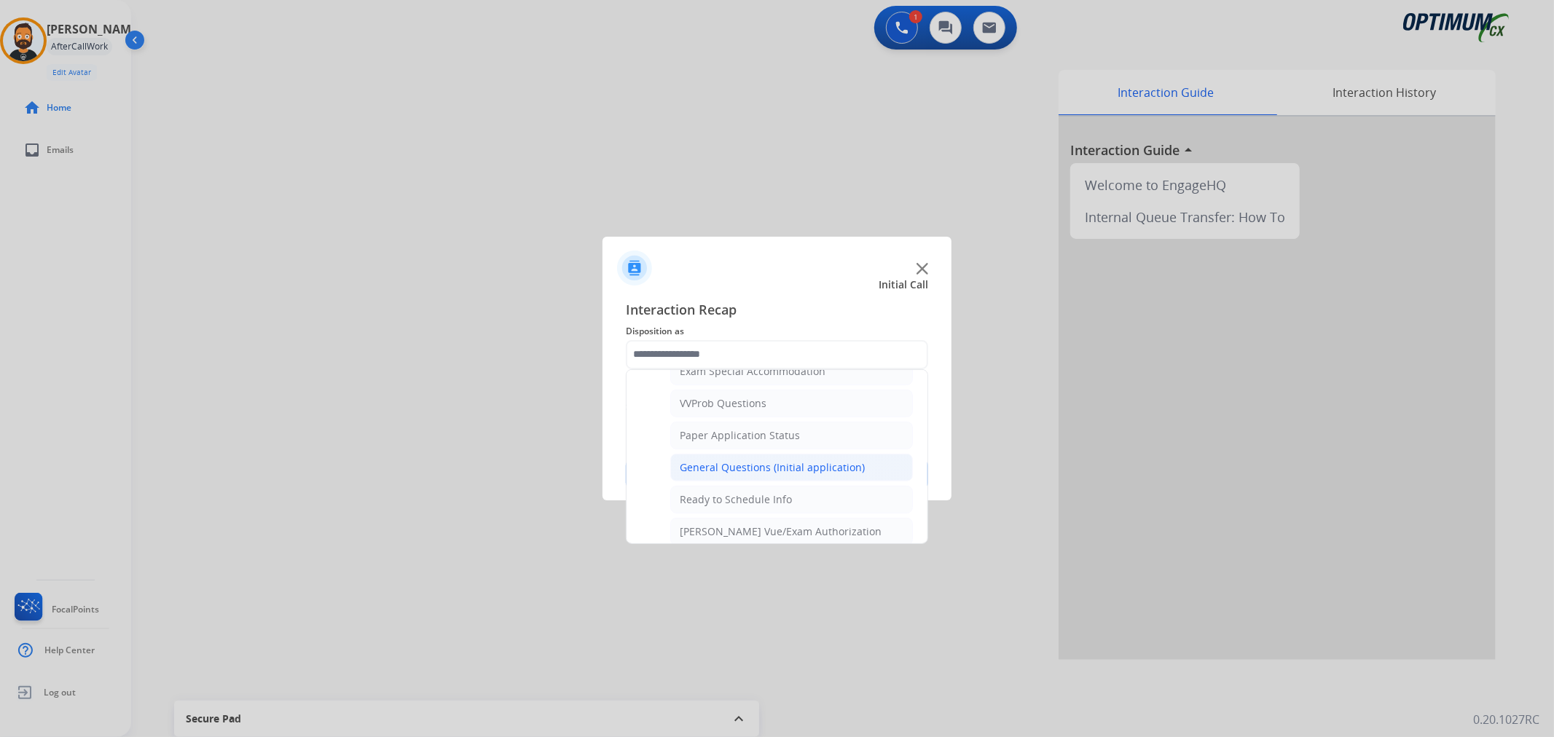
click at [737, 475] on div "General Questions (Initial application)" at bounding box center [772, 468] width 185 height 15
type input "**********"
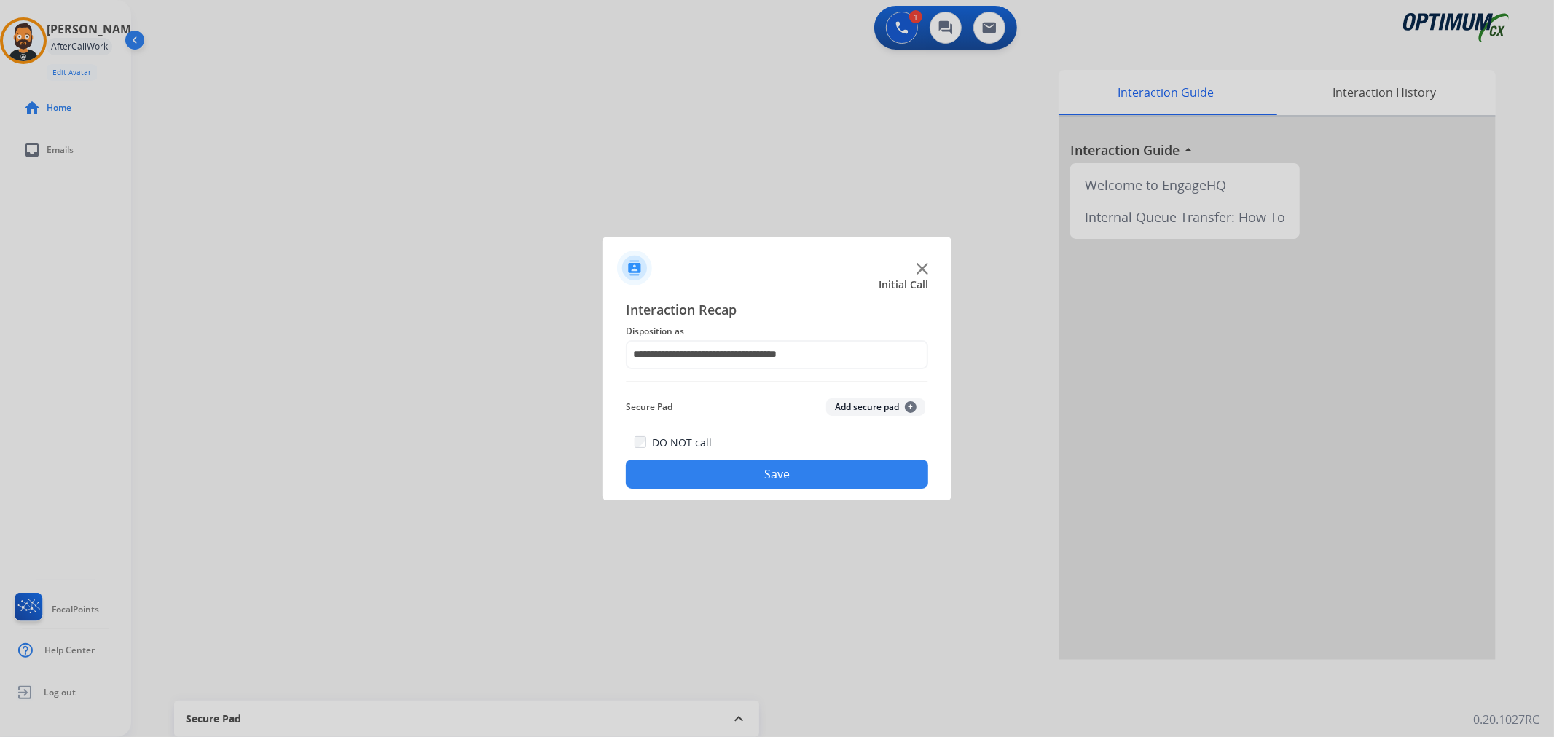
click at [737, 476] on button "Save" at bounding box center [777, 474] width 302 height 29
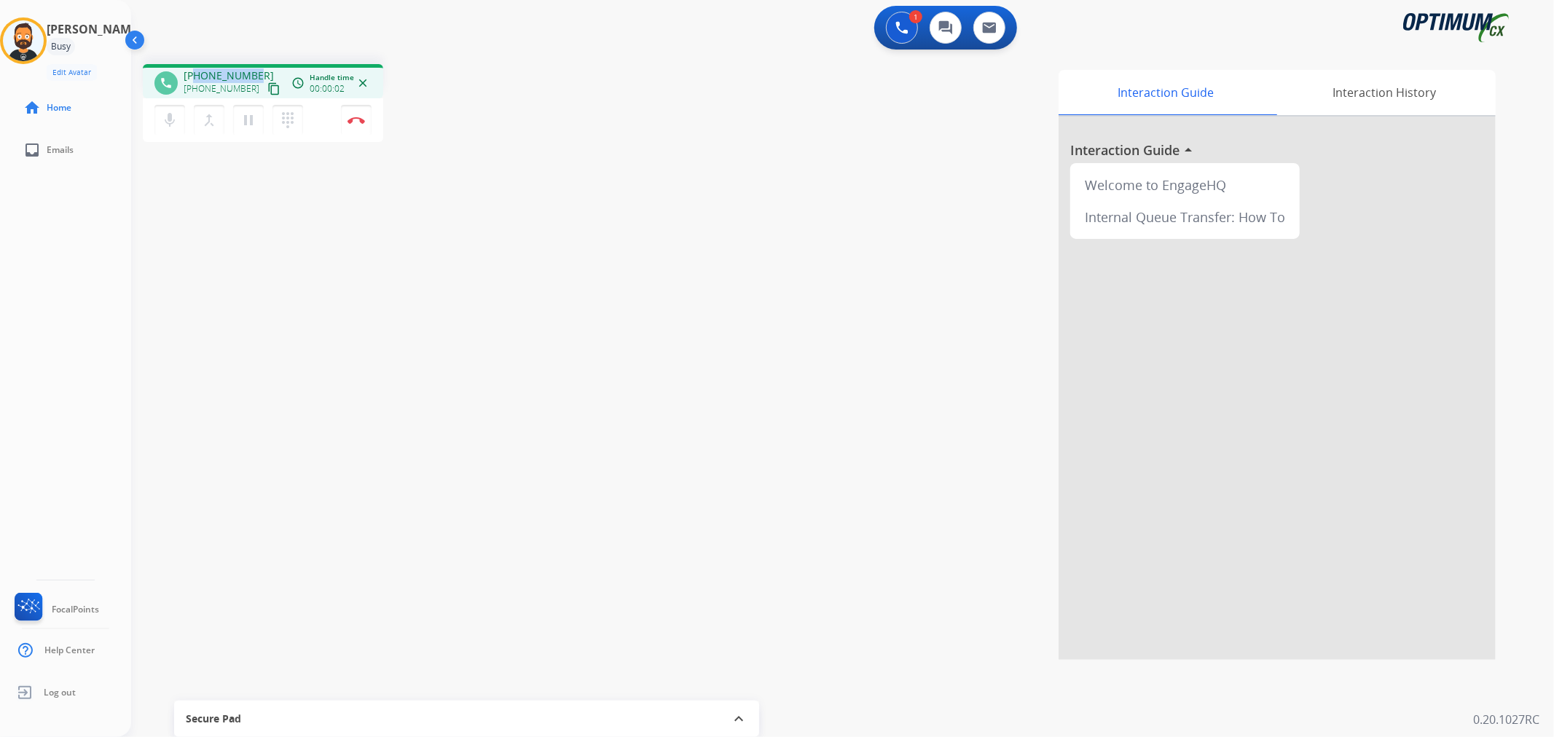
drag, startPoint x: 258, startPoint y: 71, endPoint x: 197, endPoint y: 69, distance: 61.3
click at [197, 69] on div "[PHONE_NUMBER] [PHONE_NUMBER] content_copy" at bounding box center [233, 83] width 99 height 29
click at [352, 110] on button "Disconnect" at bounding box center [356, 120] width 31 height 31
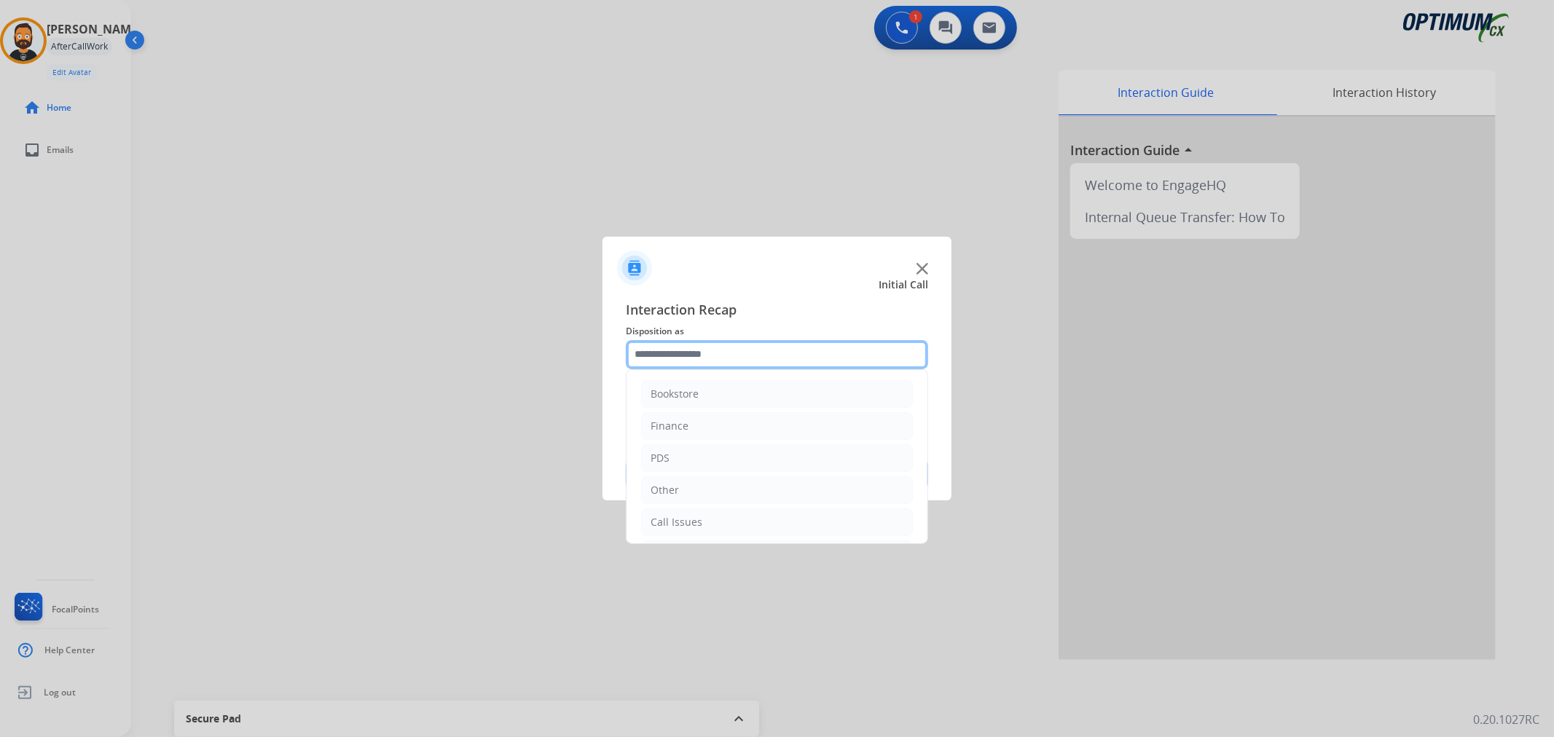
click at [643, 356] on input "text" at bounding box center [777, 354] width 302 height 29
click at [686, 523] on div "Renewal" at bounding box center [672, 519] width 42 height 15
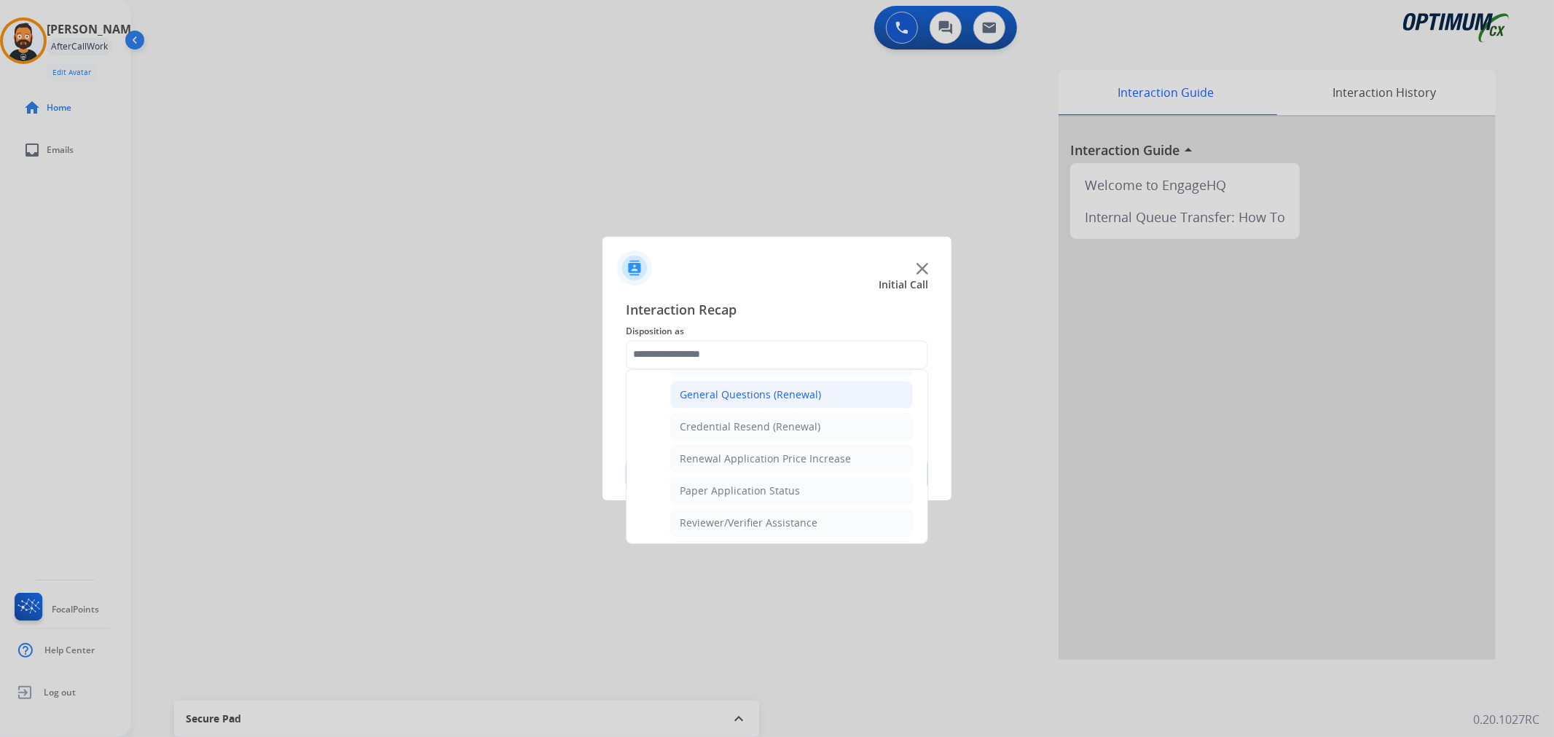
click at [762, 396] on div "General Questions (Renewal)" at bounding box center [750, 395] width 141 height 15
type input "**********"
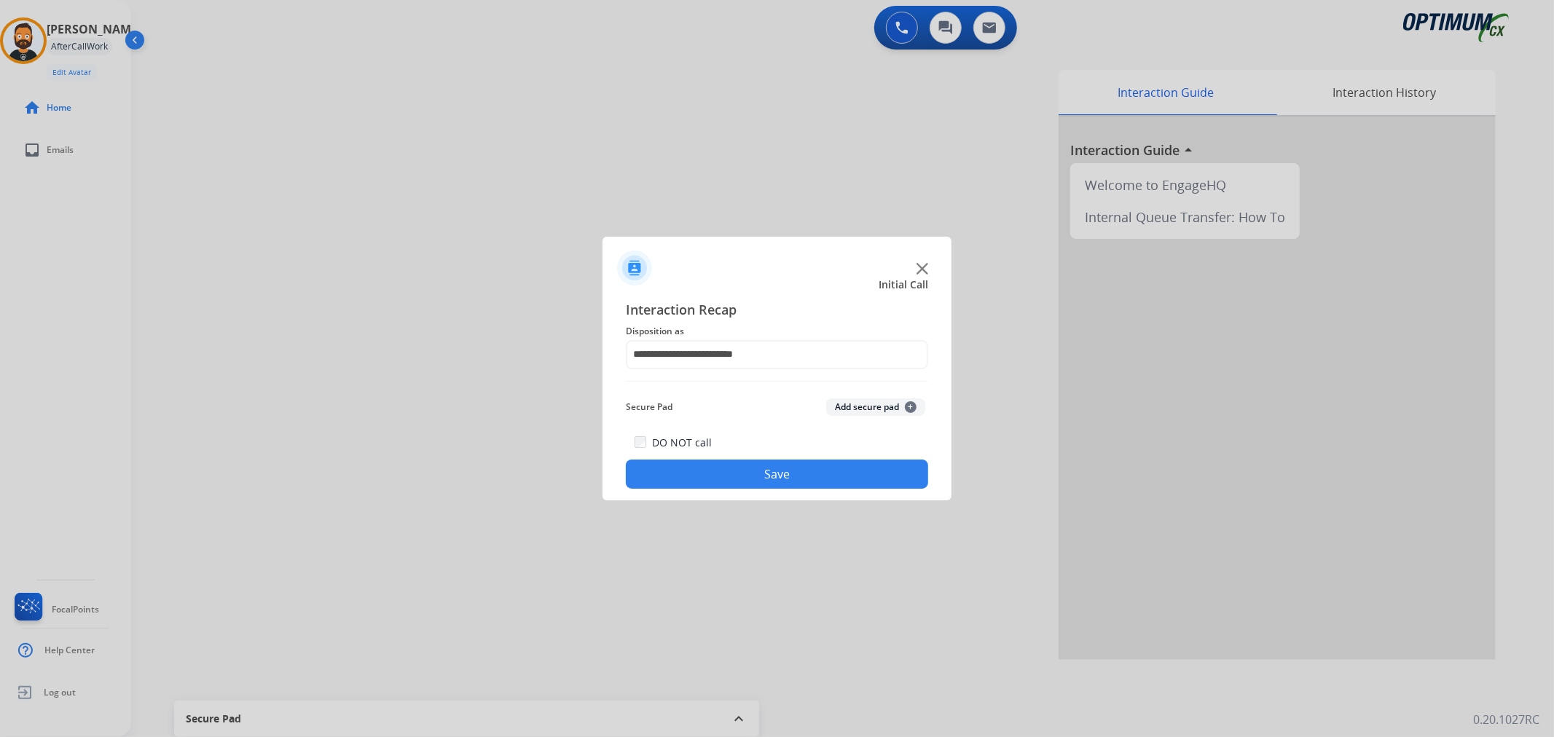
click at [756, 470] on button "Save" at bounding box center [777, 474] width 302 height 29
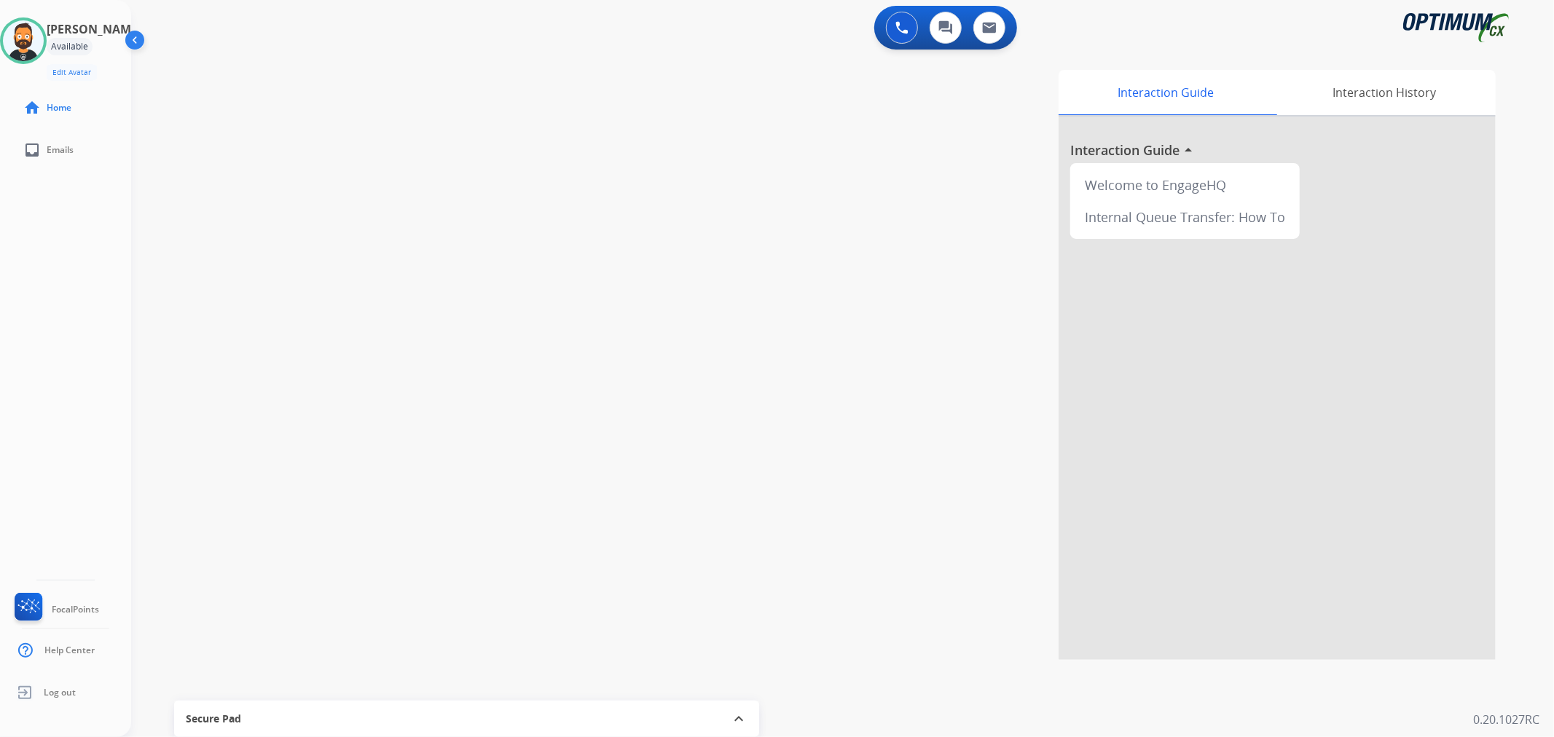
click at [274, 102] on div "swap_horiz Break voice bridge close_fullscreen Connect 3-Way Call merge_type Se…" at bounding box center [825, 356] width 1388 height 608
drag, startPoint x: 253, startPoint y: 68, endPoint x: 197, endPoint y: 77, distance: 56.1
click at [197, 77] on span "[PHONE_NUMBER]" at bounding box center [229, 76] width 90 height 15
click at [359, 121] on img at bounding box center [356, 120] width 17 height 7
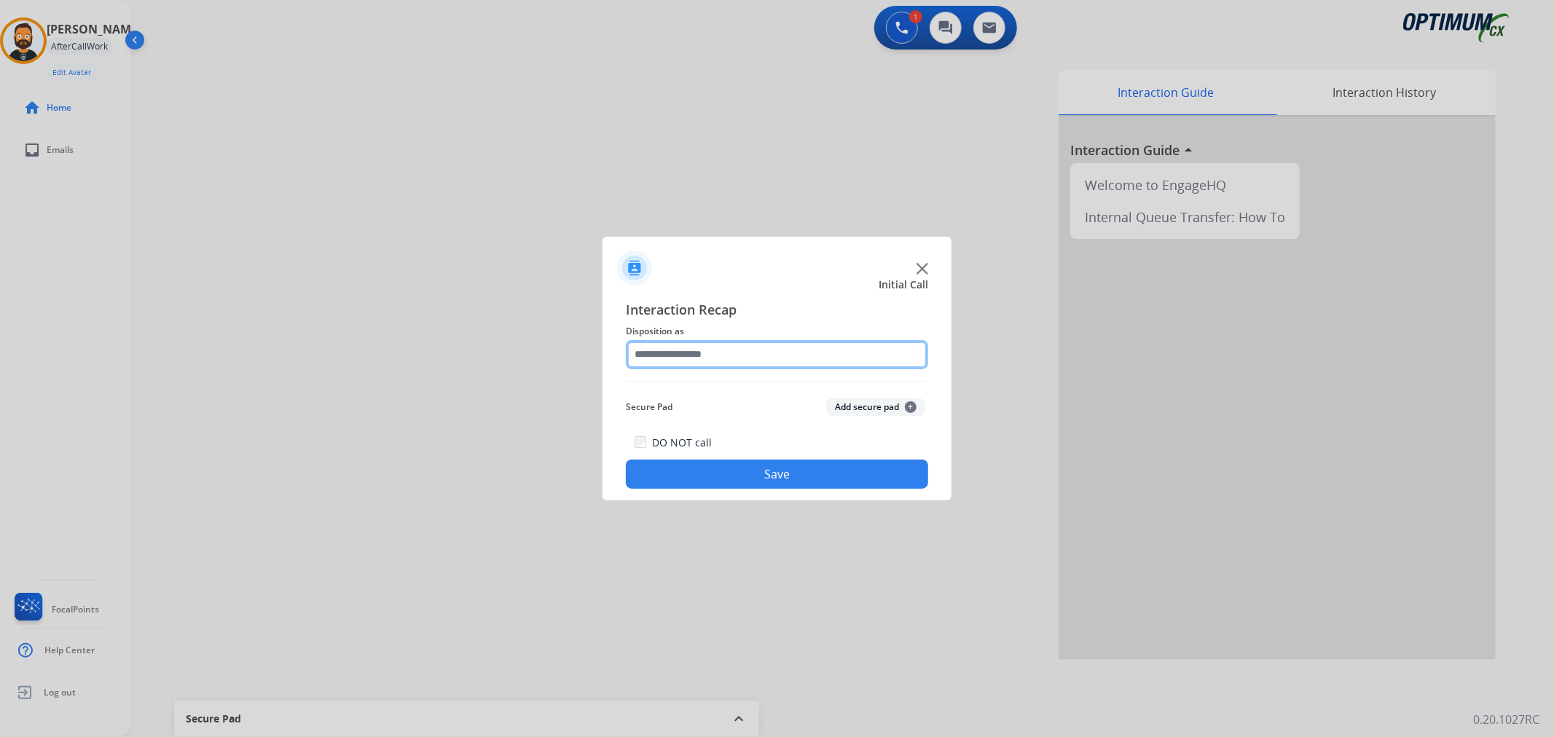
click at [668, 360] on input "text" at bounding box center [777, 354] width 302 height 29
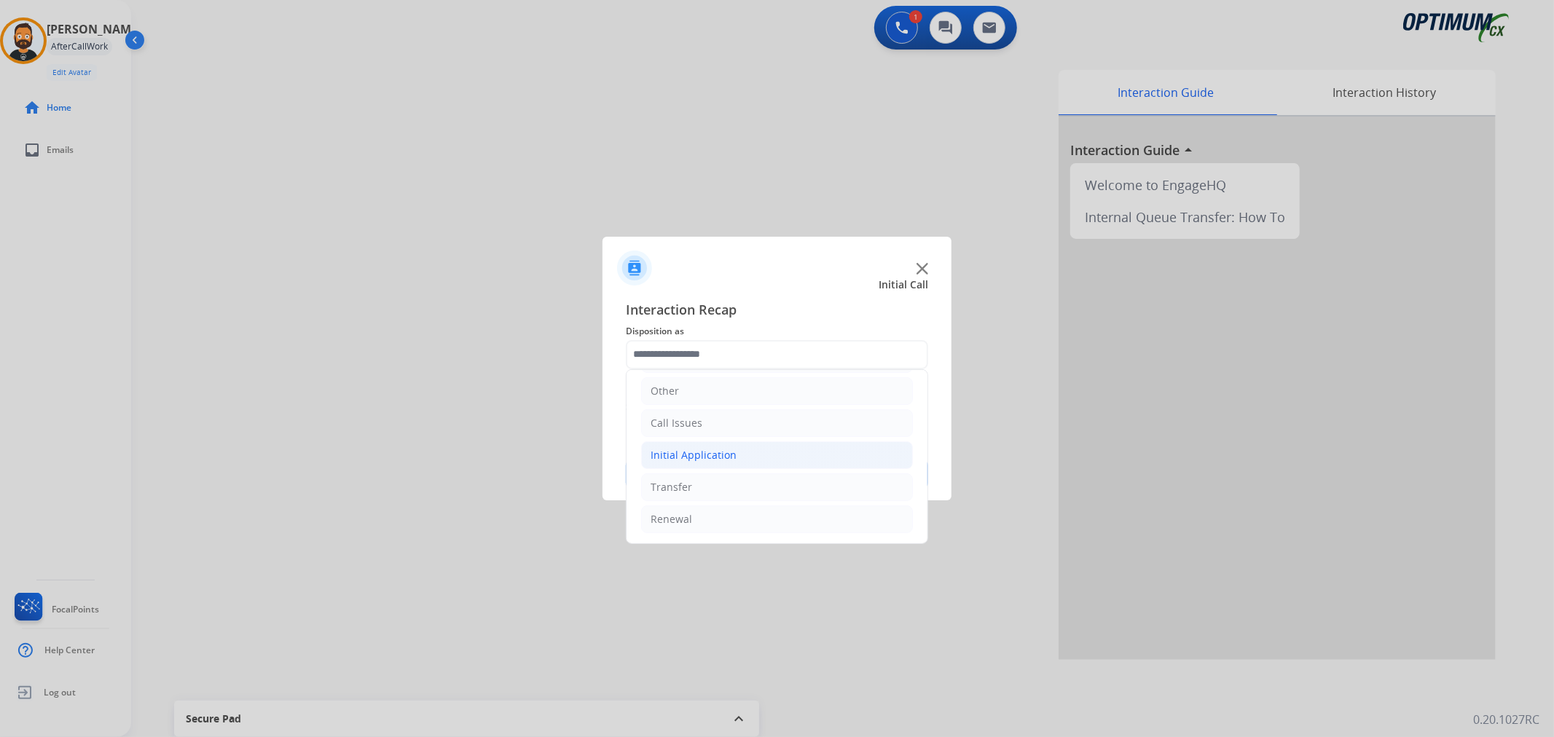
click at [758, 461] on li "Initial Application" at bounding box center [777, 456] width 272 height 28
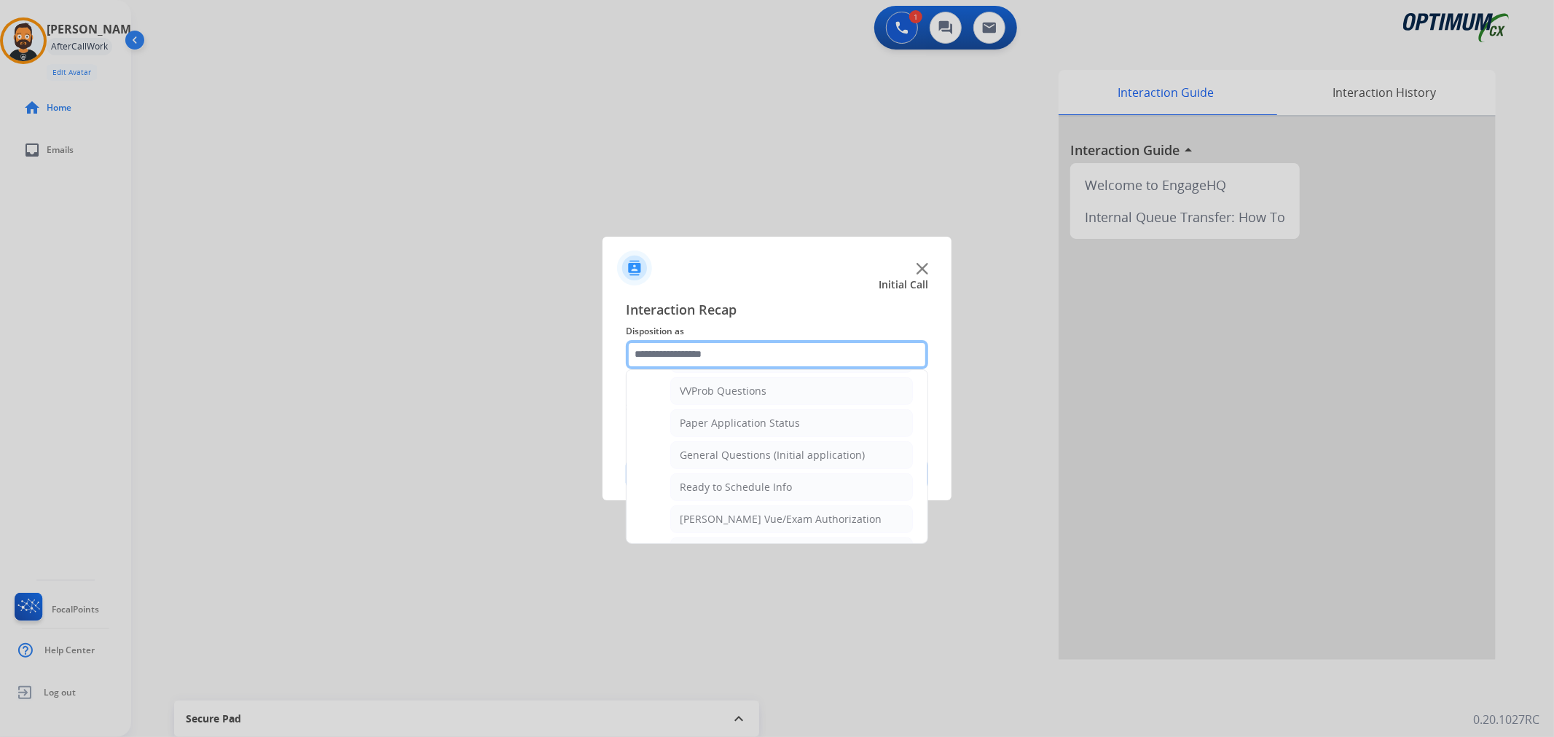
scroll to position [752, 0]
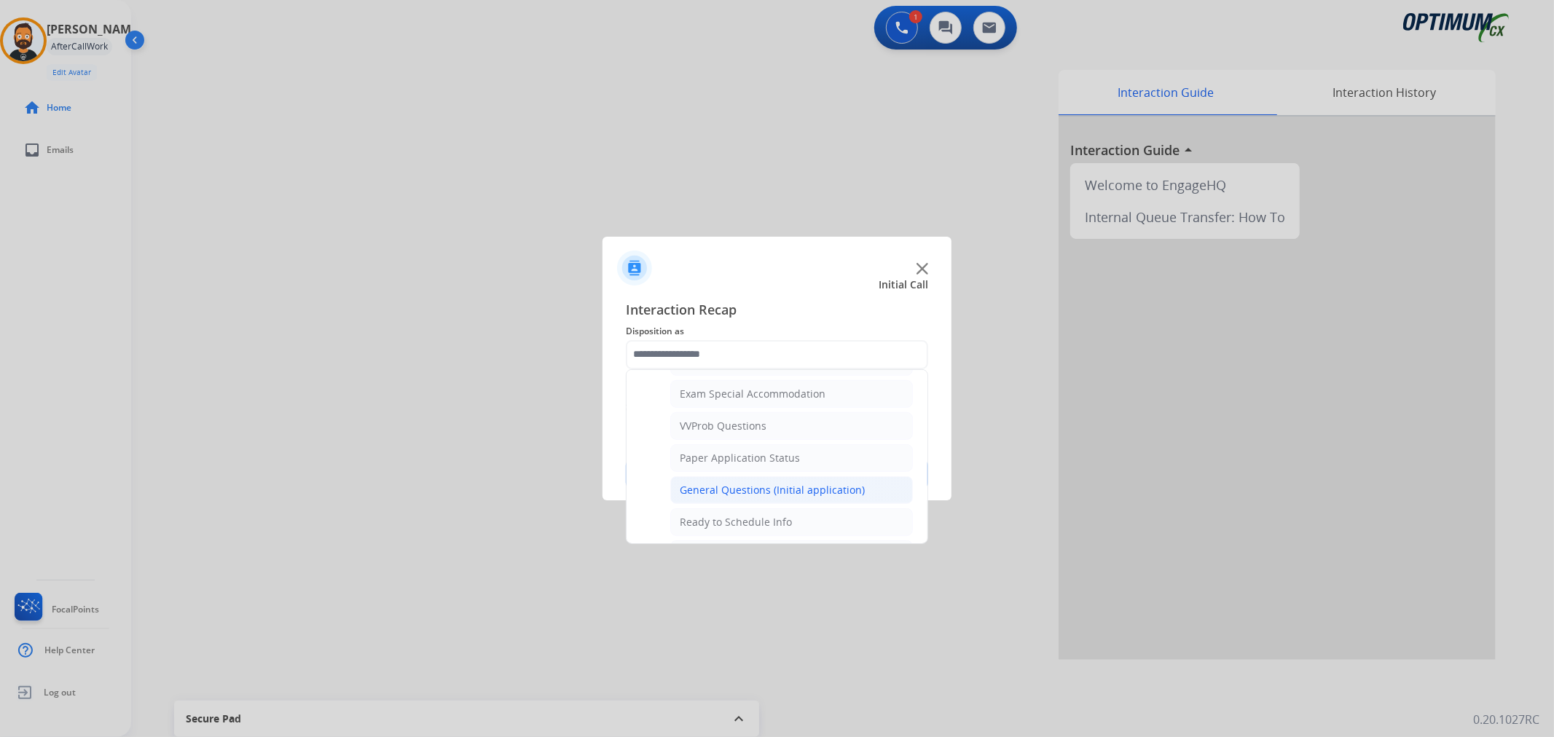
click at [736, 497] on div "General Questions (Initial application)" at bounding box center [772, 490] width 185 height 15
type input "**********"
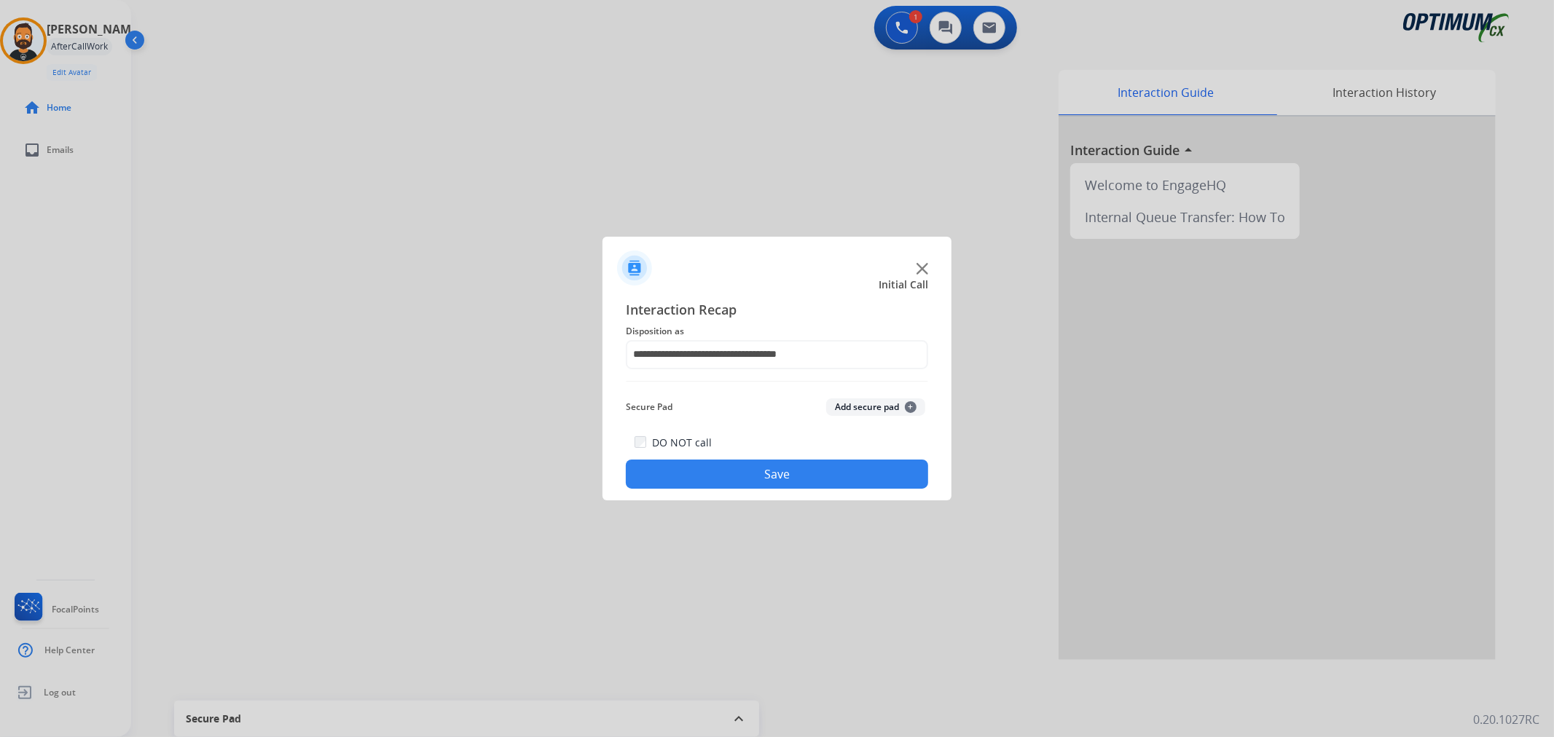
click at [737, 465] on button "Save" at bounding box center [777, 474] width 302 height 29
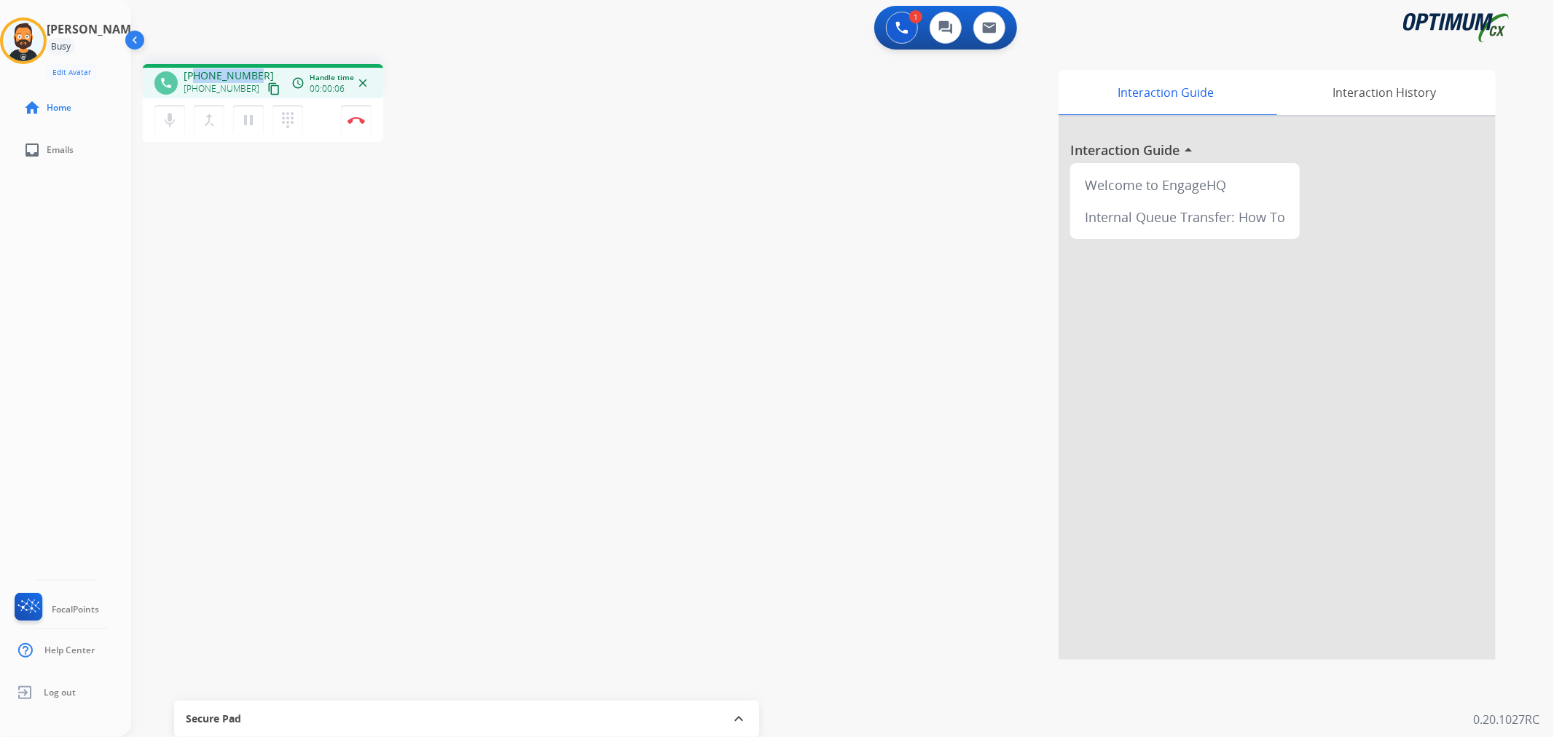
drag, startPoint x: 255, startPoint y: 69, endPoint x: 195, endPoint y: 71, distance: 59.8
click at [195, 71] on div "[PHONE_NUMBER] [PHONE_NUMBER] content_copy" at bounding box center [233, 83] width 99 height 29
click at [363, 119] on img at bounding box center [356, 120] width 17 height 7
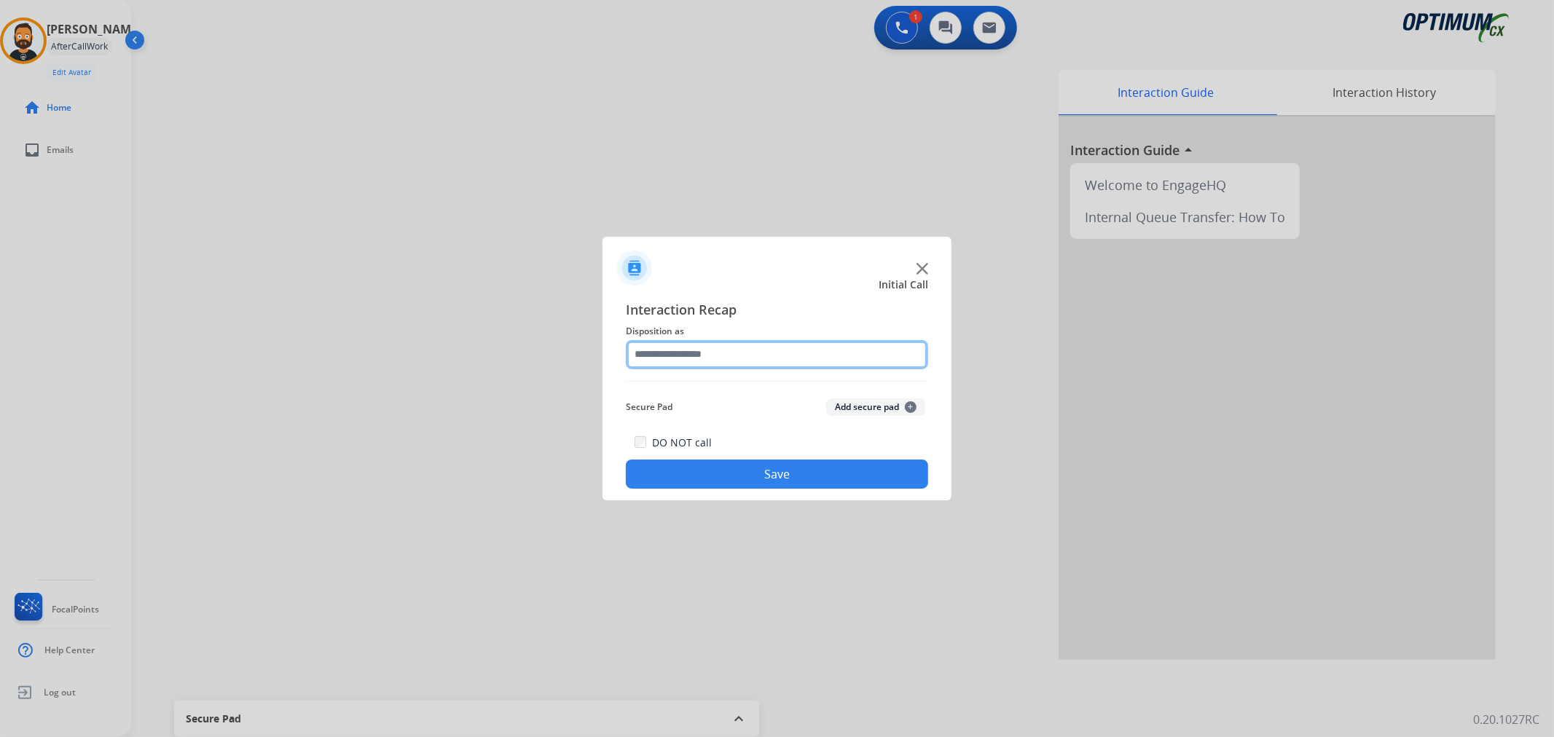
click at [680, 363] on input "text" at bounding box center [777, 354] width 302 height 29
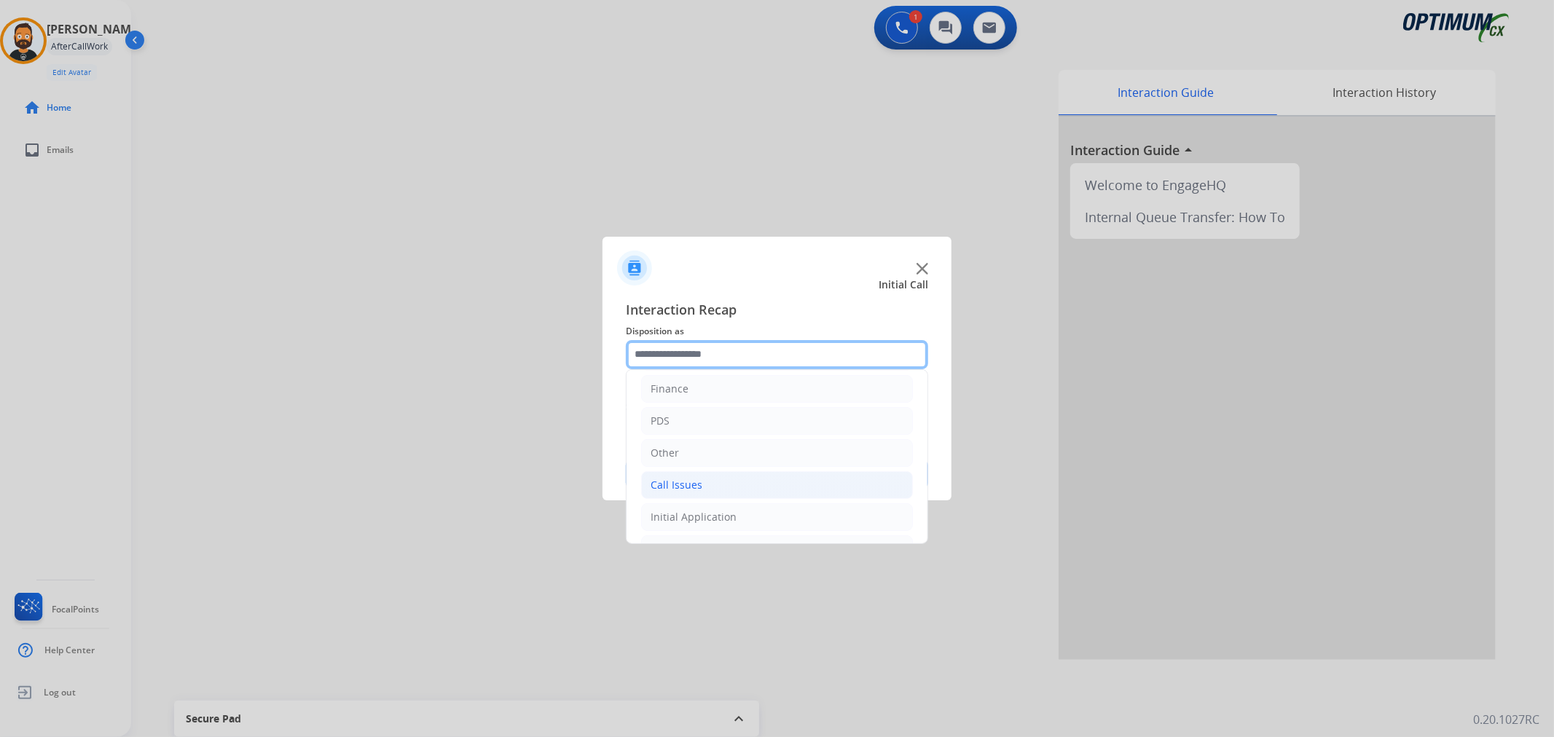
scroll to position [100, 0]
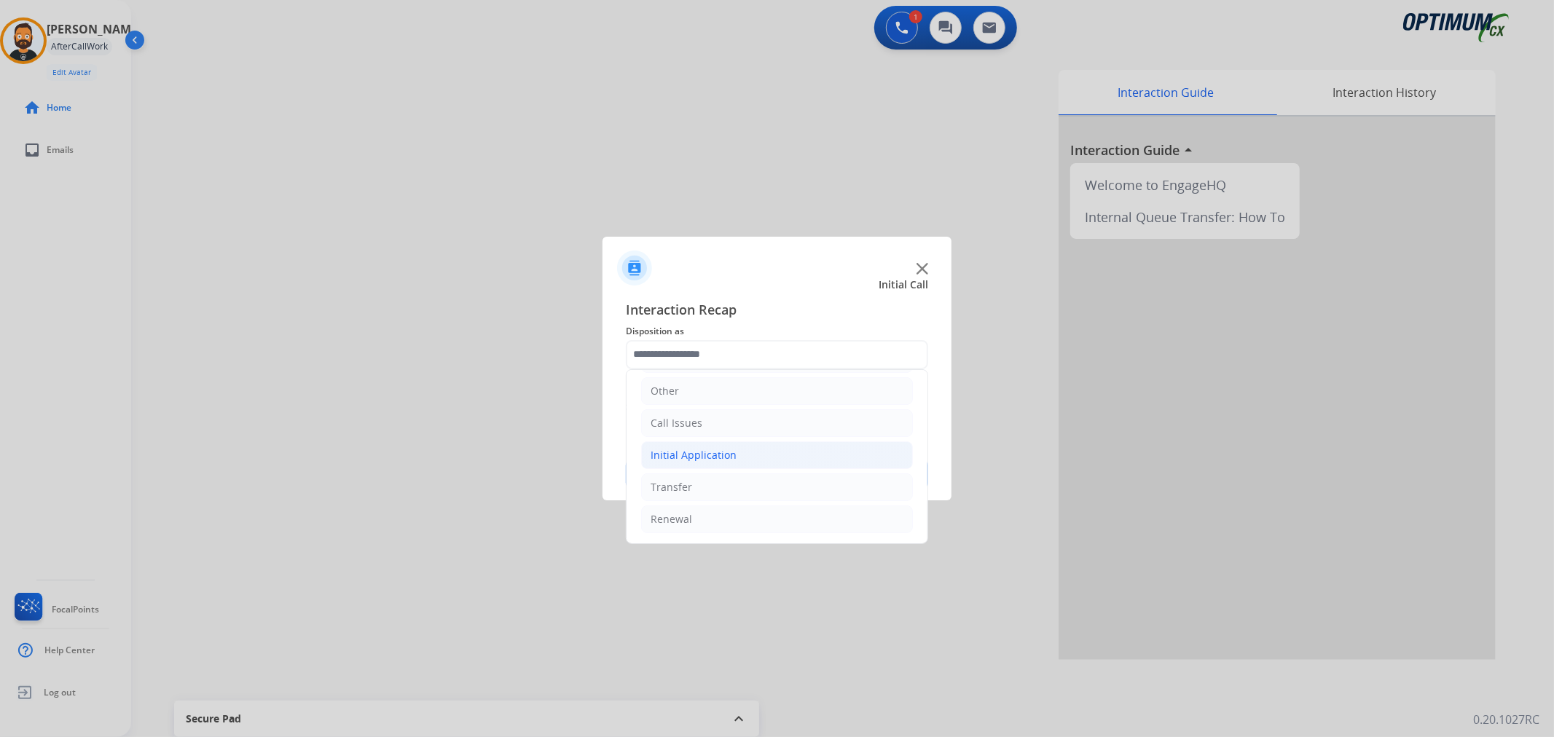
click at [705, 455] on div "Initial Application" at bounding box center [694, 455] width 86 height 15
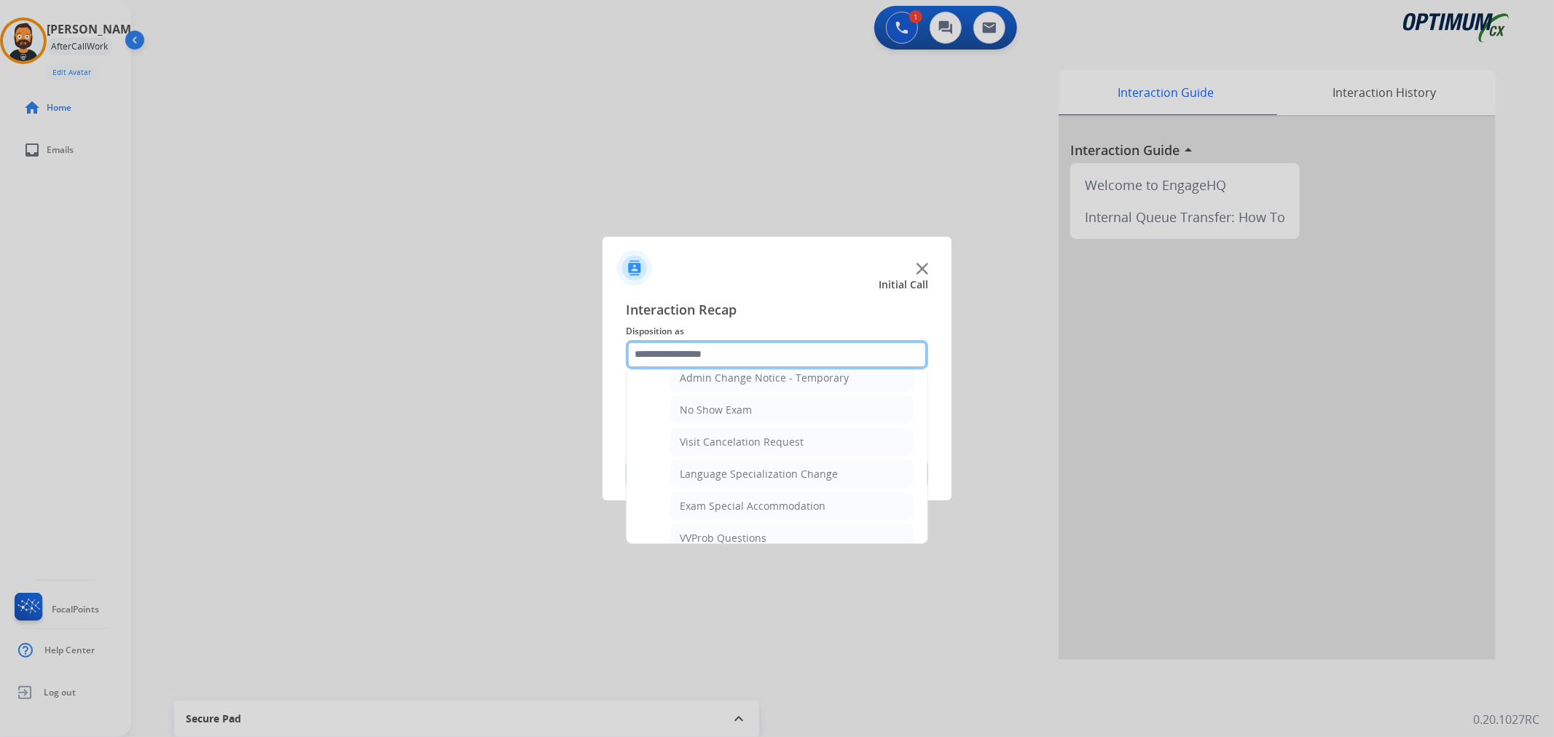
scroll to position [775, 0]
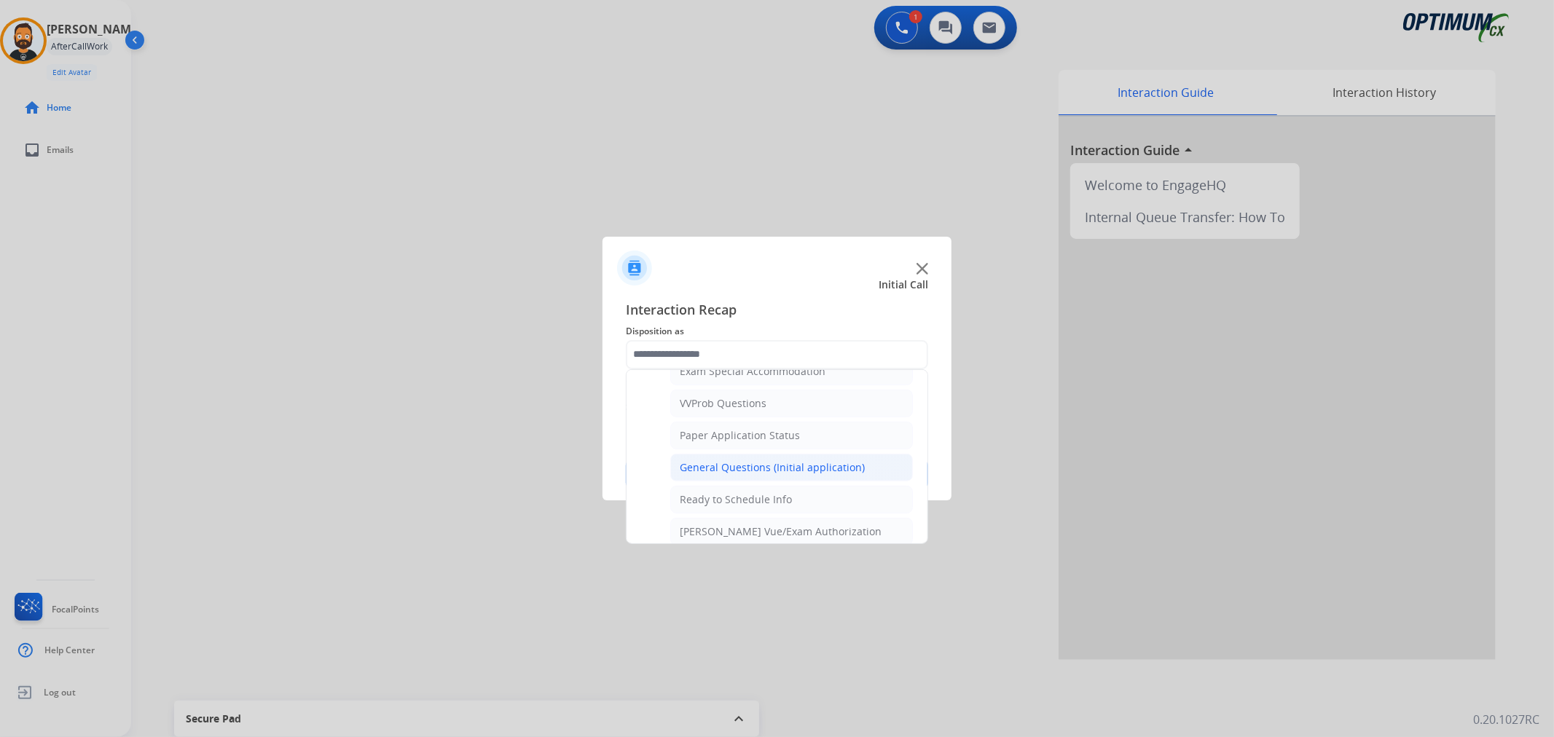
click at [748, 468] on div "General Questions (Initial application)" at bounding box center [772, 468] width 185 height 15
type input "**********"
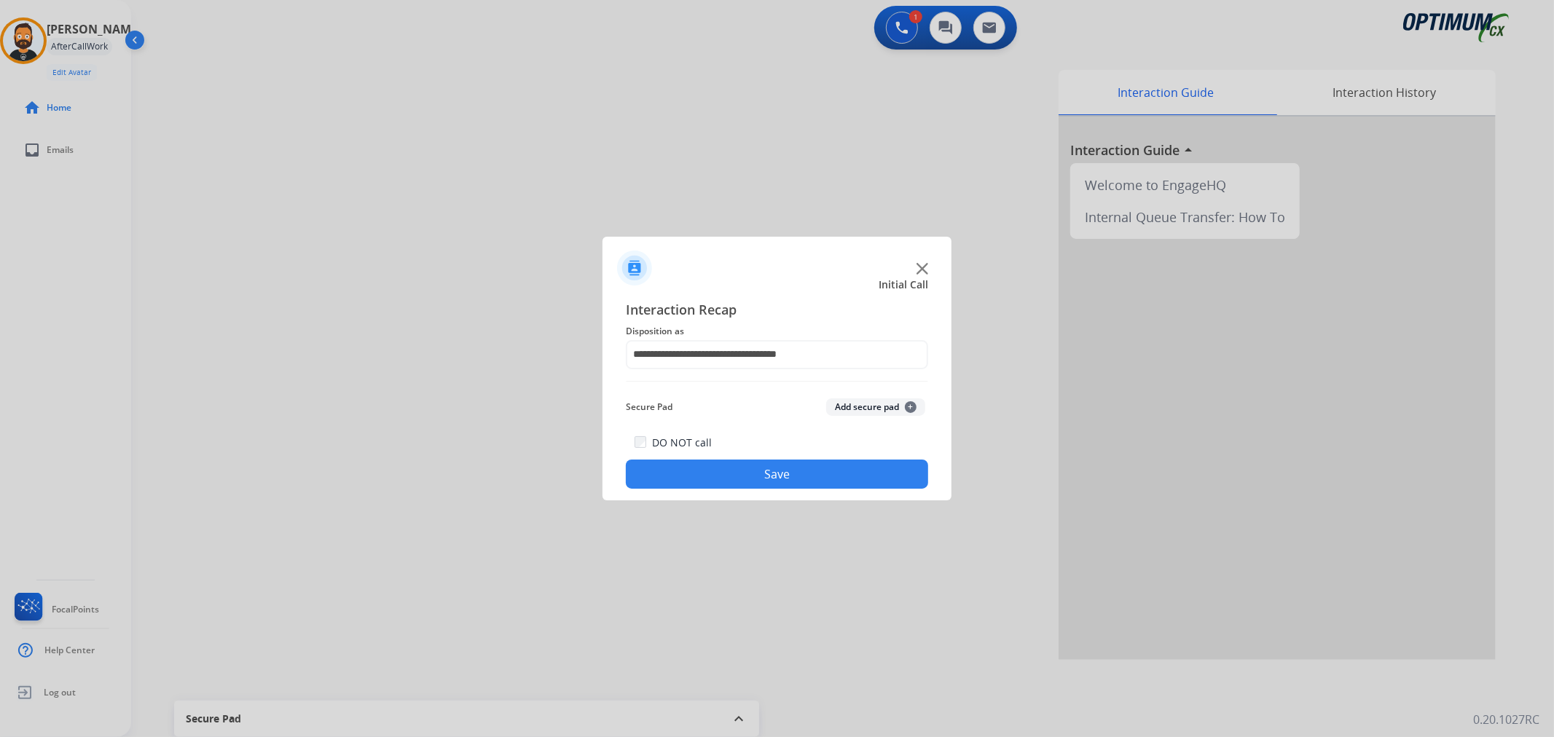
click at [747, 474] on button "Save" at bounding box center [777, 474] width 302 height 29
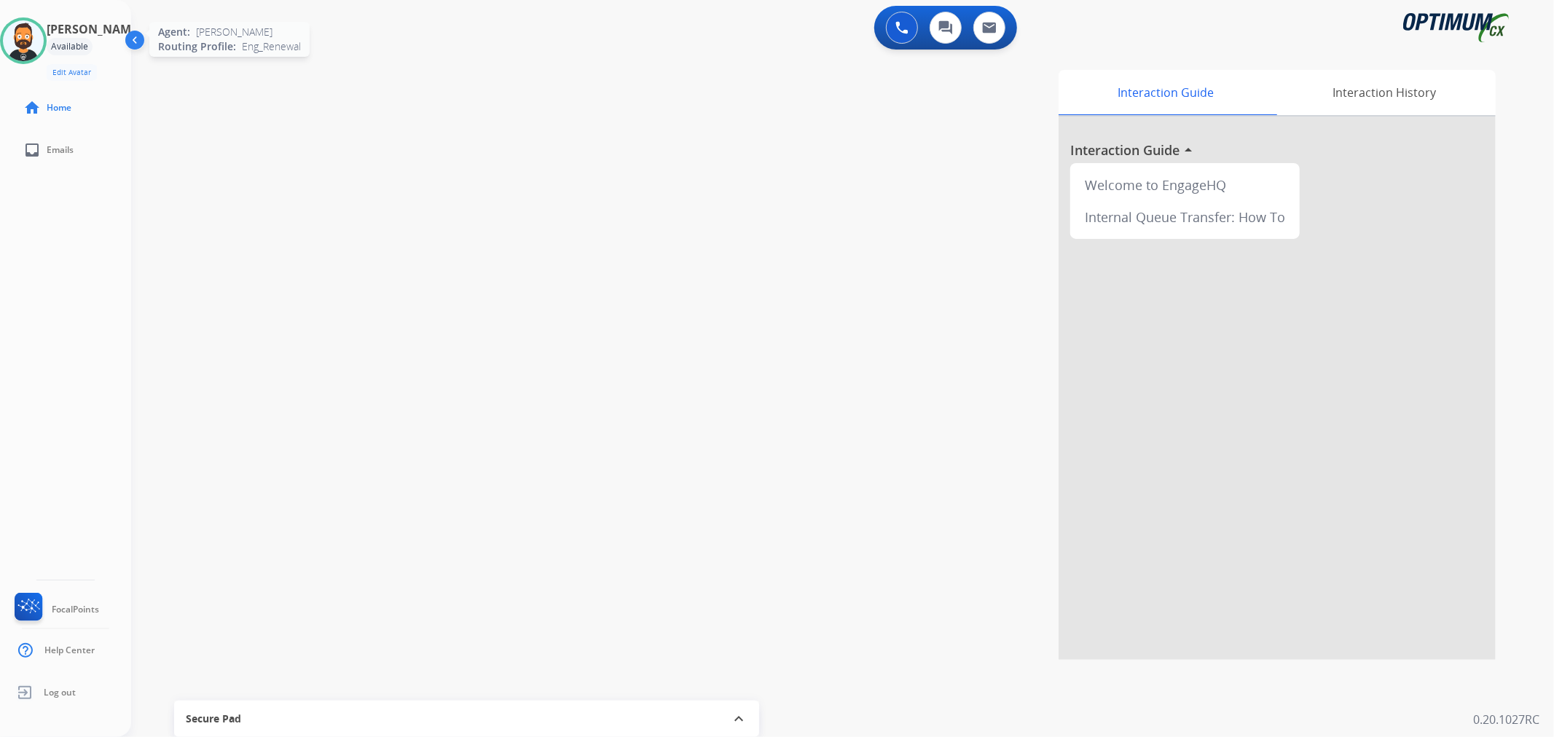
click at [44, 31] on img at bounding box center [23, 40] width 41 height 41
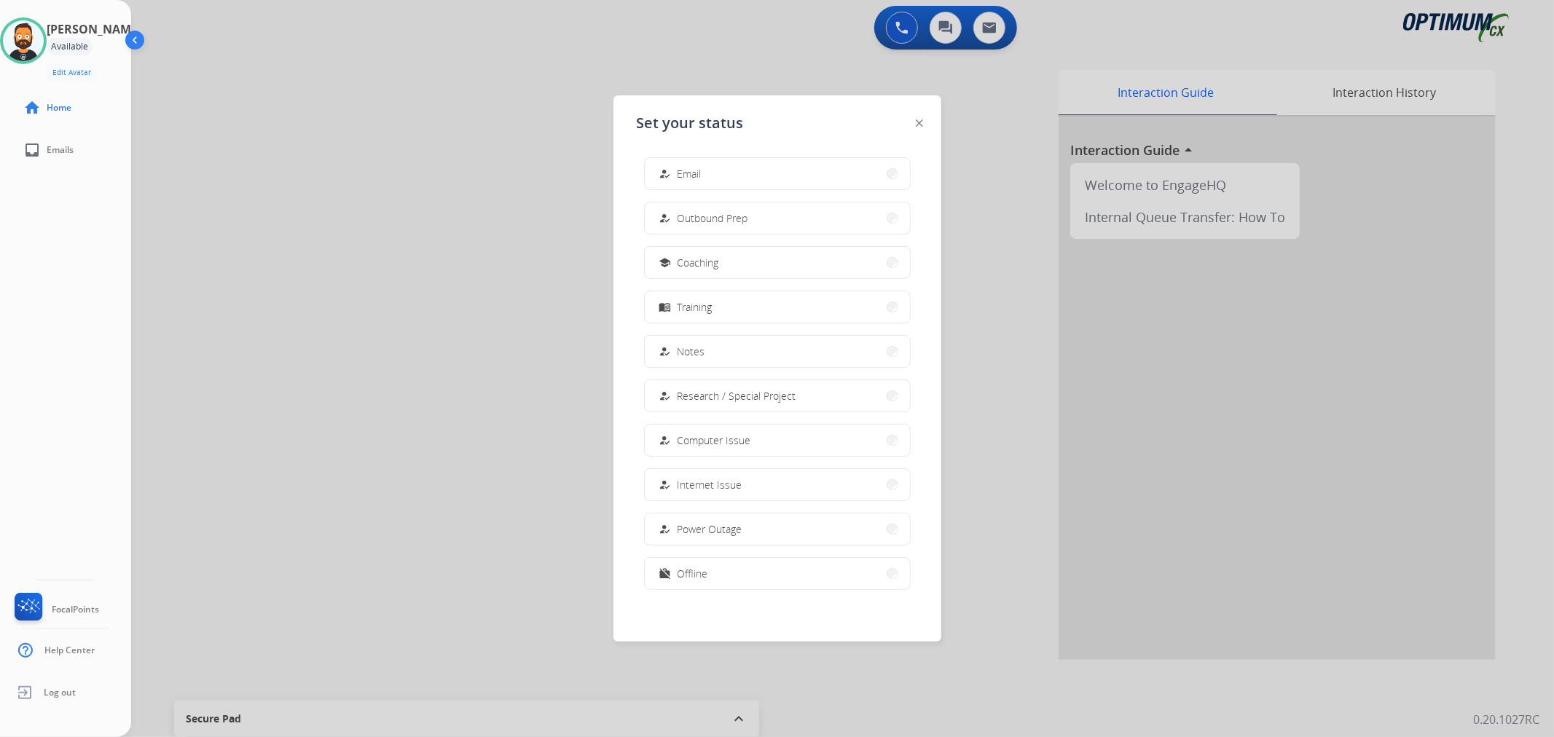
scroll to position [136, 0]
click at [739, 576] on button "work_off Offline" at bounding box center [777, 571] width 265 height 31
